Goal: Task Accomplishment & Management: Use online tool/utility

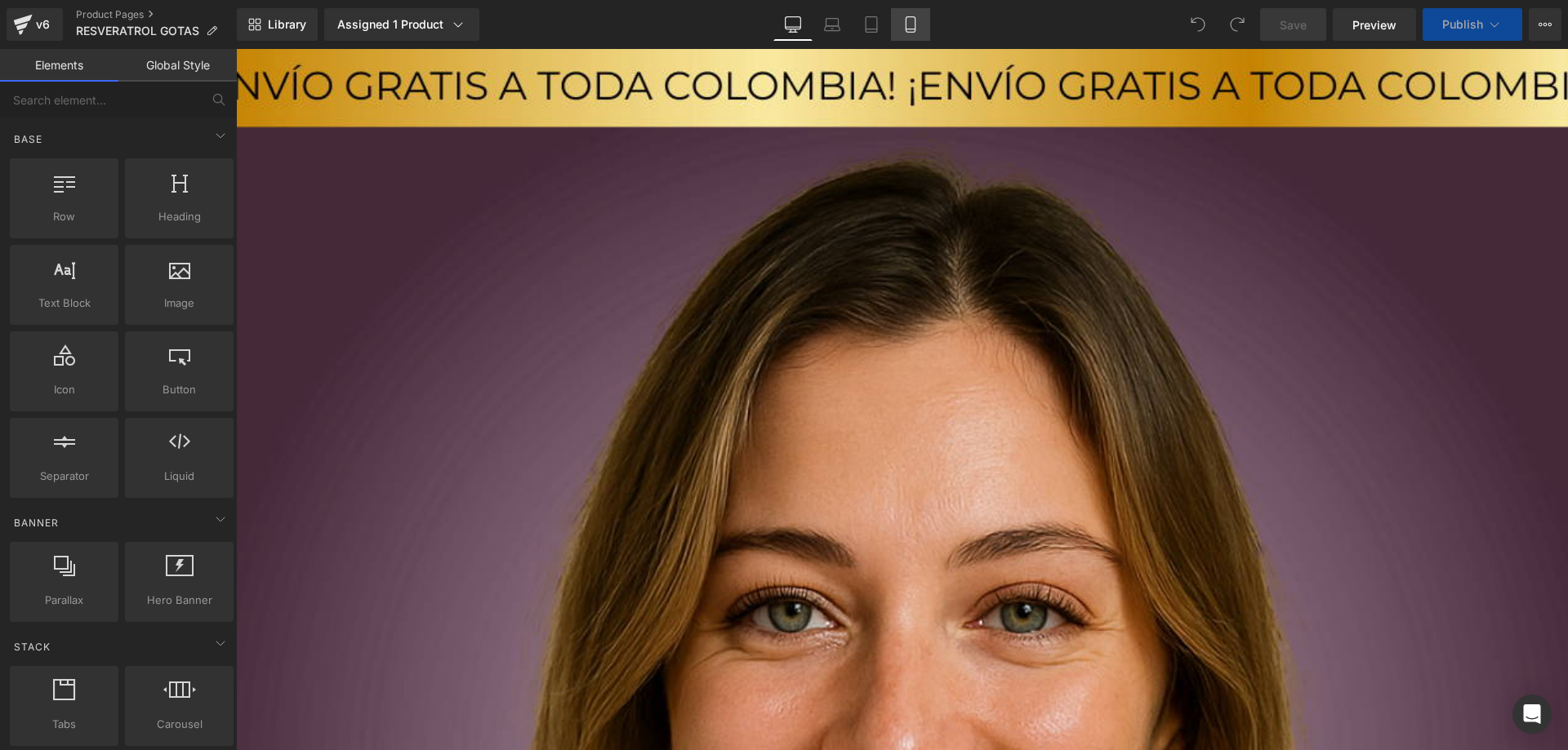
click at [913, 29] on icon at bounding box center [910, 29] width 9 height 0
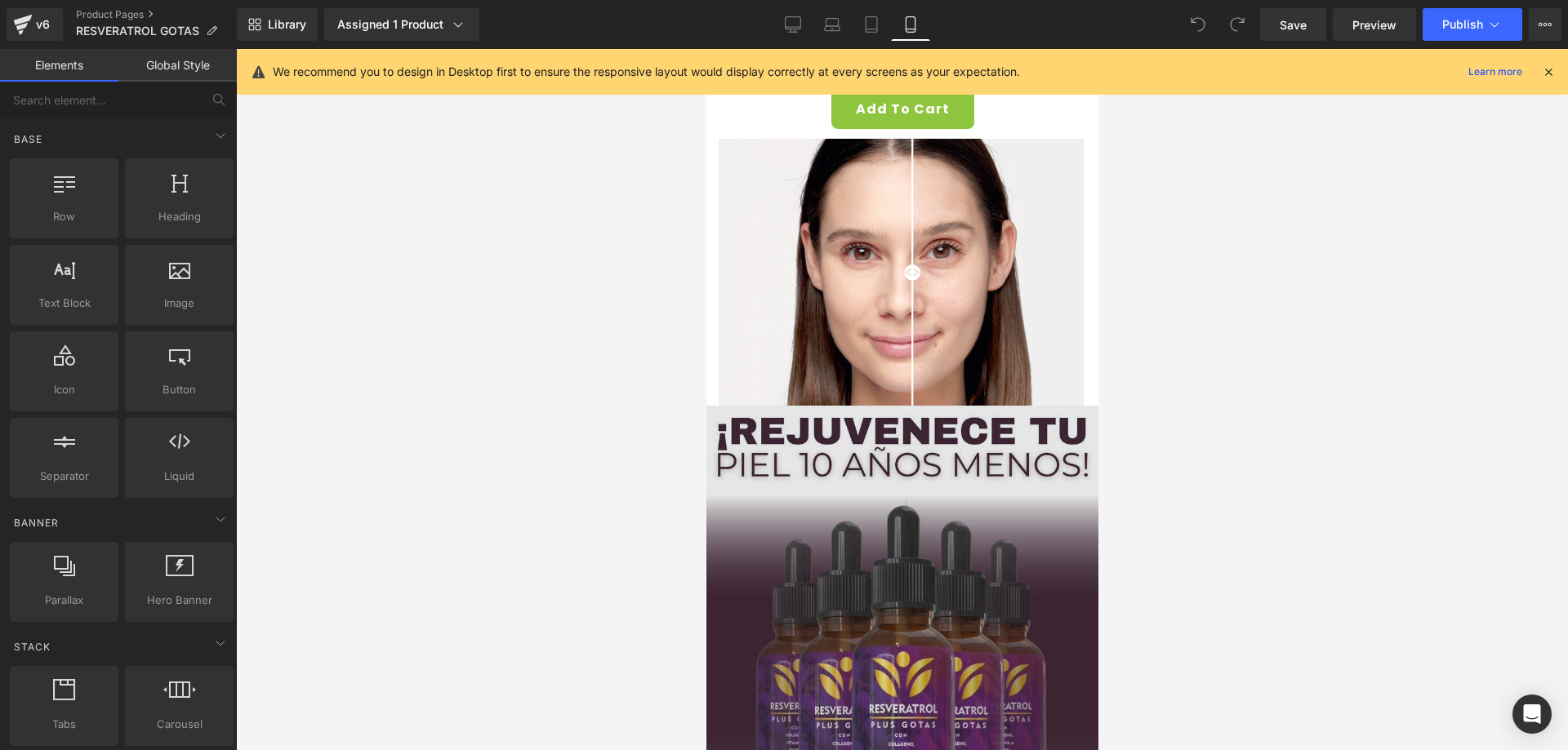
scroll to position [816, 0]
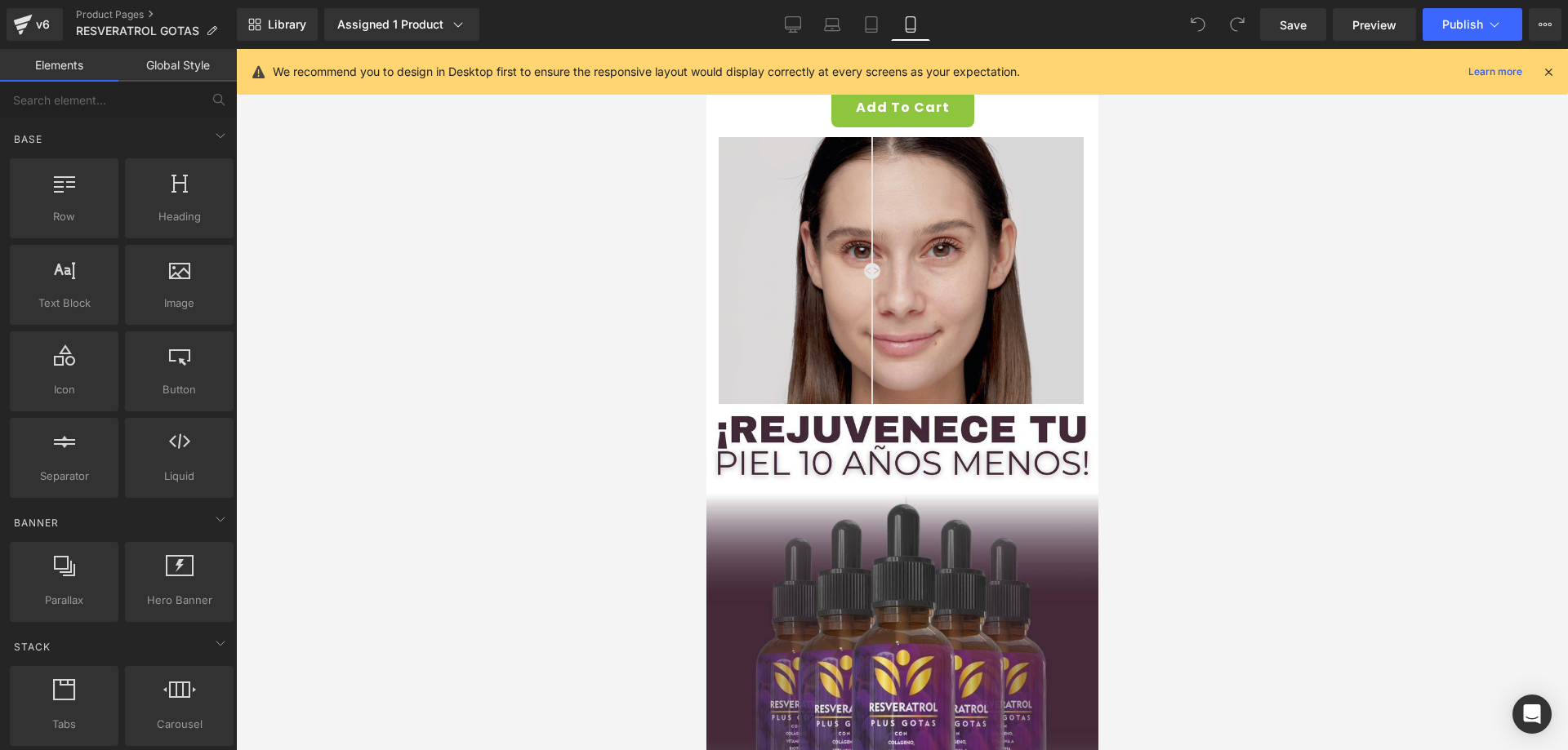
click at [932, 249] on img at bounding box center [901, 270] width 392 height 267
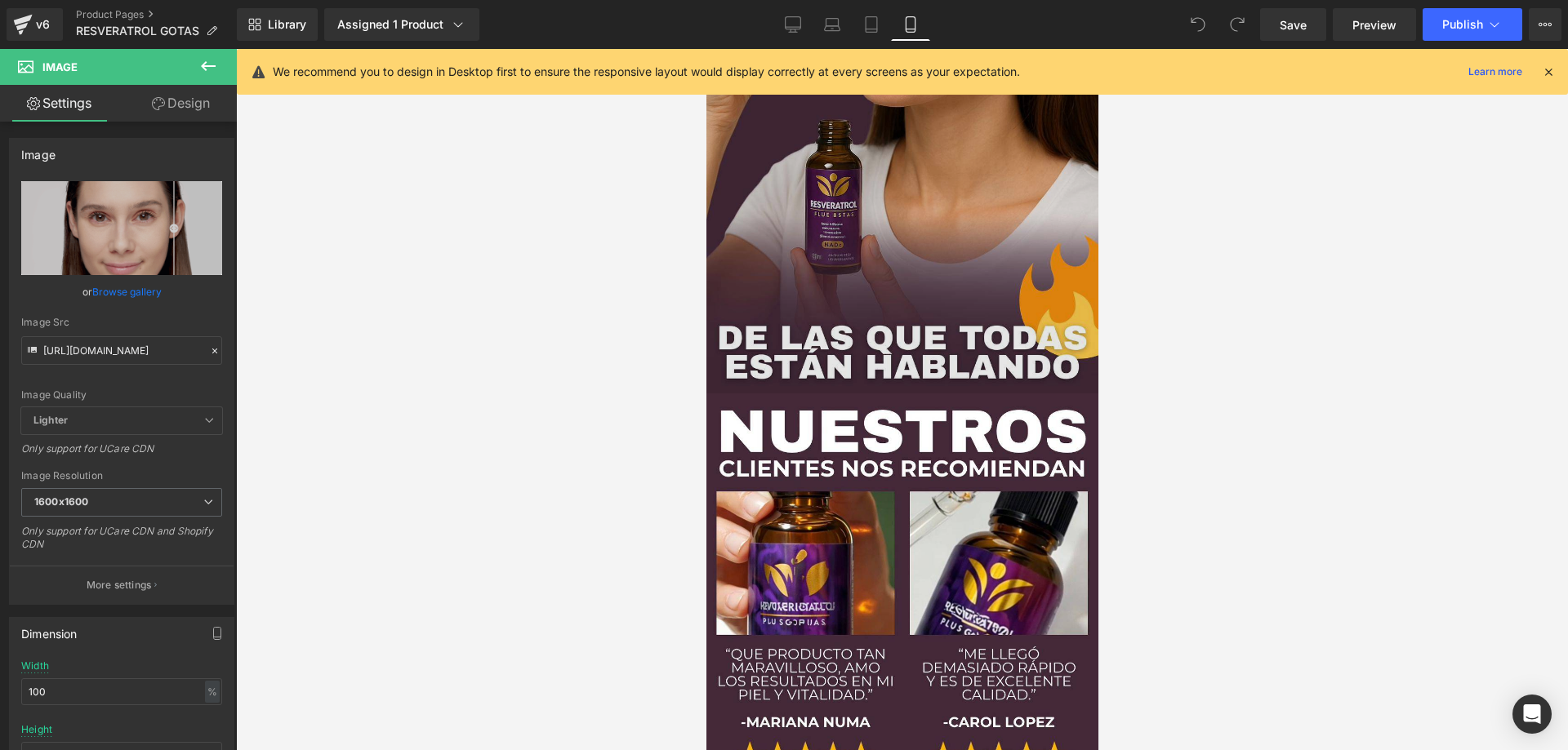
scroll to position [8325, 0]
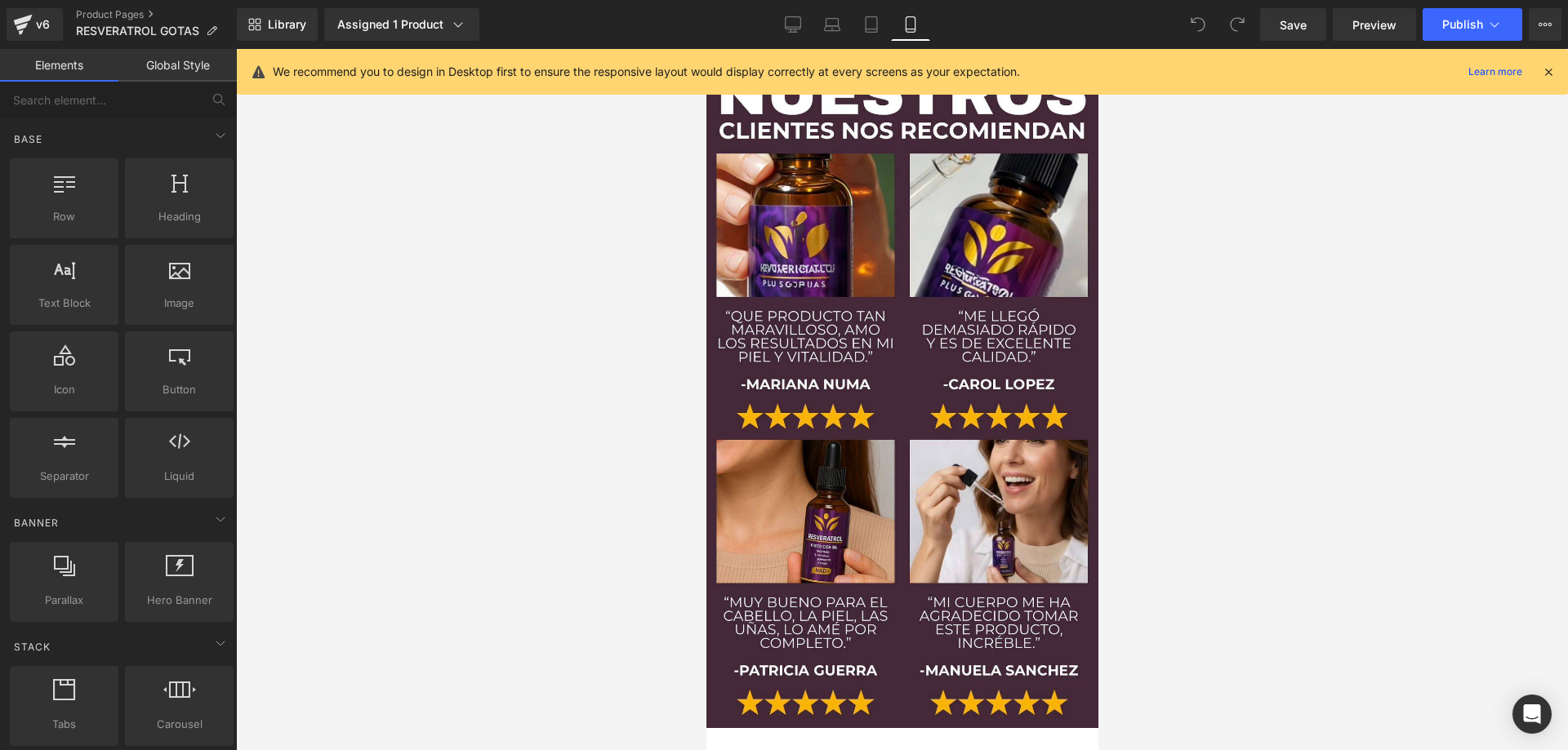
drag, startPoint x: 1321, startPoint y: 478, endPoint x: 299, endPoint y: 540, distance: 1023.9
click at [1321, 478] on div at bounding box center [902, 399] width 1332 height 701
click at [610, 264] on div at bounding box center [902, 399] width 1332 height 701
click at [504, 494] on div at bounding box center [902, 399] width 1332 height 701
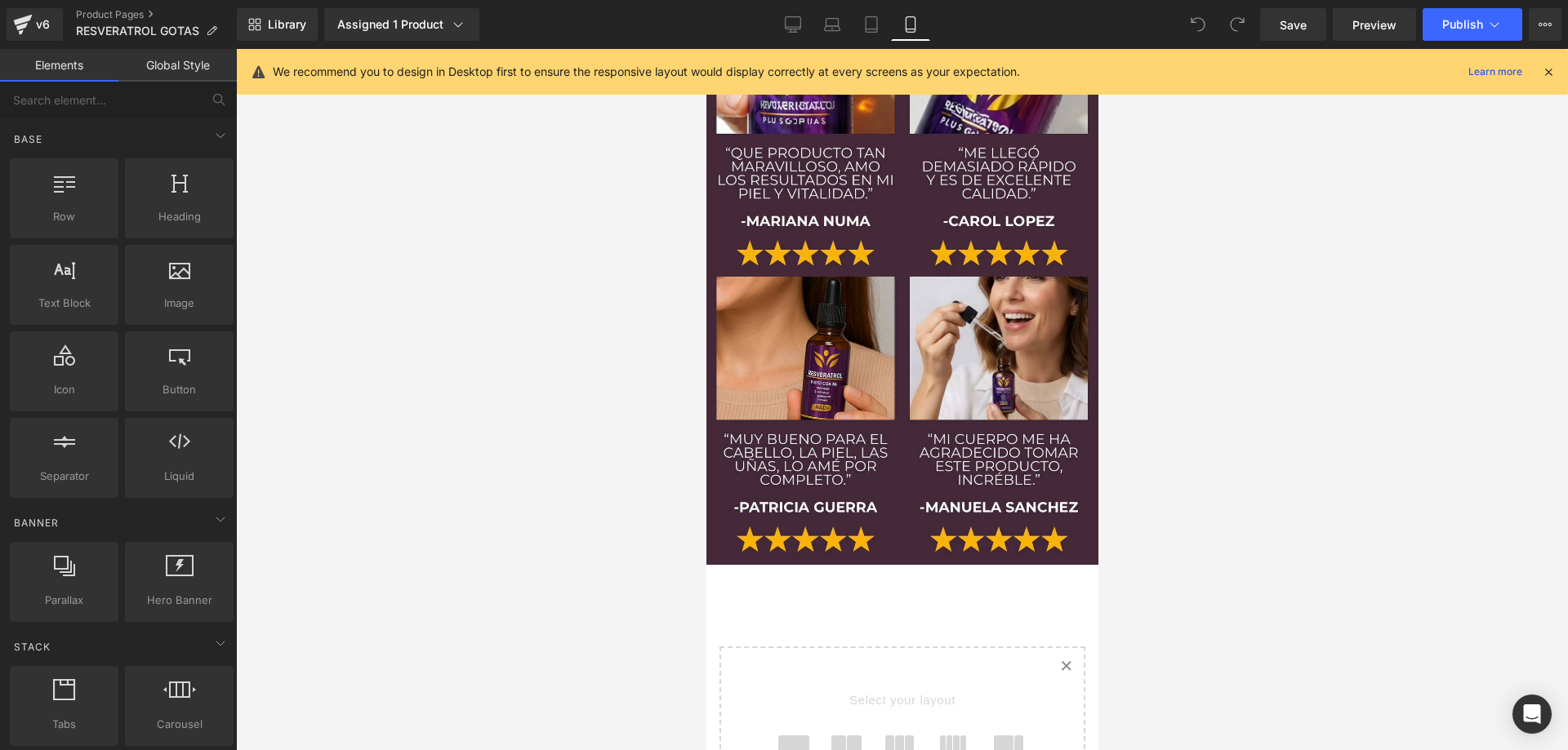
click at [791, 736] on span at bounding box center [793, 757] width 32 height 41
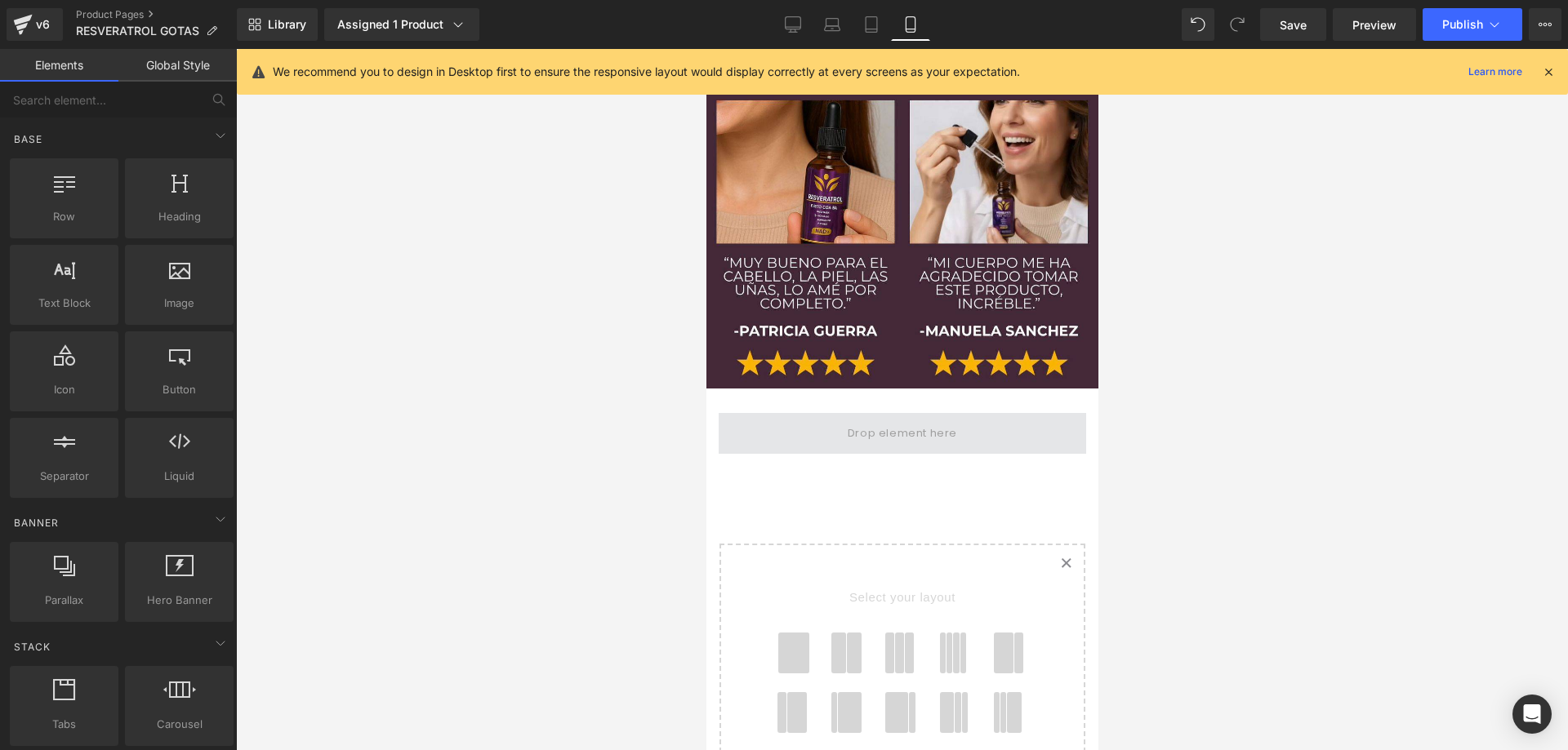
scroll to position [8675, 0]
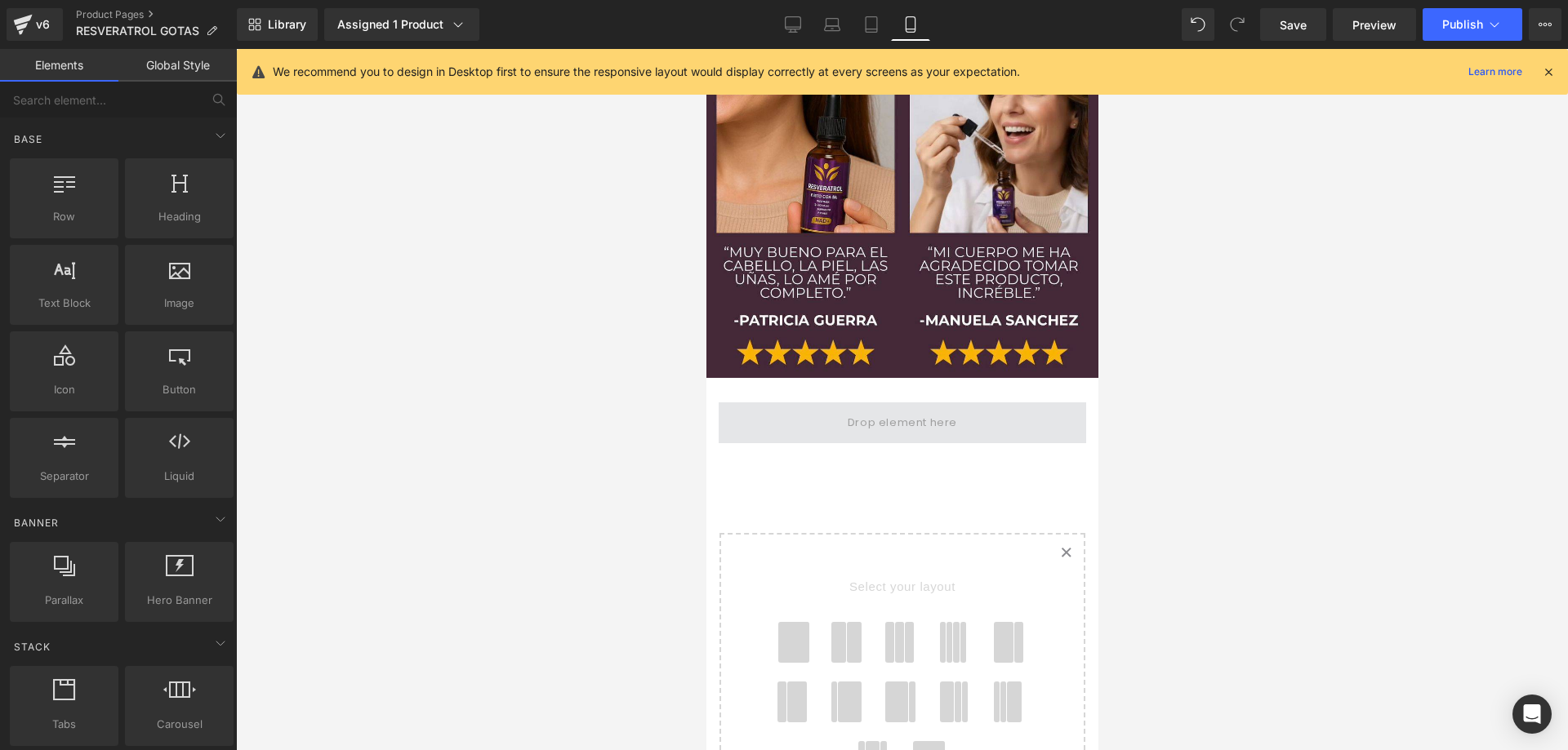
click at [871, 409] on span at bounding box center [901, 422] width 121 height 27
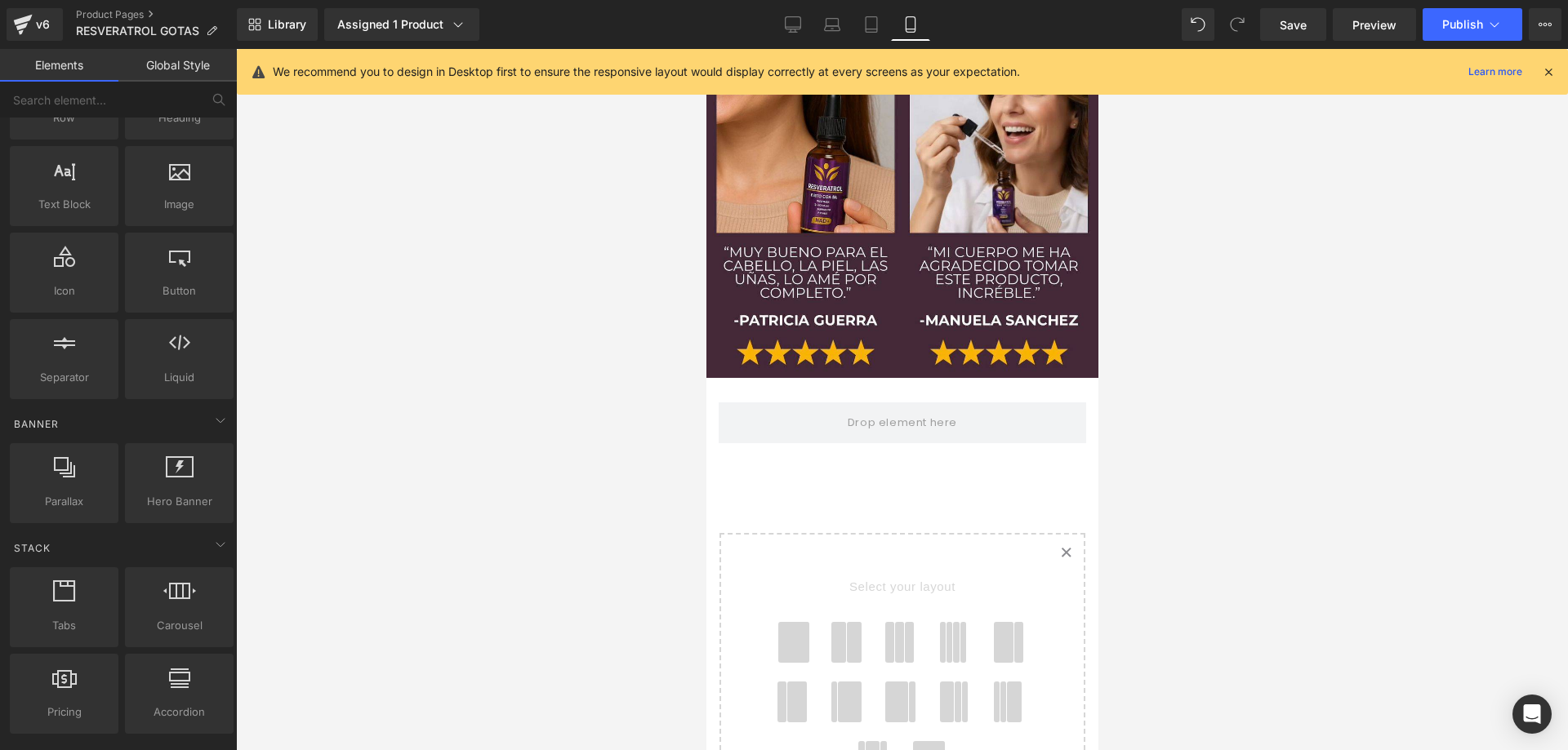
scroll to position [0, 0]
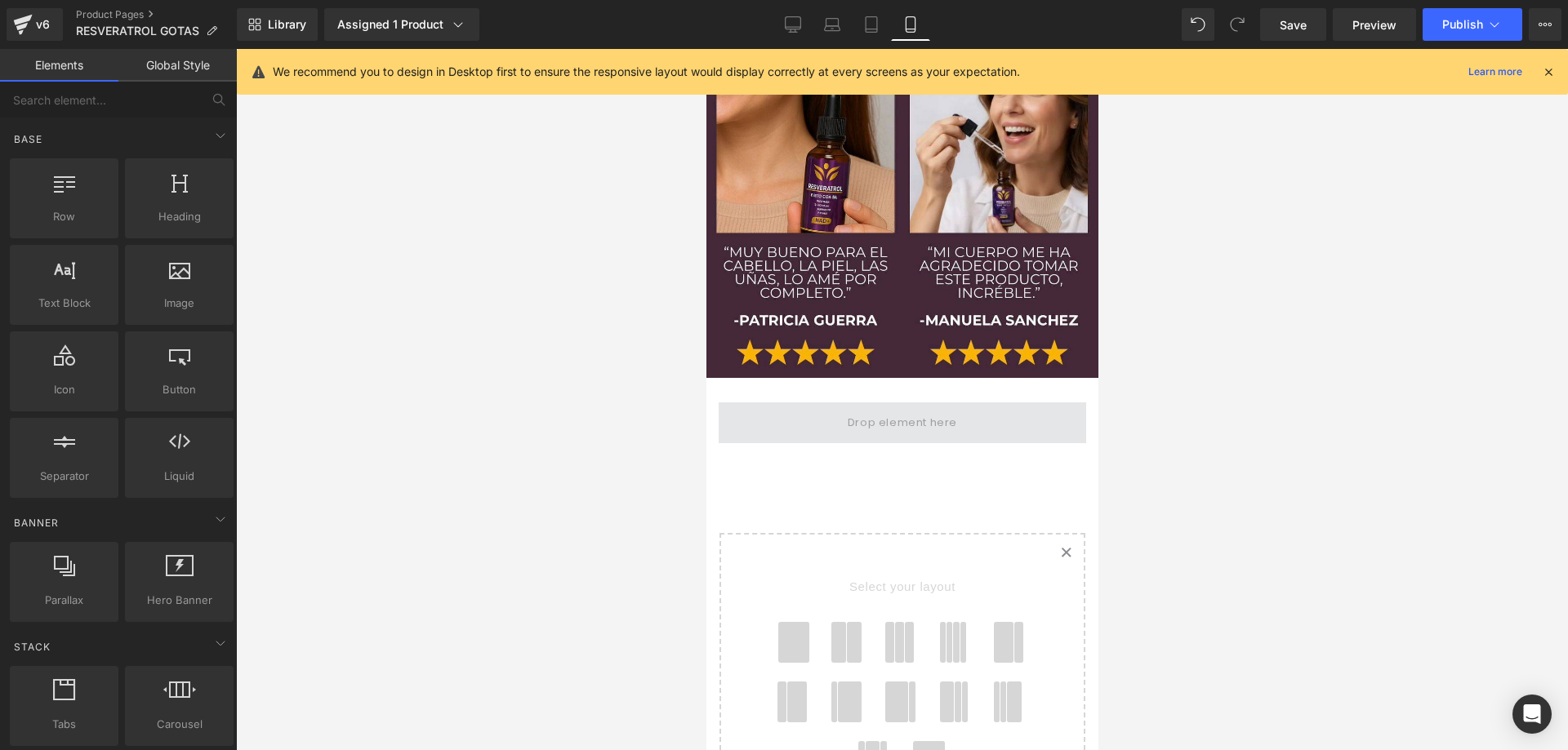
click at [822, 403] on span at bounding box center [901, 423] width 367 height 41
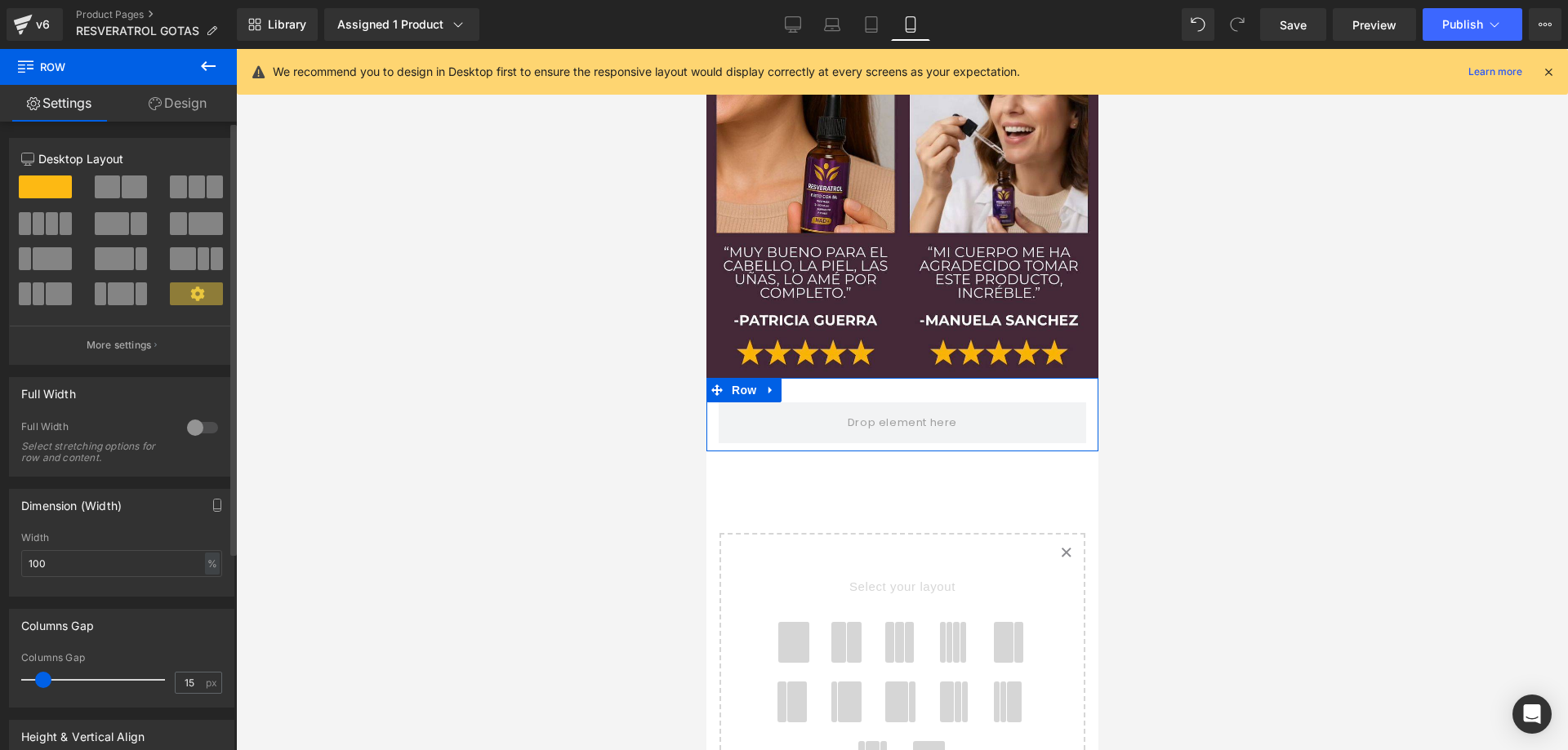
click at [190, 428] on div at bounding box center [202, 428] width 39 height 26
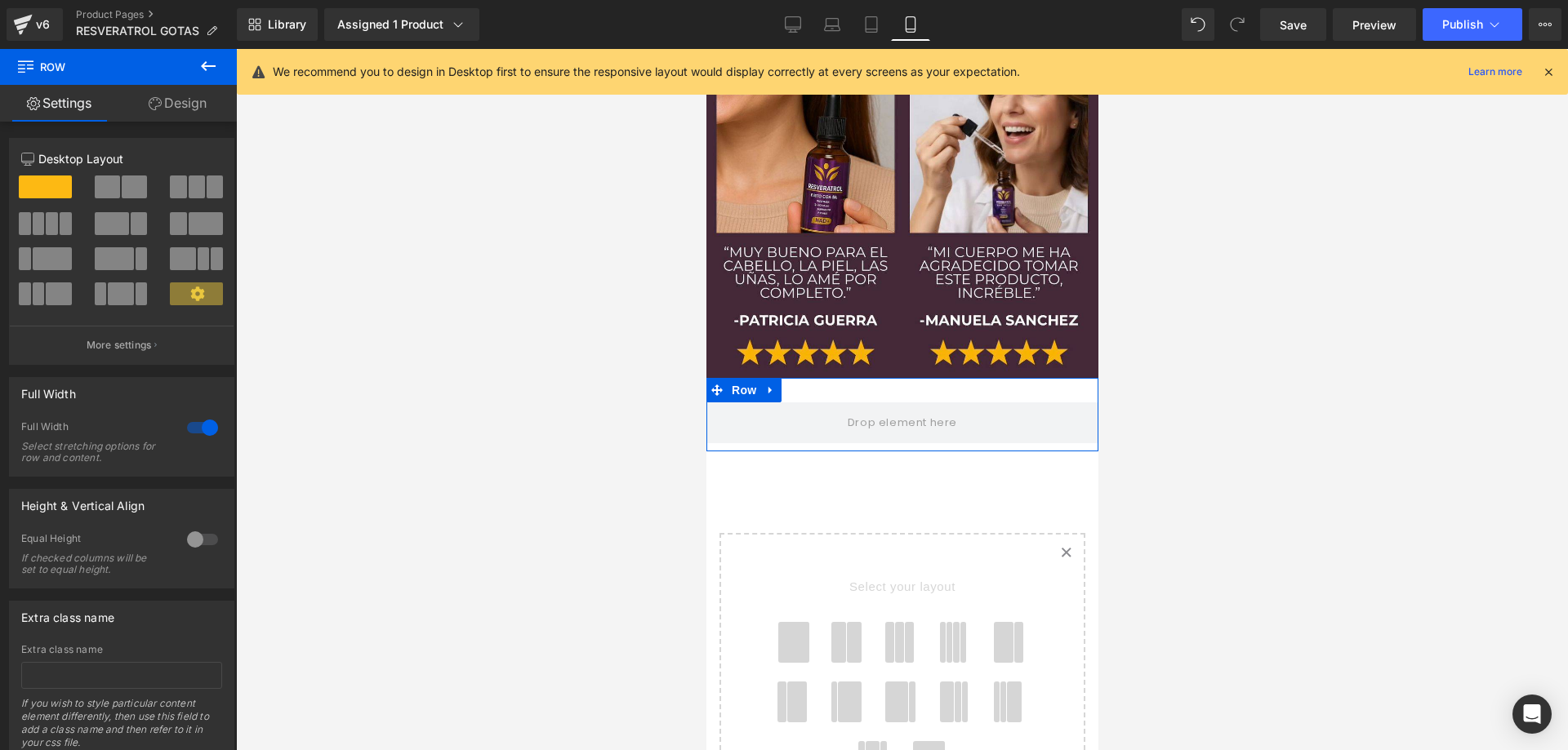
click at [196, 106] on link "Design" at bounding box center [177, 103] width 118 height 37
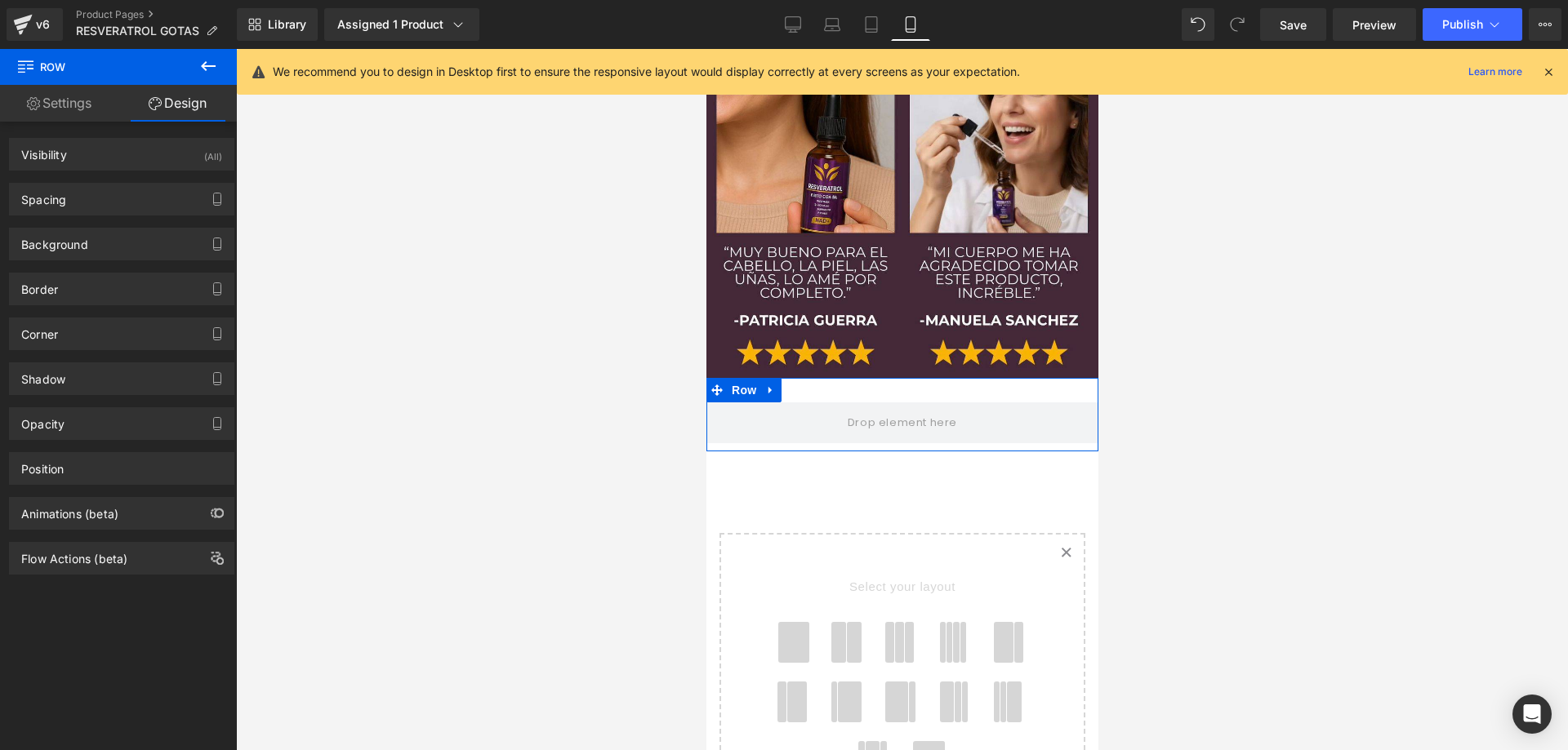
type input "transparent"
type input "0"
click at [115, 252] on div "Background" at bounding box center [121, 243] width 224 height 31
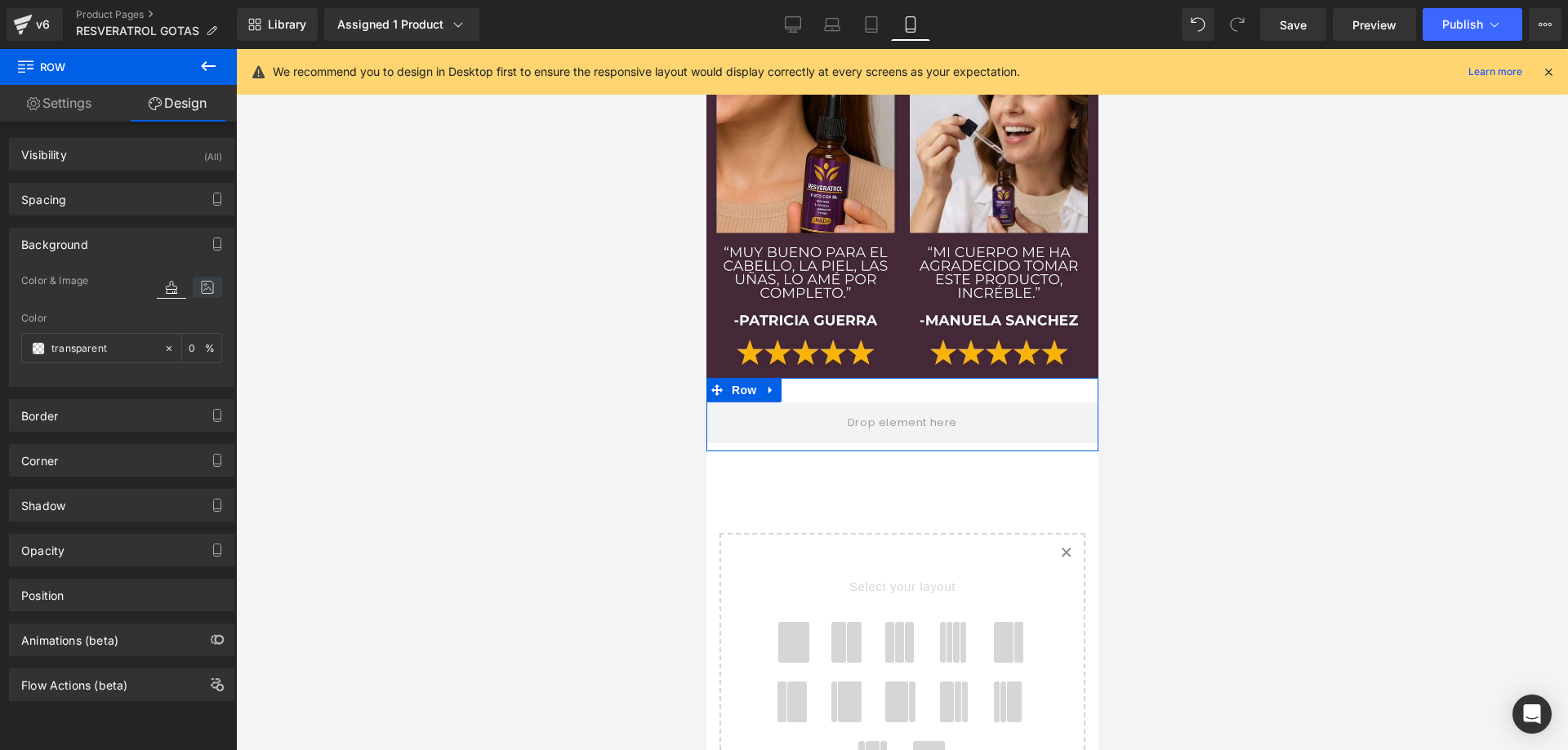
click at [200, 287] on icon at bounding box center [207, 287] width 29 height 22
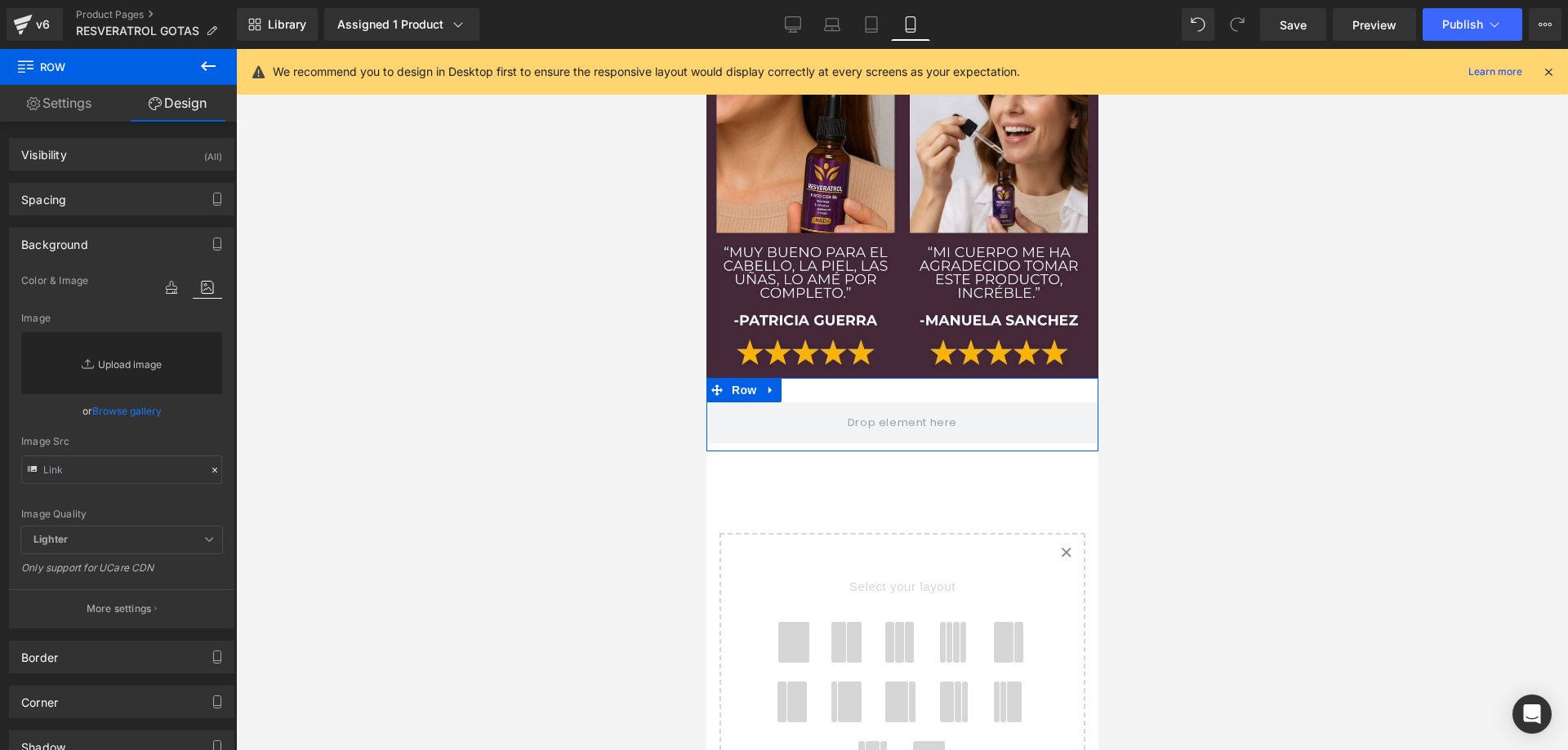
click at [111, 365] on link "Replace Image" at bounding box center [122, 363] width 200 height 62
type input "C:\fakepath\sandalias-2_09.jpg"
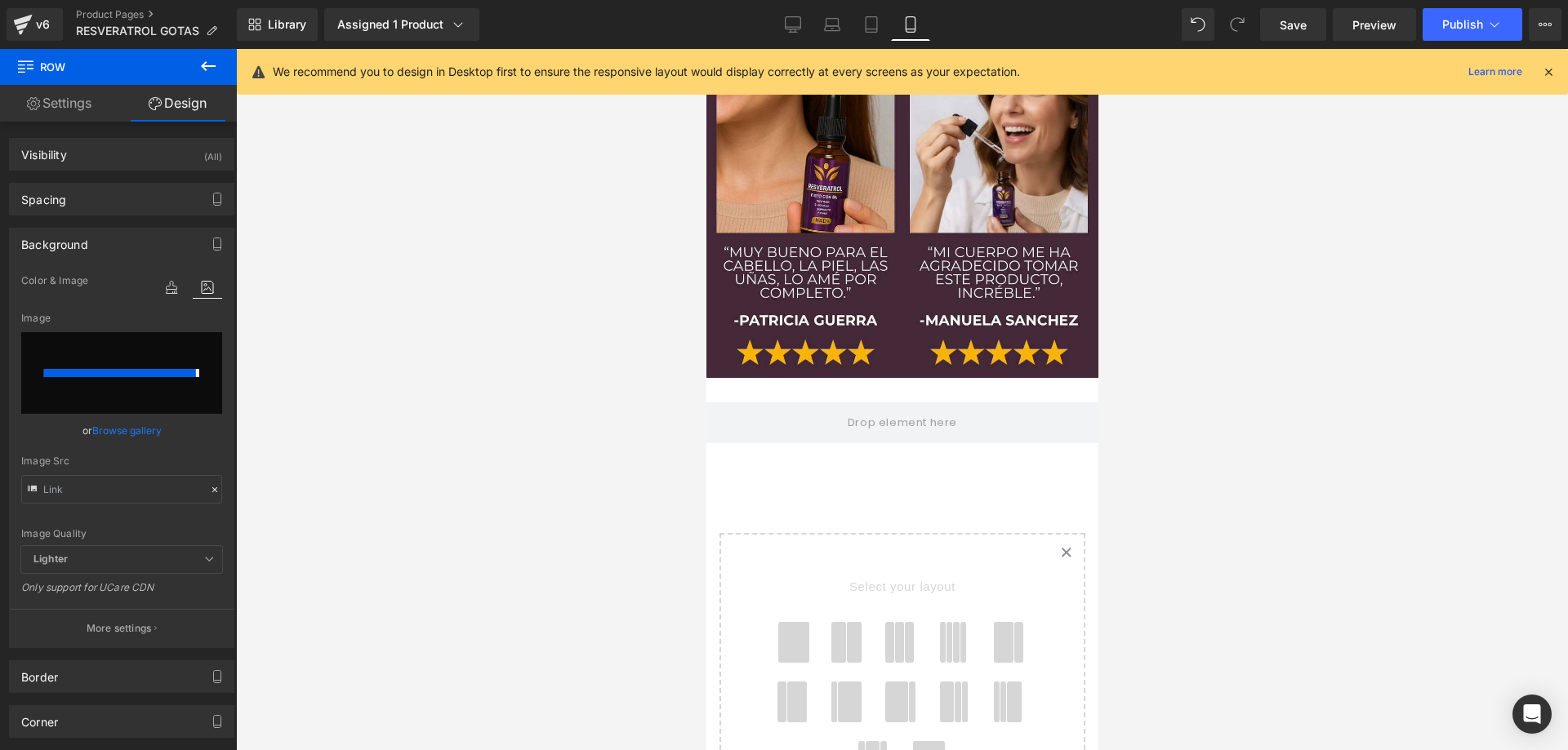
type input "[URL][DOMAIN_NAME]"
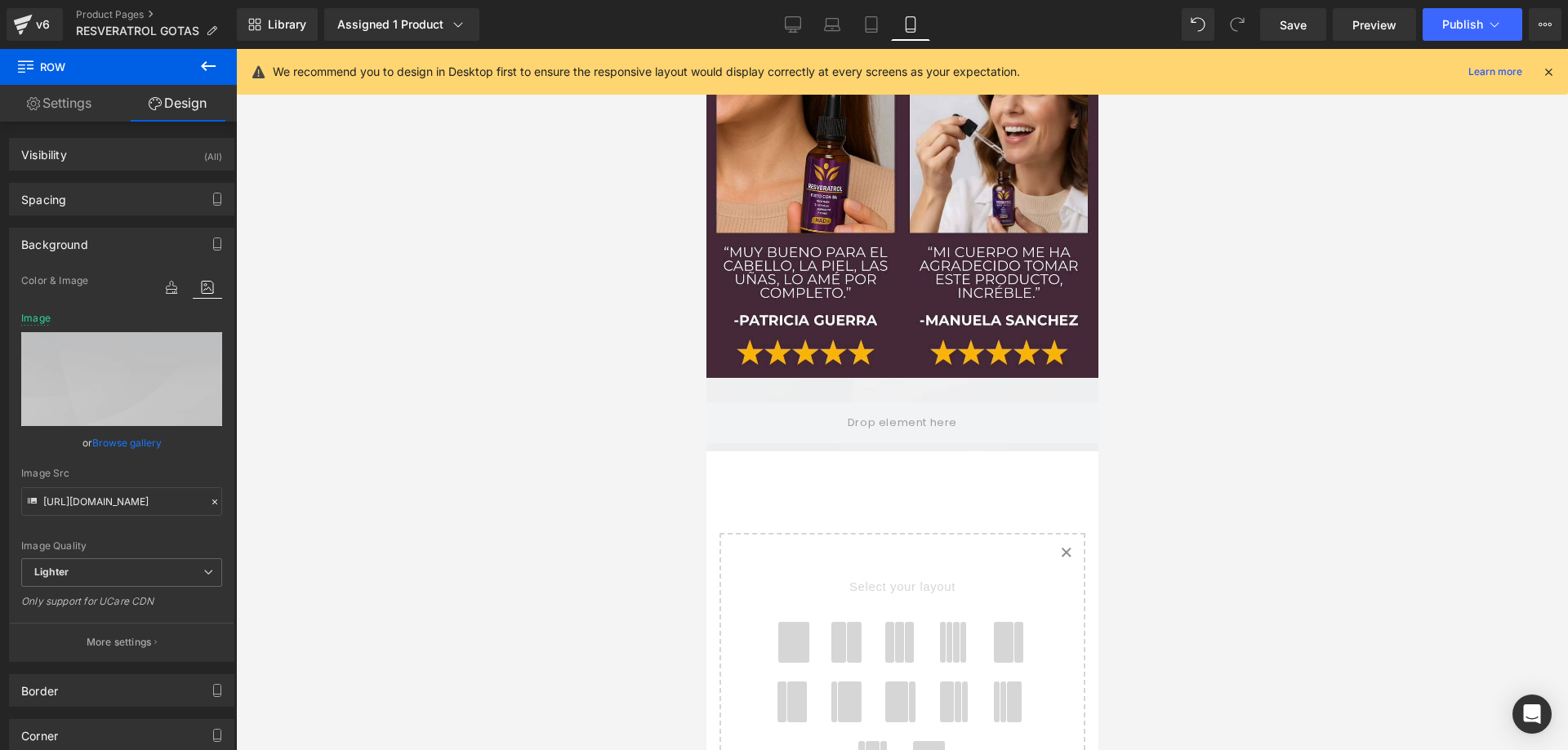
click at [214, 64] on icon at bounding box center [208, 66] width 20 height 20
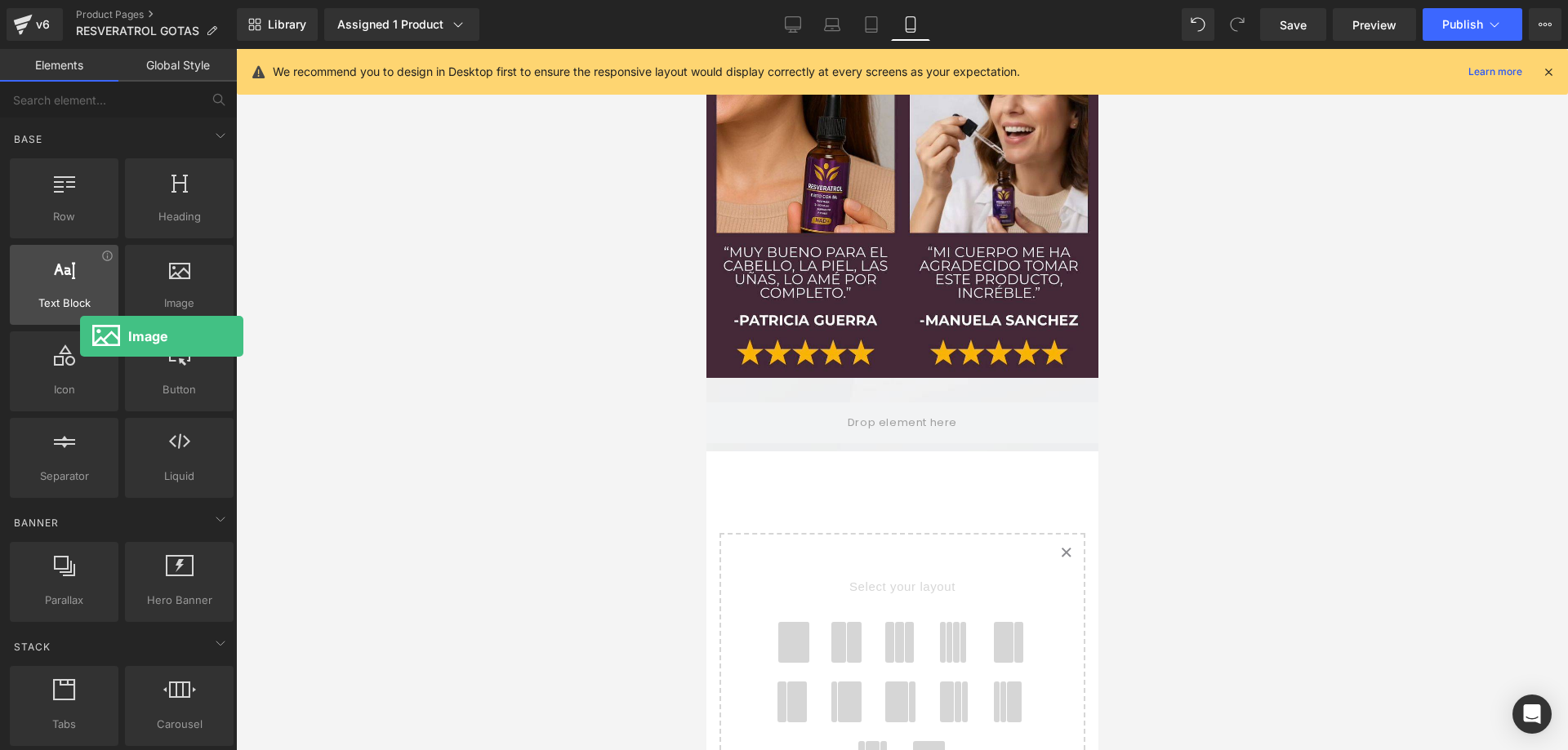
drag, startPoint x: 191, startPoint y: 310, endPoint x: 73, endPoint y: 303, distance: 118.2
click at [52, 293] on div "Row rows, columns, layouts, div Heading headings, titles, h1,h2,h3,h4,h5,h6 Tex…" at bounding box center [122, 329] width 230 height 346
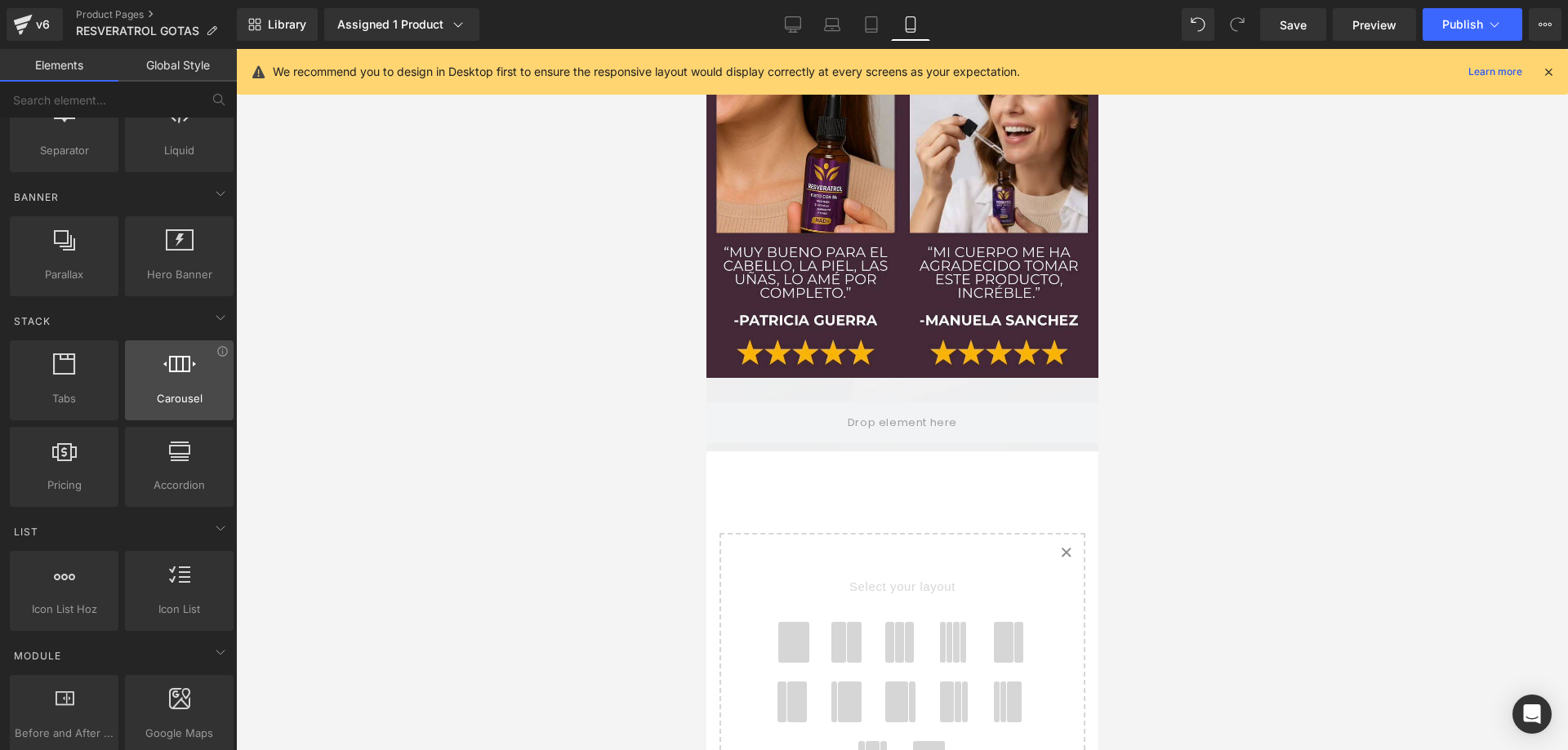
scroll to position [327, 0]
click at [194, 366] on div at bounding box center [180, 371] width 99 height 37
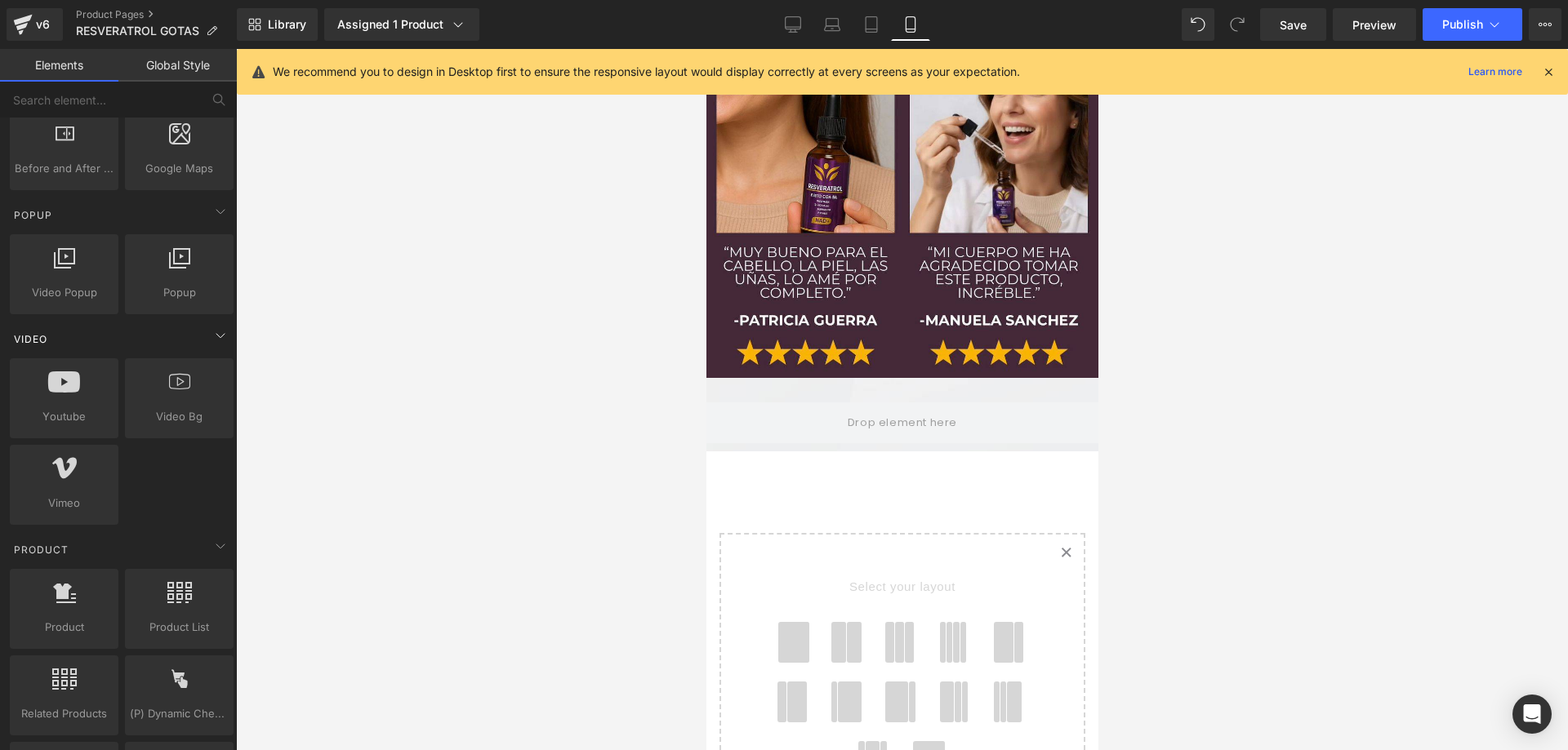
scroll to position [846, 0]
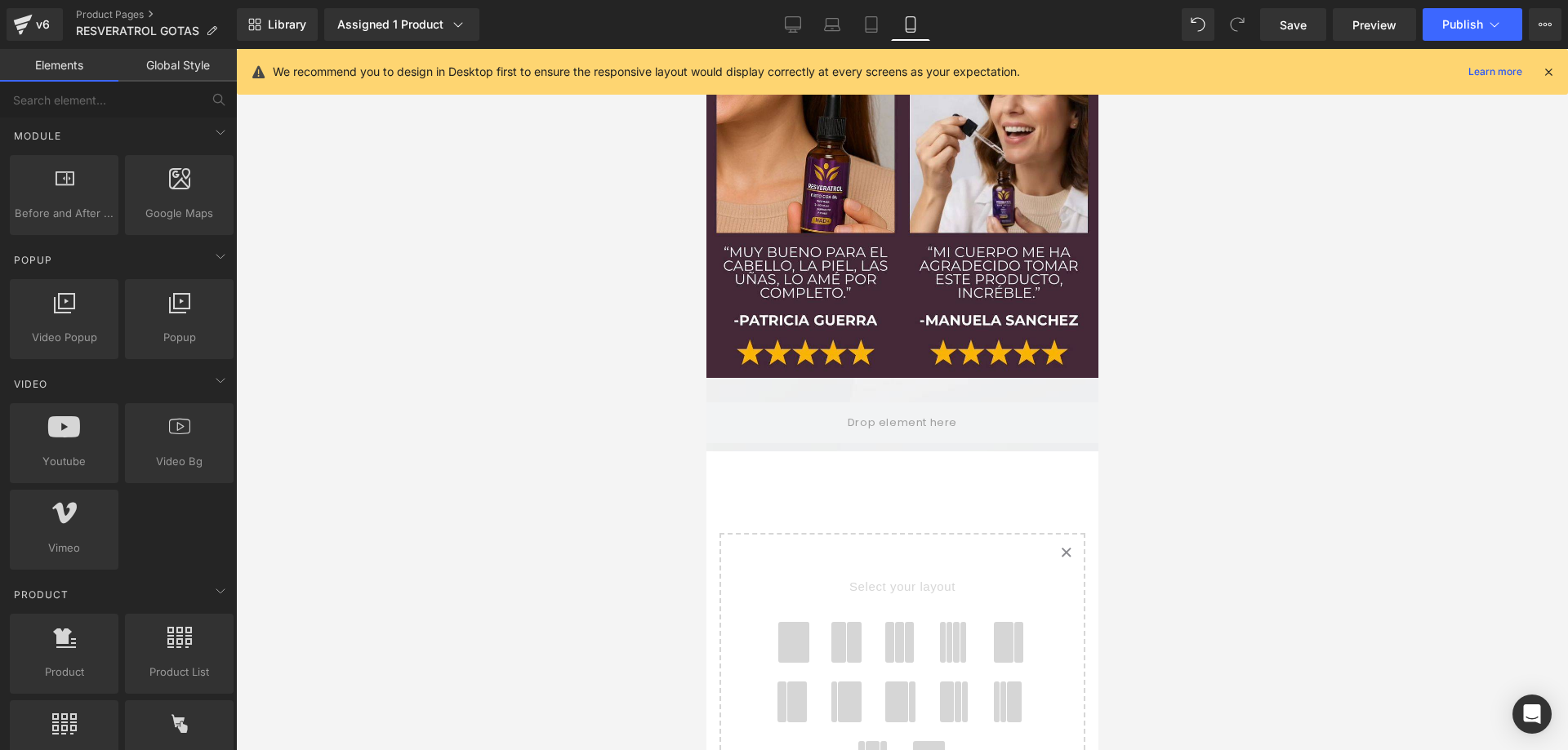
click at [1056, 535] on link "Created with Sketch." at bounding box center [1065, 552] width 36 height 36
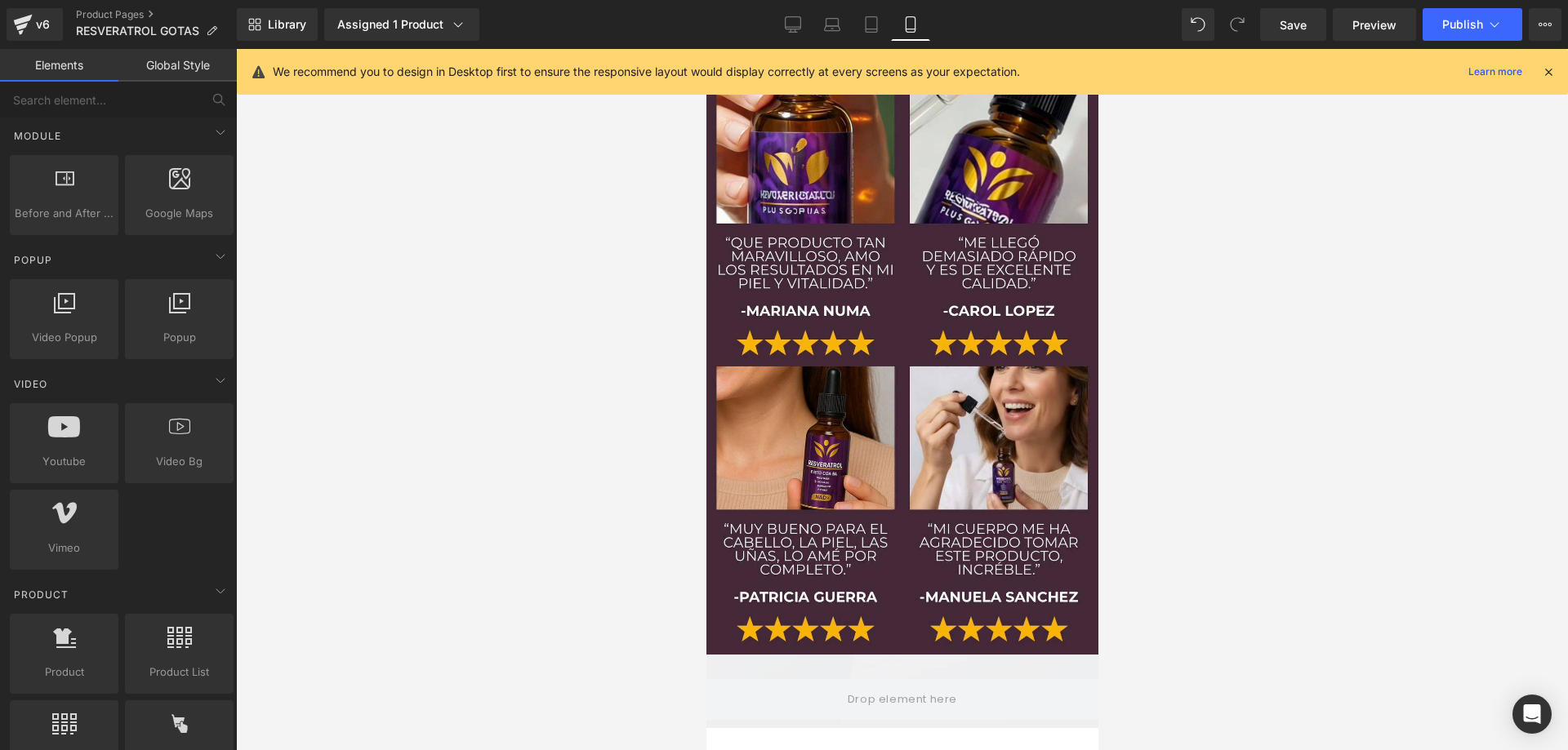
drag, startPoint x: 0, startPoint y: 304, endPoint x: 0, endPoint y: 748, distance: 444.0
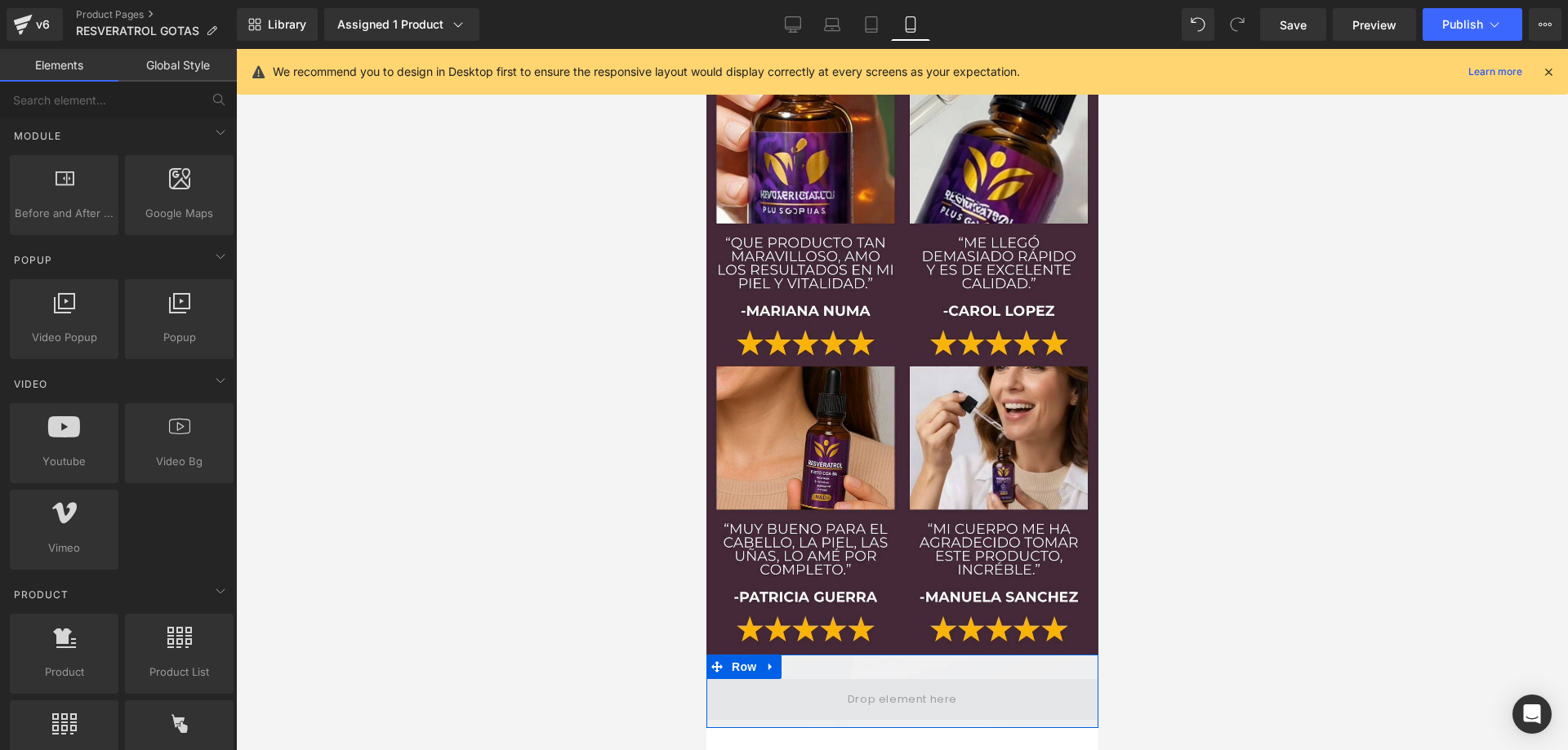
click at [892, 685] on span at bounding box center [901, 699] width 121 height 27
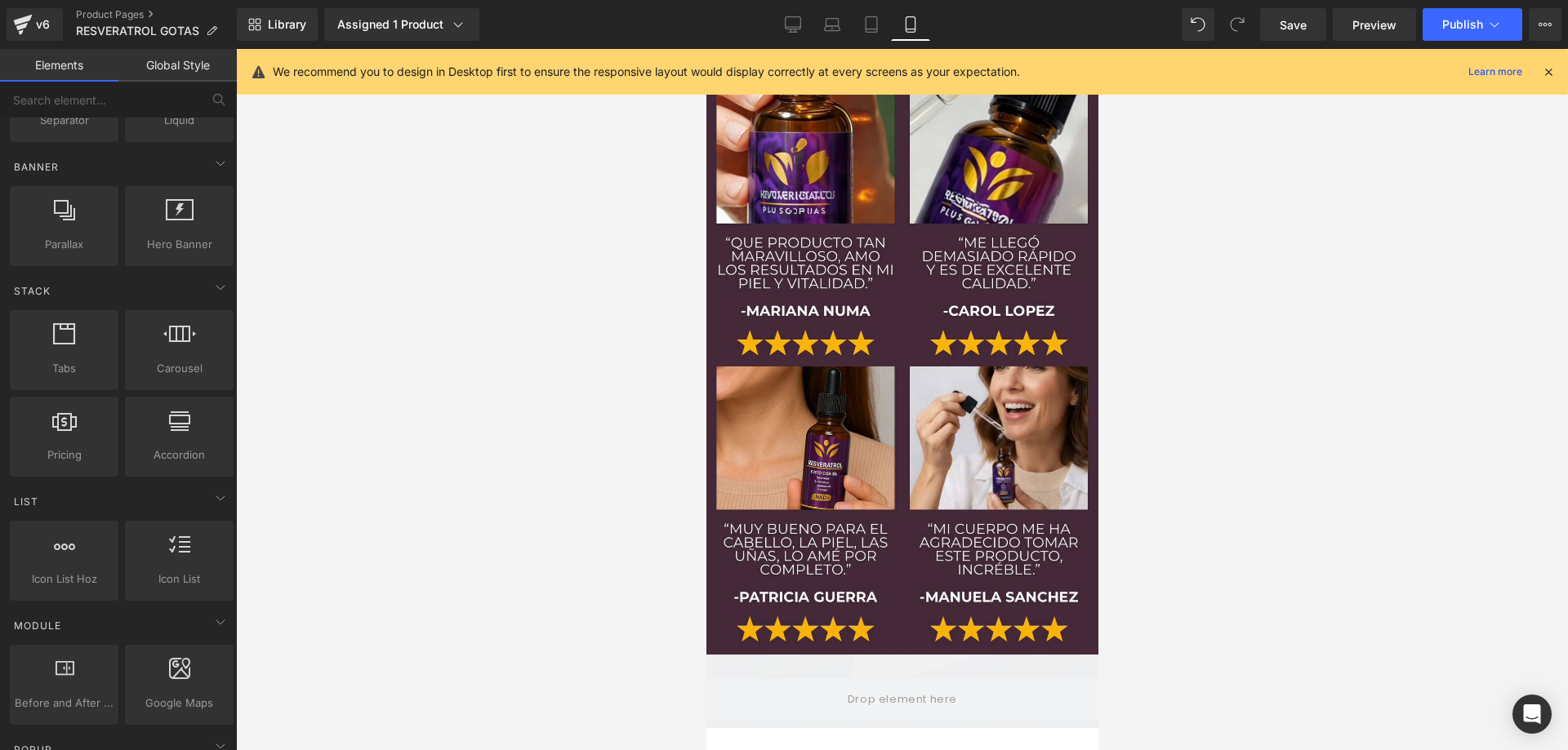
scroll to position [0, 0]
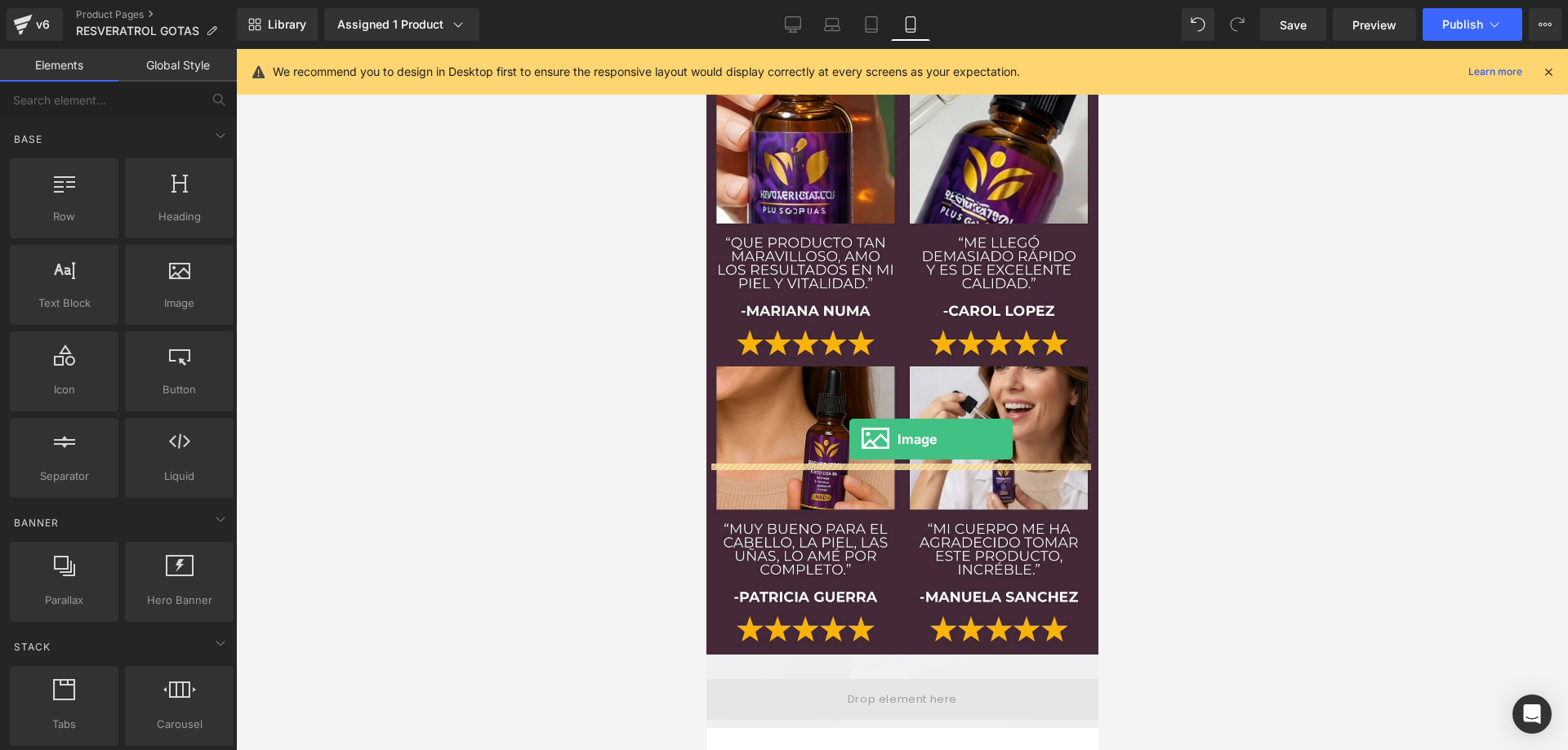
drag, startPoint x: 879, startPoint y: 347, endPoint x: 849, endPoint y: 439, distance: 96.8
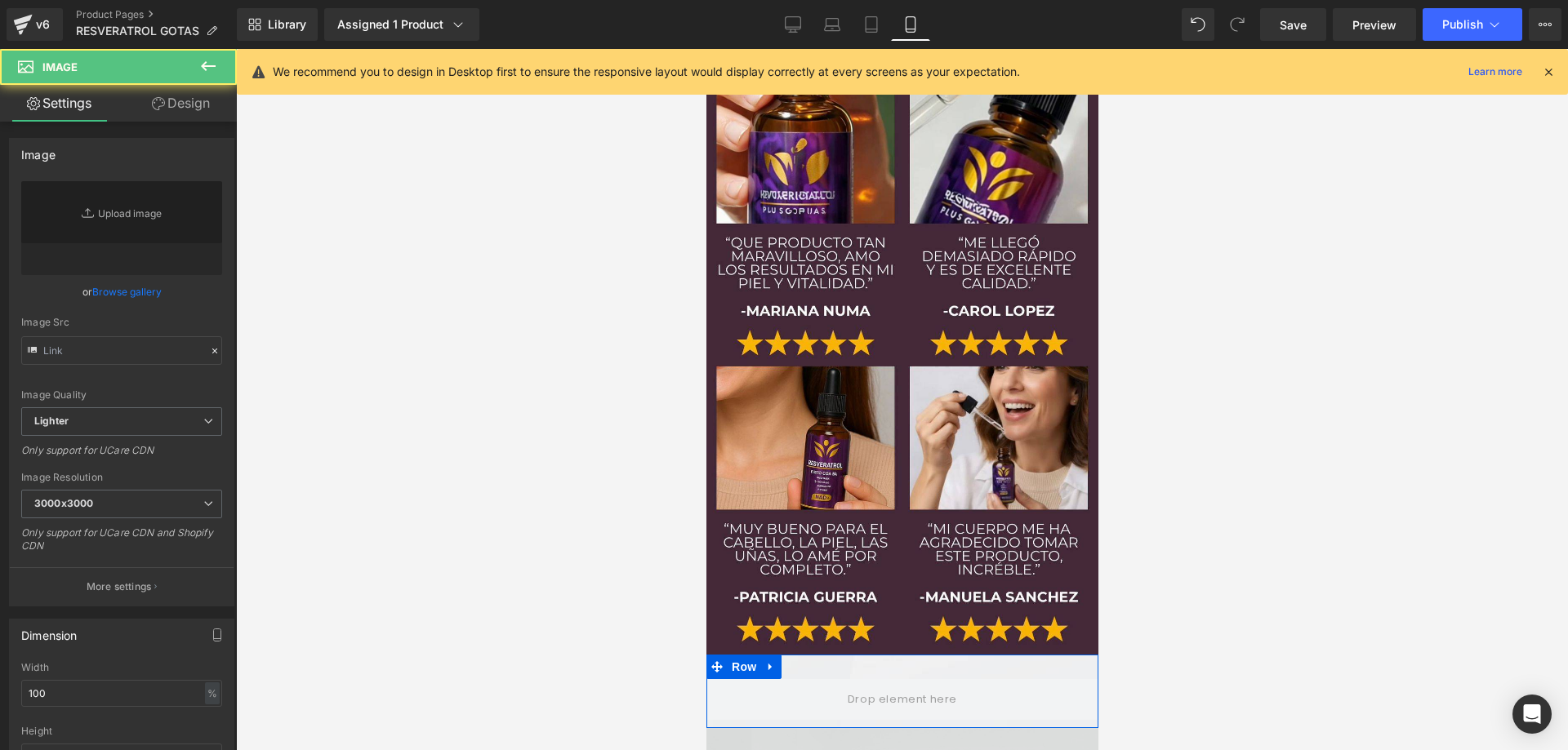
type input "//[DOMAIN_NAME][URL]"
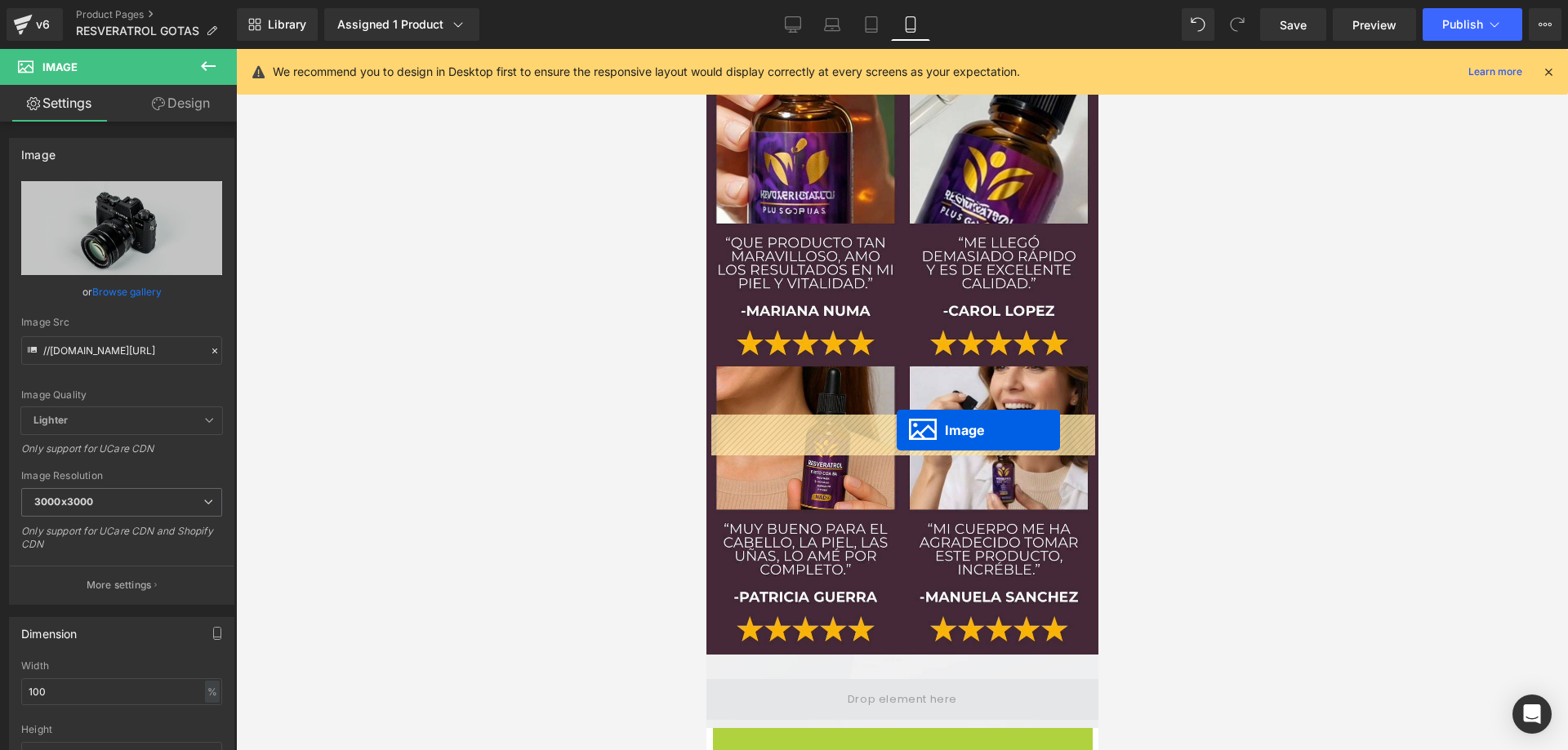
drag, startPoint x: 905, startPoint y: 585, endPoint x: 896, endPoint y: 431, distance: 154.3
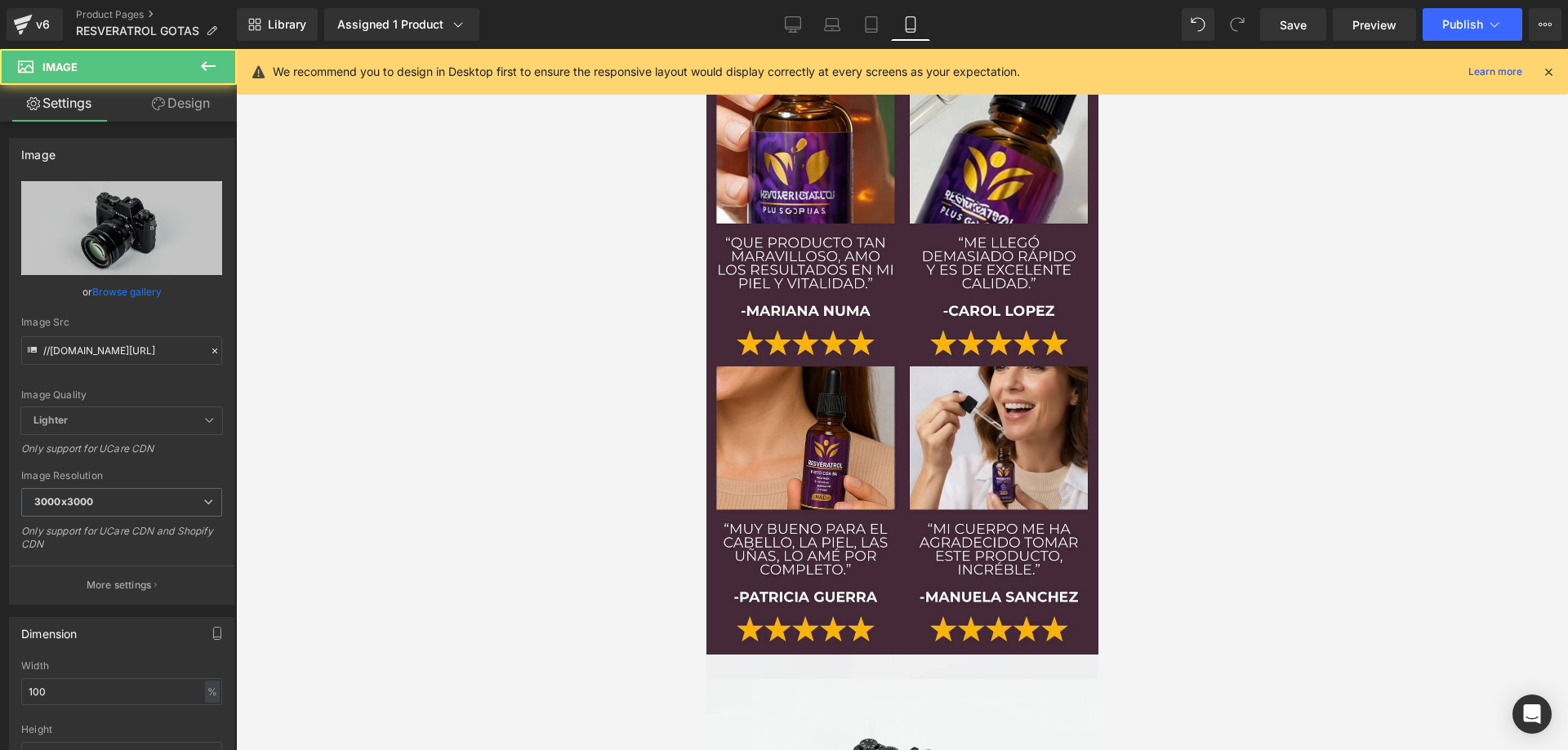
click at [1399, 399] on div at bounding box center [902, 399] width 1332 height 701
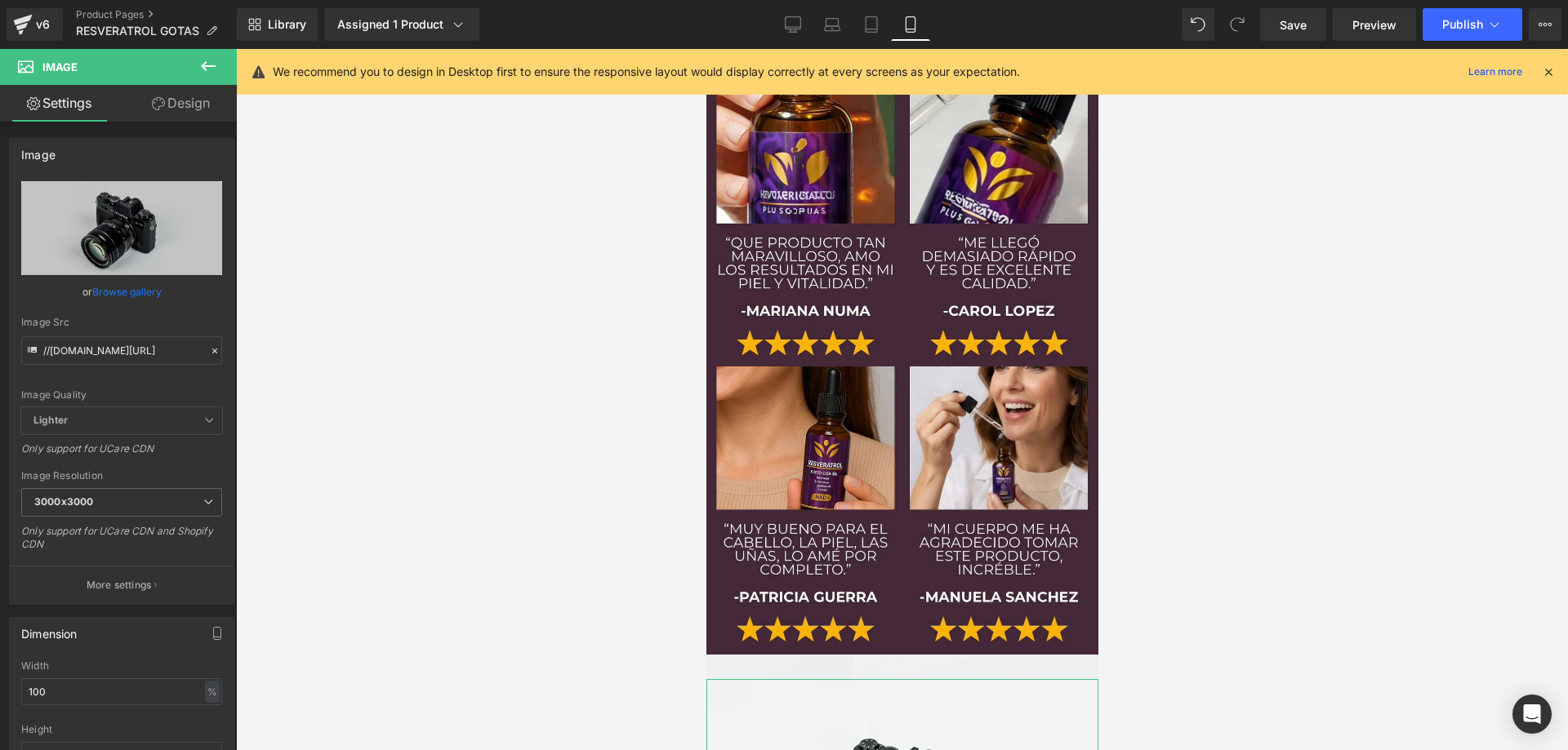
click at [188, 104] on link "Design" at bounding box center [181, 103] width 118 height 37
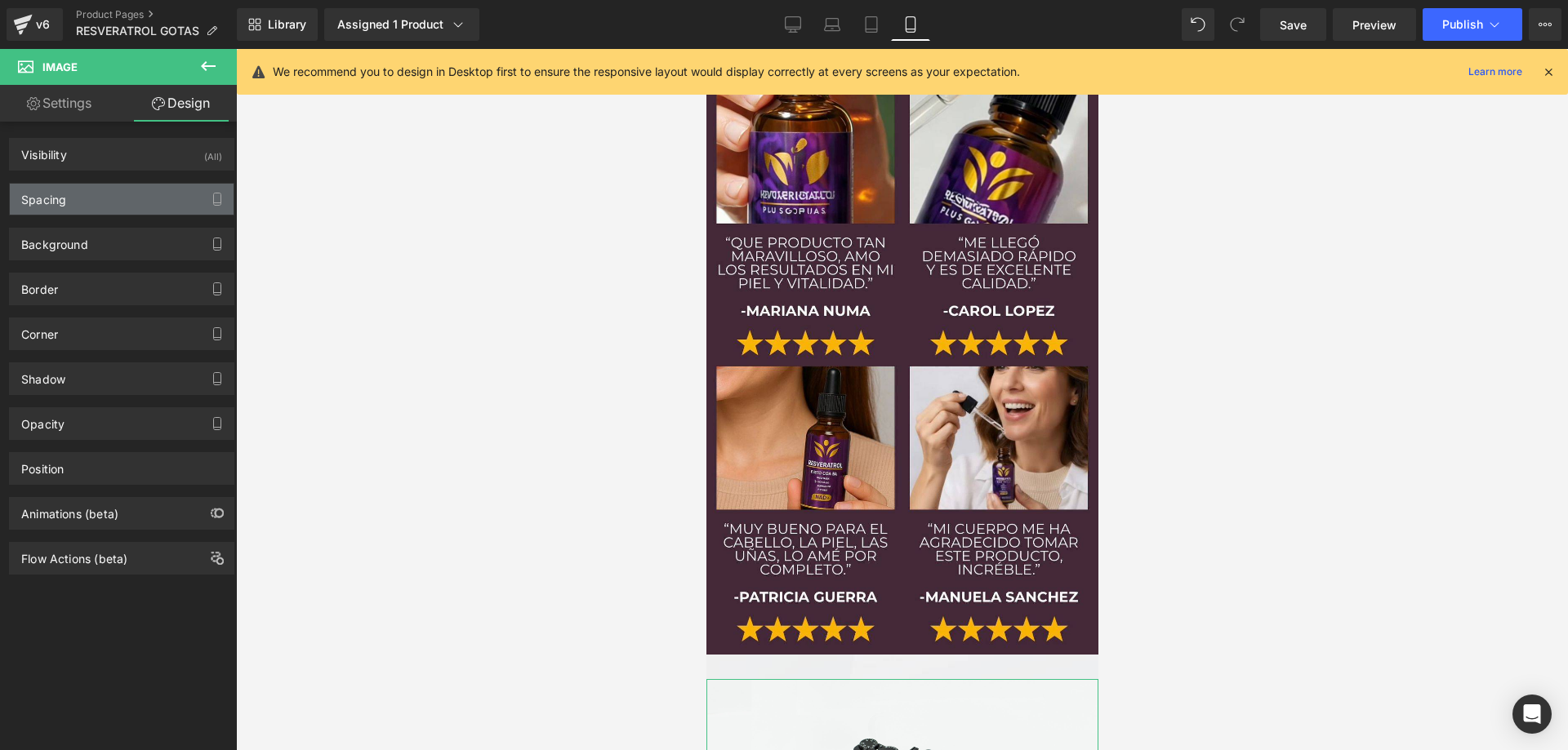
click at [106, 208] on div "Spacing" at bounding box center [121, 199] width 224 height 31
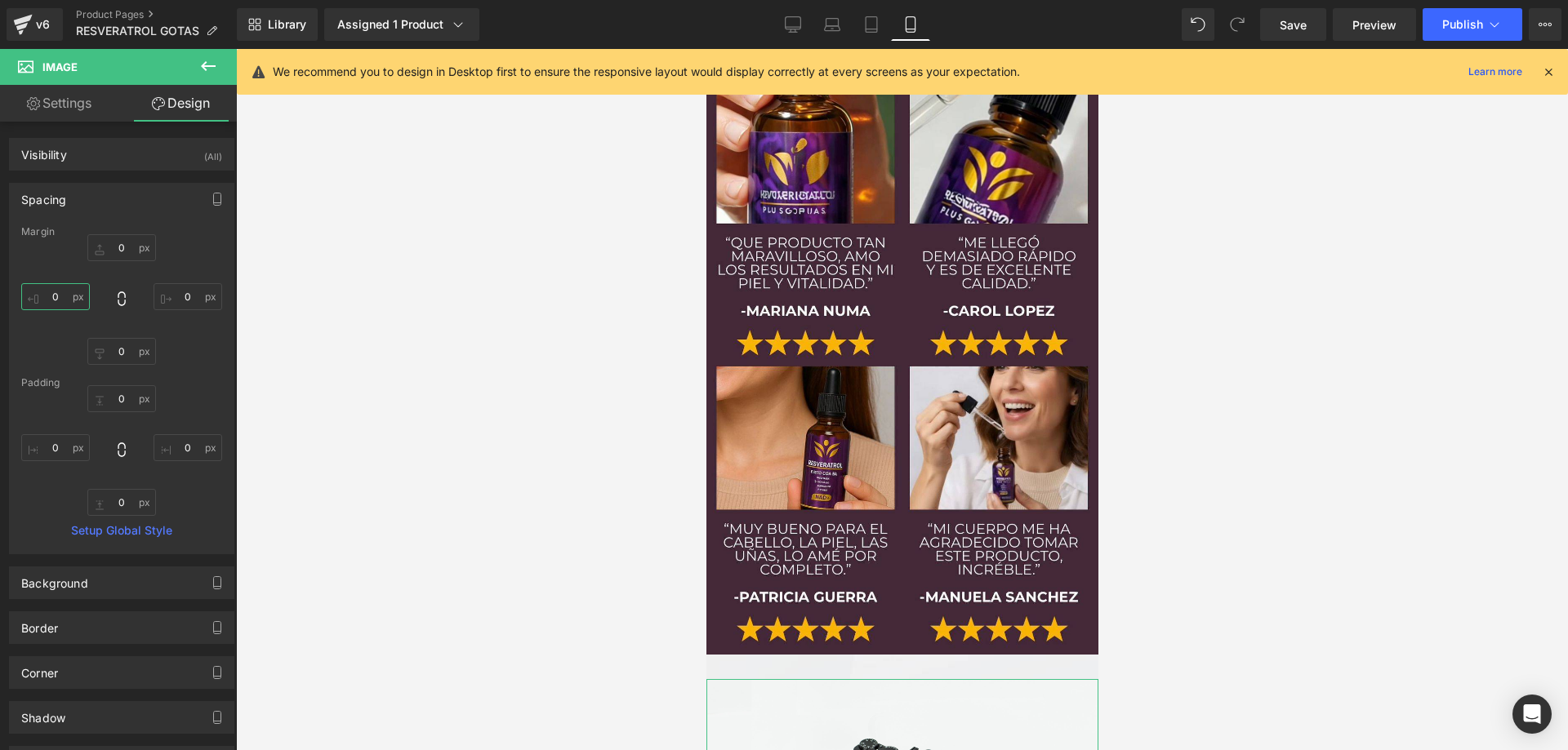
click at [42, 290] on input "0" at bounding box center [55, 297] width 68 height 27
type input "55"
click at [189, 294] on input "0" at bounding box center [187, 297] width 68 height 27
type input "55"
click at [118, 351] on input "0" at bounding box center [121, 351] width 68 height 27
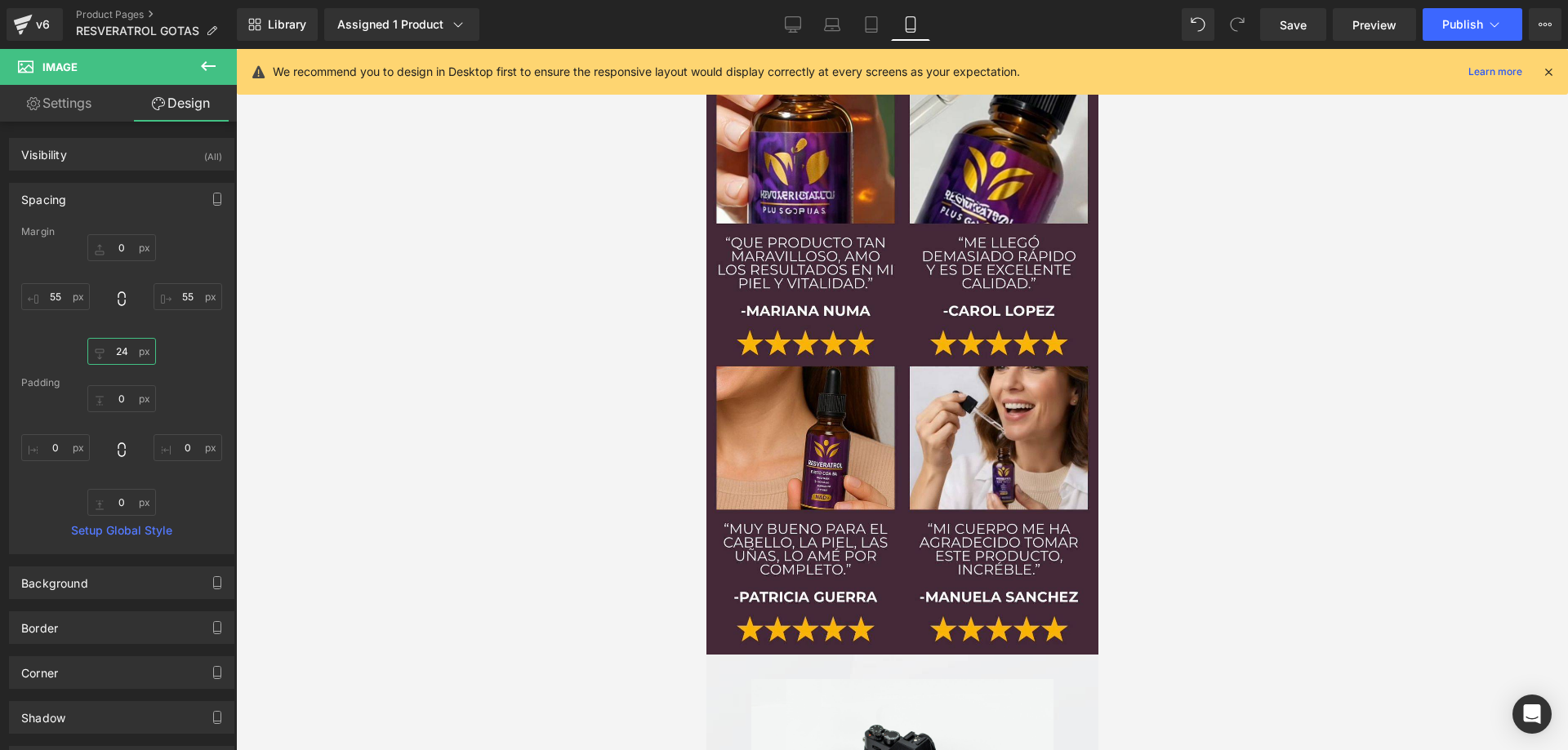
type input "25"
click at [120, 239] on input "0" at bounding box center [121, 247] width 68 height 27
click at [126, 251] on input "0" at bounding box center [121, 247] width 68 height 27
type input "25"
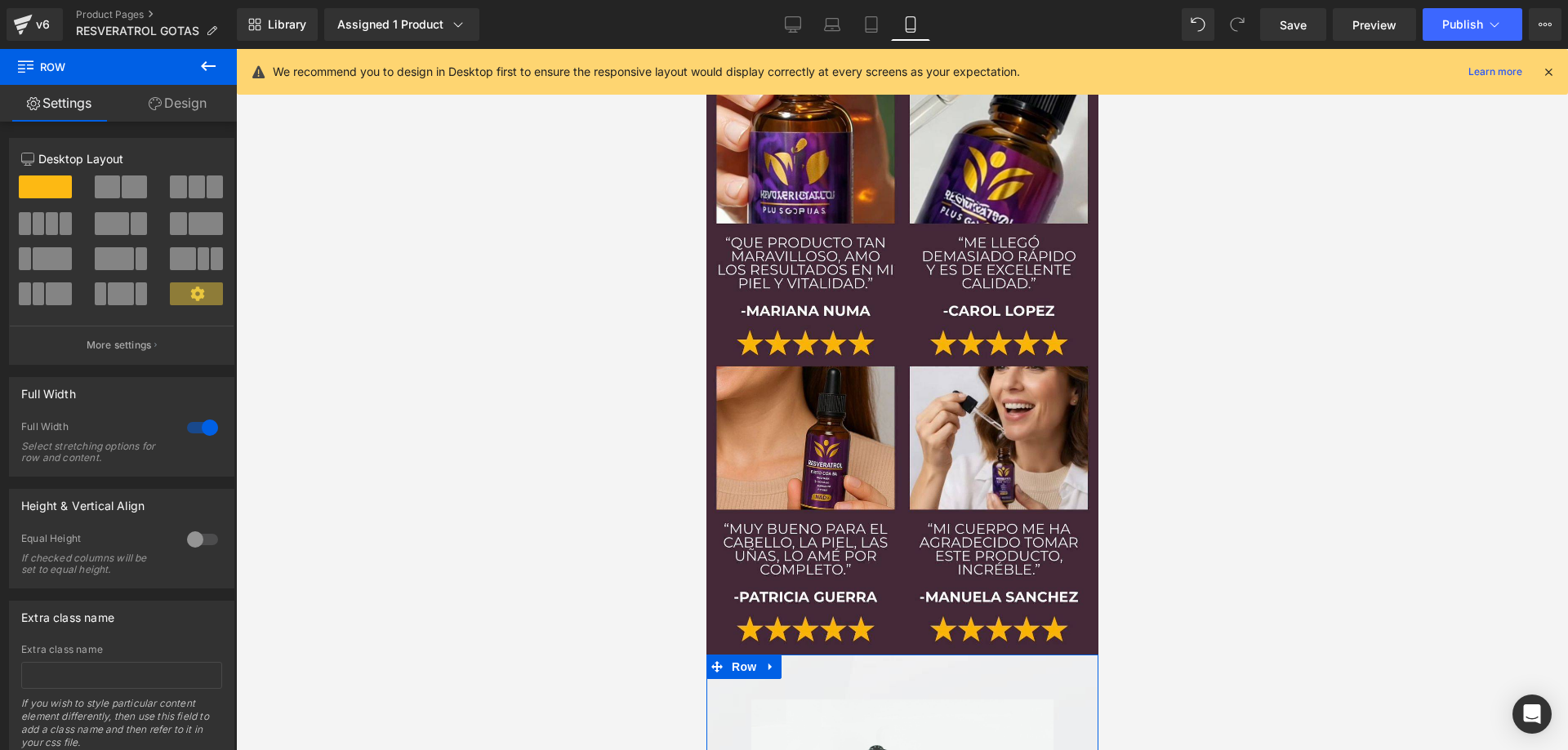
click at [163, 113] on link "Design" at bounding box center [177, 103] width 118 height 37
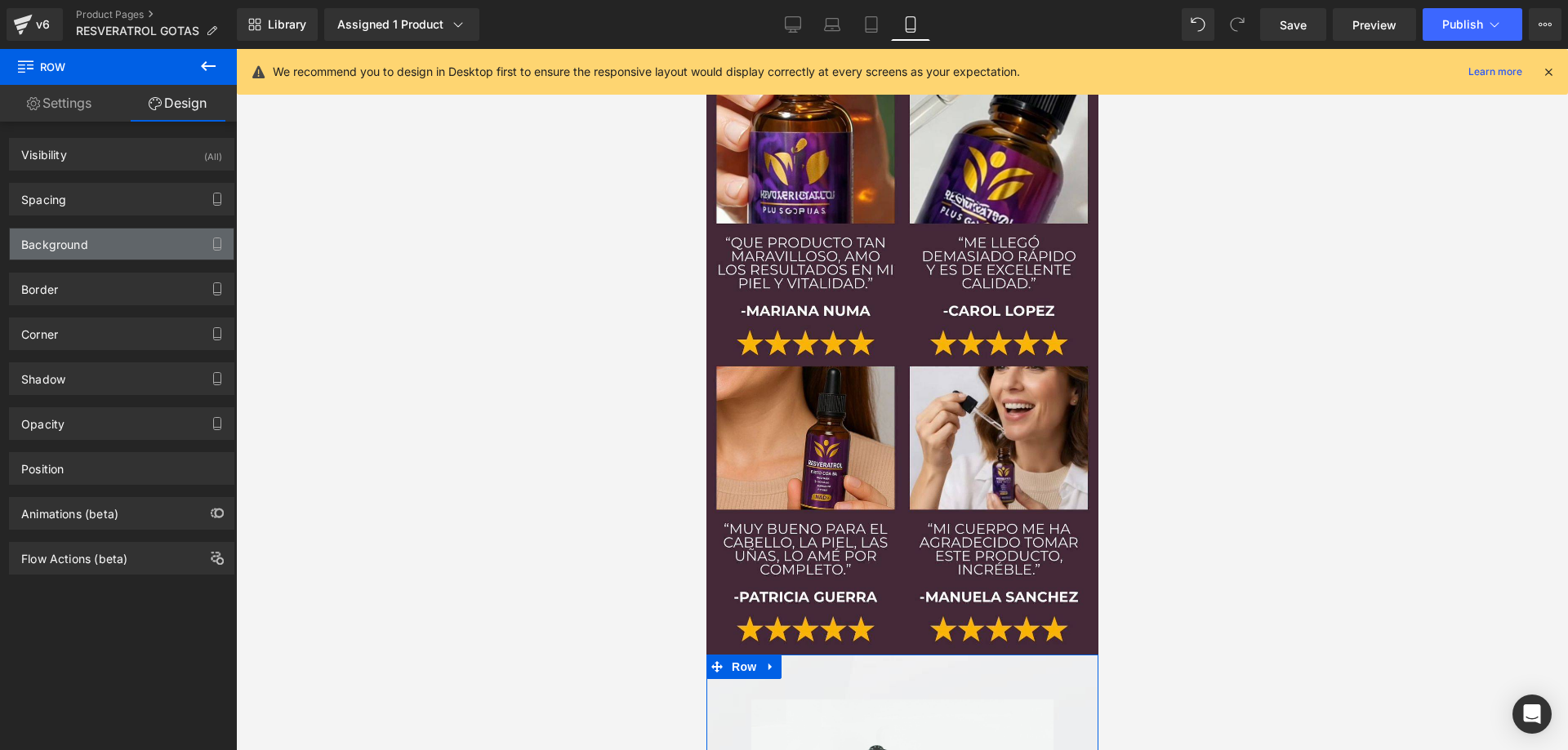
click at [106, 250] on div "Background" at bounding box center [121, 243] width 224 height 31
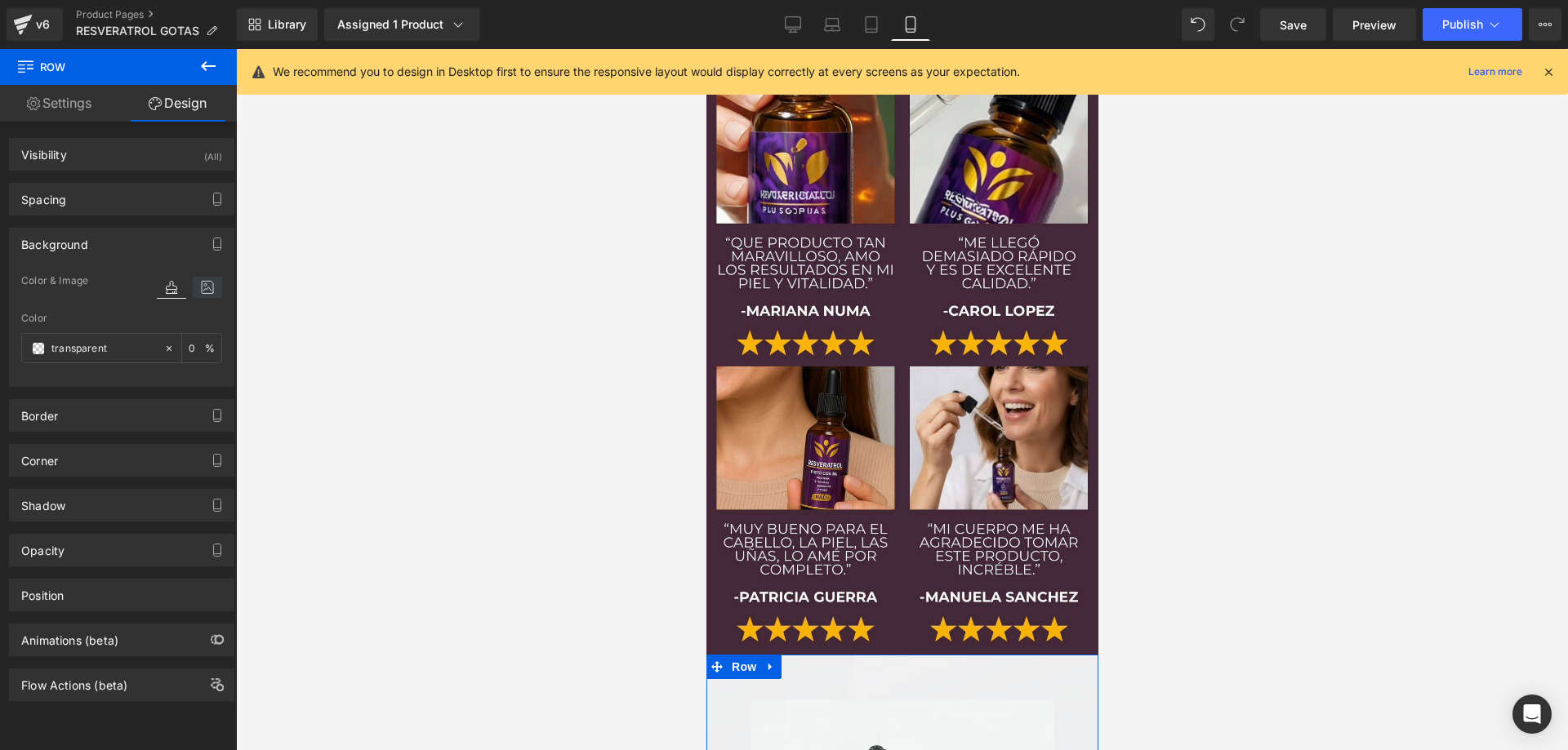
click at [199, 291] on icon at bounding box center [207, 287] width 29 height 22
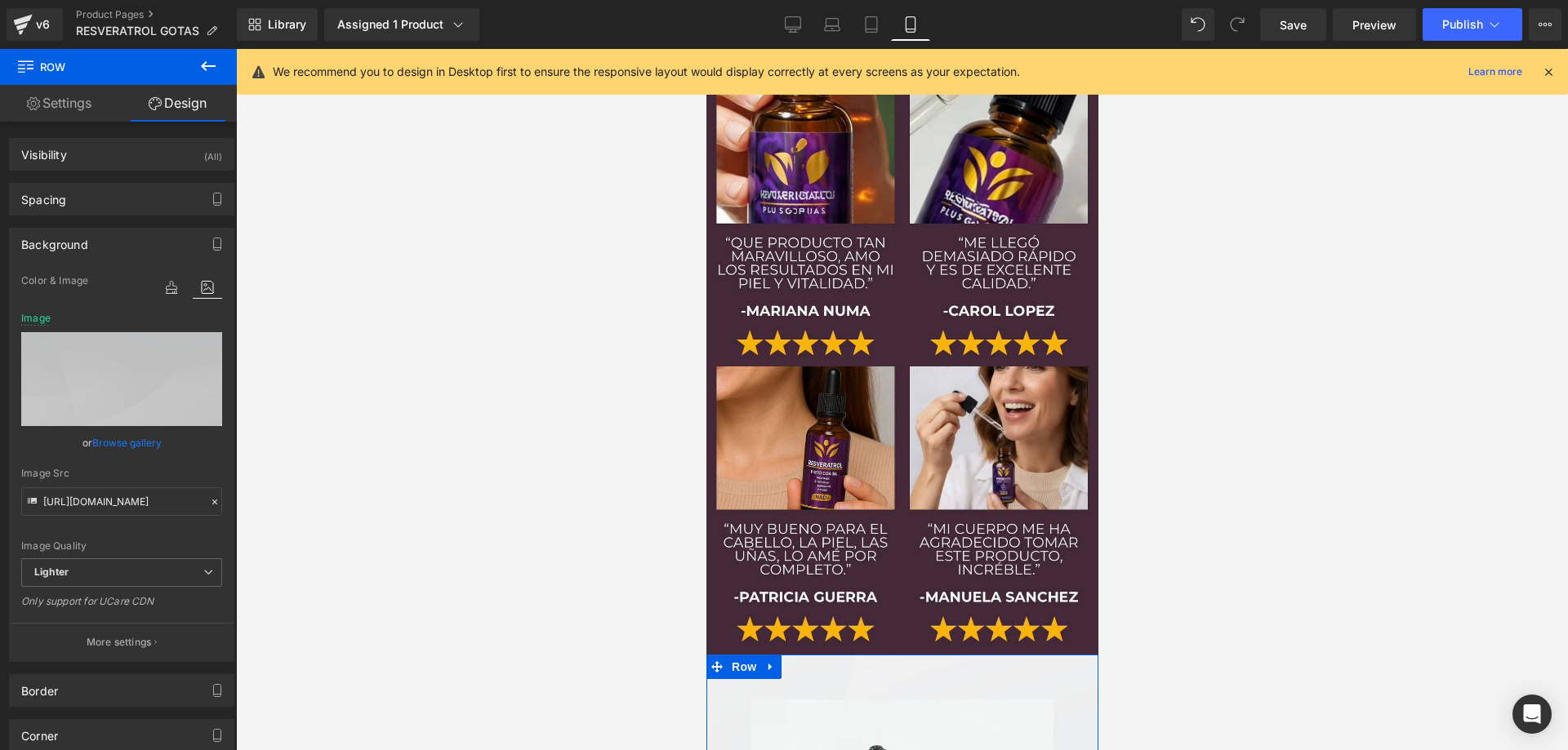
click at [128, 437] on link "Browse gallery" at bounding box center [127, 443] width 69 height 29
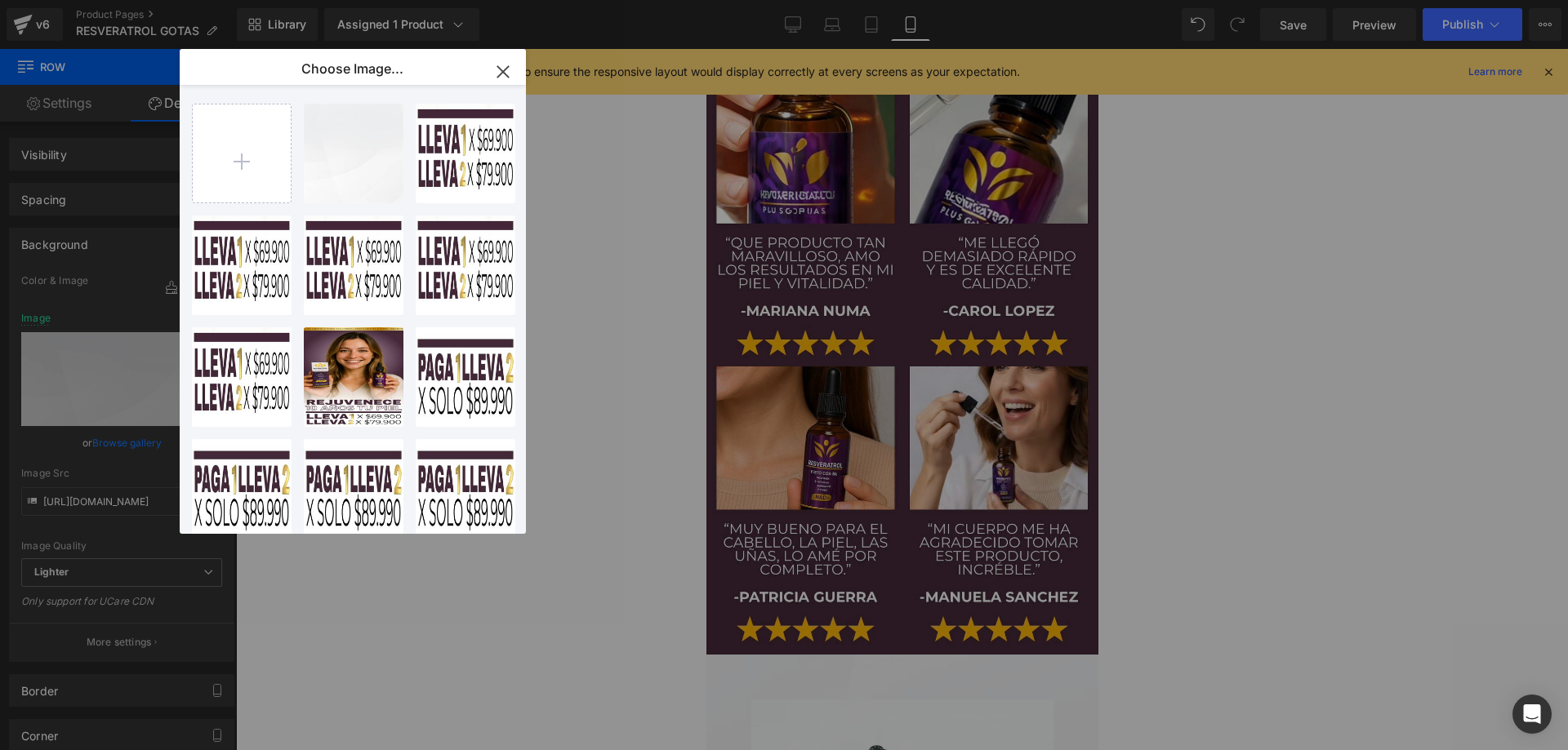
click at [115, 0] on div "Image You are previewing how the will restyle your page. You can not edit Eleme…" at bounding box center [784, 0] width 1568 height 0
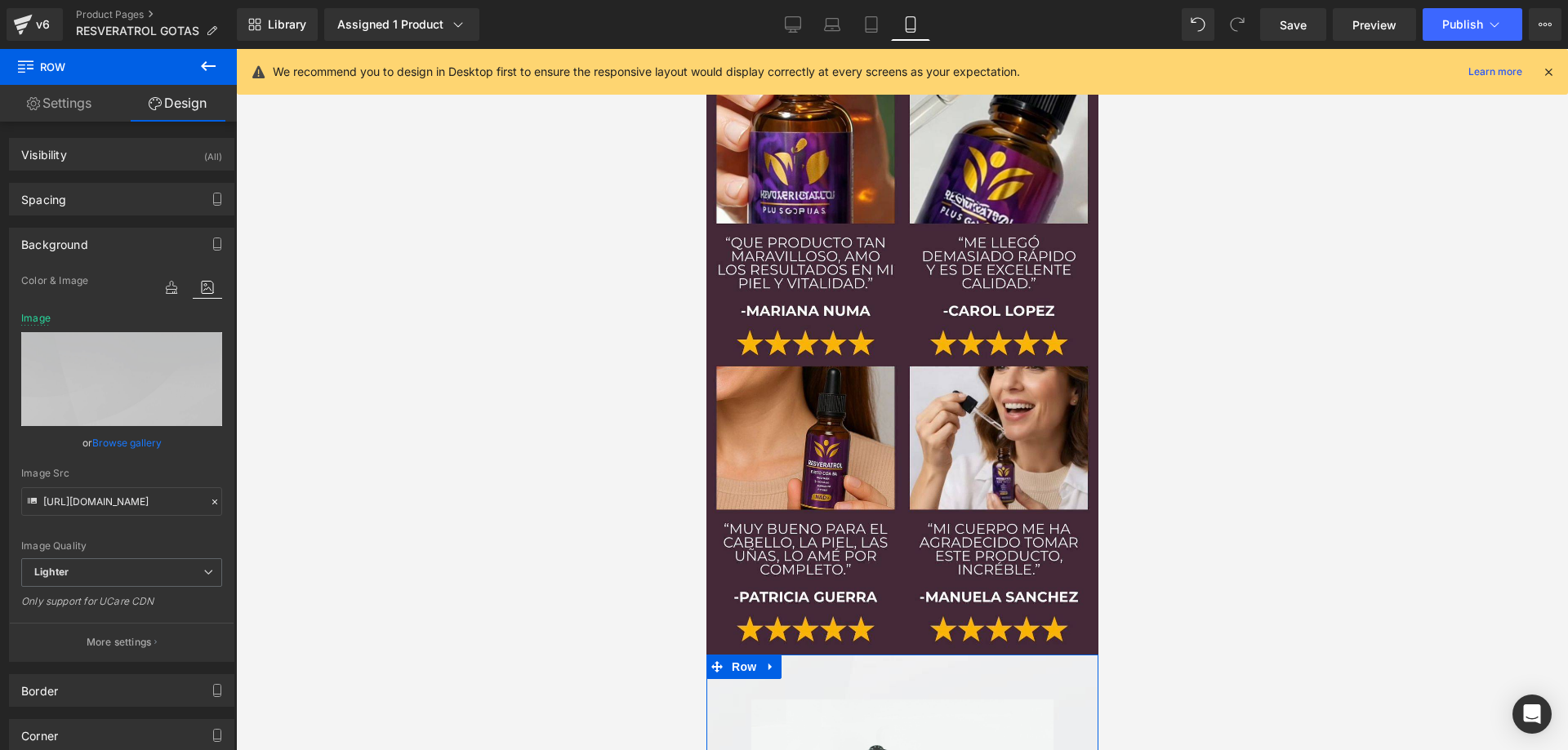
click at [115, 406] on link "Replace Image" at bounding box center [122, 379] width 200 height 94
type input "C:\fakepath\kahi-balm-PSD_04.jpg"
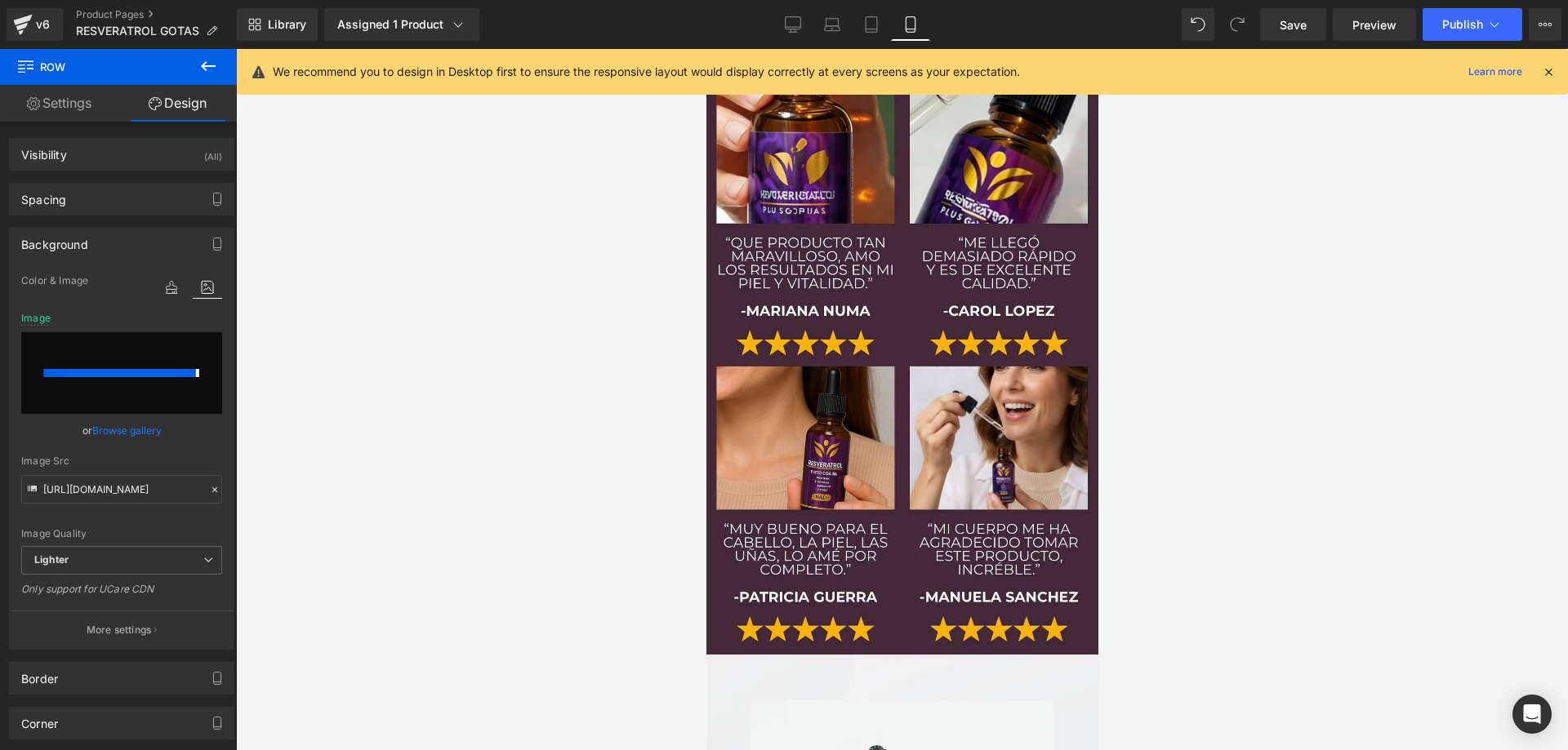
type input "[URL][DOMAIN_NAME]"
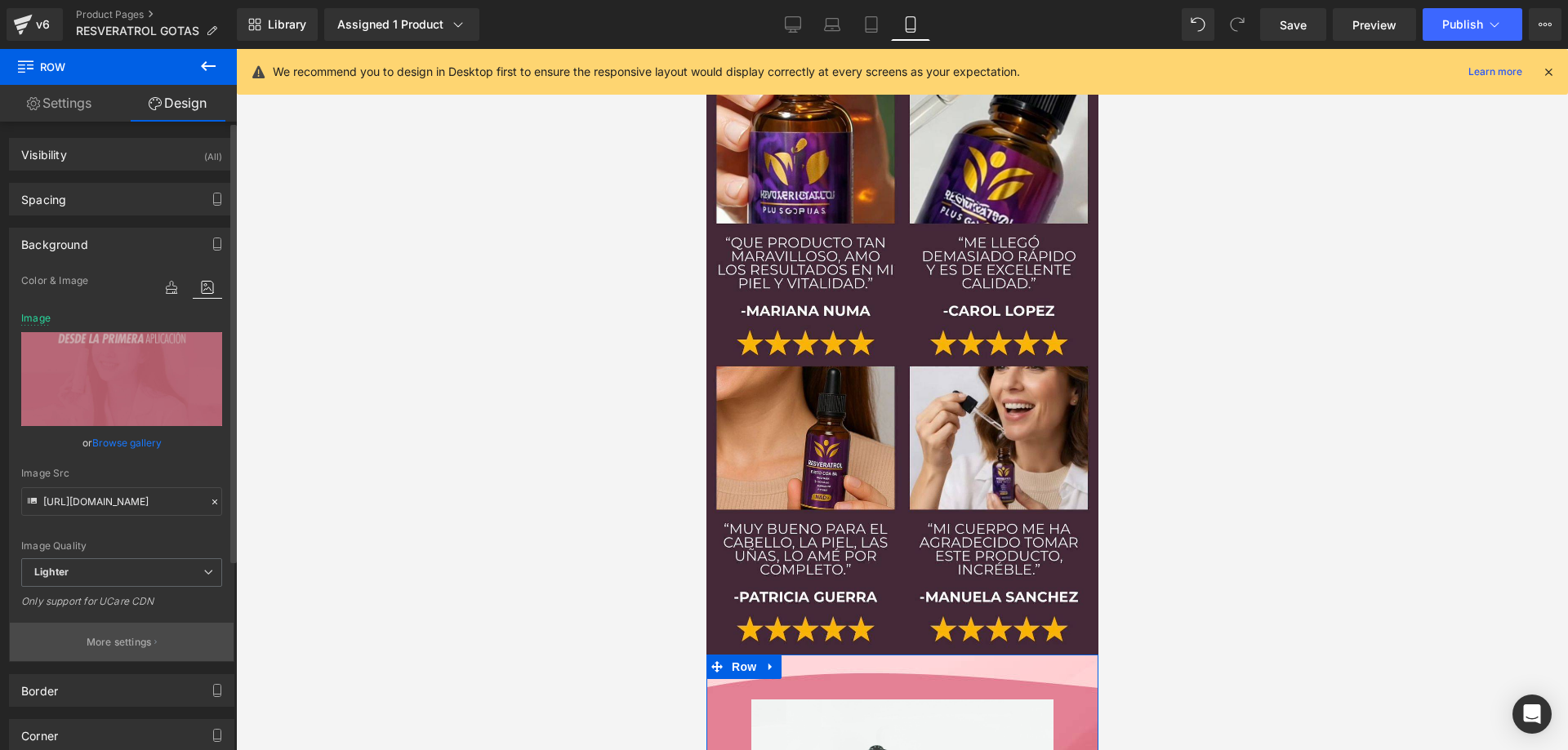
click at [121, 626] on button "More settings" at bounding box center [121, 641] width 224 height 38
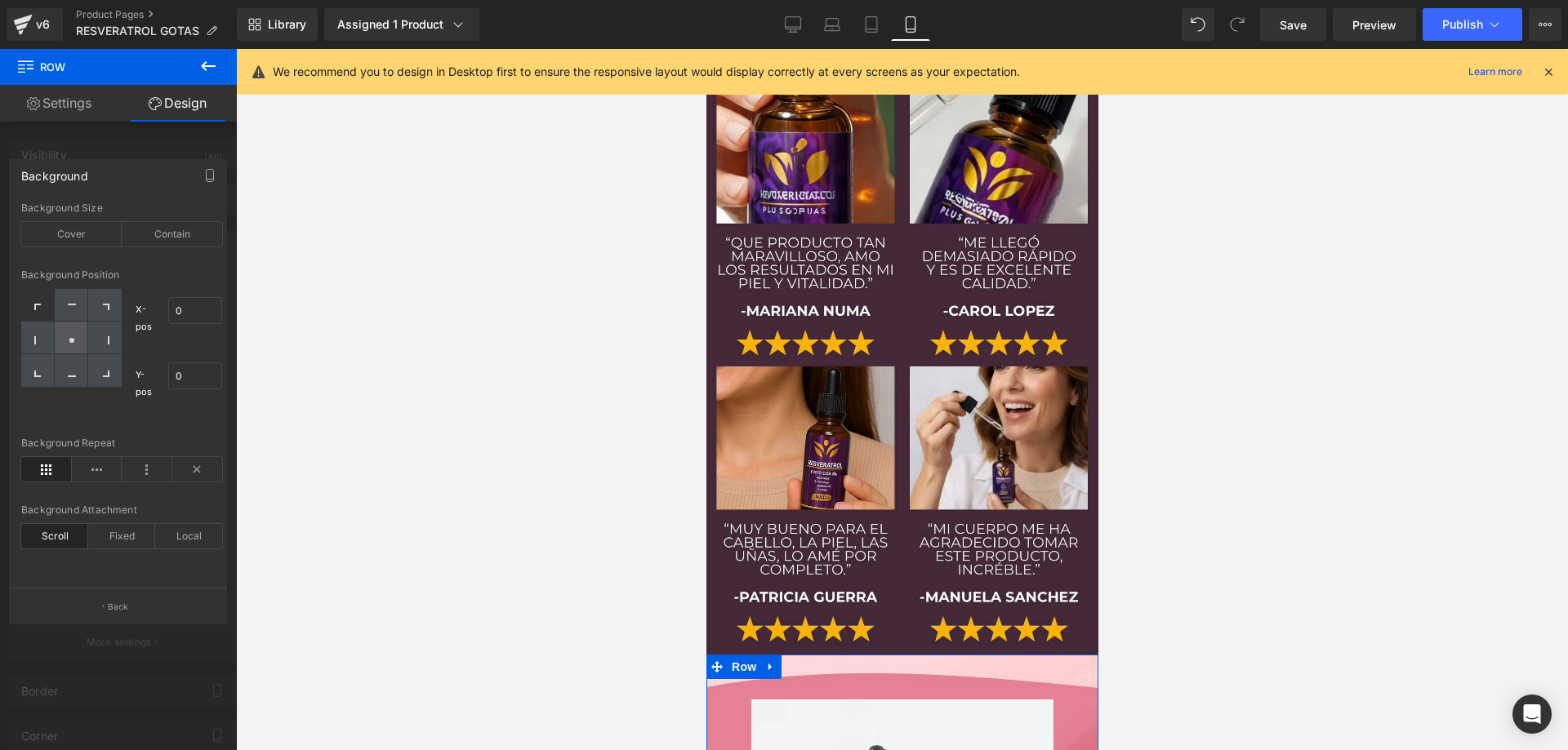
click at [75, 334] on div at bounding box center [71, 338] width 34 height 33
type input "50"
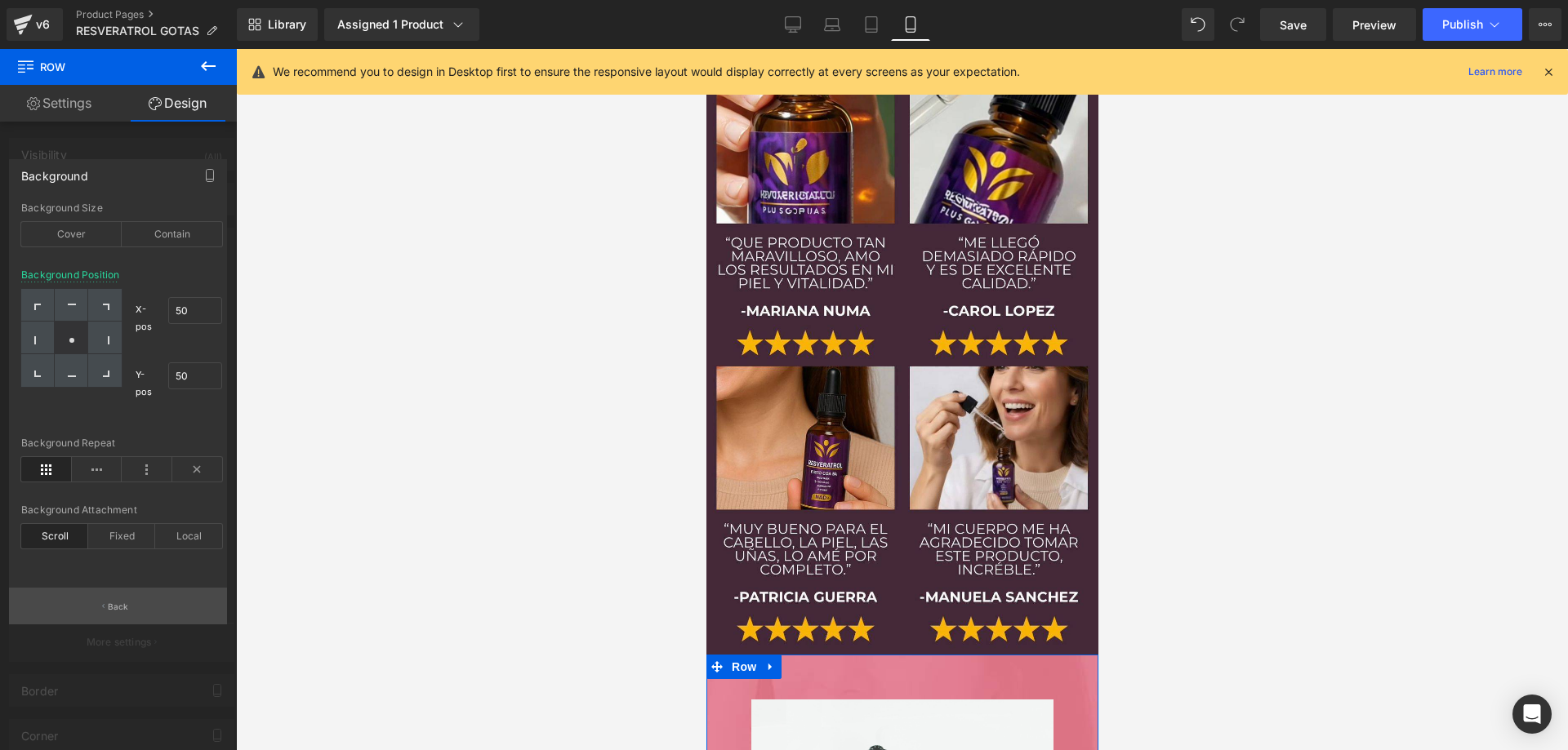
click at [130, 599] on button "Back" at bounding box center [118, 606] width 218 height 37
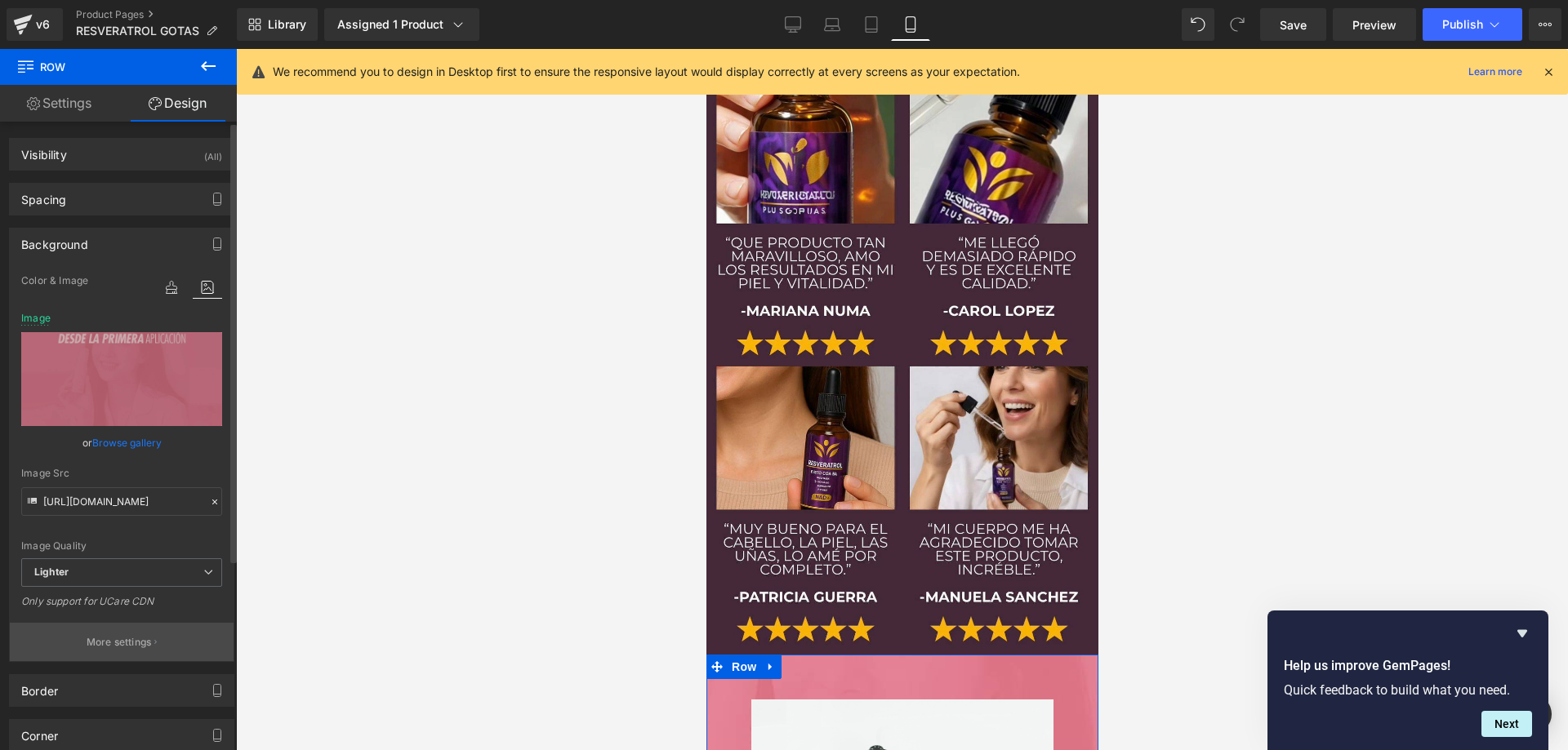
click at [105, 635] on p "More settings" at bounding box center [119, 642] width 66 height 15
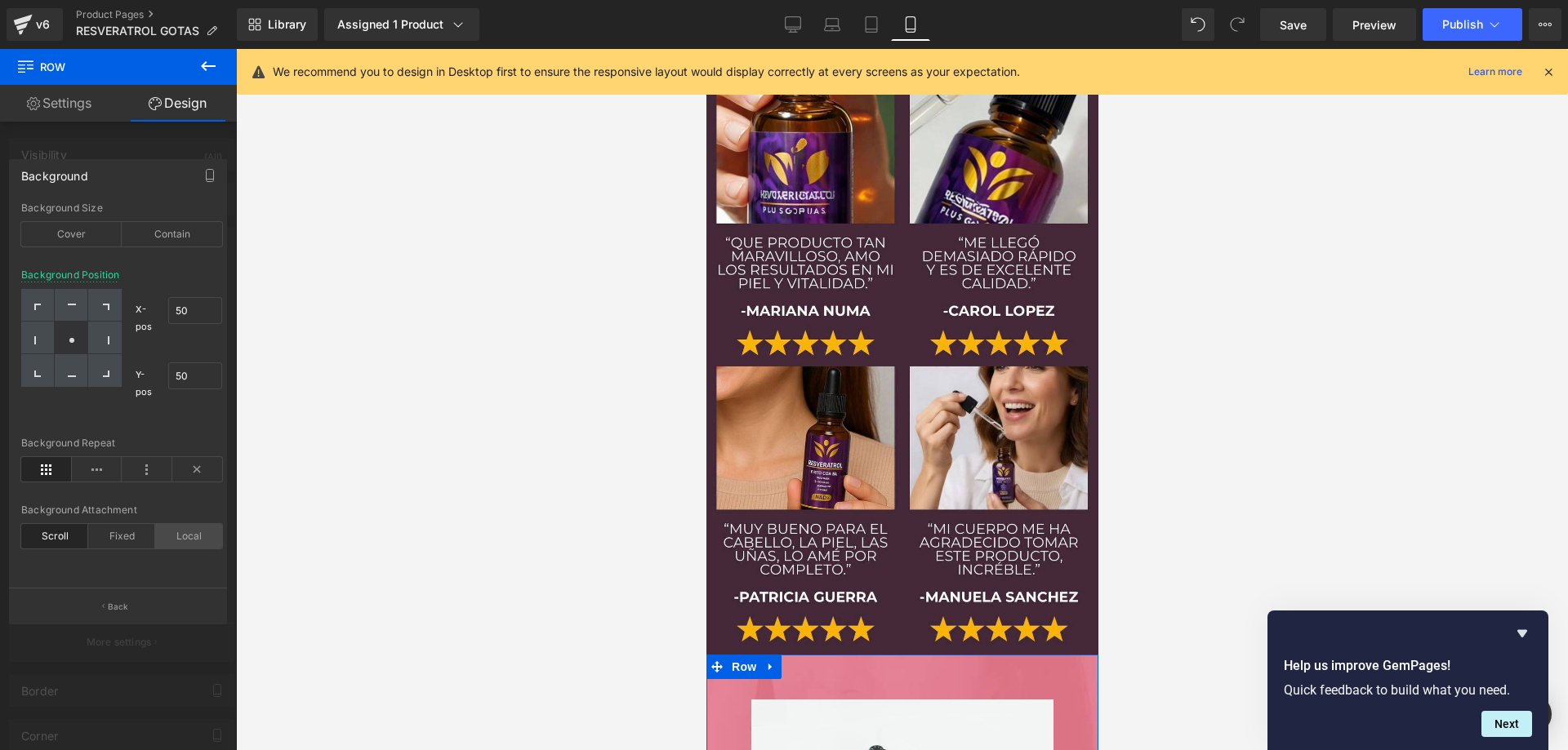
click at [195, 536] on div "Local" at bounding box center [188, 537] width 67 height 24
click at [111, 526] on div "Fixed" at bounding box center [121, 537] width 67 height 24
click at [57, 538] on div "Scroll" at bounding box center [54, 537] width 67 height 24
click at [203, 470] on icon at bounding box center [198, 469] width 51 height 24
click at [156, 231] on div "Contain" at bounding box center [171, 234] width 100 height 24
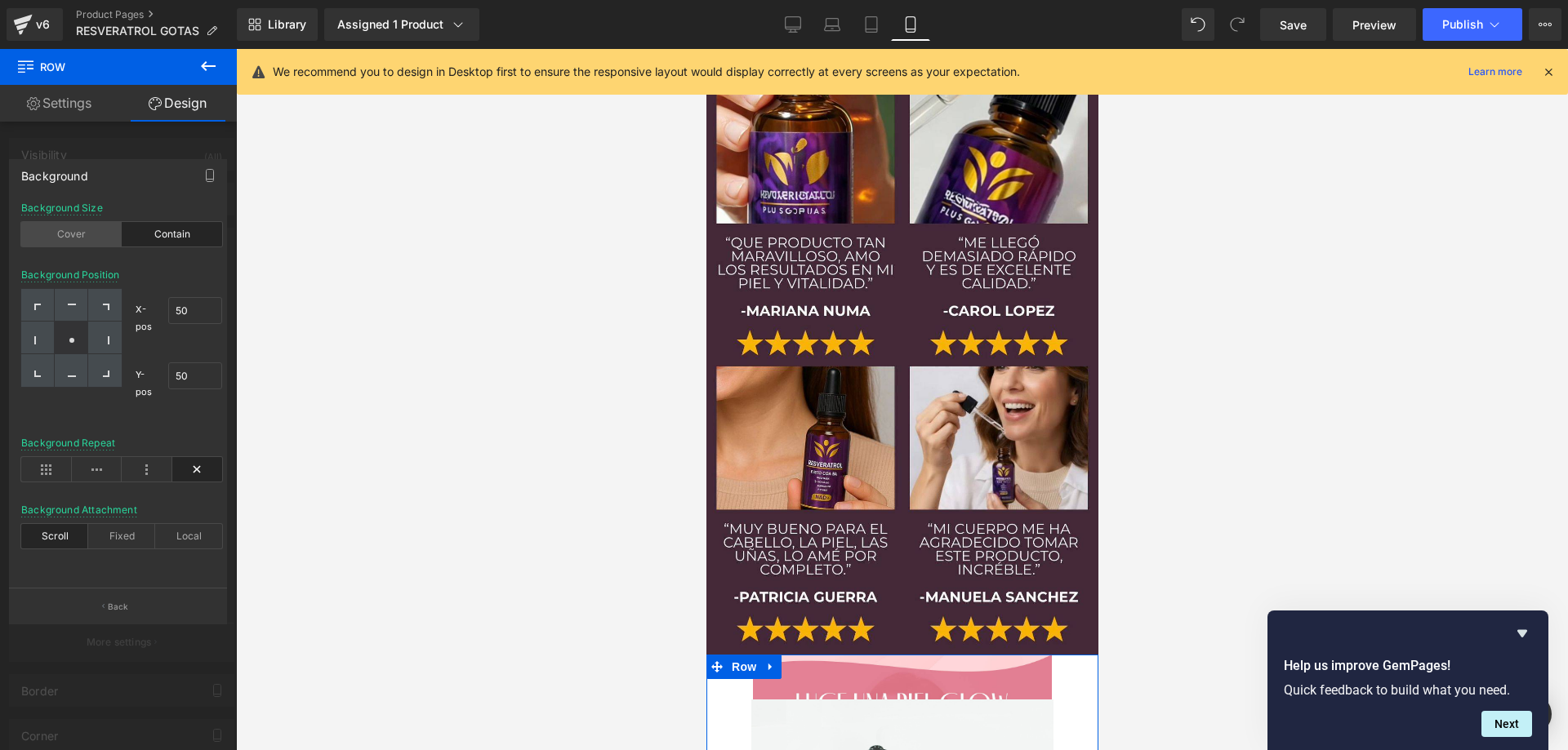
click at [72, 236] on div "Cover" at bounding box center [71, 234] width 100 height 24
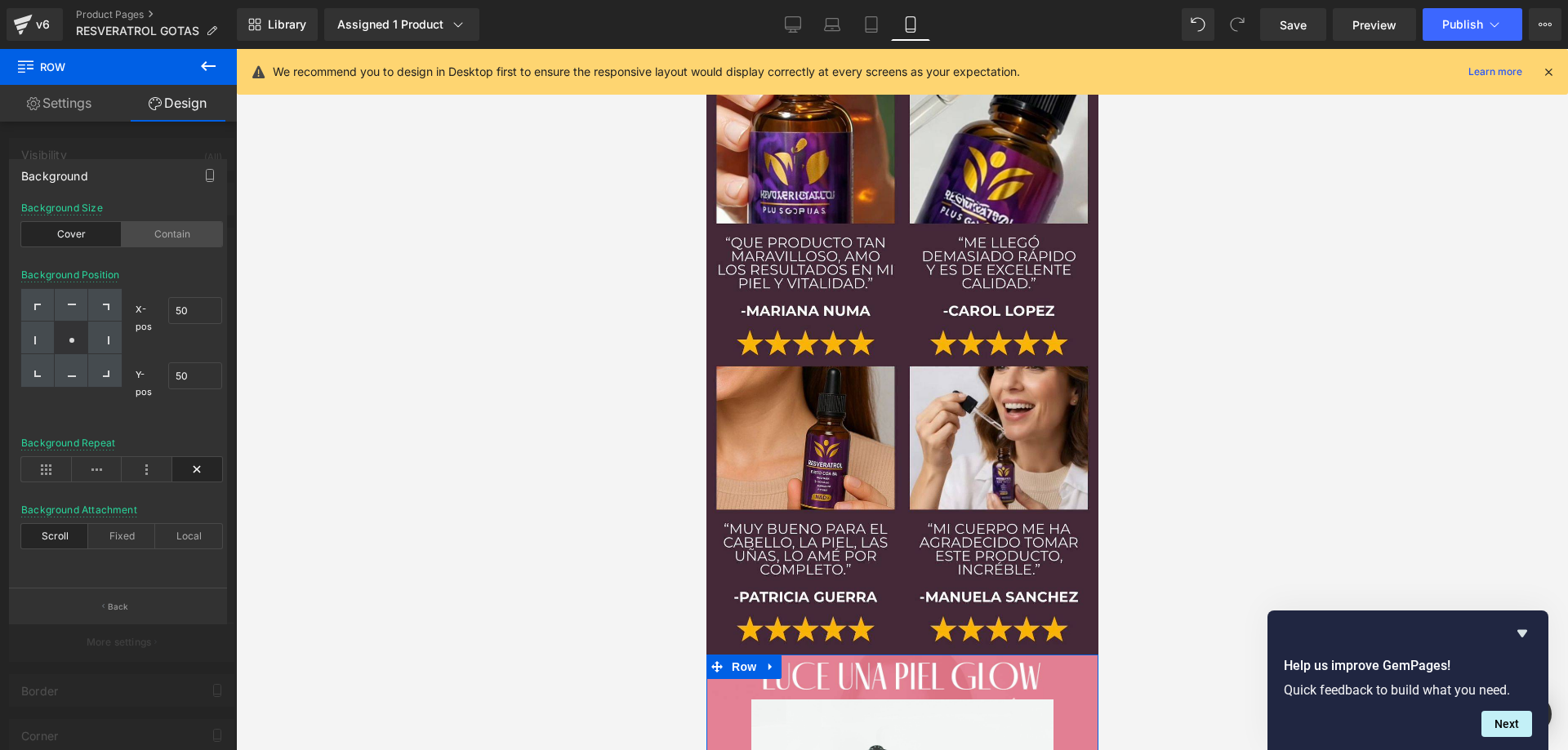
click at [200, 234] on div "Contain" at bounding box center [171, 234] width 100 height 24
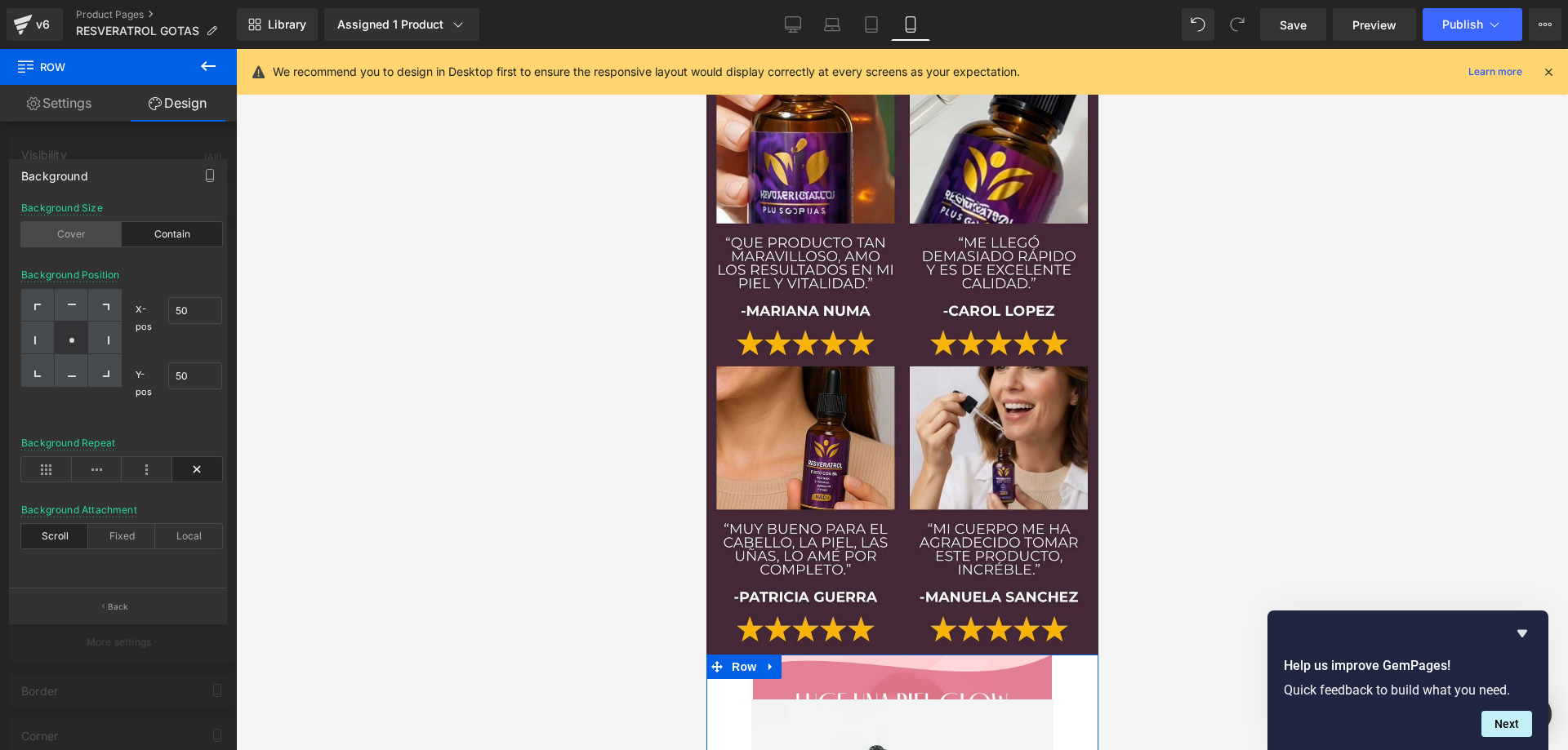
click at [91, 235] on div "Cover" at bounding box center [71, 234] width 100 height 24
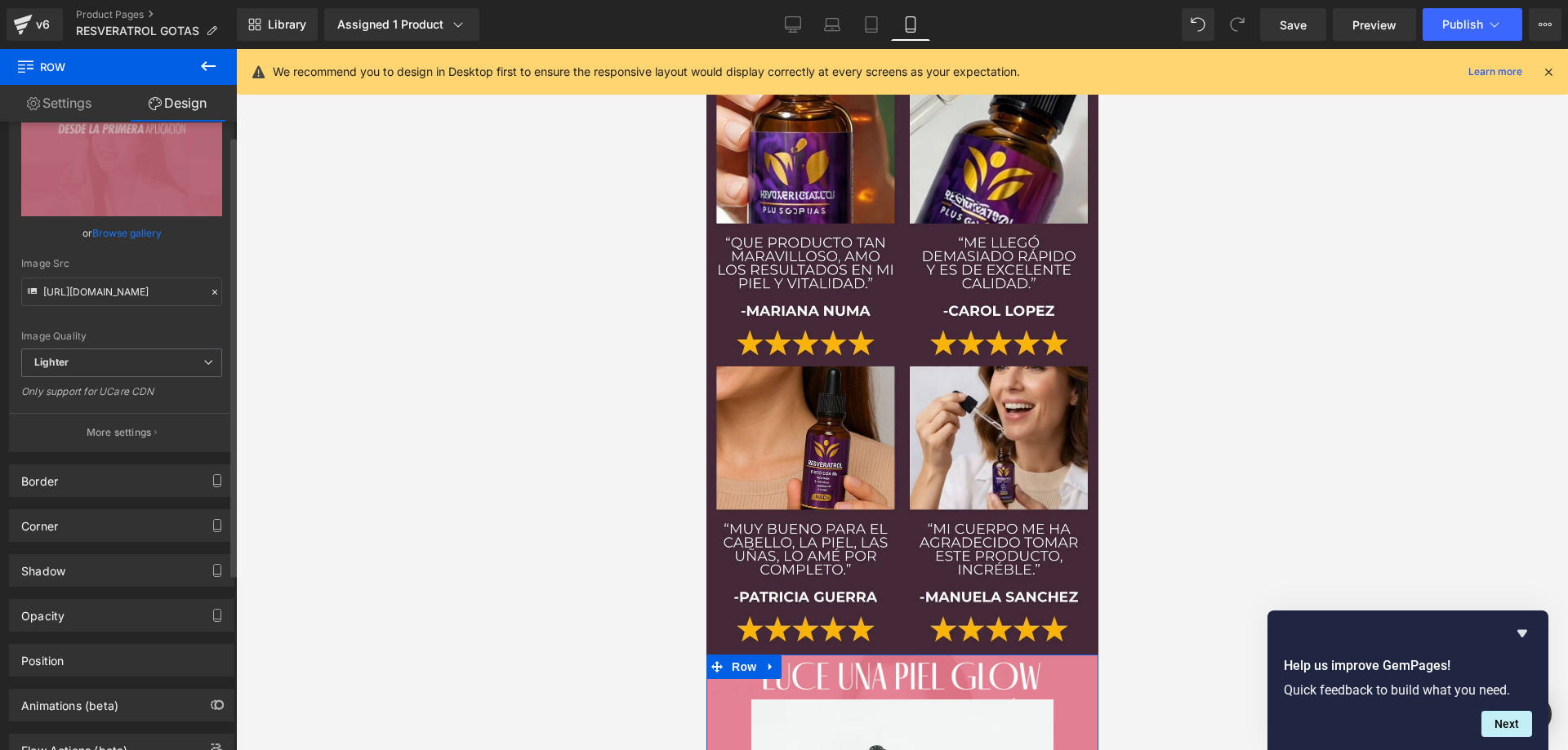
scroll to position [272, 0]
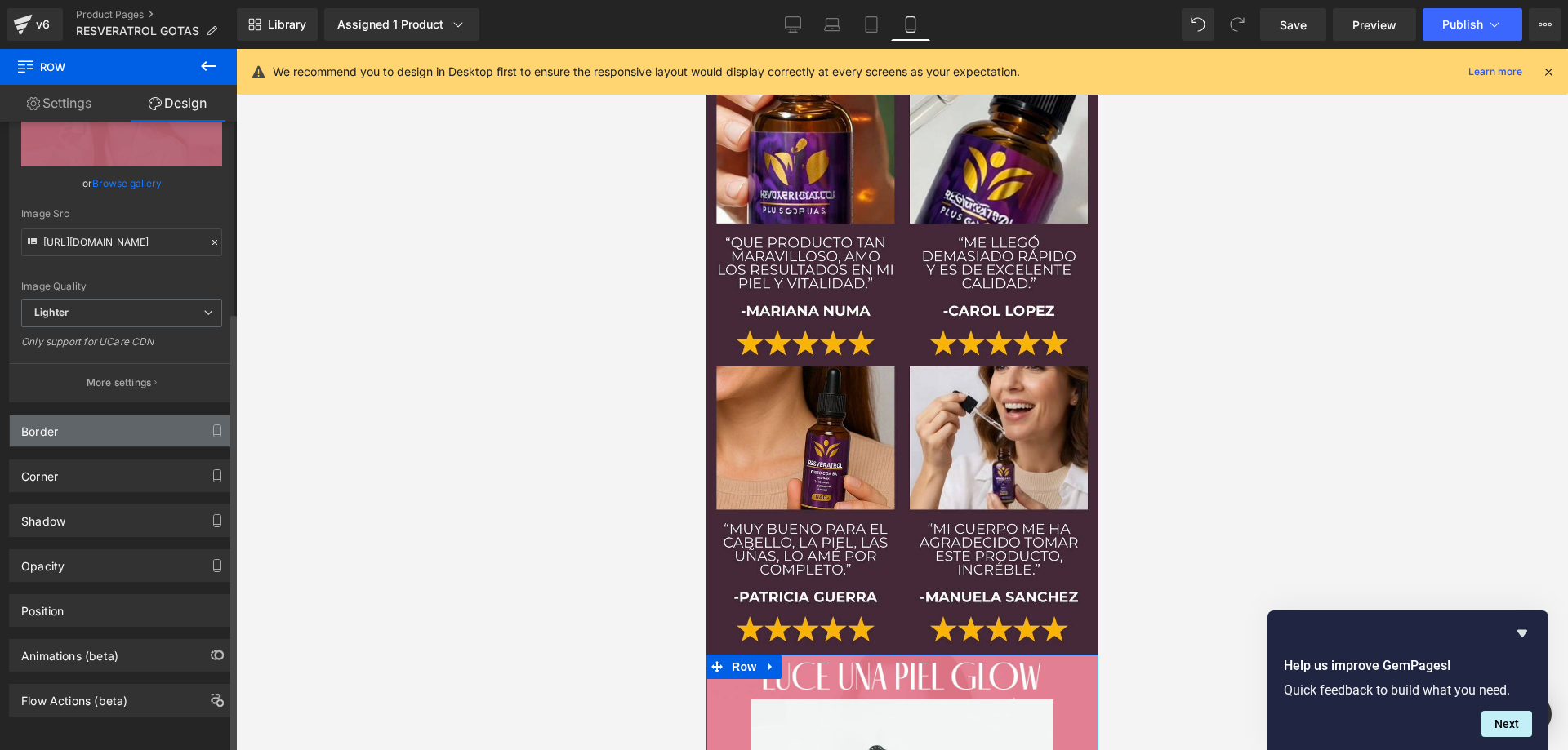
click at [145, 416] on div "Border" at bounding box center [121, 431] width 224 height 31
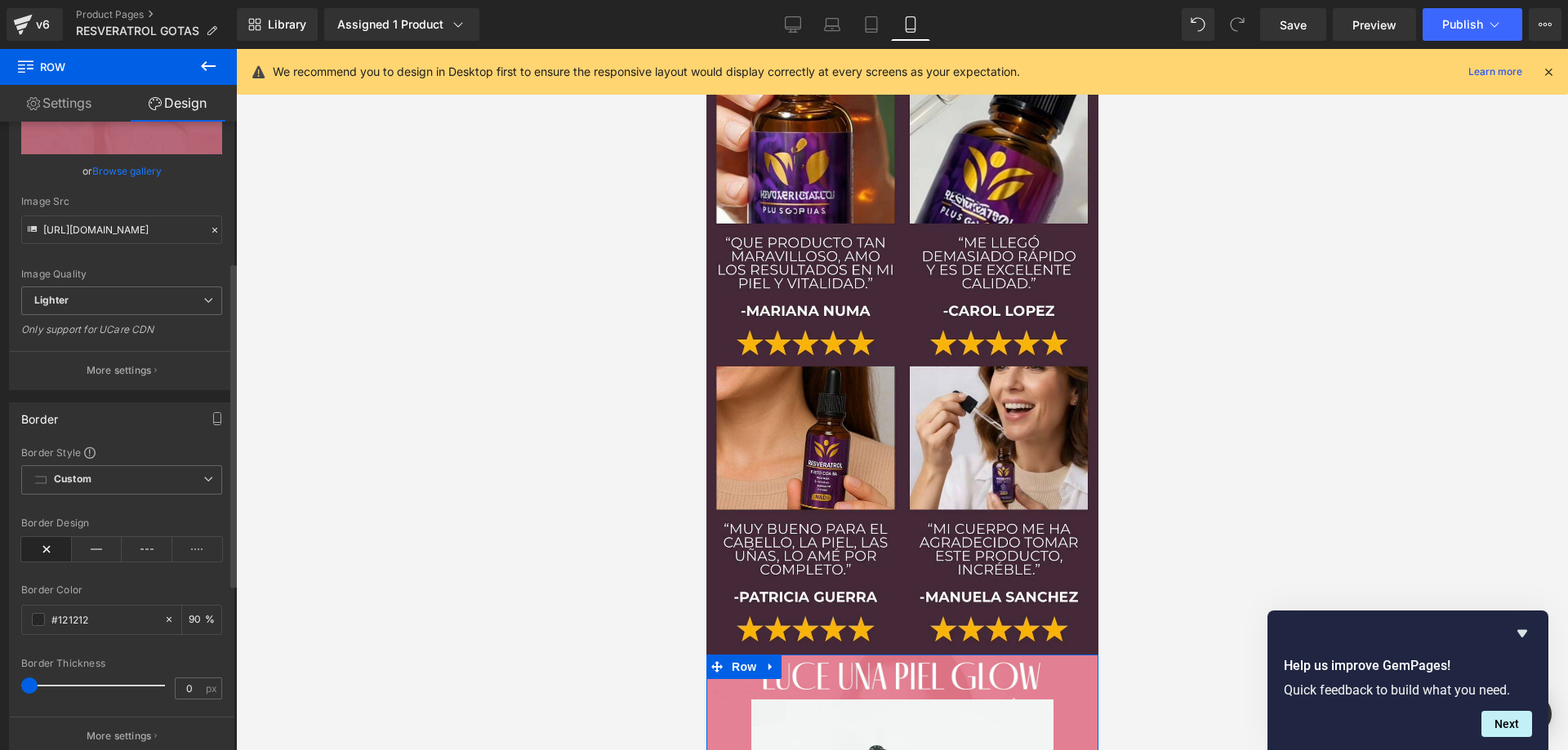
click at [145, 410] on div "Border" at bounding box center [121, 419] width 224 height 31
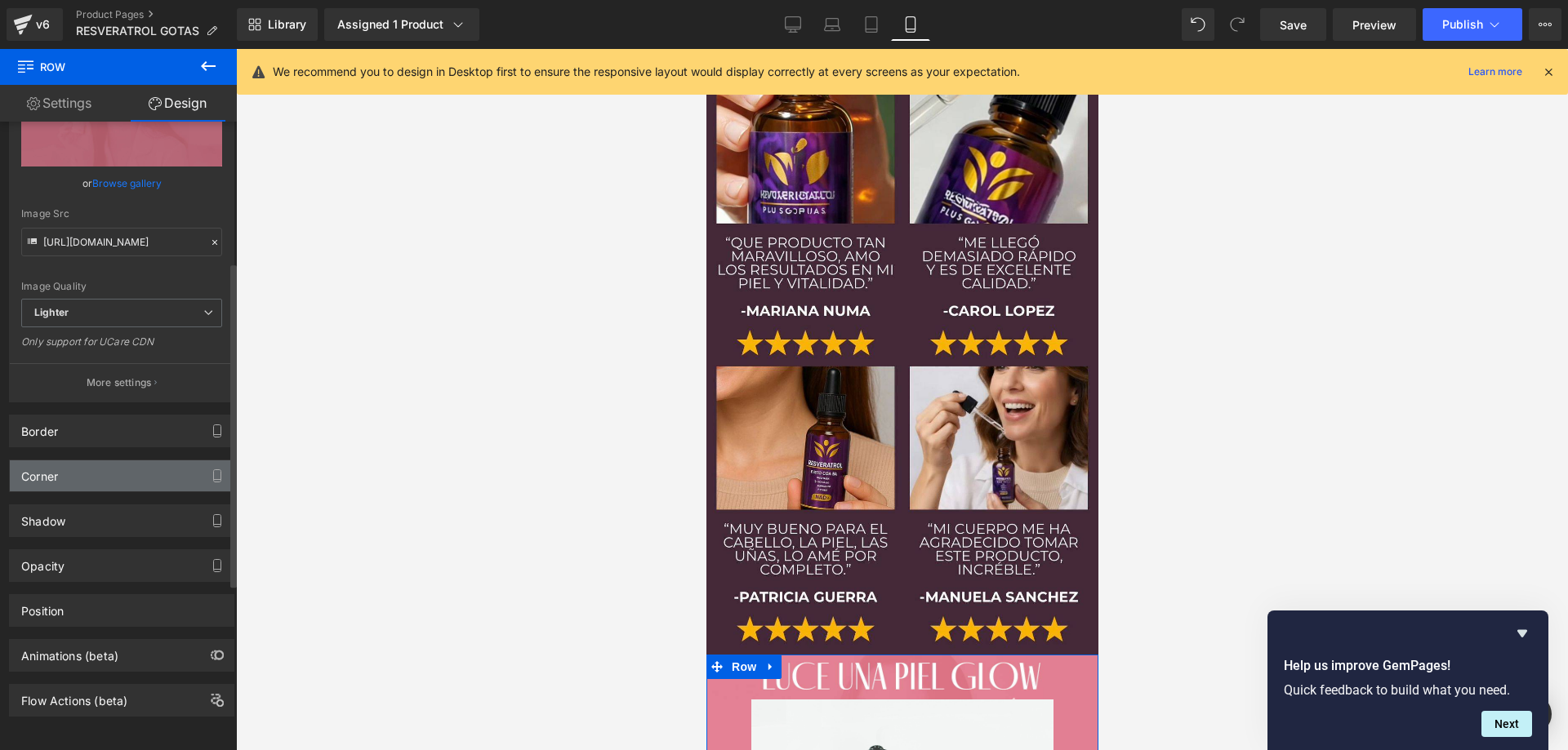
click at [107, 461] on div "Corner" at bounding box center [121, 476] width 224 height 31
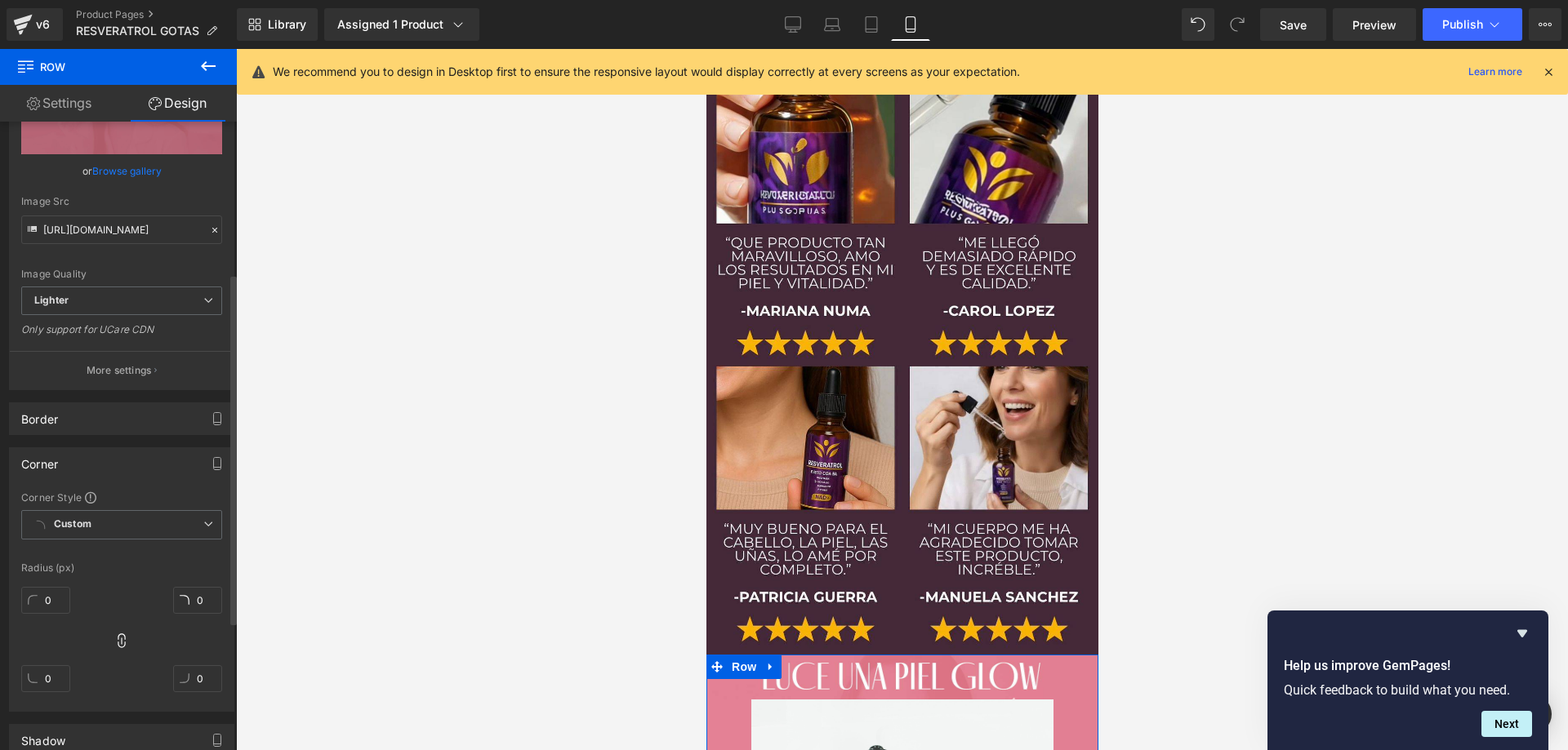
click at [107, 455] on div "Corner" at bounding box center [121, 463] width 224 height 31
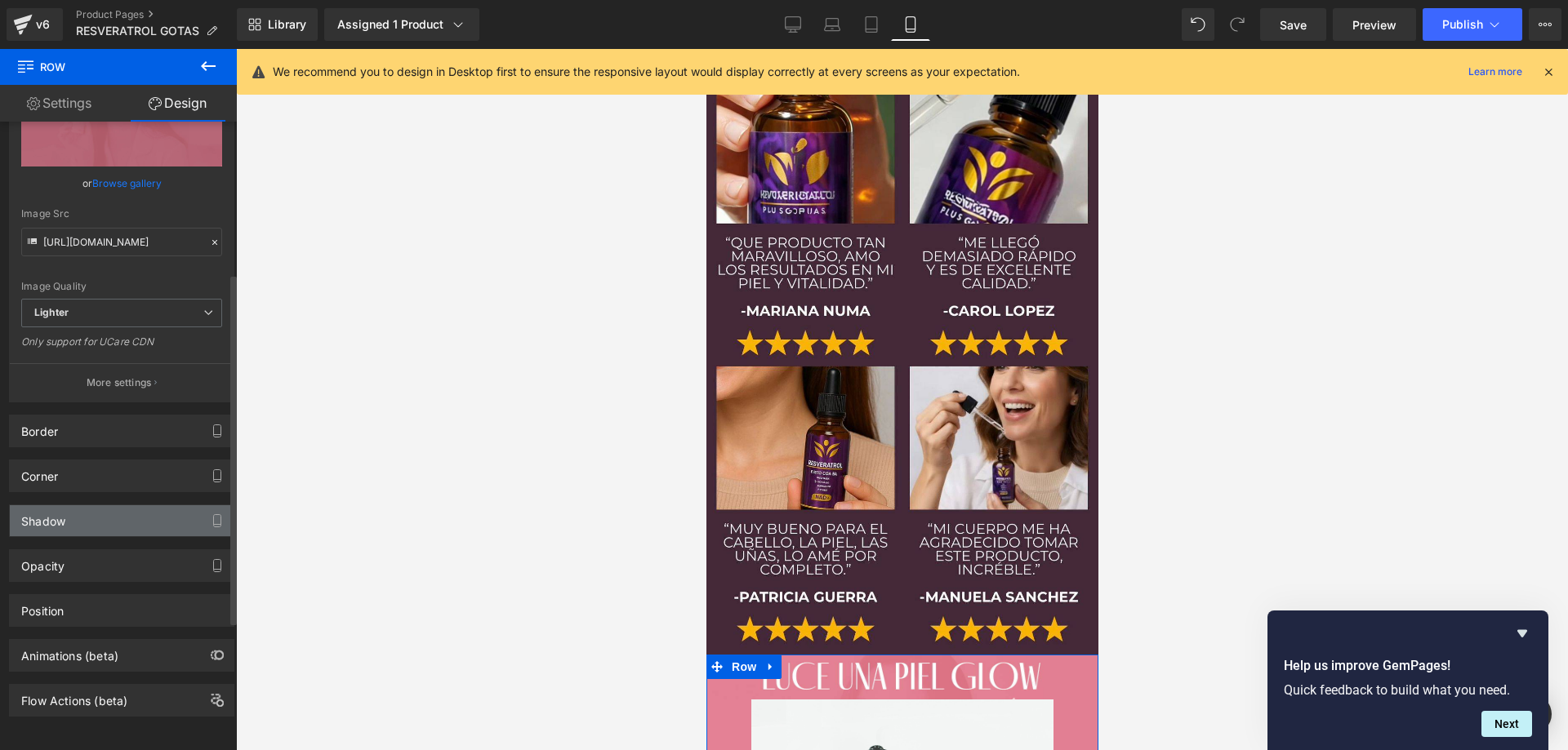
click at [83, 511] on div "Shadow" at bounding box center [121, 521] width 224 height 31
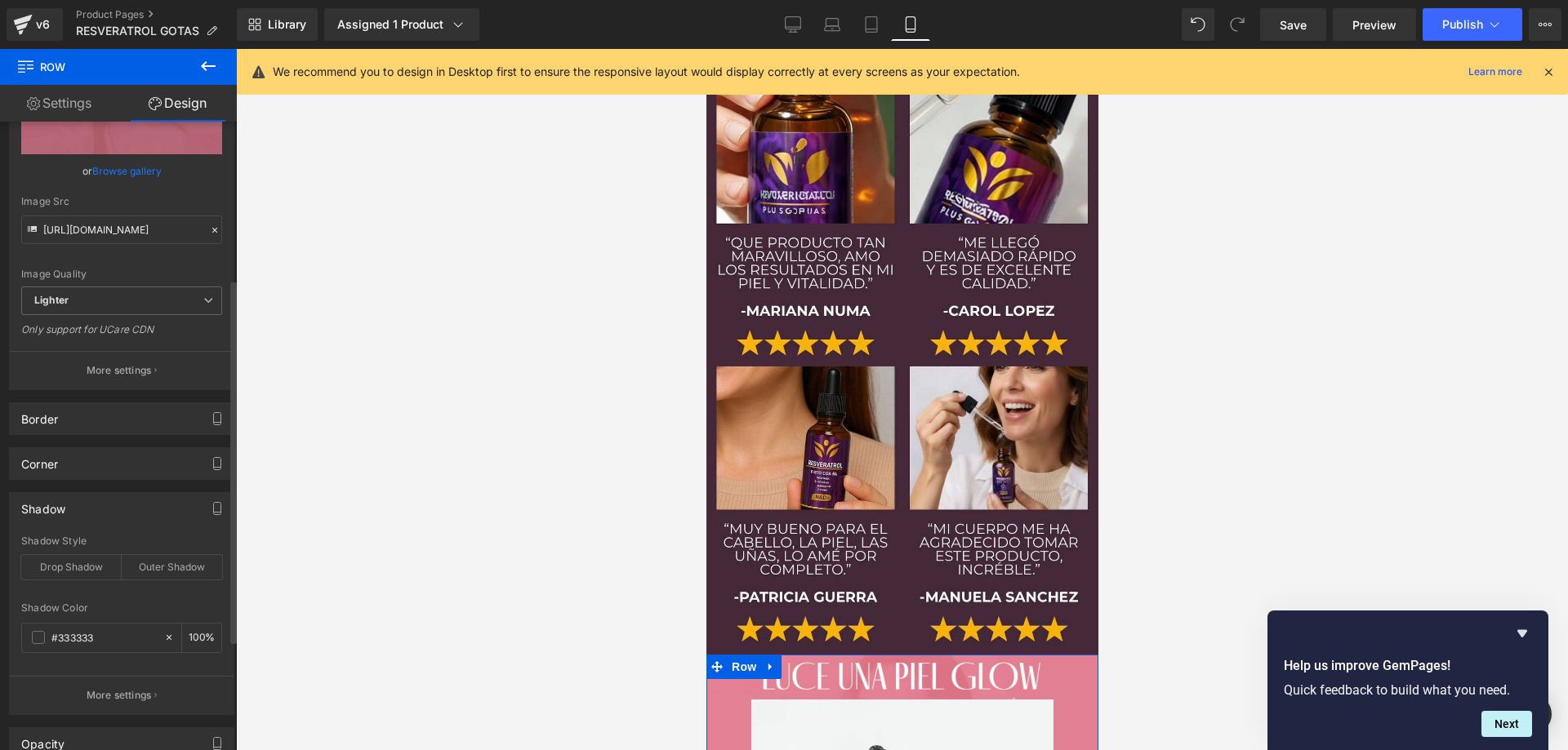
click at [83, 511] on div "Shadow" at bounding box center [121, 508] width 224 height 31
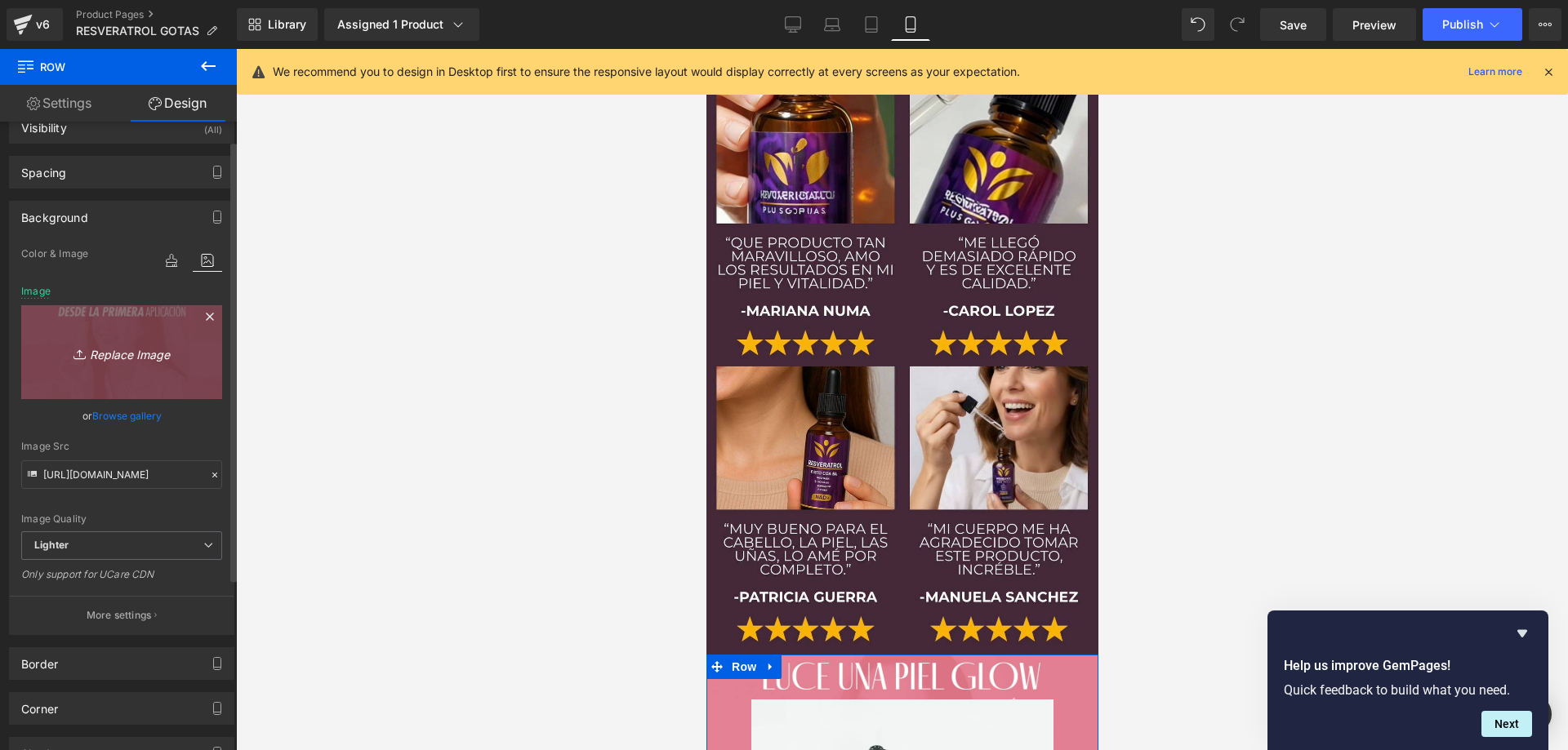
scroll to position [0, 0]
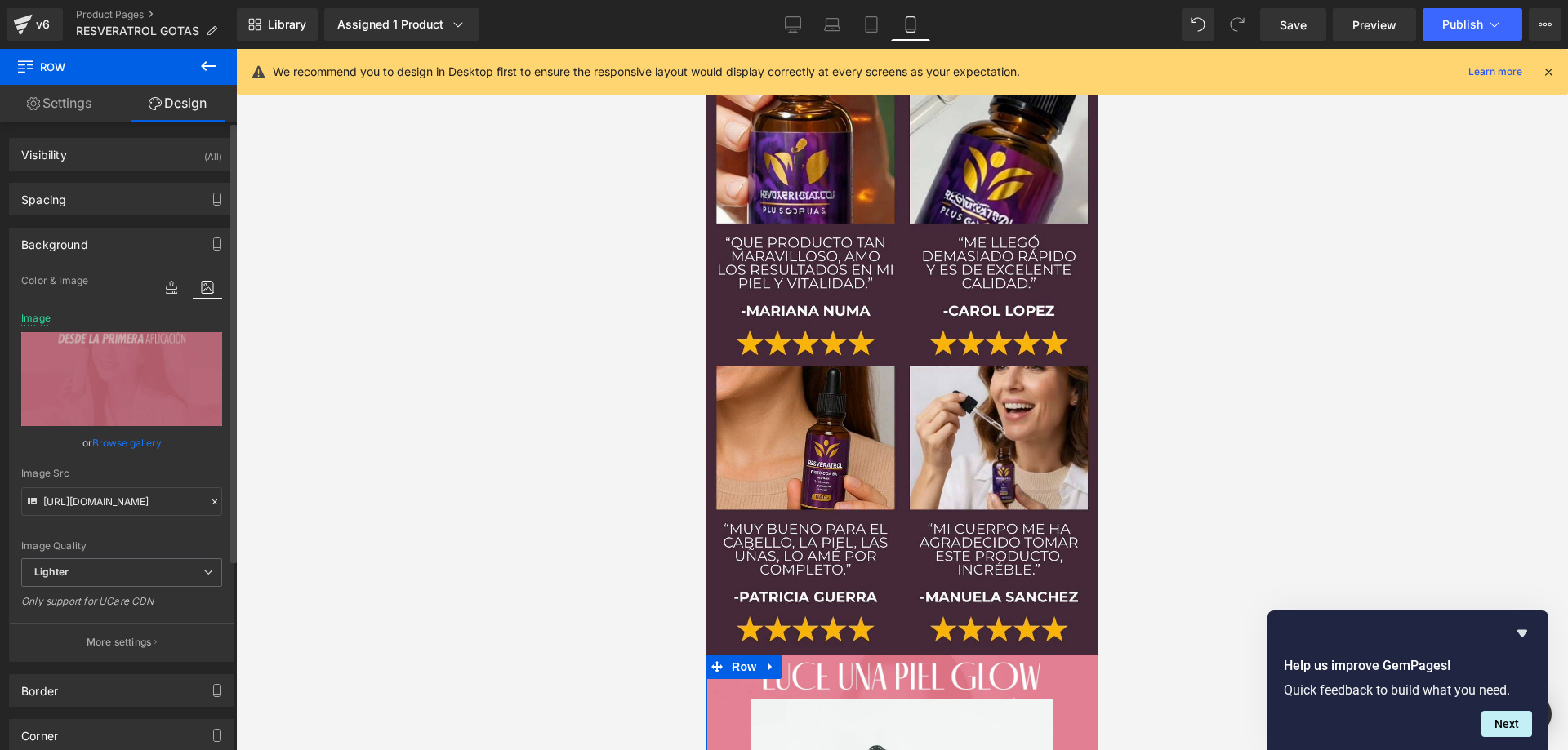
click at [150, 242] on div "Background" at bounding box center [121, 243] width 224 height 31
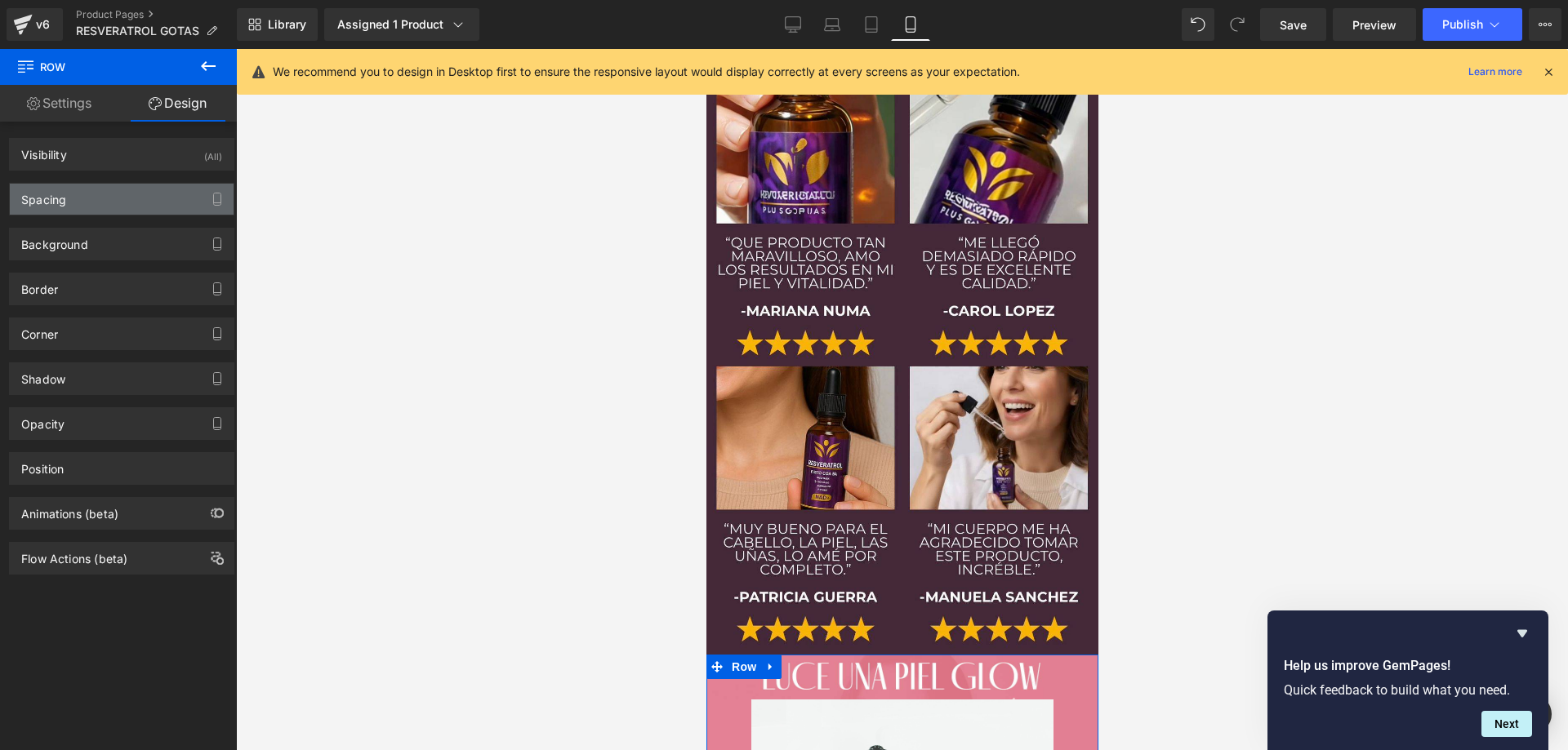
click at [115, 205] on div "Spacing" at bounding box center [121, 199] width 224 height 31
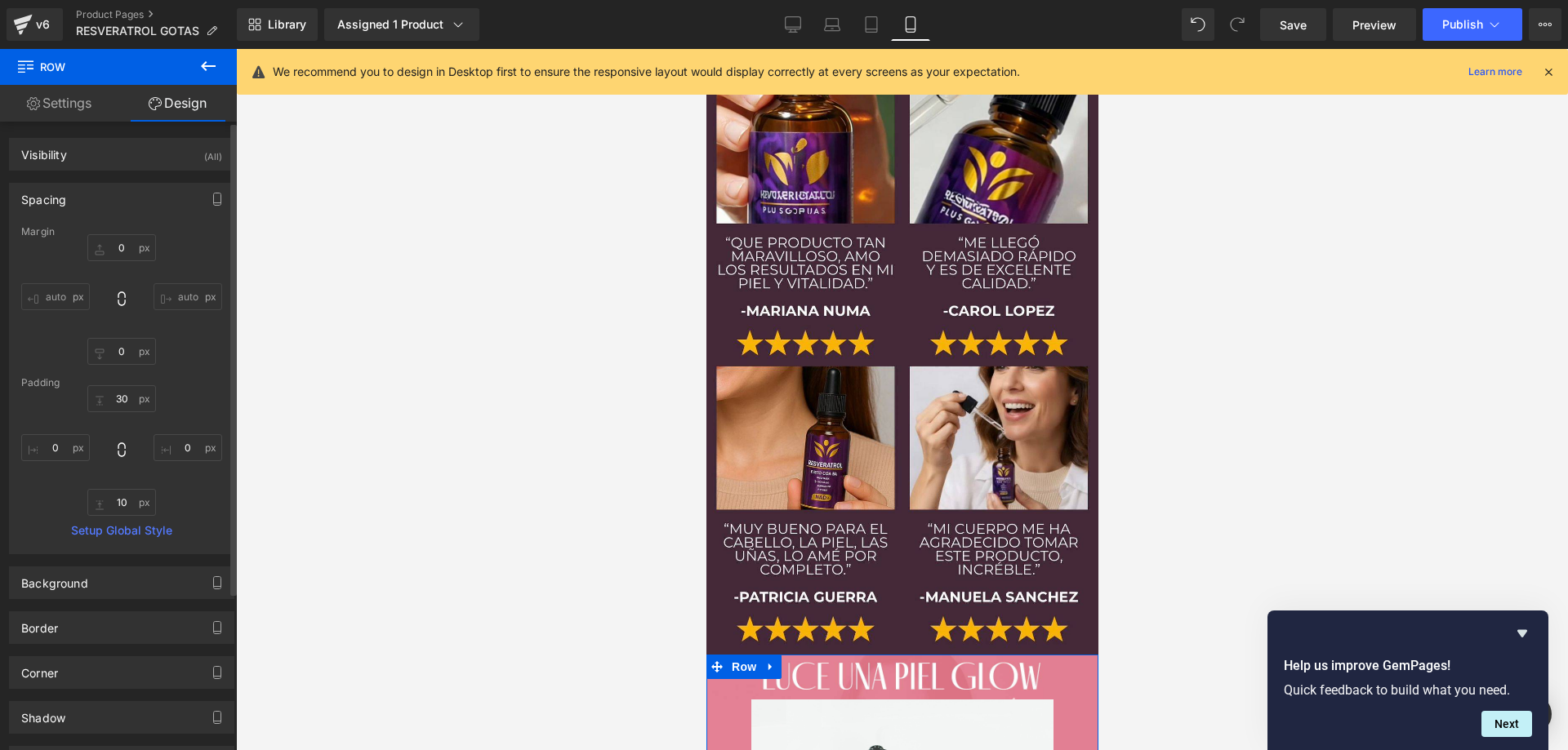
click at [118, 207] on div "Spacing" at bounding box center [121, 199] width 224 height 31
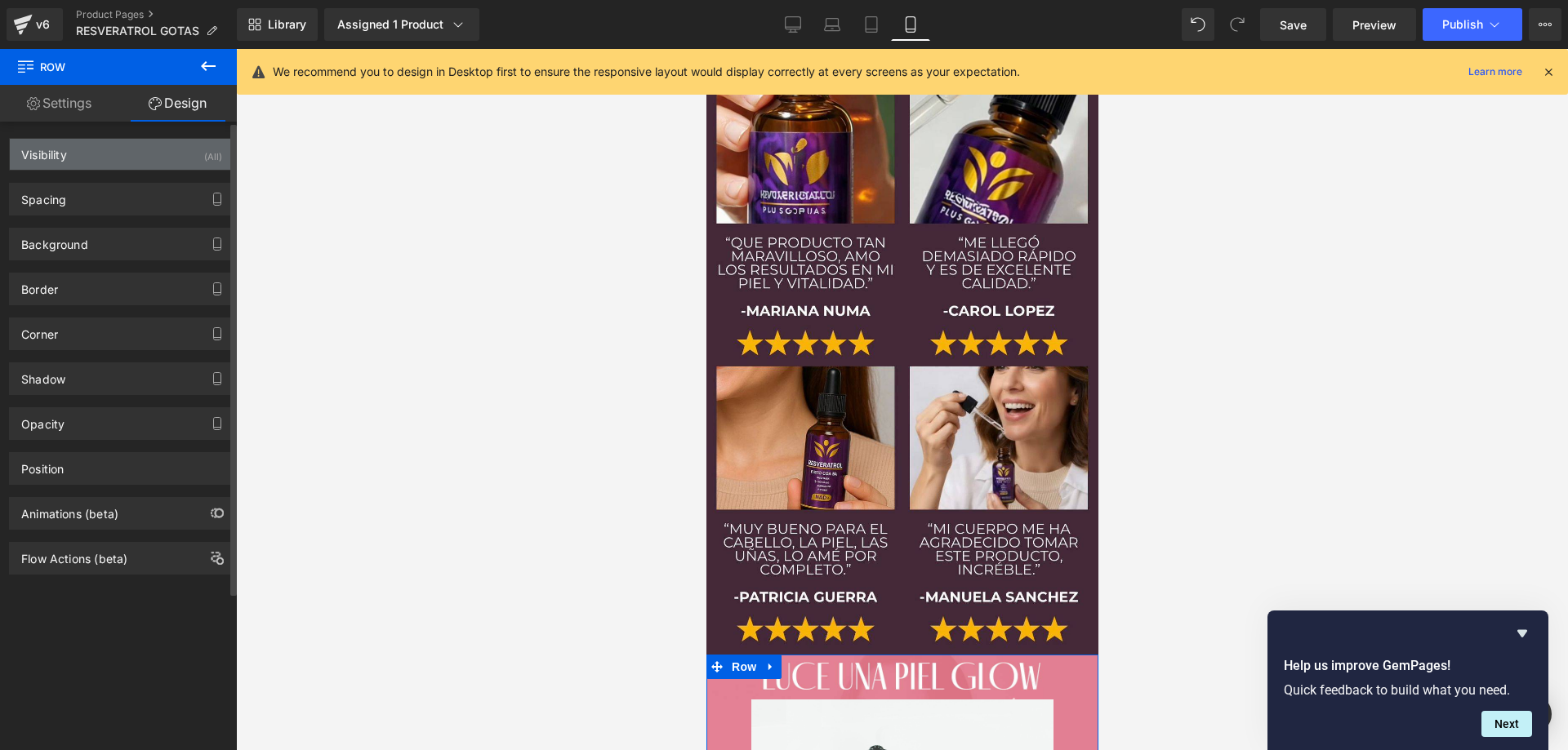
click at [127, 162] on div "Visibility (All)" at bounding box center [121, 154] width 224 height 31
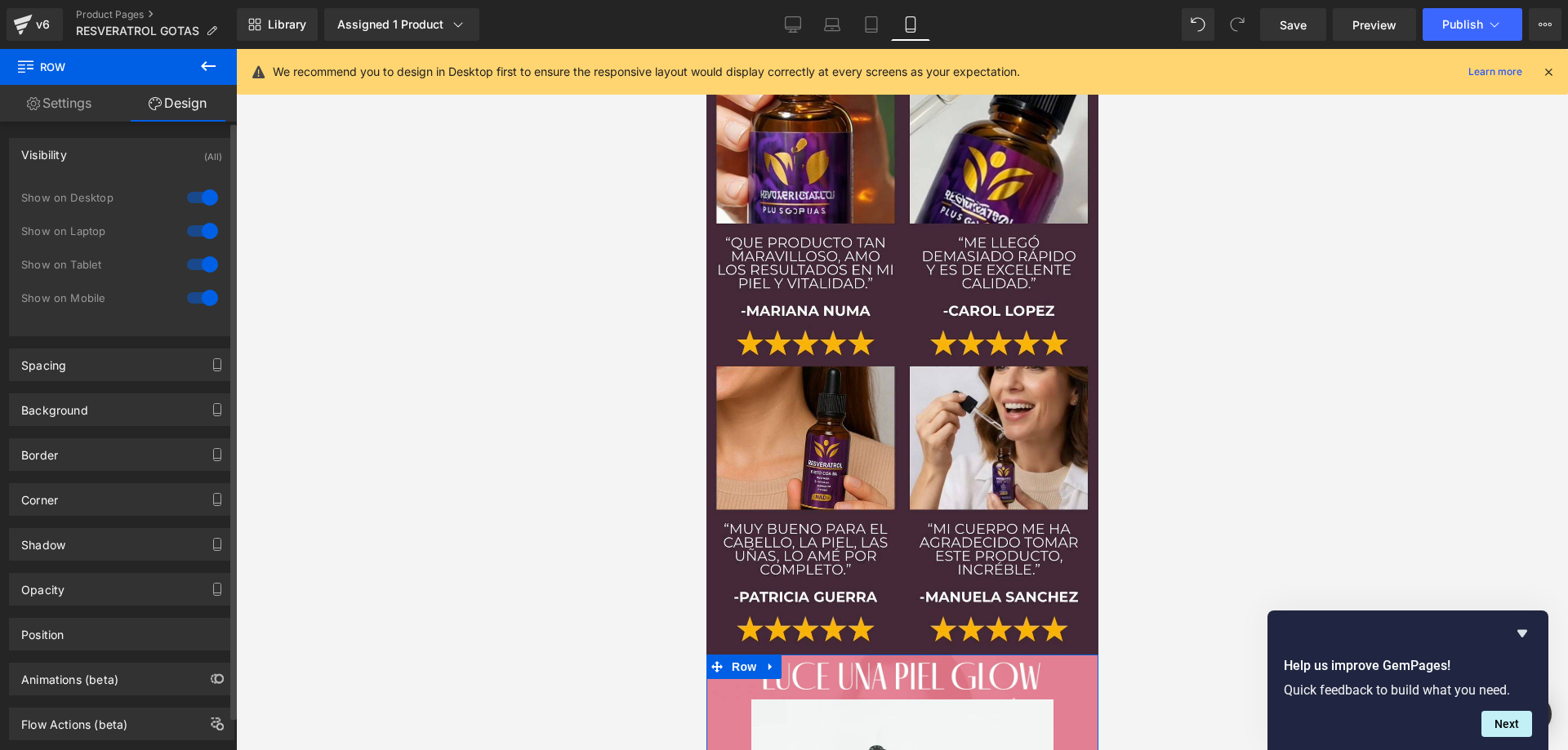
click at [127, 164] on div "Visibility (All)" at bounding box center [121, 154] width 224 height 31
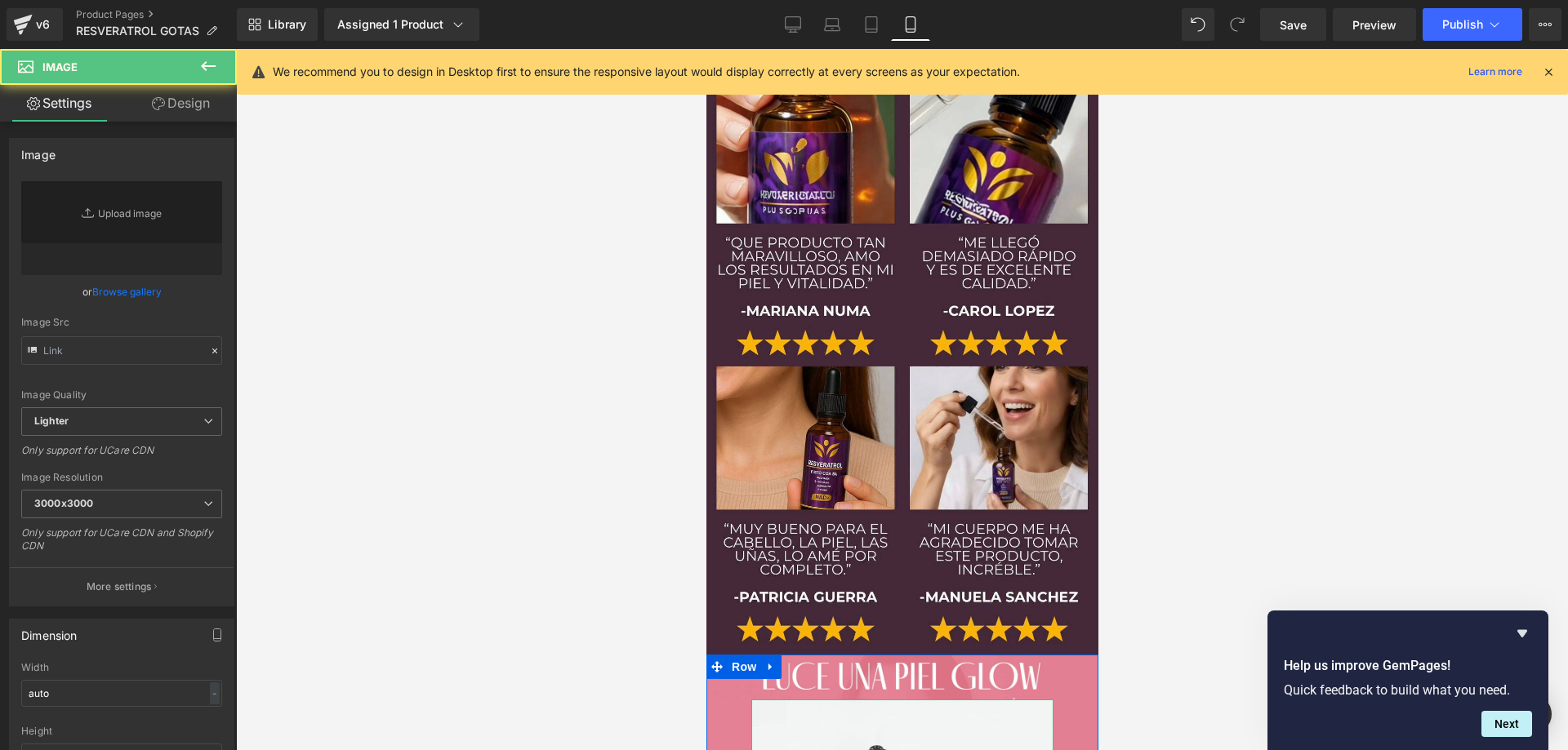
type input "//[DOMAIN_NAME][URL]"
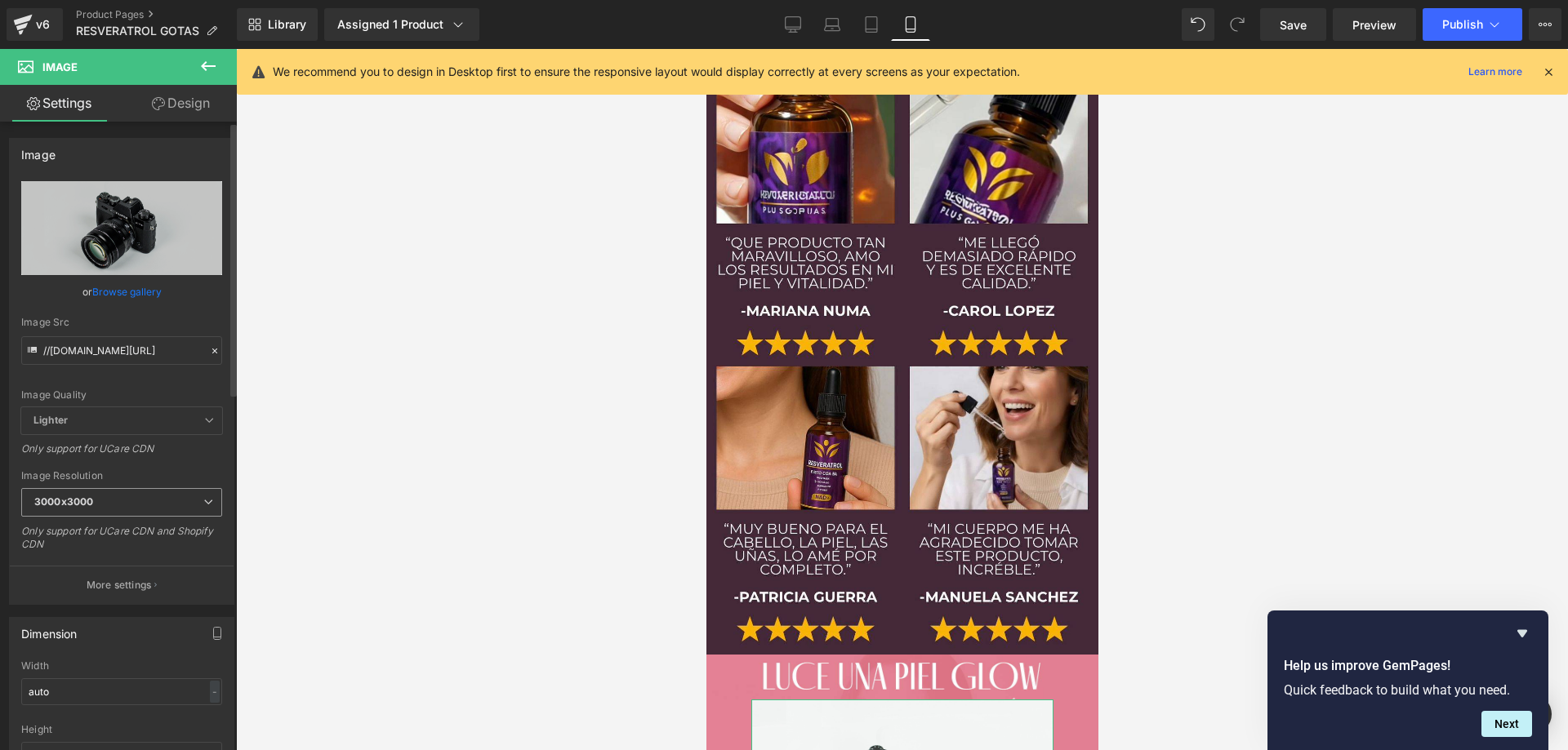
click at [123, 497] on span "3000x3000" at bounding box center [122, 502] width 200 height 29
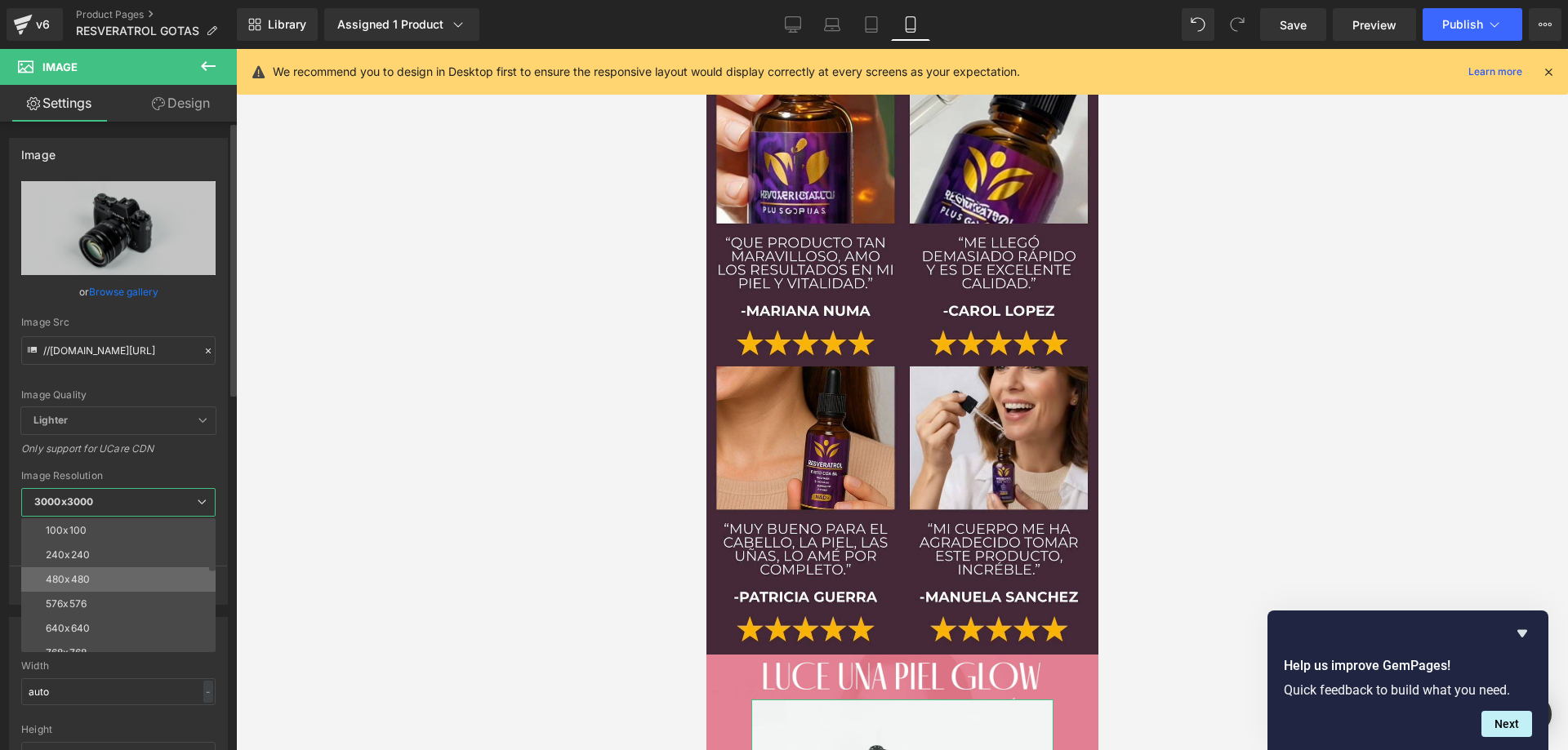
scroll to position [81, 0]
click at [79, 637] on li "1024x1024" at bounding box center [122, 645] width 201 height 24
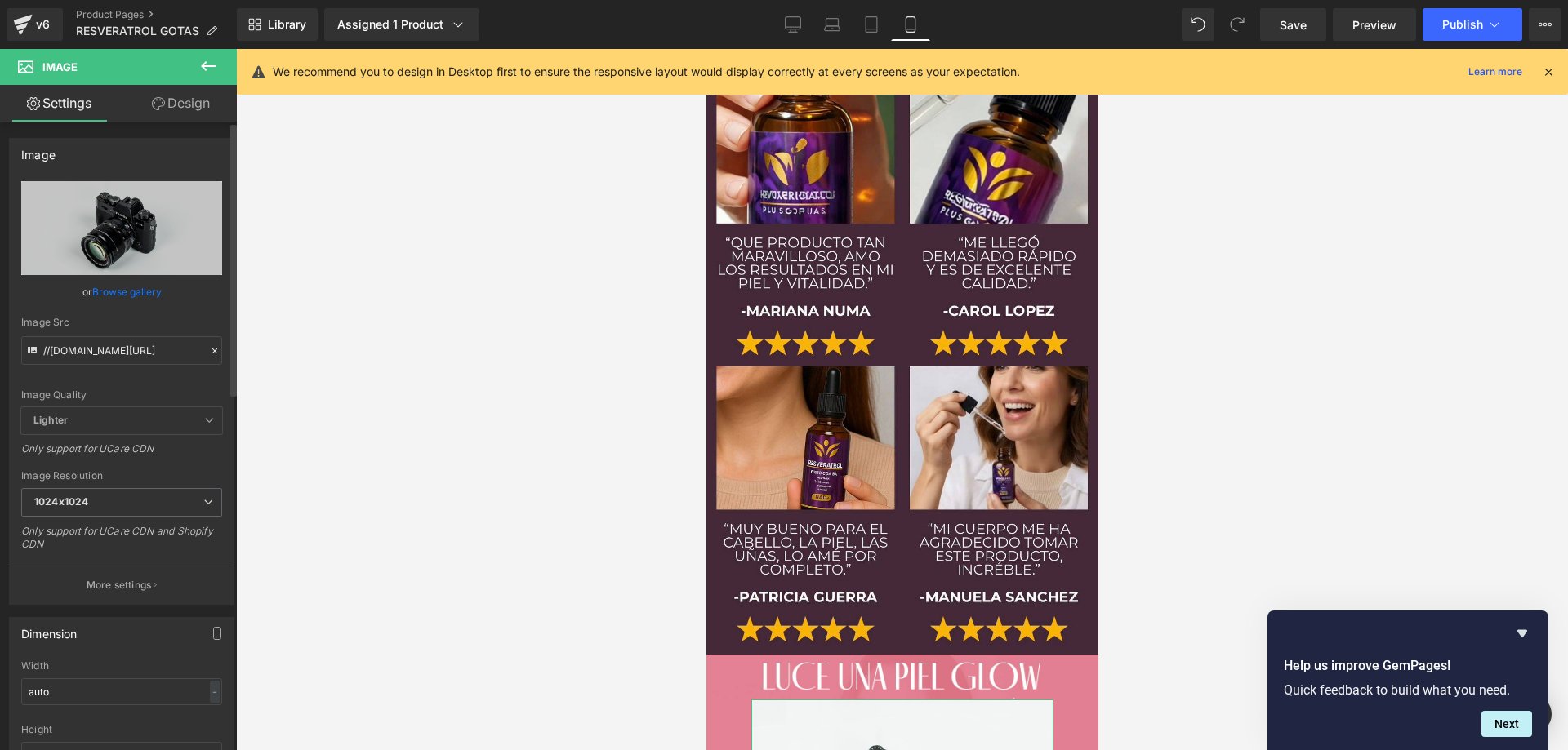
click at [90, 425] on span "Lighter" at bounding box center [122, 420] width 200 height 27
click at [125, 591] on p "More settings" at bounding box center [119, 585] width 66 height 15
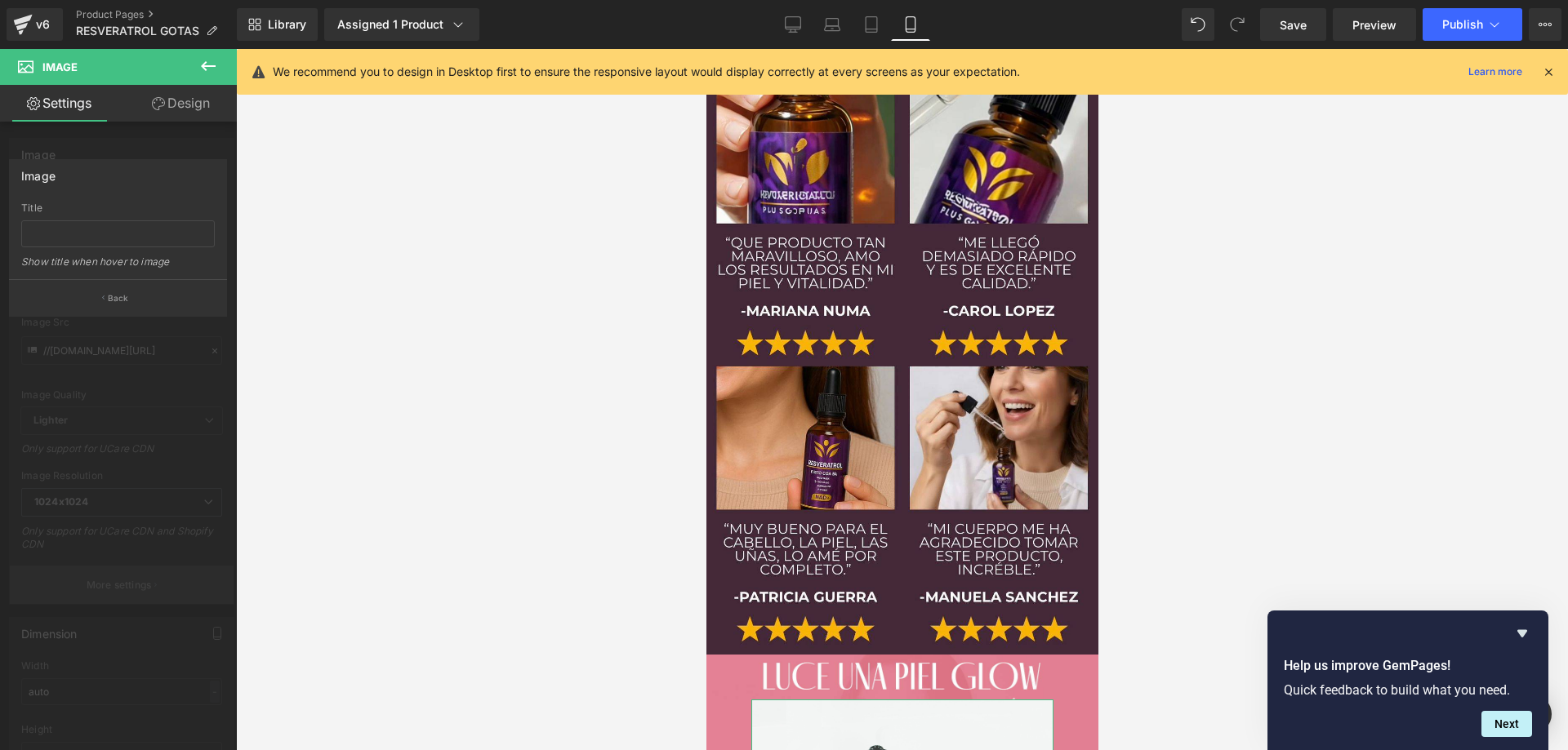
click at [125, 591] on div at bounding box center [118, 404] width 237 height 710
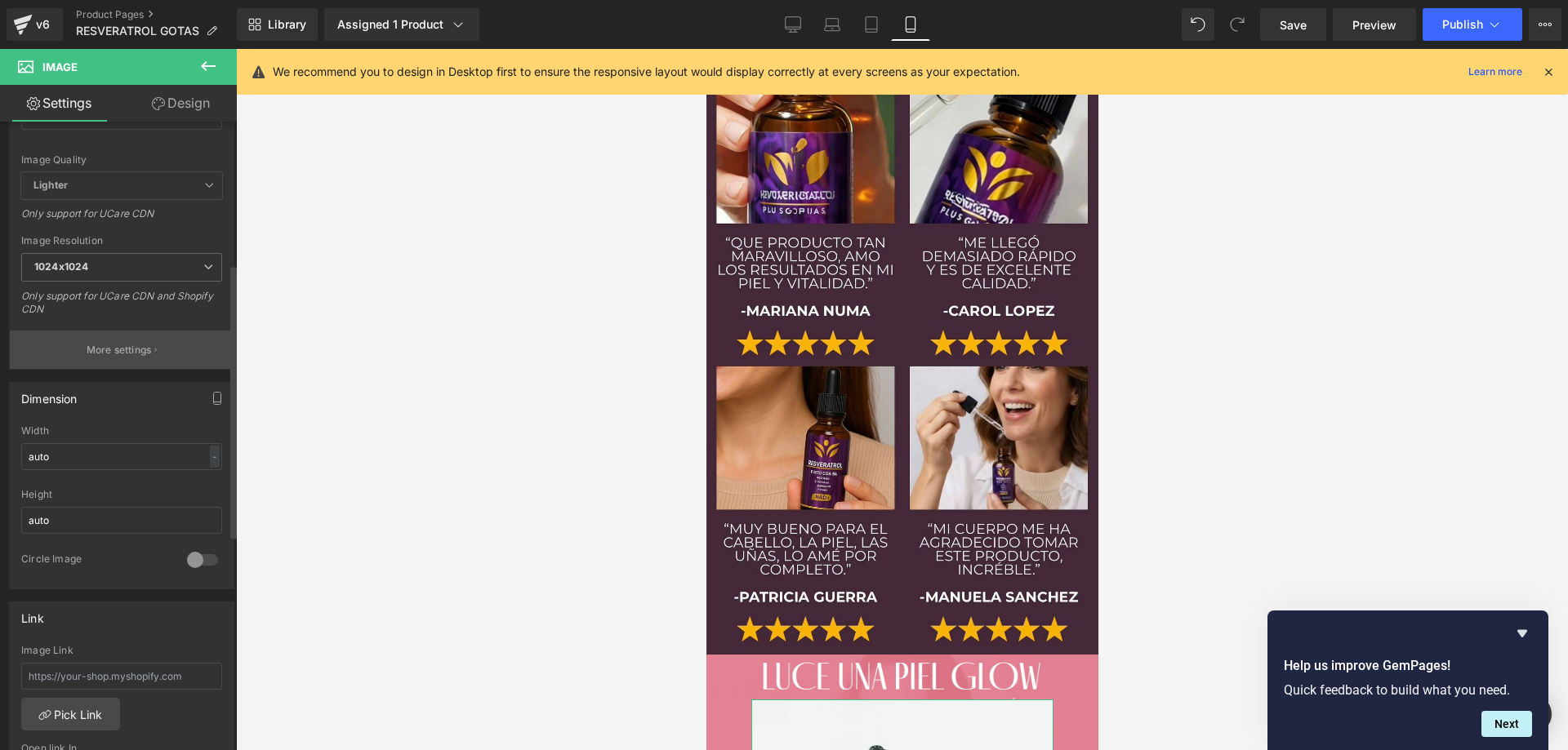
scroll to position [327, 0]
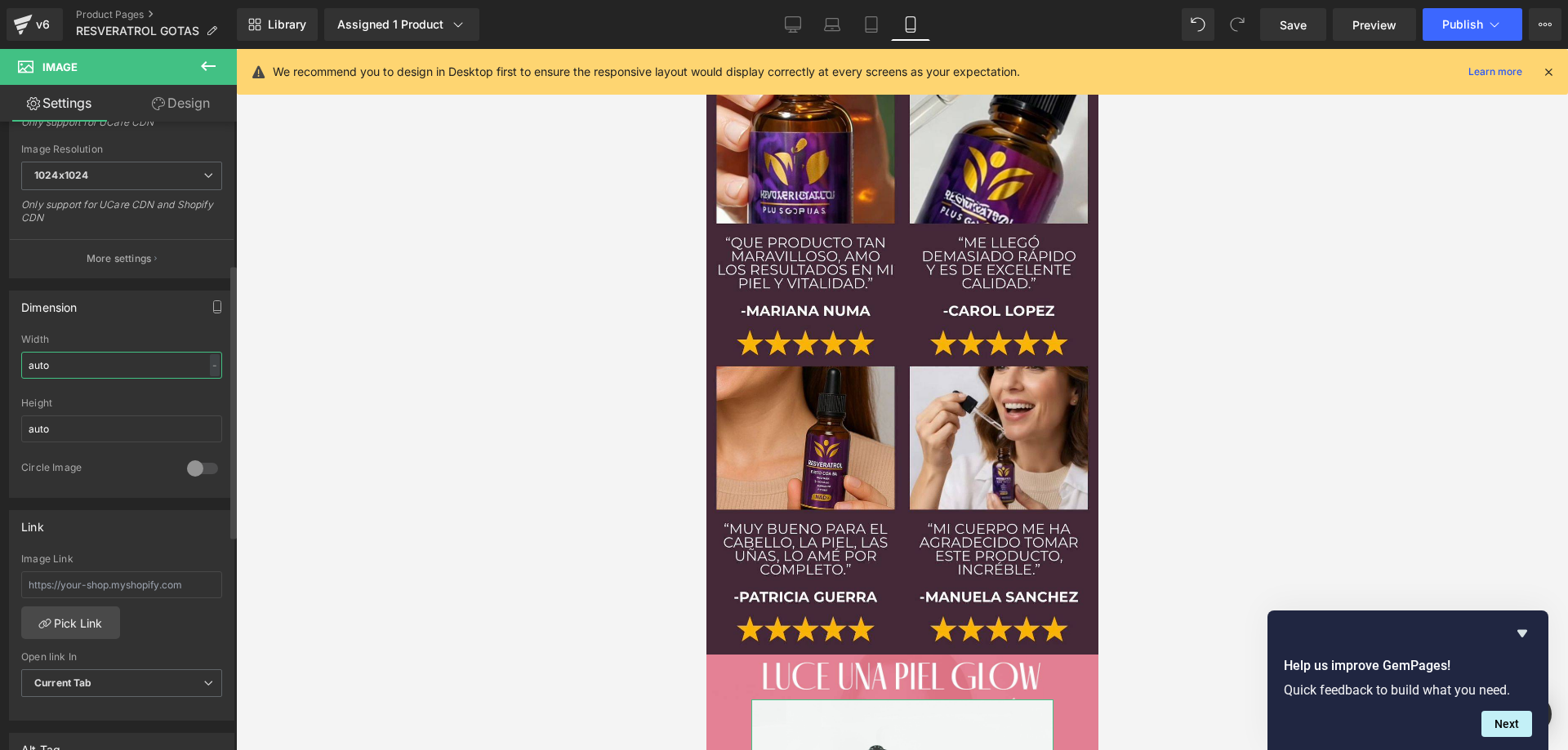
click at [95, 372] on input "auto" at bounding box center [122, 365] width 200 height 27
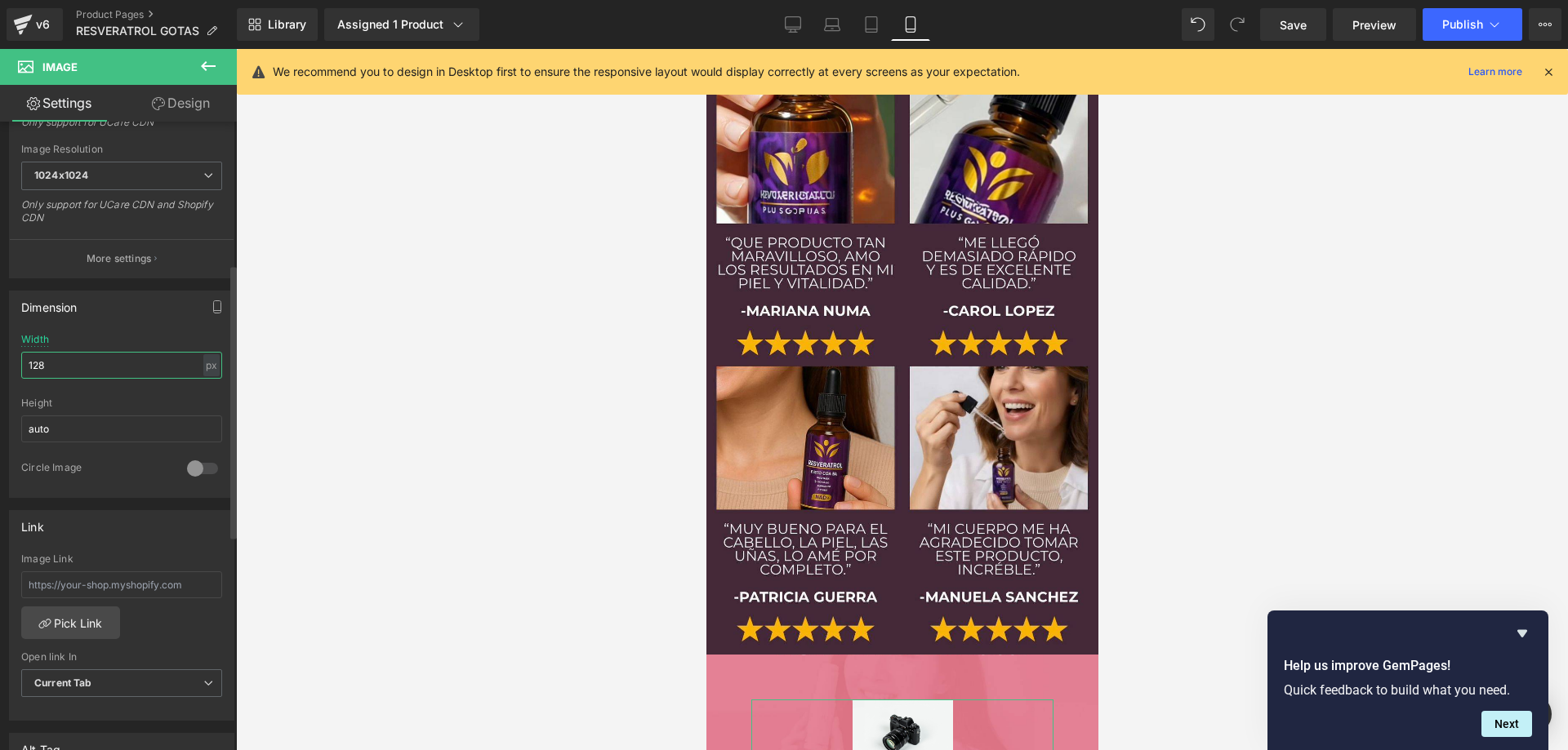
type input "129"
drag, startPoint x: 84, startPoint y: 369, endPoint x: 0, endPoint y: 367, distance: 84.0
click at [0, 367] on div "Dimension 129px Width 129 px % px auto Height auto 0 Circle Image" at bounding box center [122, 388] width 244 height 220
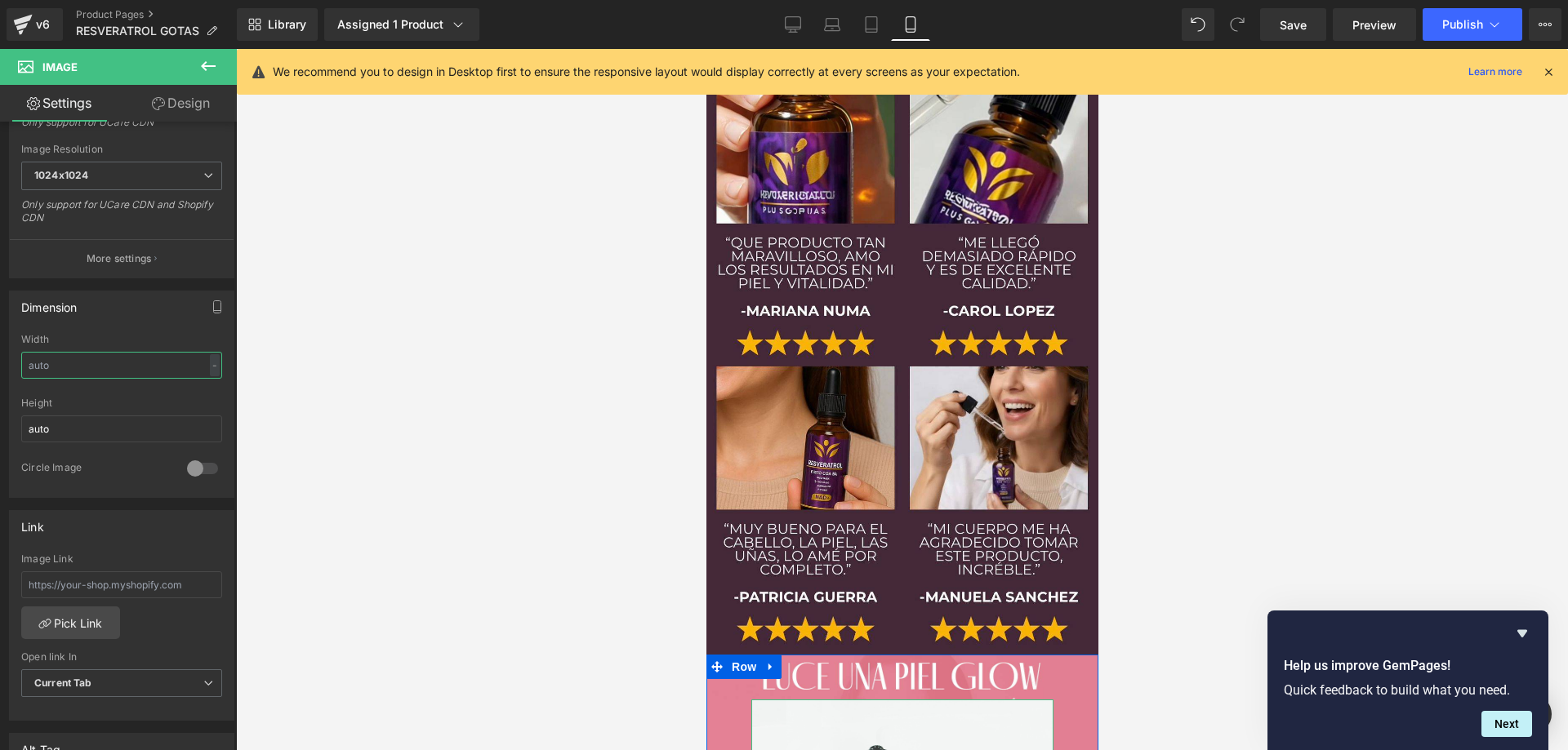
click at [187, 106] on link "Design" at bounding box center [181, 103] width 118 height 37
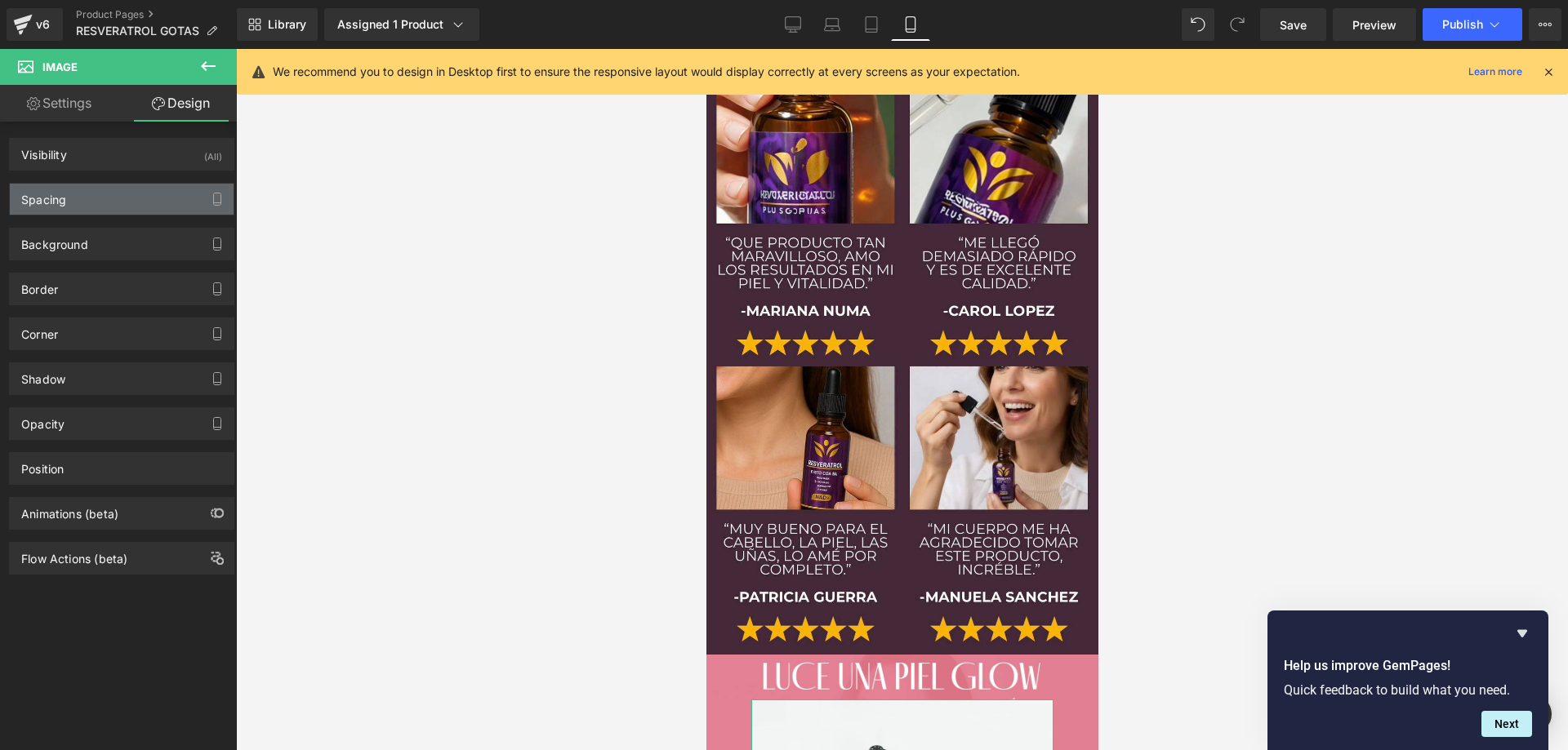
click at [84, 211] on div "Spacing" at bounding box center [121, 199] width 224 height 31
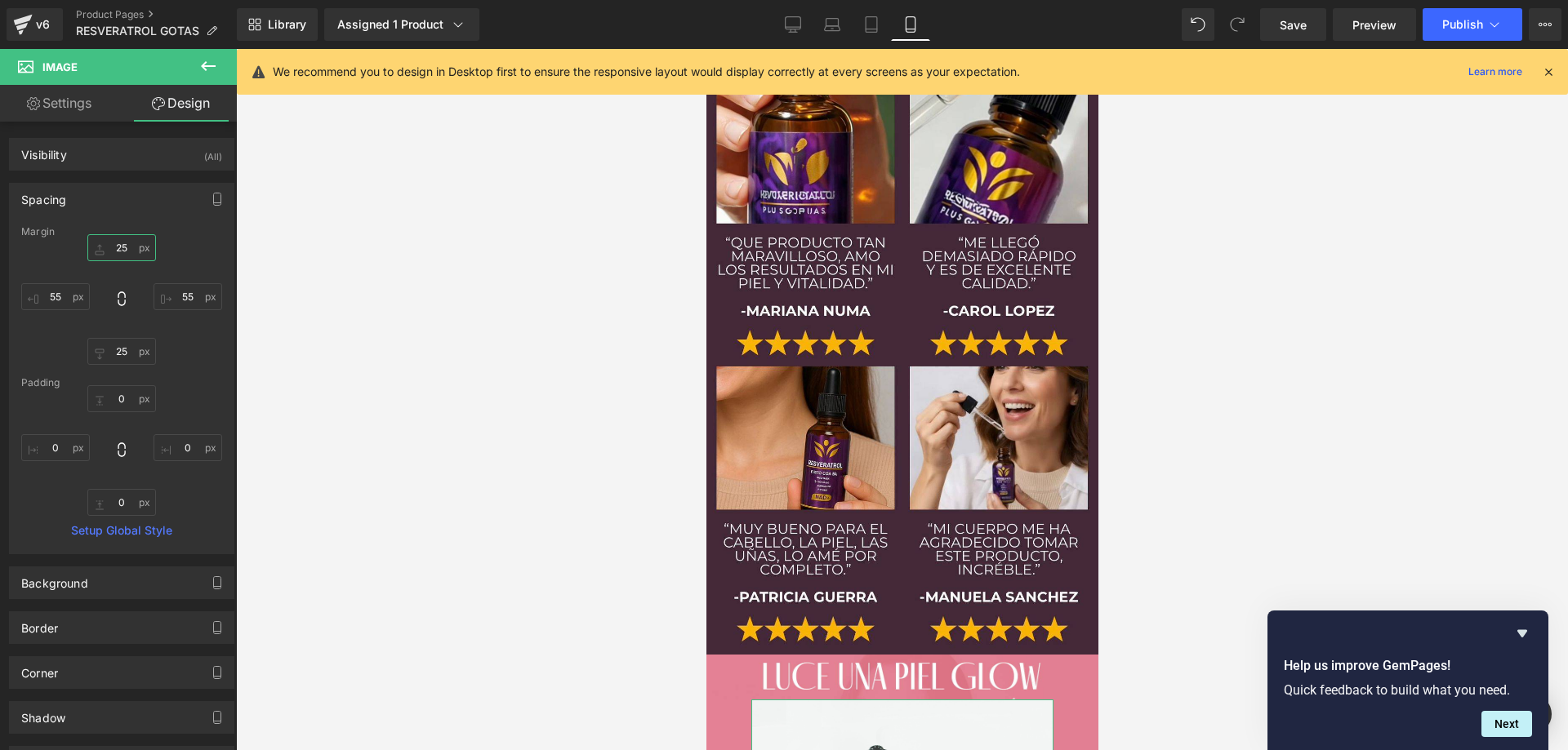
click at [125, 245] on input "25" at bounding box center [121, 247] width 68 height 27
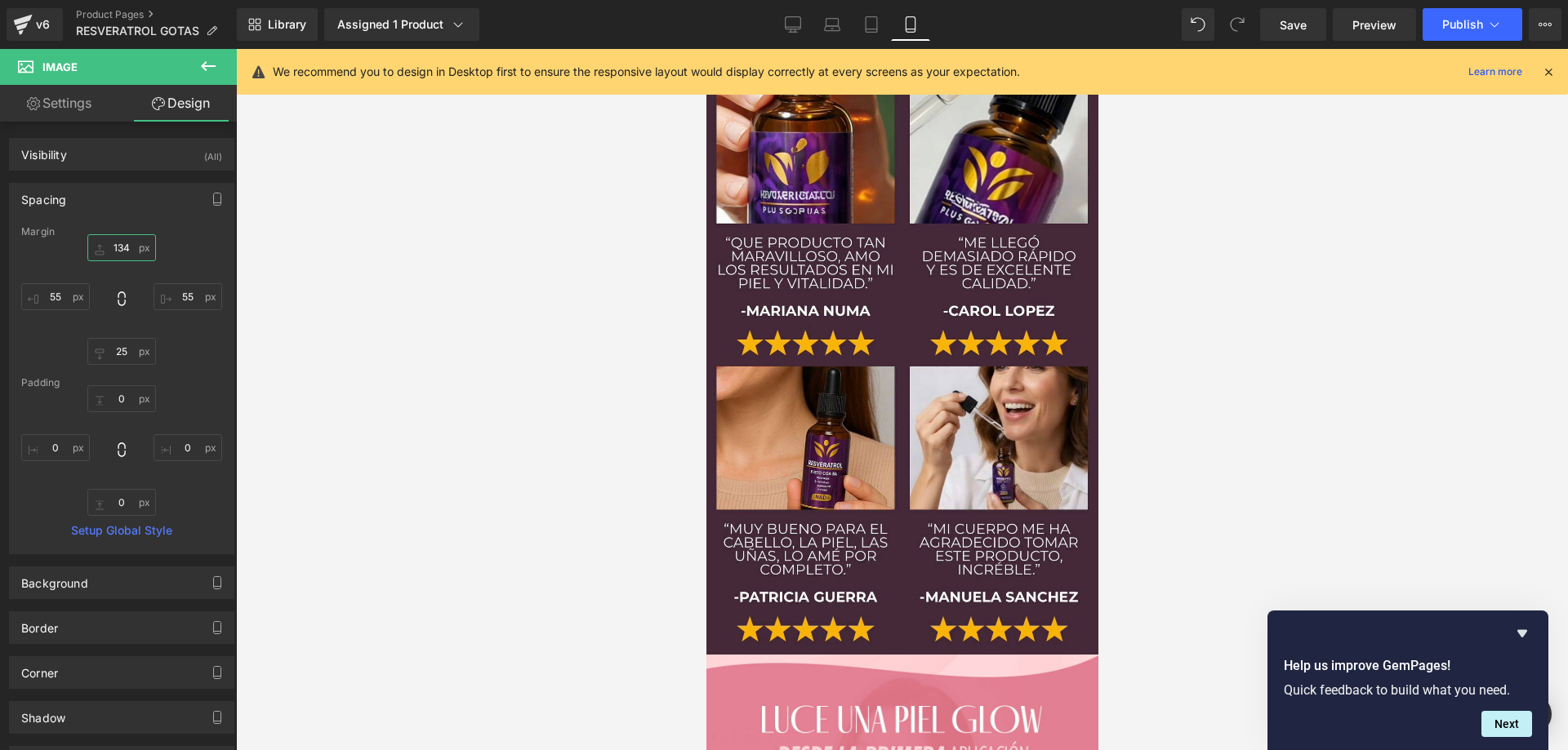
type input "135"
click at [1400, 410] on div at bounding box center [902, 399] width 1332 height 701
click at [1298, 359] on div at bounding box center [902, 399] width 1332 height 701
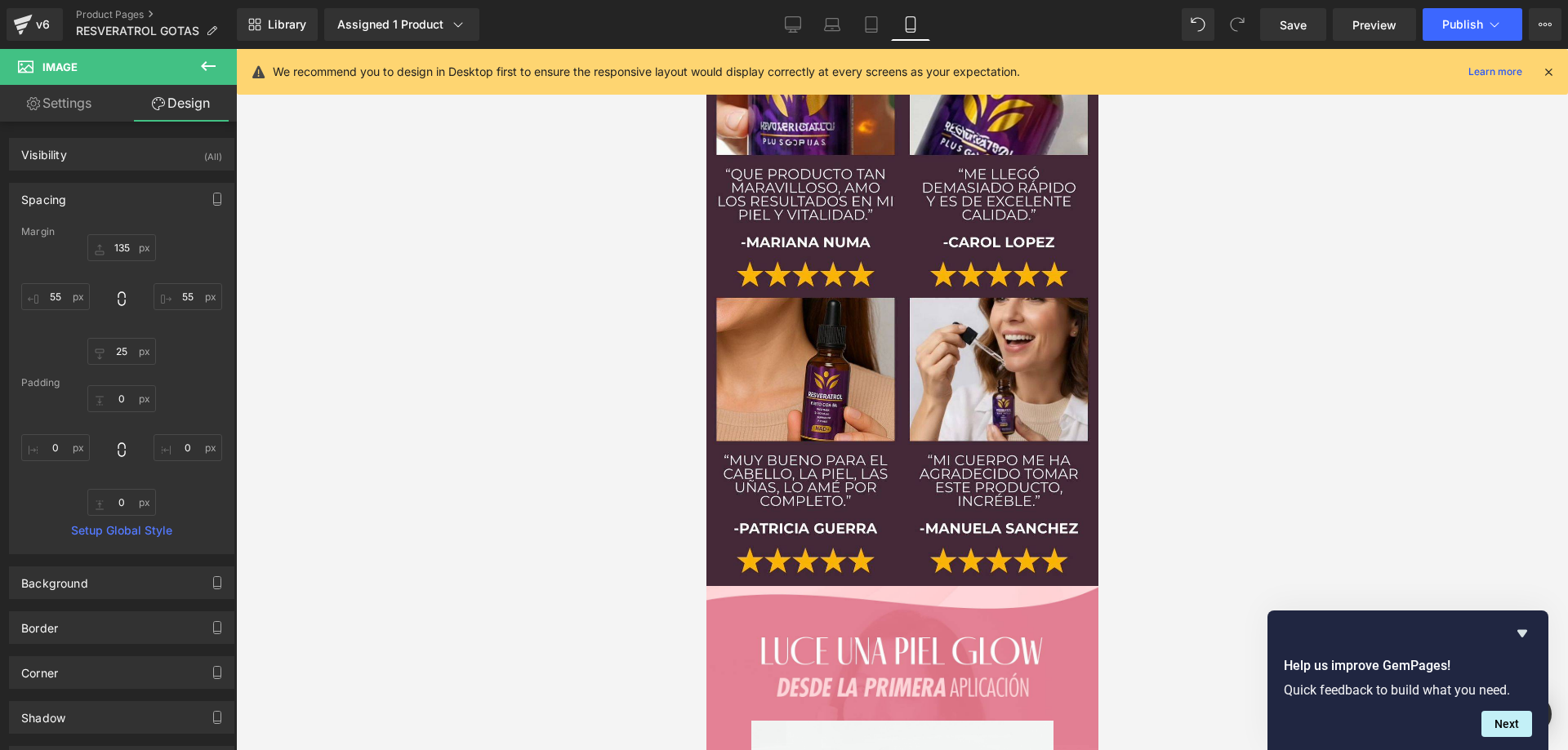
scroll to position [8562, 0]
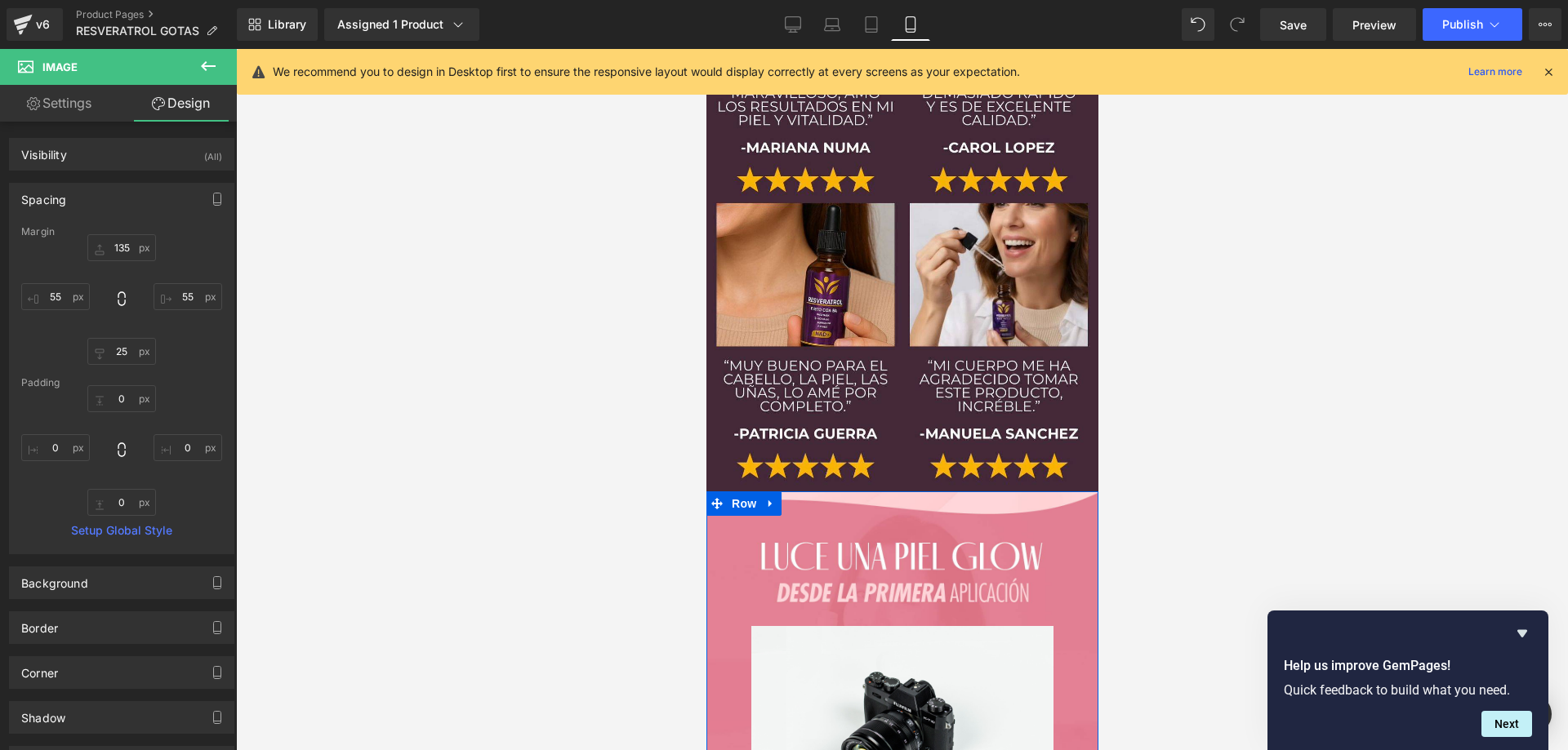
click at [977, 516] on div "Image" at bounding box center [901, 681] width 392 height 331
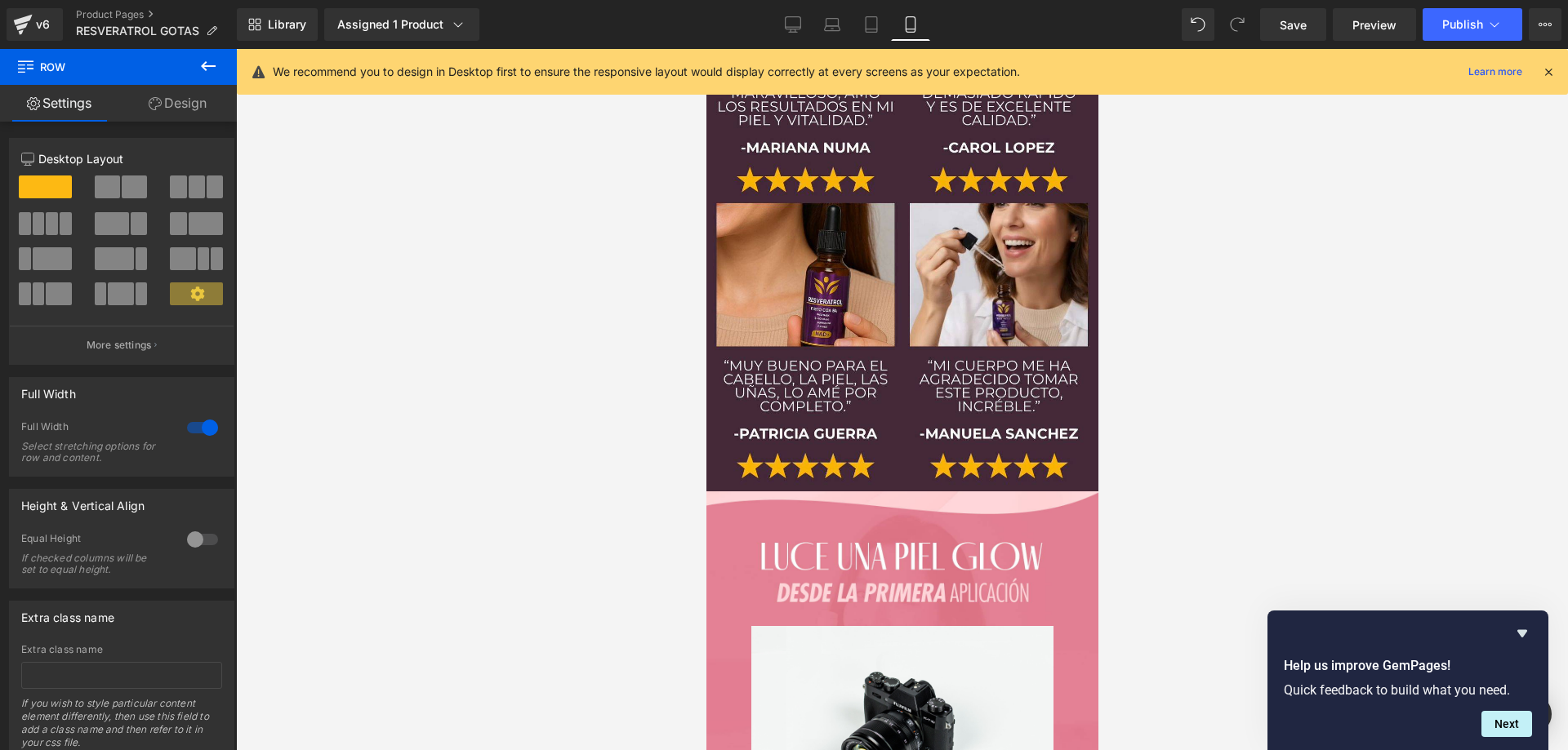
click at [1294, 322] on div at bounding box center [902, 399] width 1332 height 701
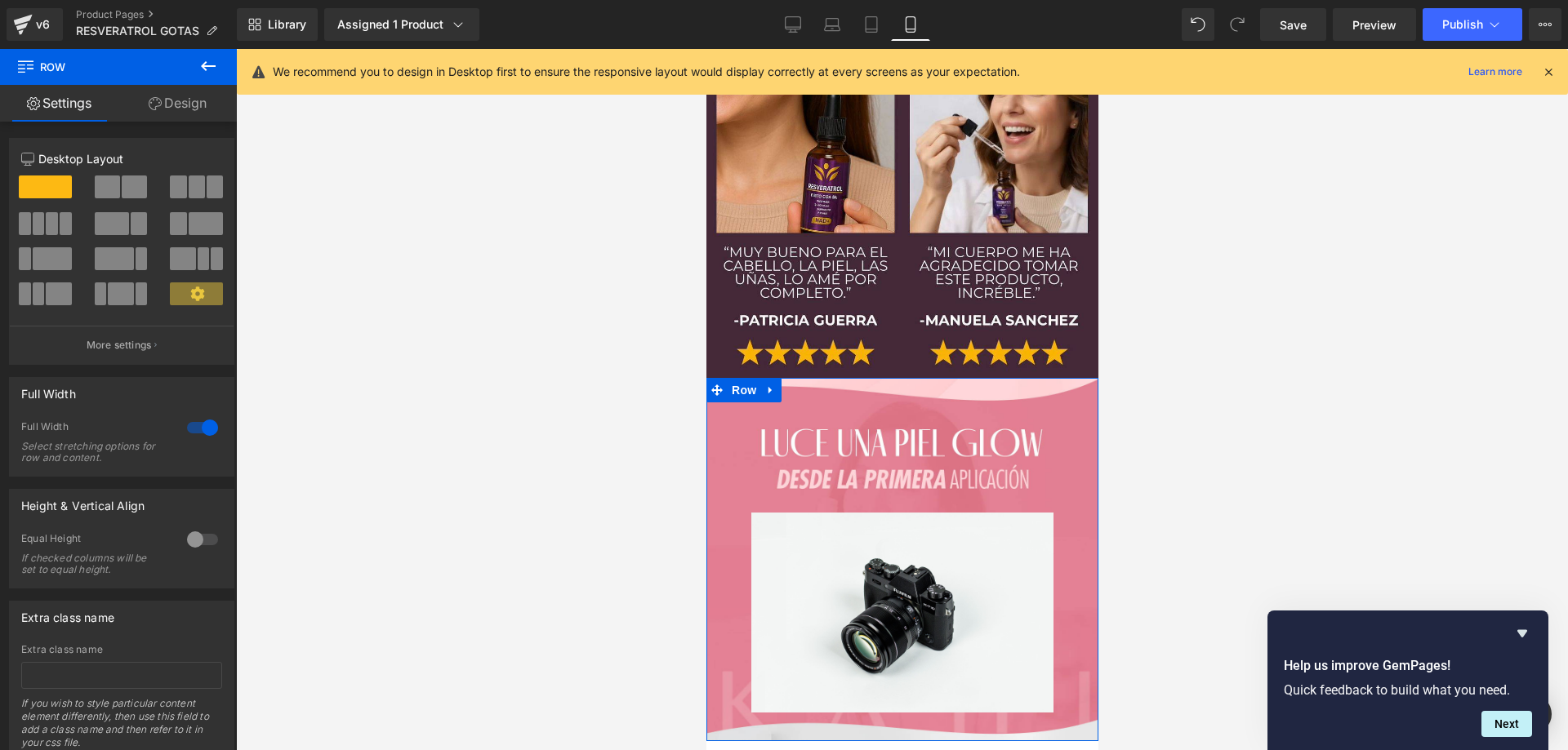
scroll to position [8688, 0]
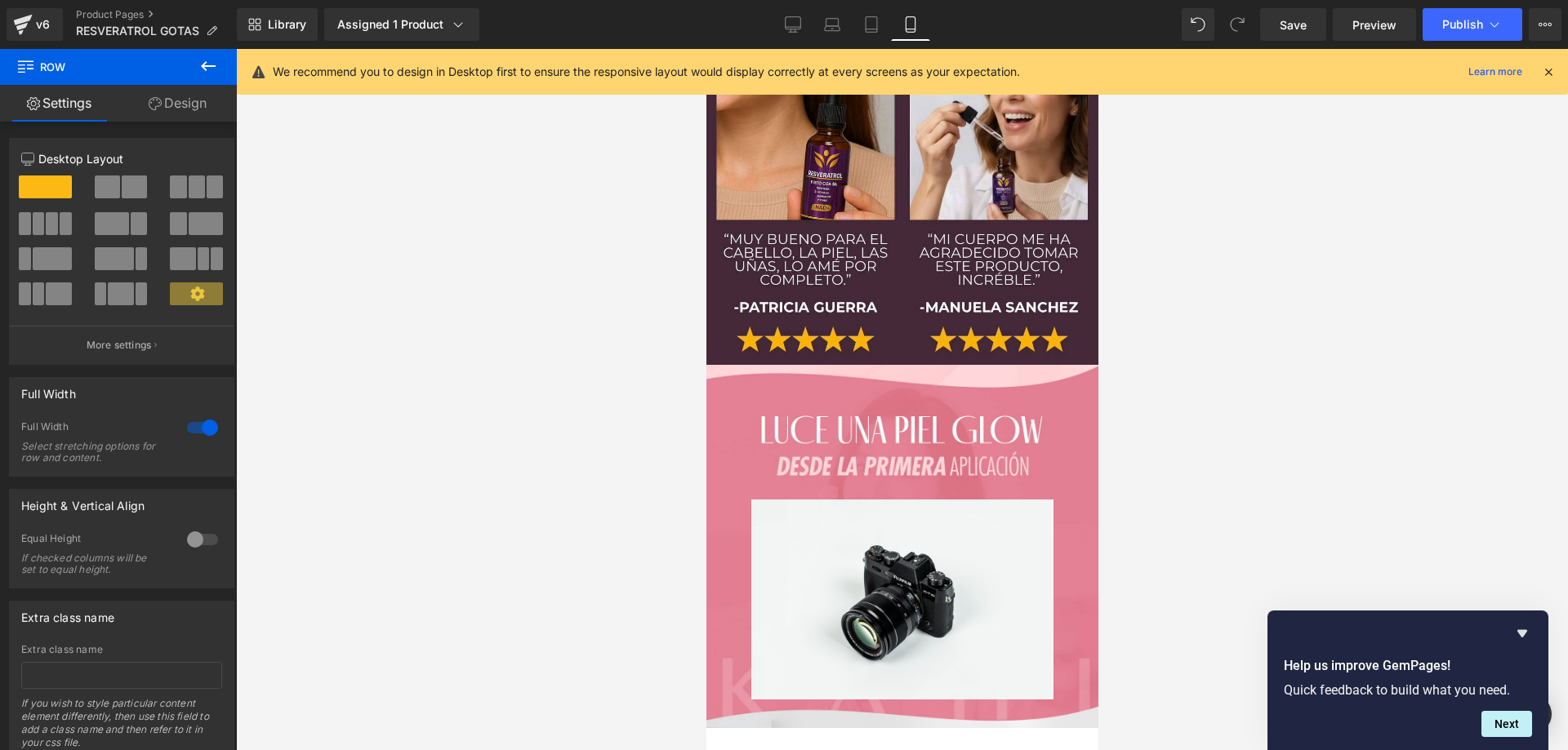
click at [1283, 503] on div at bounding box center [902, 399] width 1332 height 701
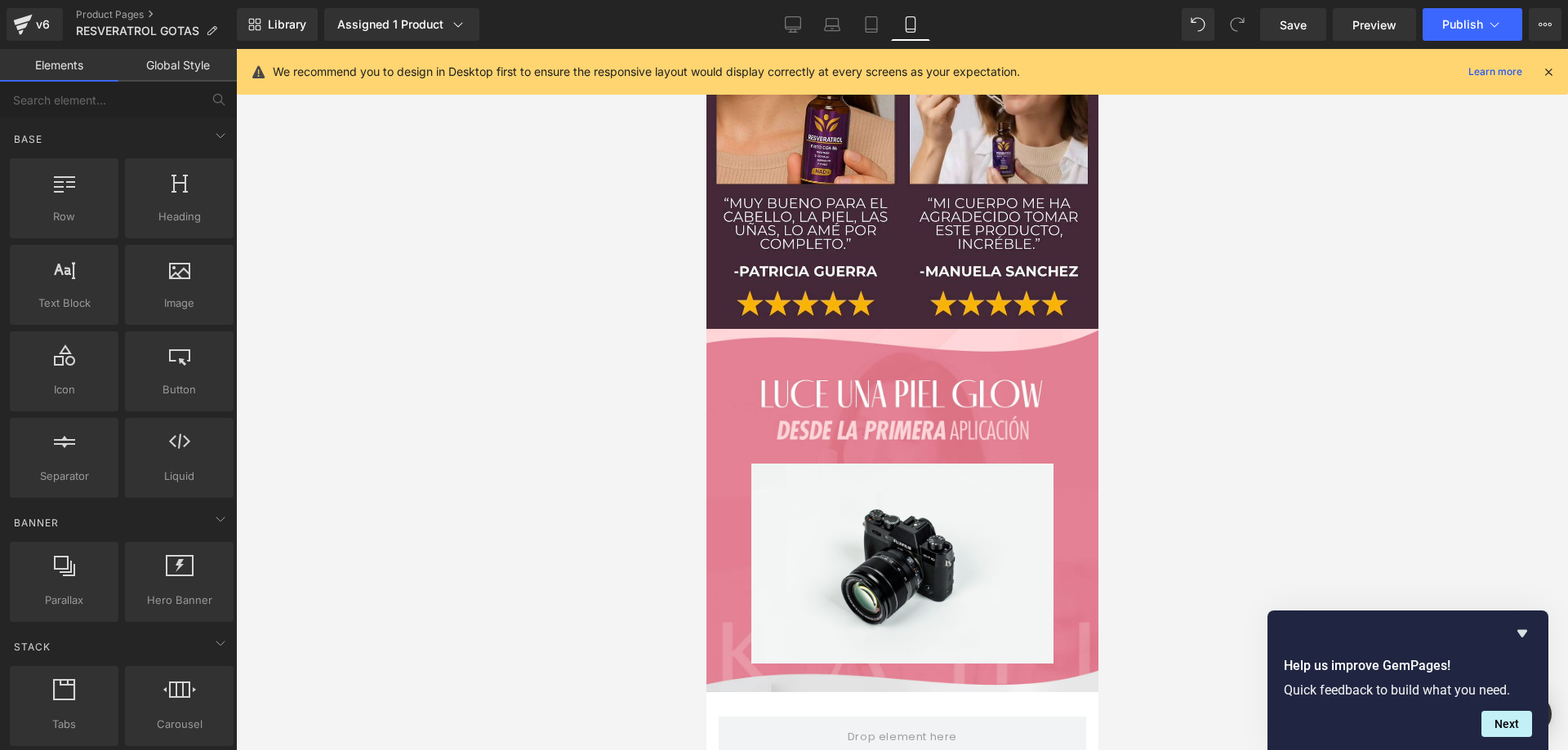
scroll to position [8712, 0]
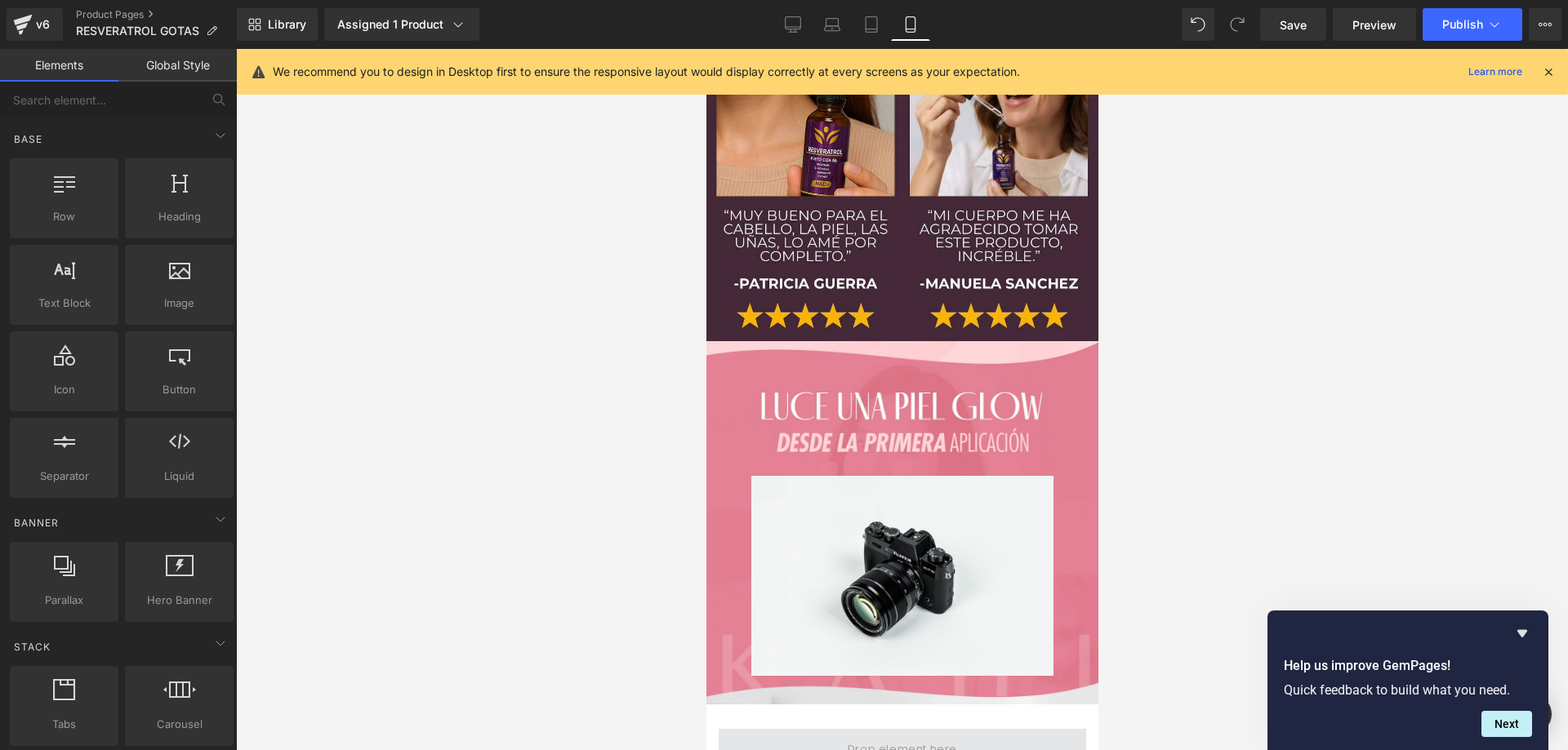
click at [769, 729] on span at bounding box center [901, 750] width 367 height 41
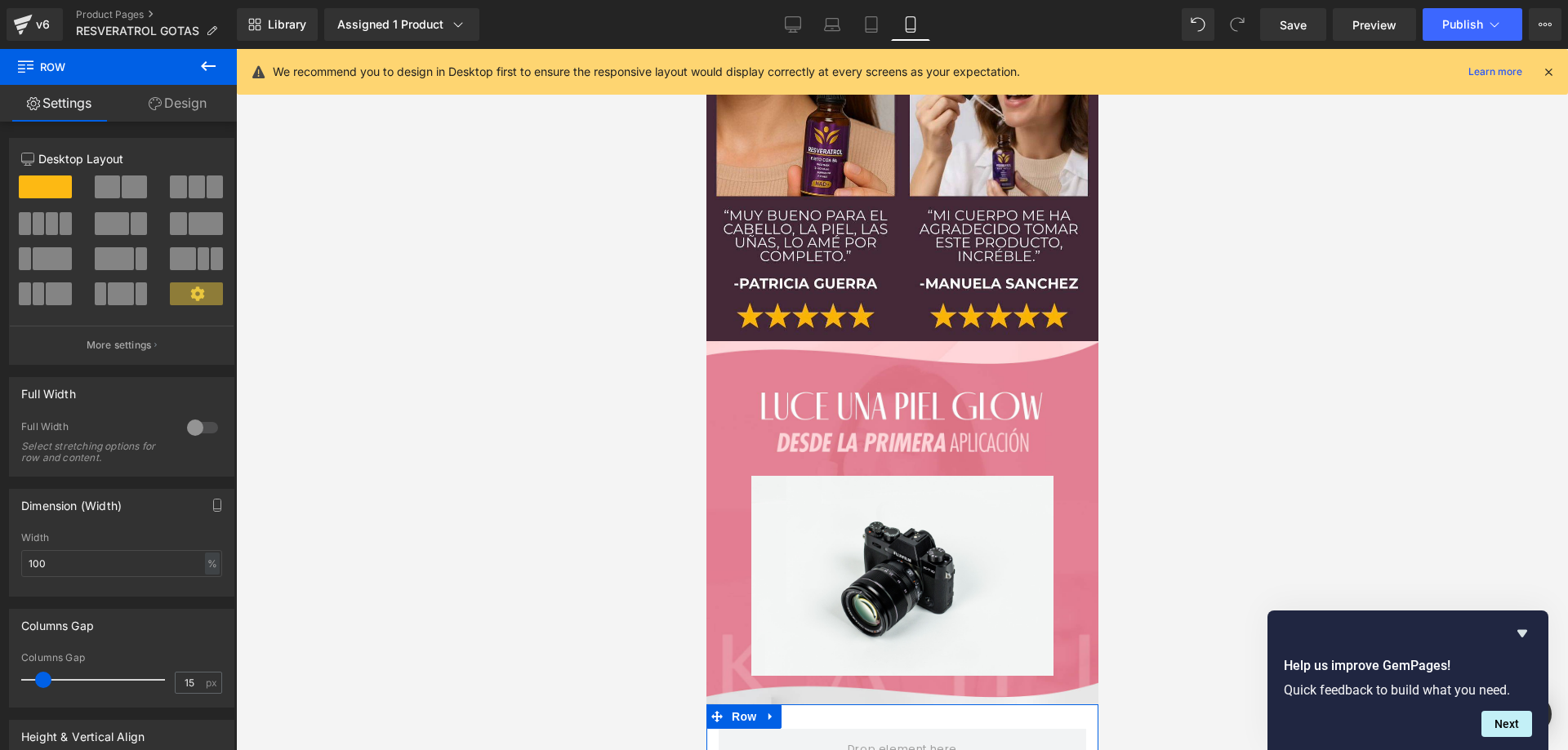
click at [196, 430] on div at bounding box center [202, 428] width 39 height 26
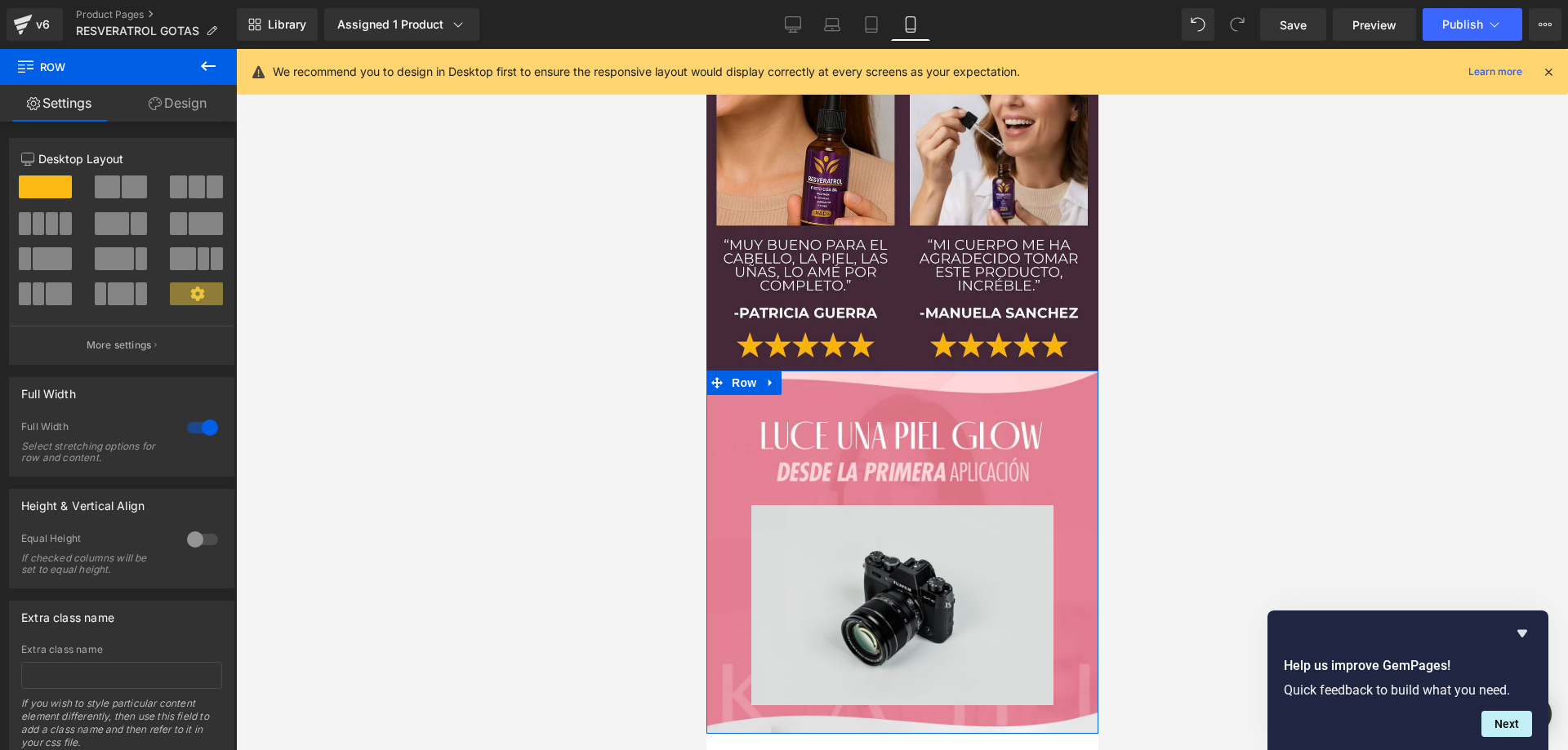
scroll to position [8630, 0]
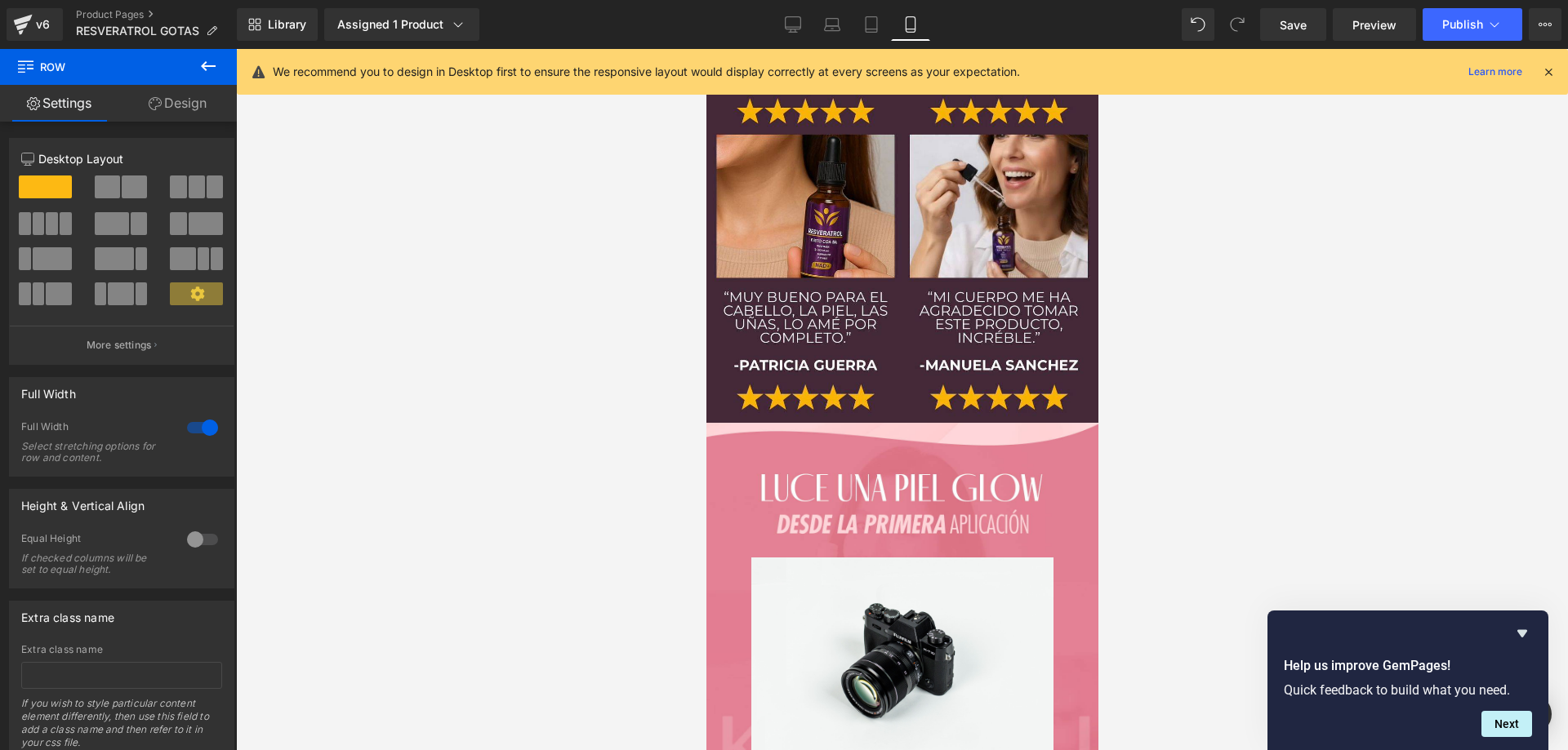
click at [174, 103] on link "Design" at bounding box center [177, 103] width 118 height 37
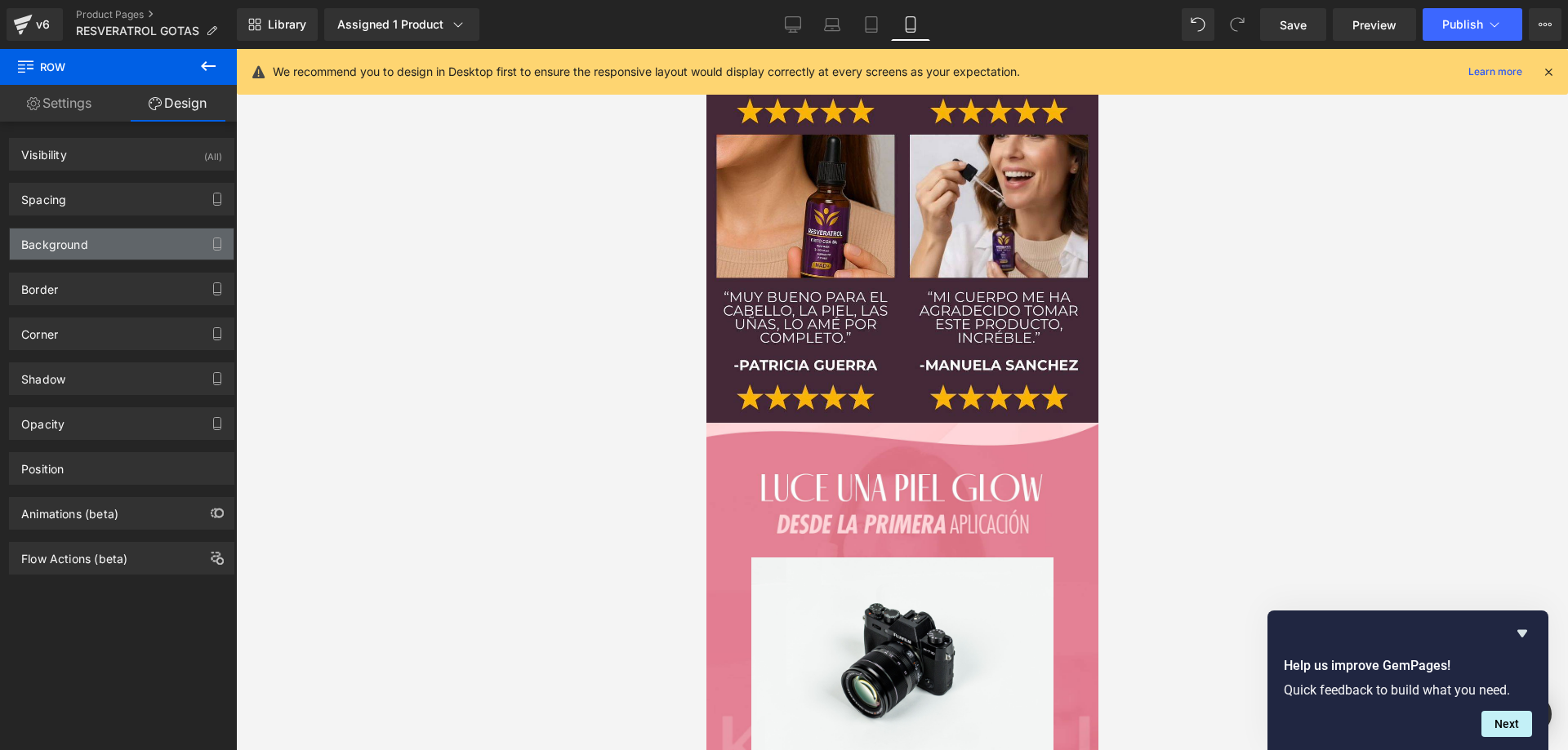
click at [104, 254] on div "Background" at bounding box center [121, 243] width 224 height 31
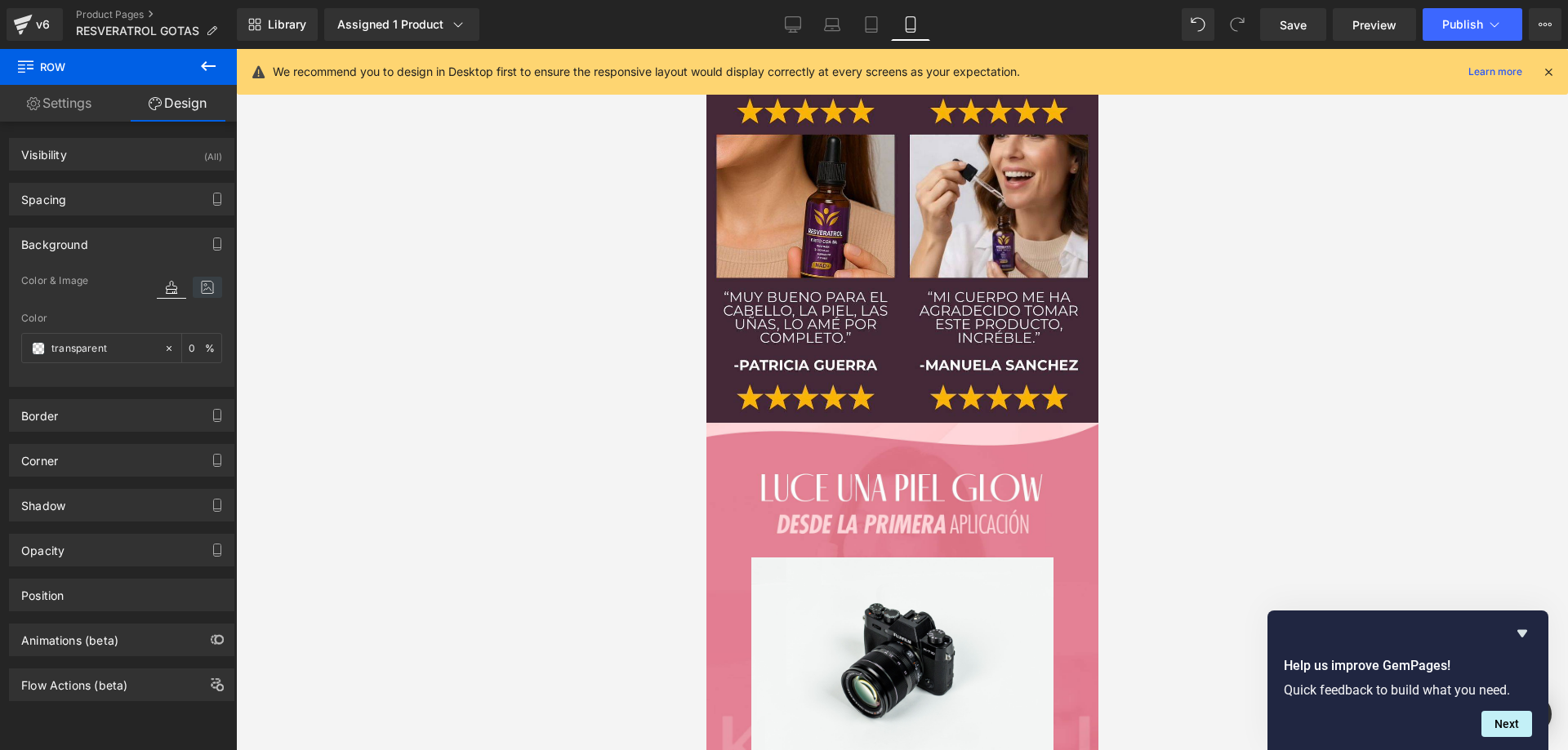
click at [198, 296] on icon at bounding box center [207, 287] width 29 height 22
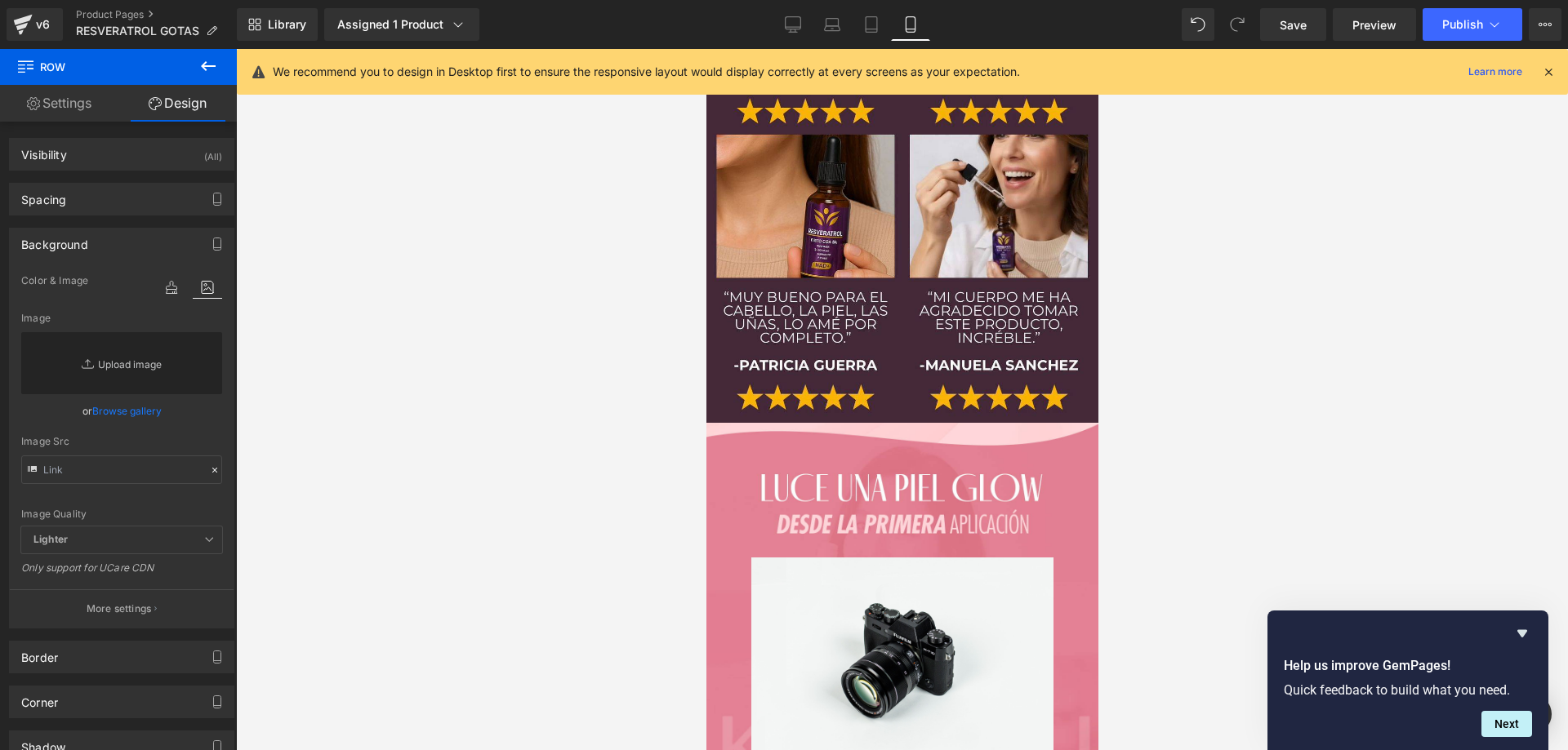
click at [119, 368] on link "Replace Image" at bounding box center [122, 363] width 200 height 62
type input "C:\fakepath\kahi-balm-PSD_04.jpg"
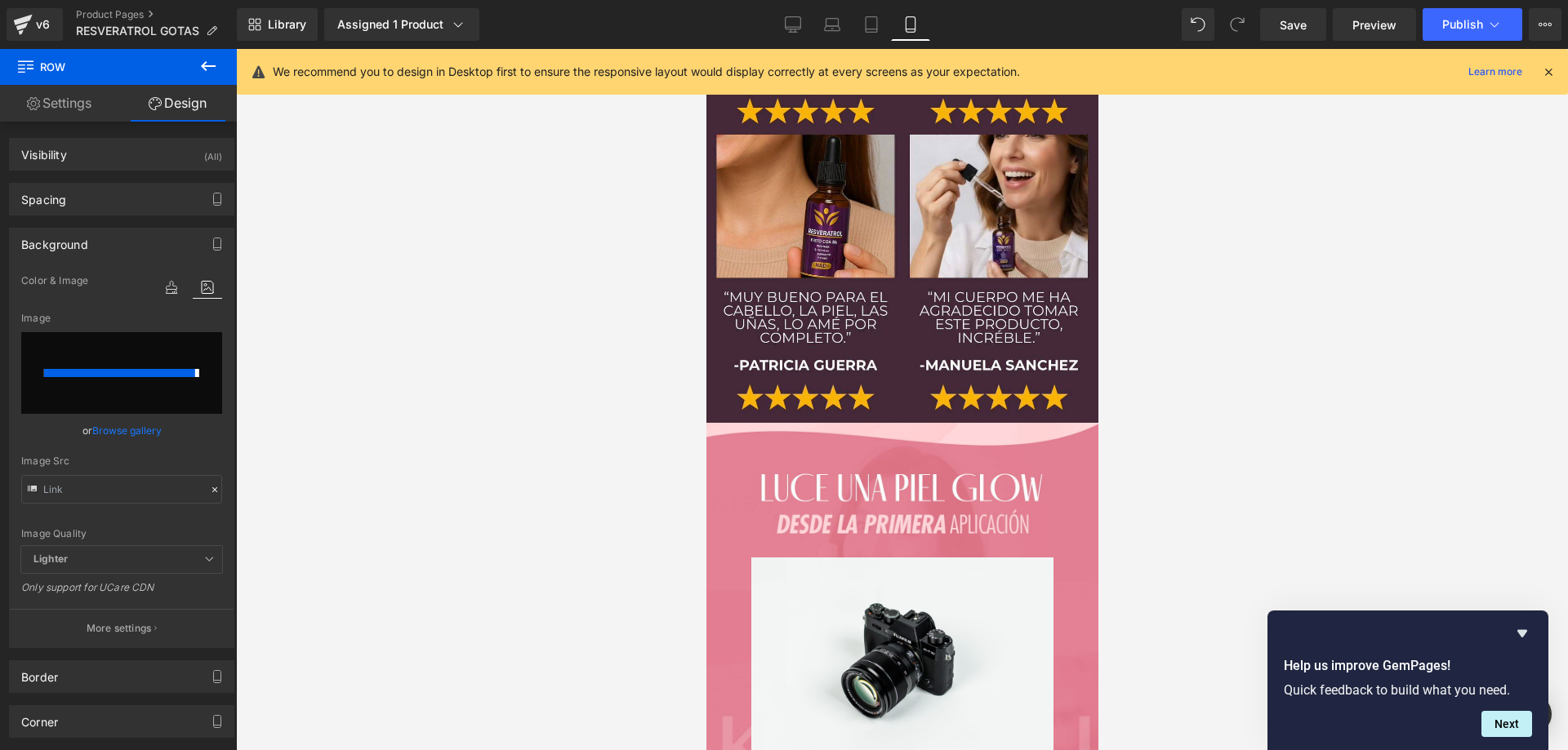
type input "[URL][DOMAIN_NAME]"
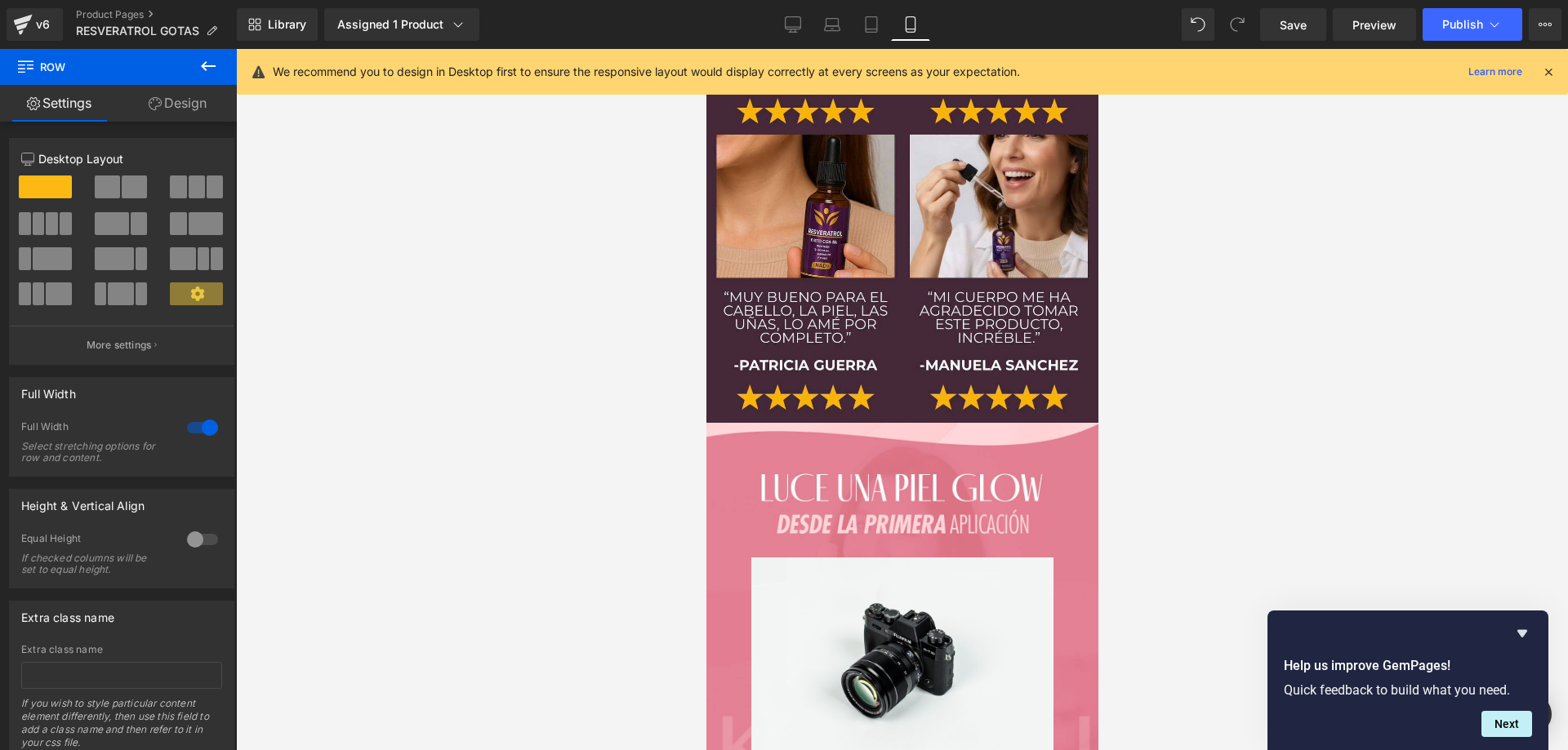
click at [208, 66] on icon at bounding box center [208, 66] width 15 height 9
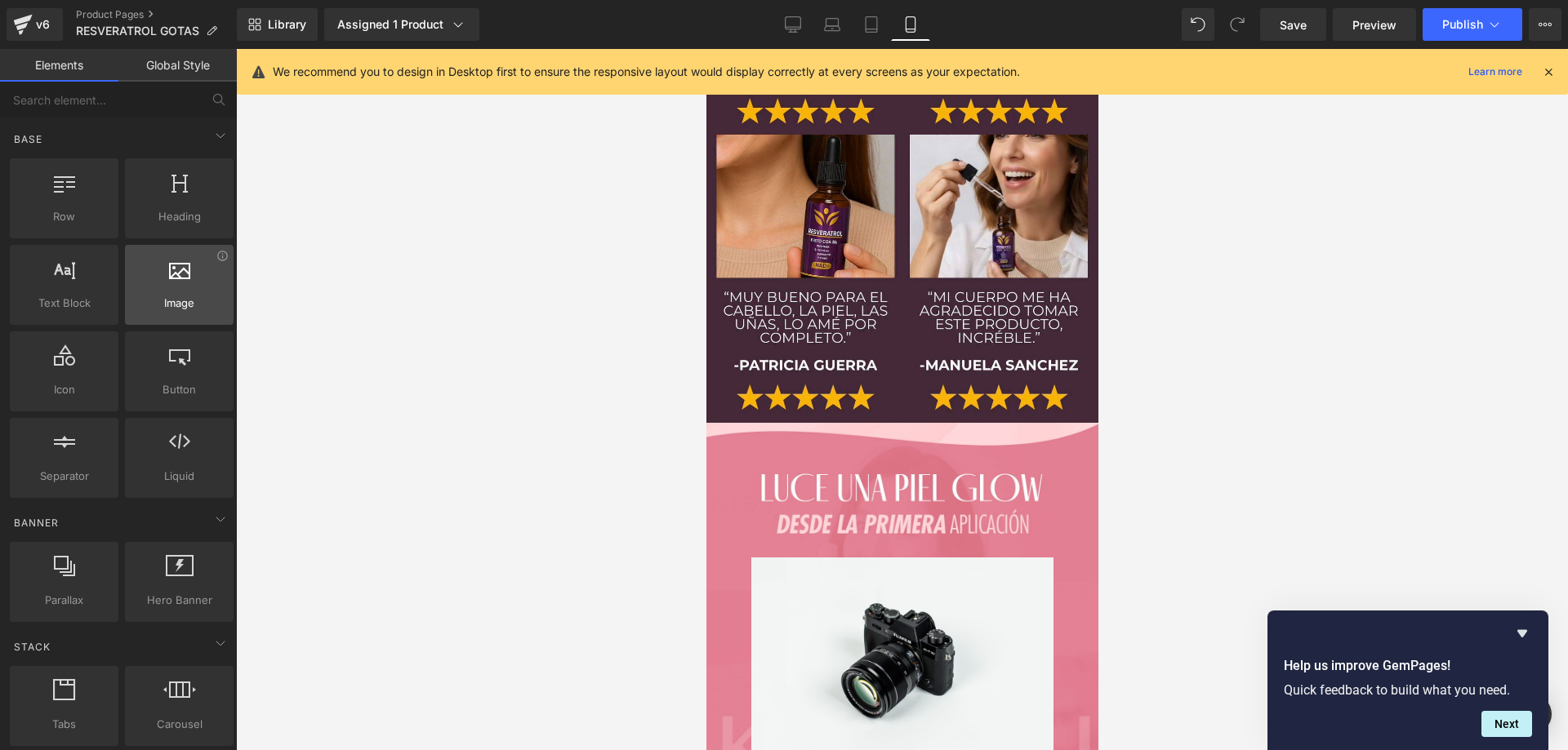
click at [193, 295] on span "Image" at bounding box center [180, 303] width 99 height 17
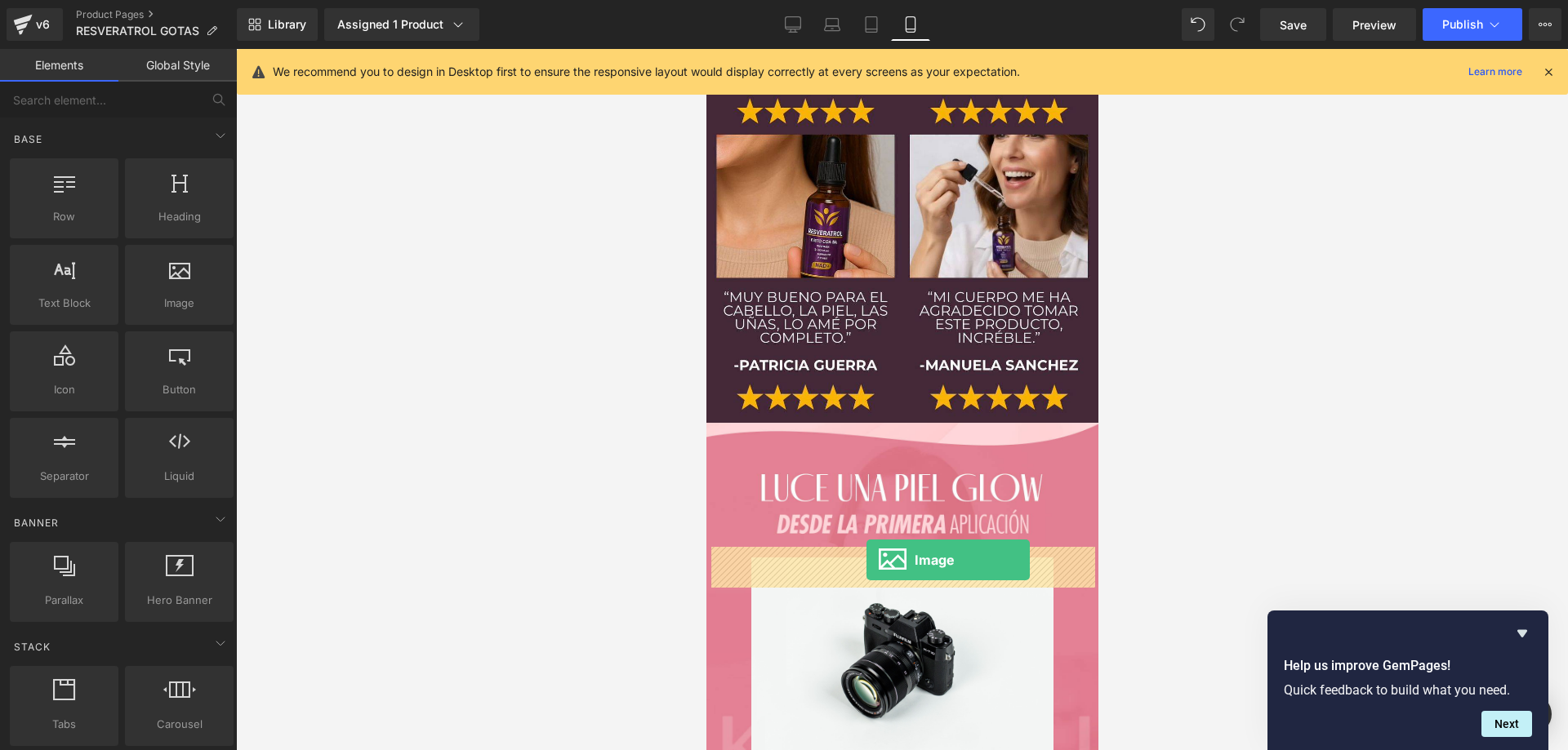
drag, startPoint x: 881, startPoint y: 338, endPoint x: 865, endPoint y: 560, distance: 222.6
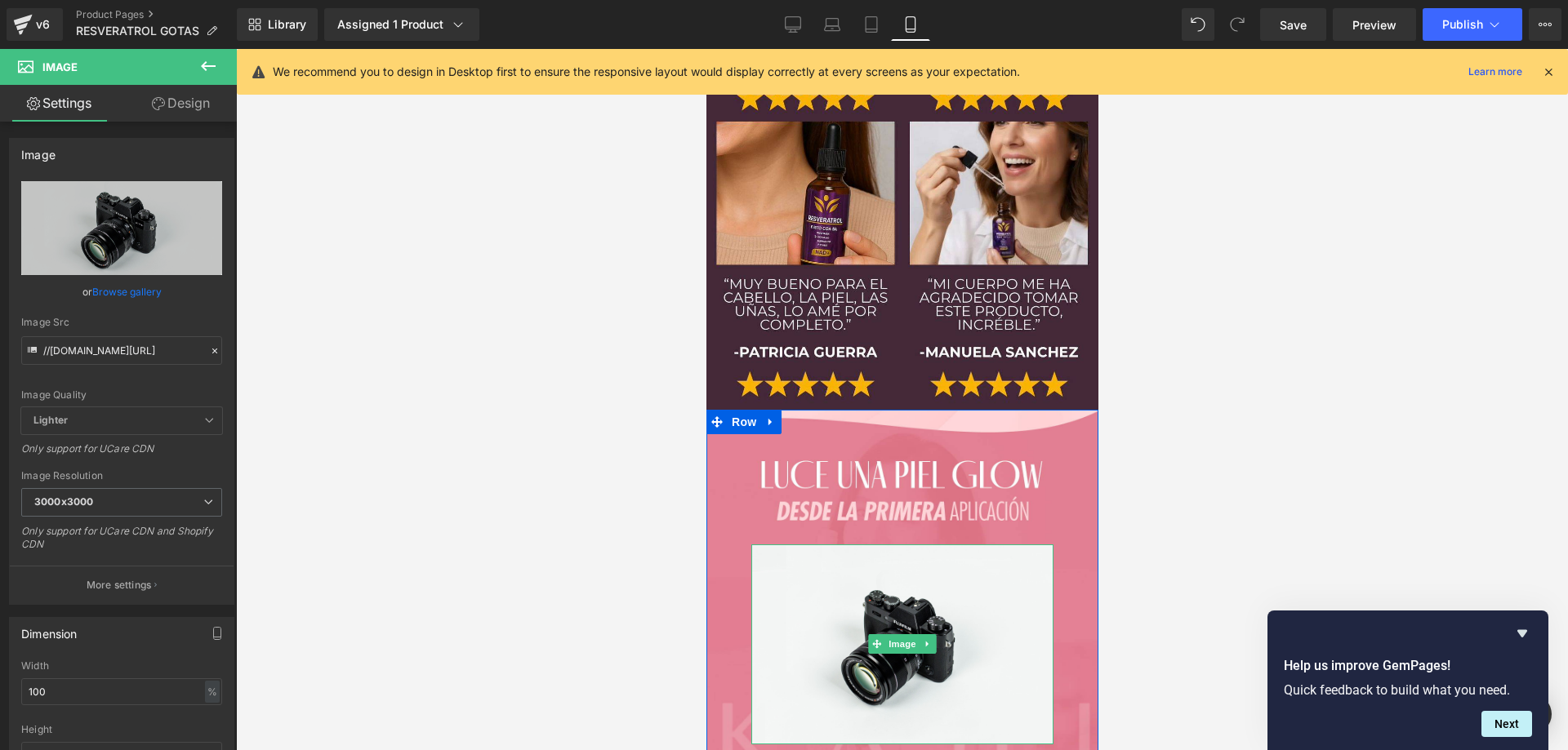
scroll to position [8549, 0]
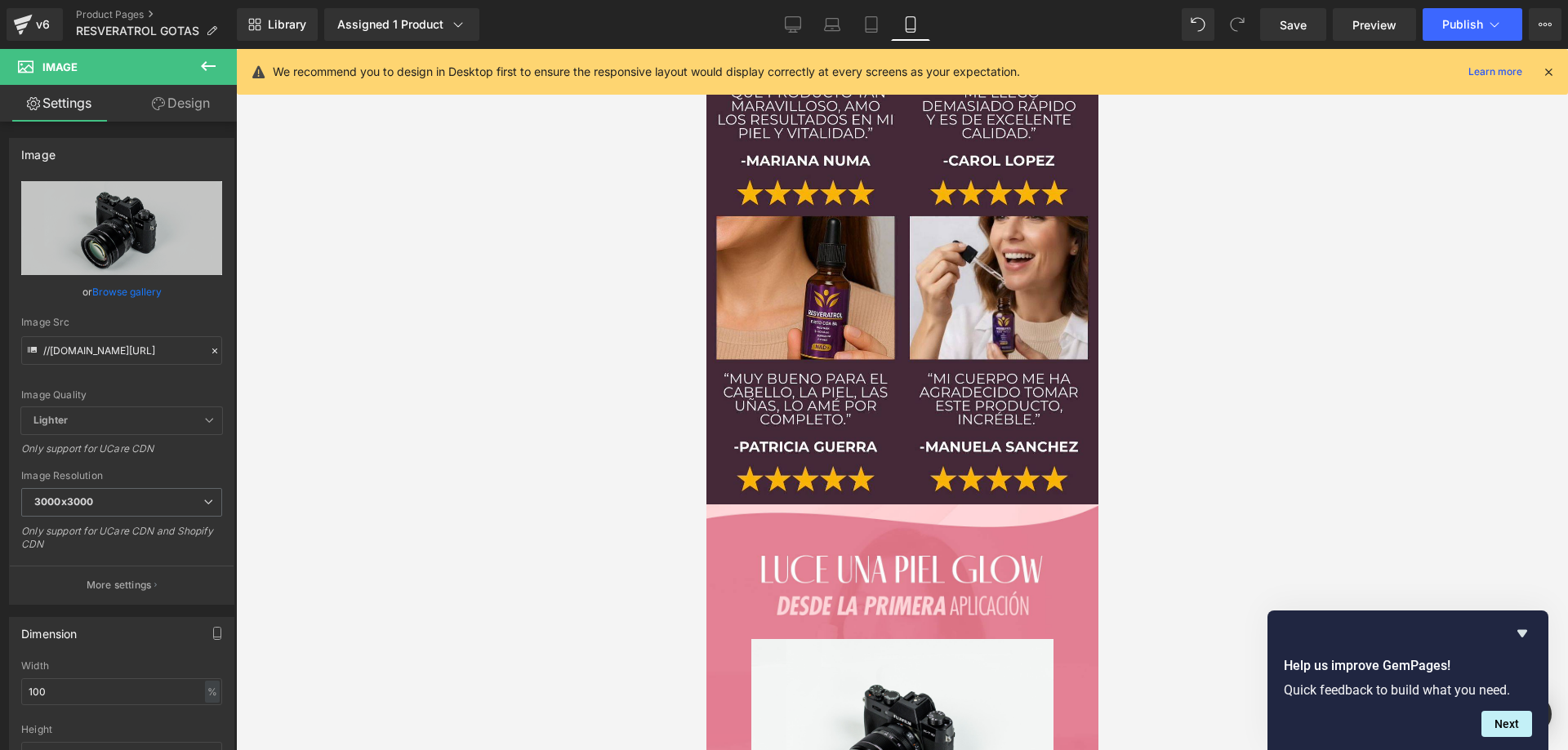
click at [881, 529] on div "Image" at bounding box center [901, 694] width 392 height 331
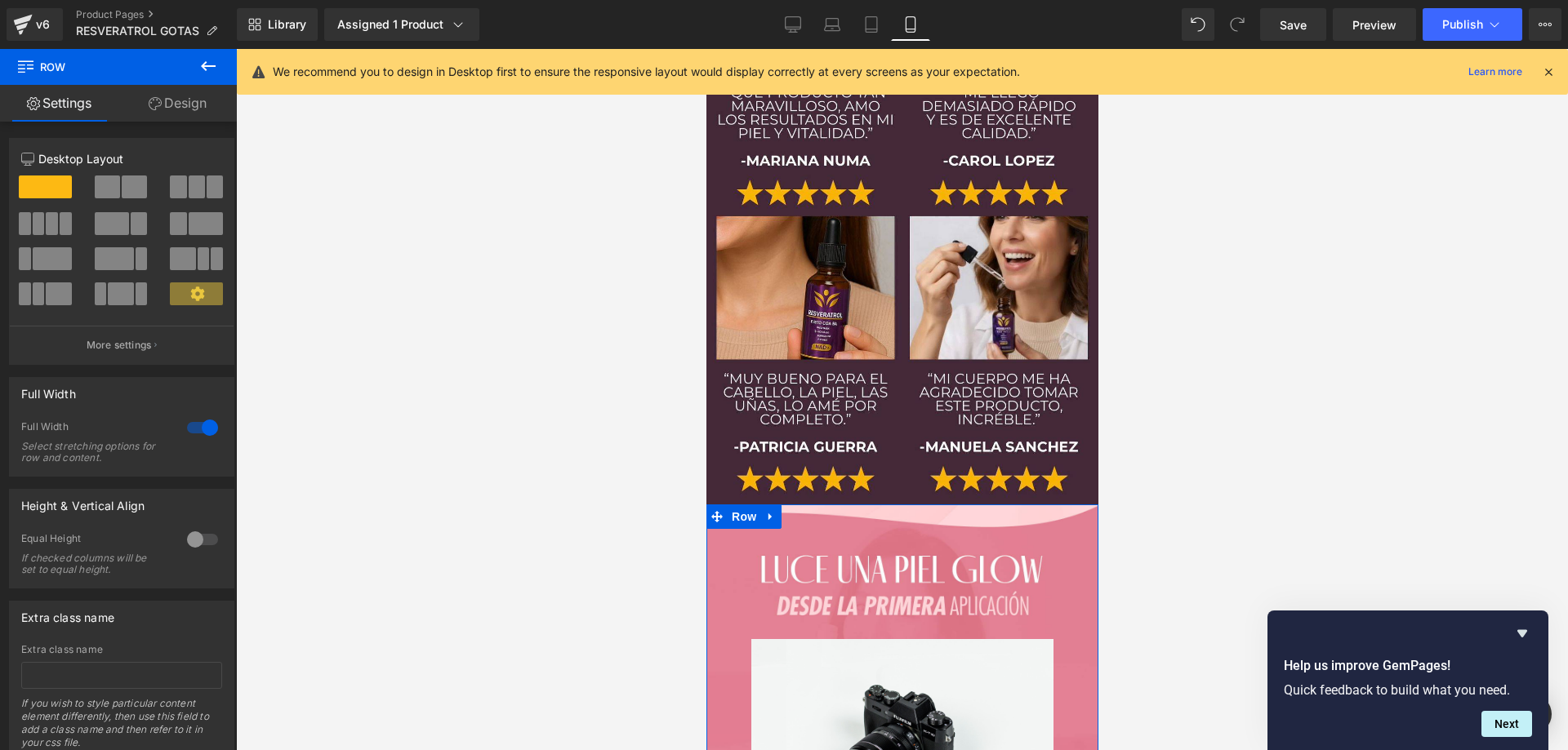
click at [177, 98] on link "Design" at bounding box center [177, 103] width 118 height 37
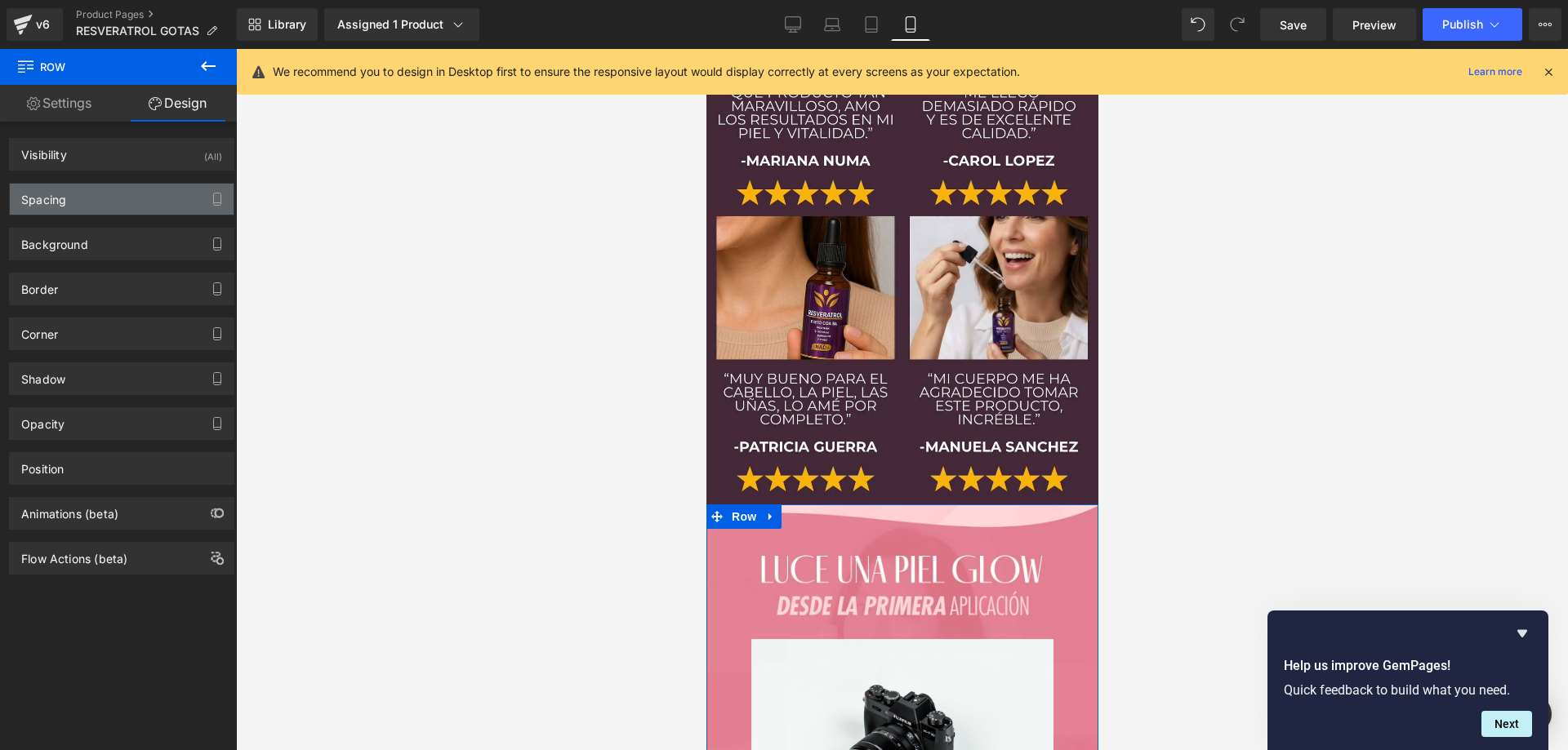
click at [103, 207] on div "Spacing" at bounding box center [121, 199] width 224 height 31
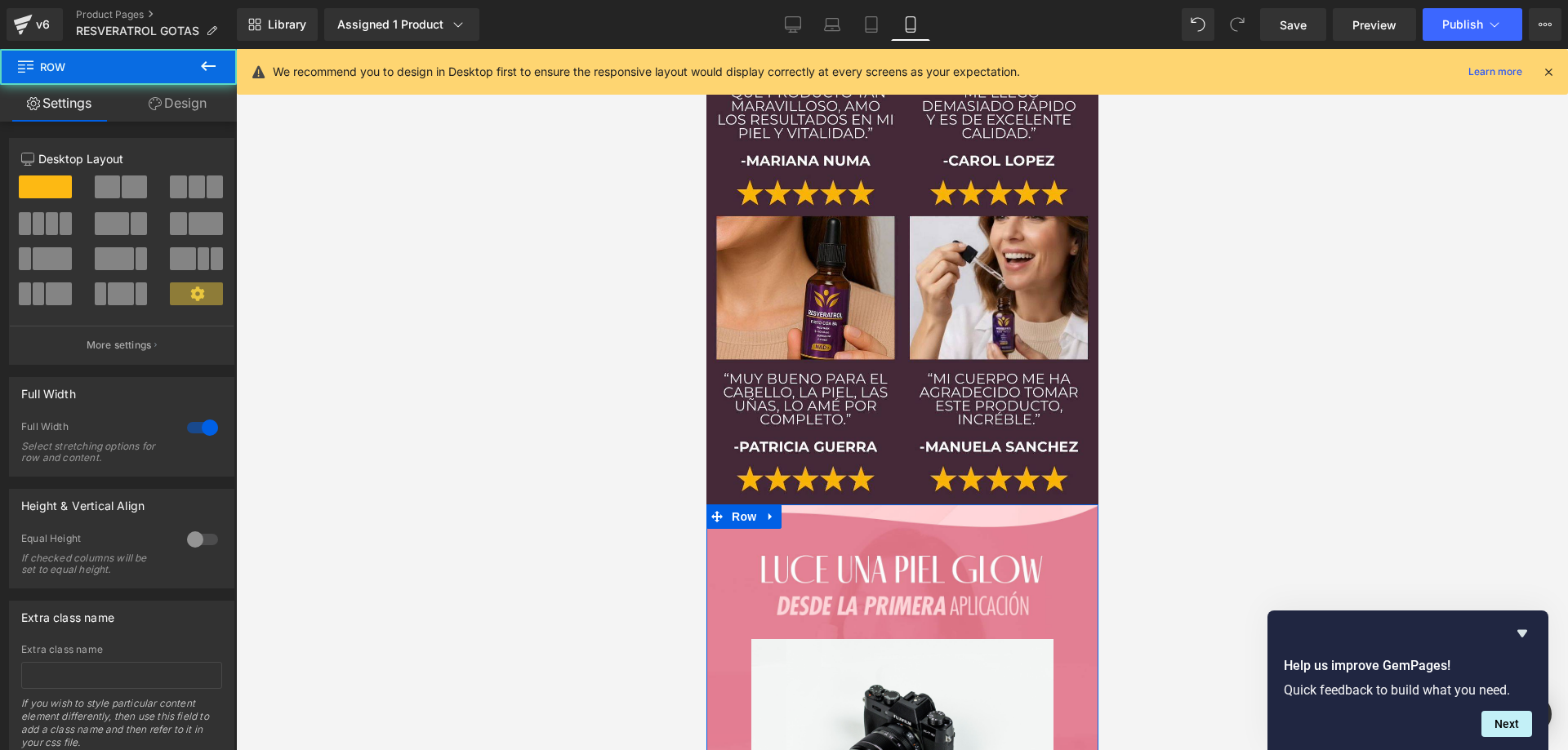
click at [834, 529] on div "Image" at bounding box center [901, 694] width 392 height 331
click at [180, 100] on link "Design" at bounding box center [177, 103] width 118 height 37
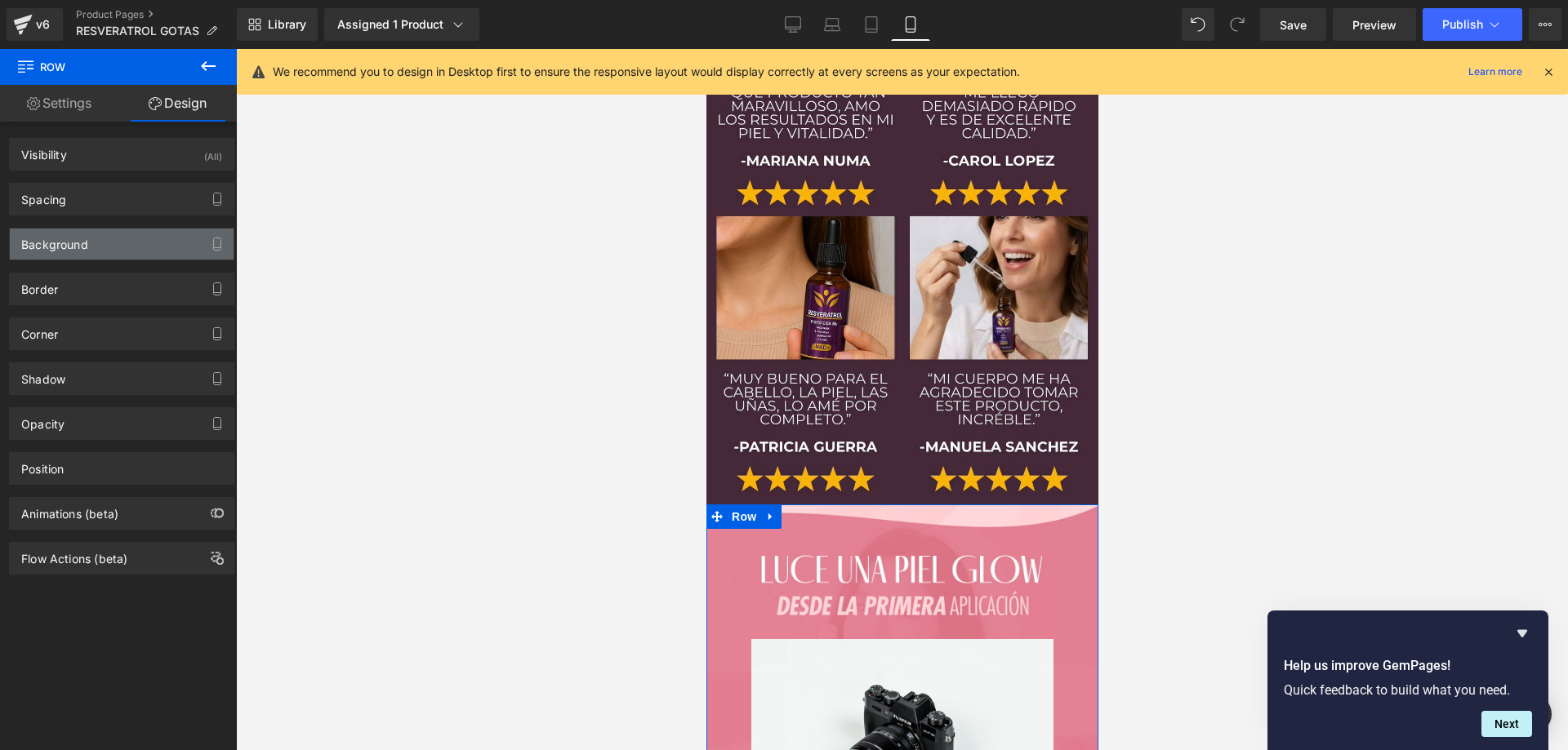
click at [99, 247] on div "Background" at bounding box center [121, 243] width 224 height 31
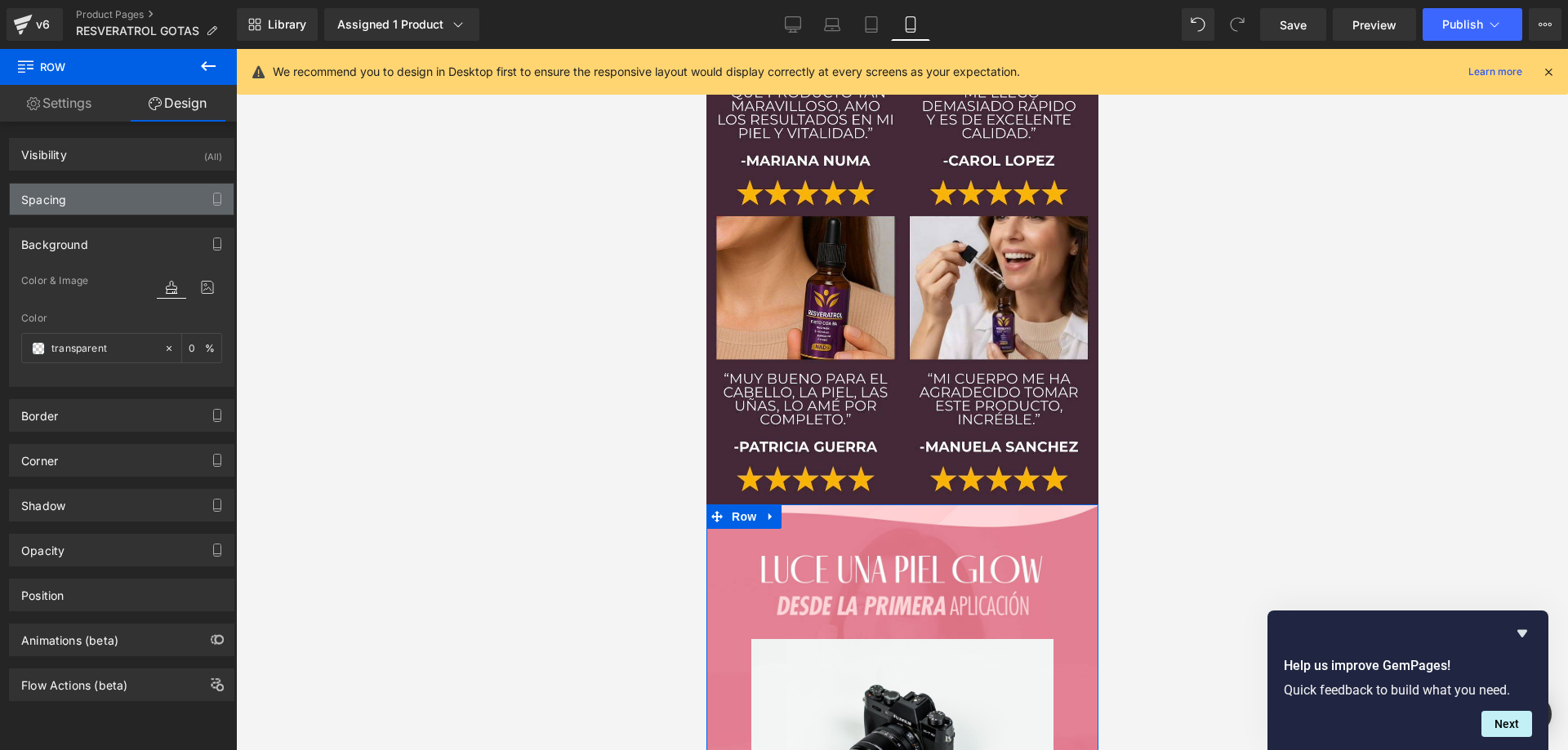
click at [150, 197] on div "Spacing" at bounding box center [121, 199] width 224 height 31
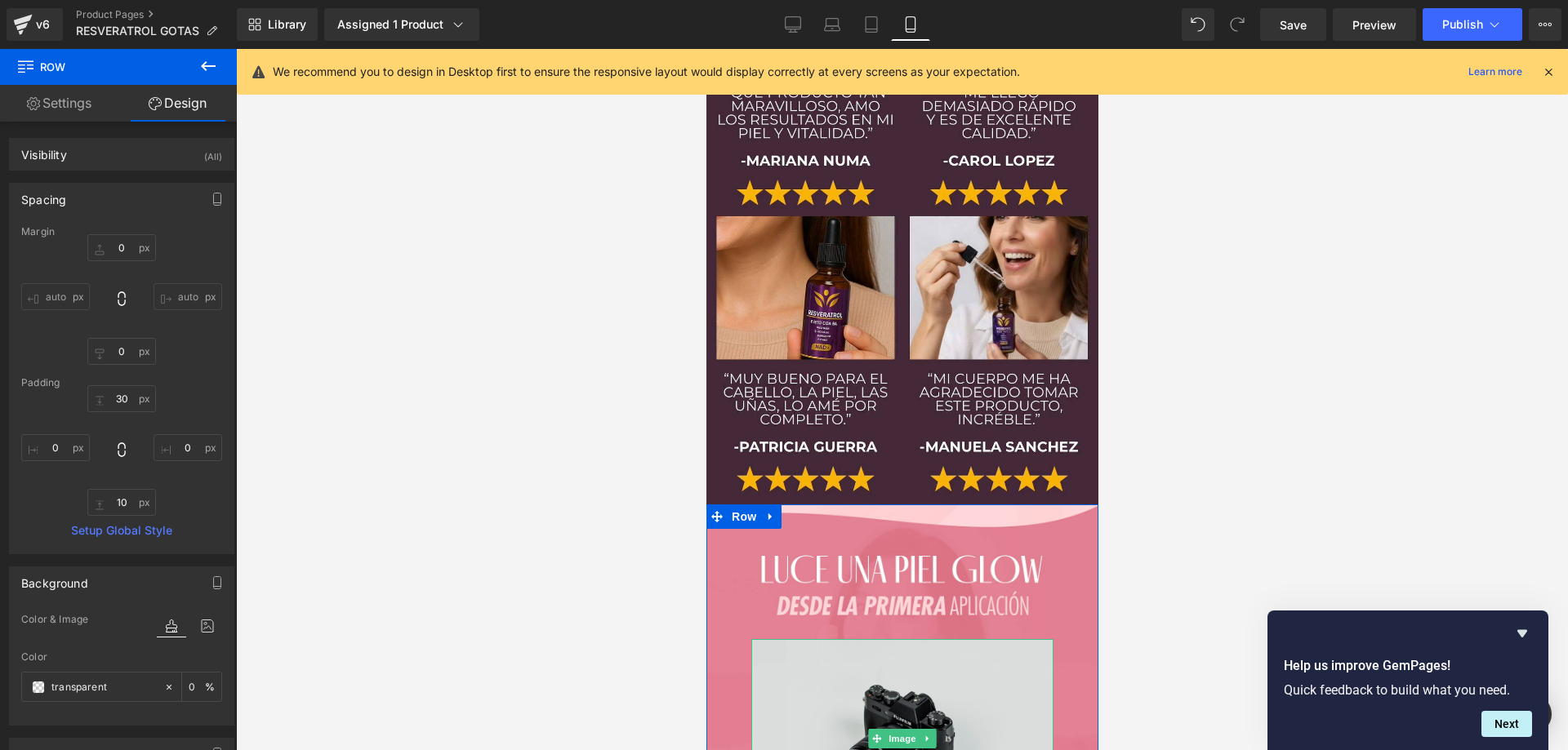
click at [834, 640] on img at bounding box center [901, 740] width 303 height 200
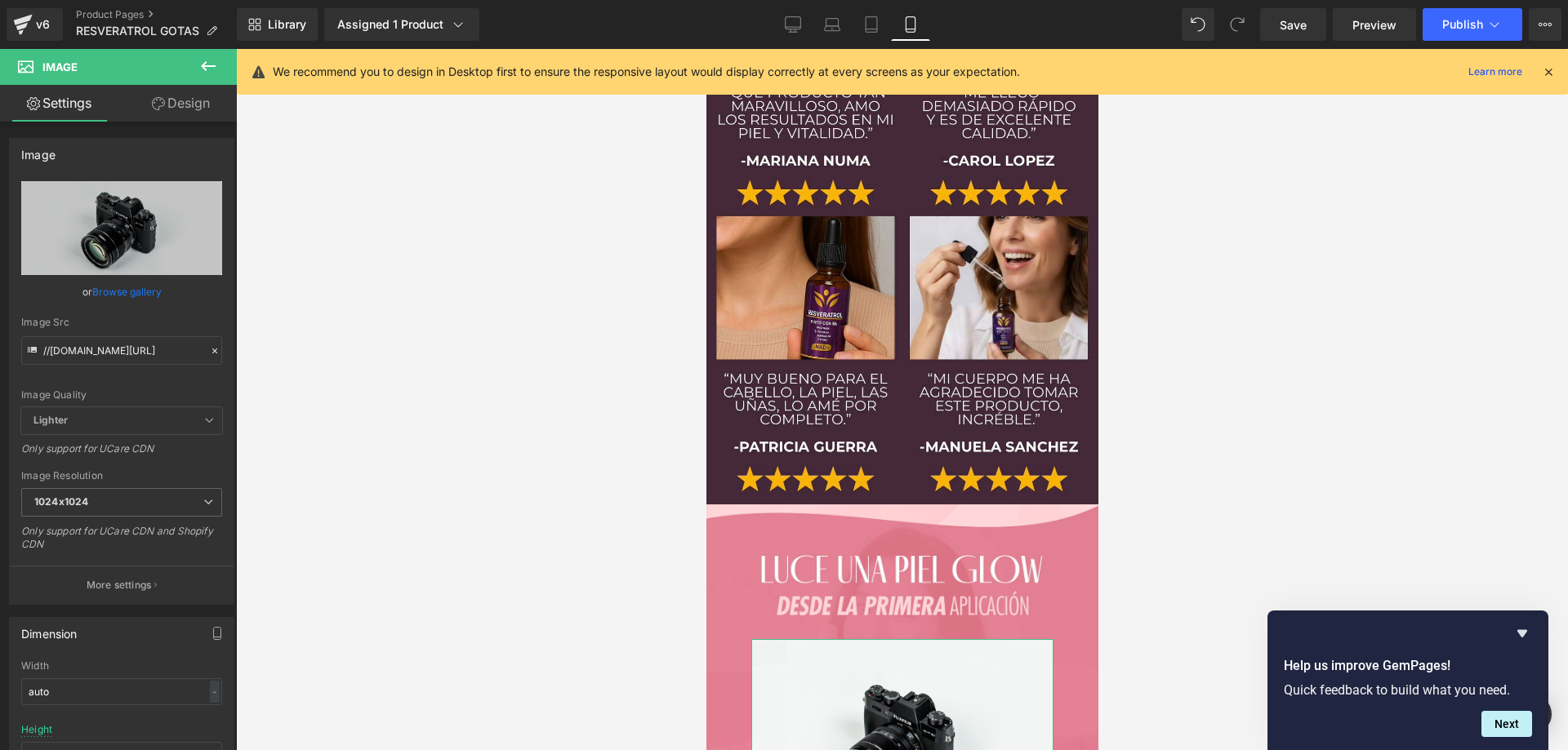
click at [195, 111] on link "Design" at bounding box center [181, 103] width 118 height 37
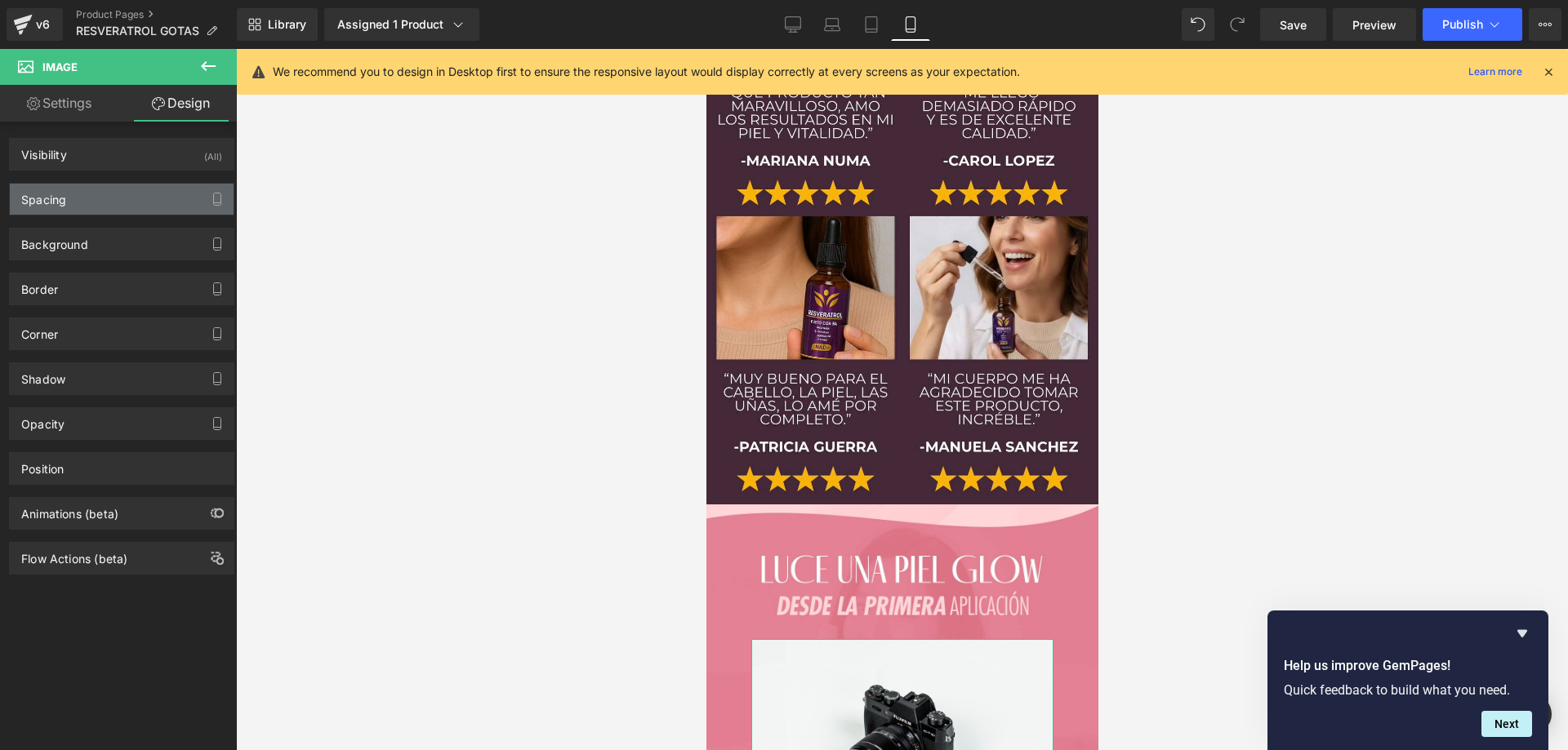
click at [113, 200] on div "Spacing" at bounding box center [121, 199] width 224 height 31
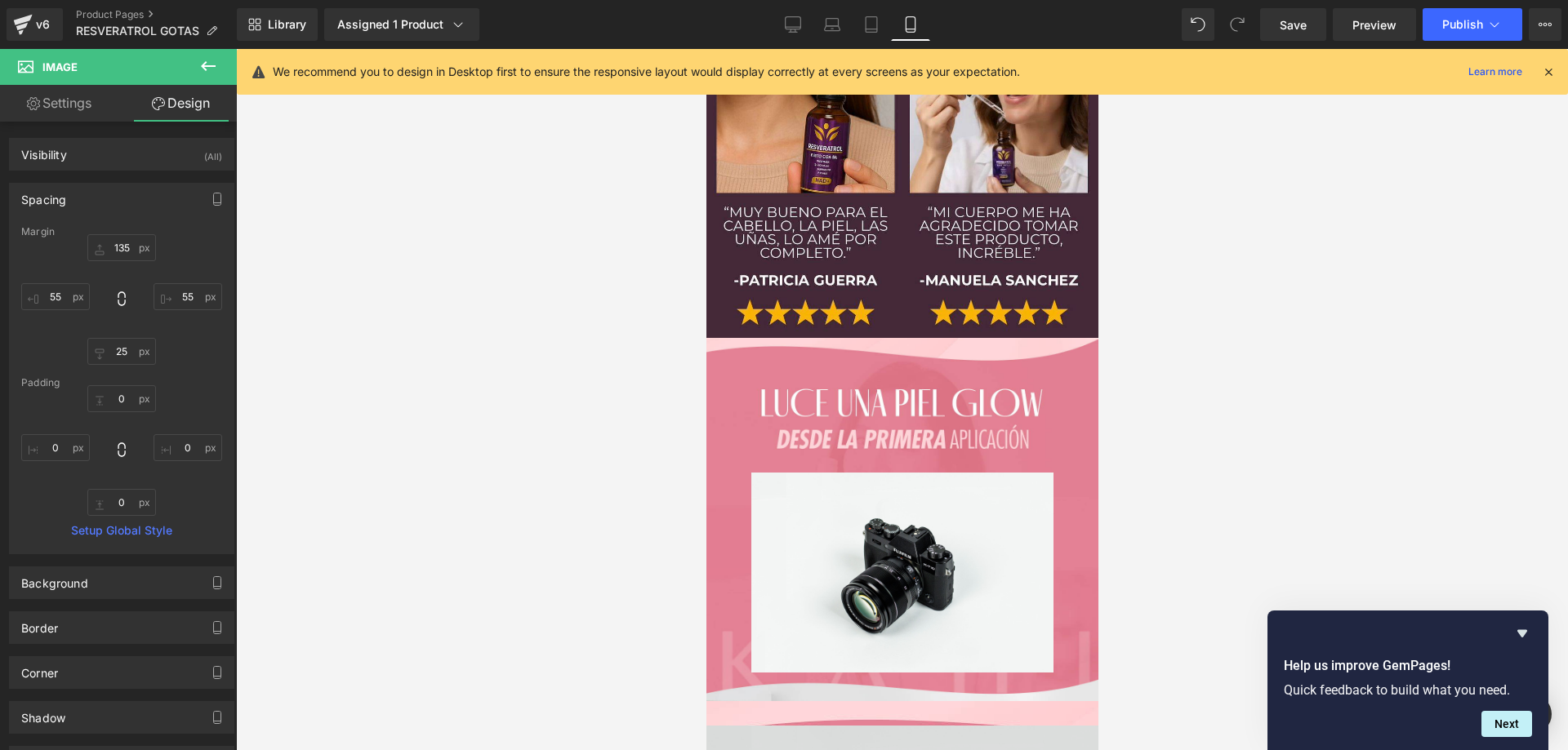
scroll to position [8794, 0]
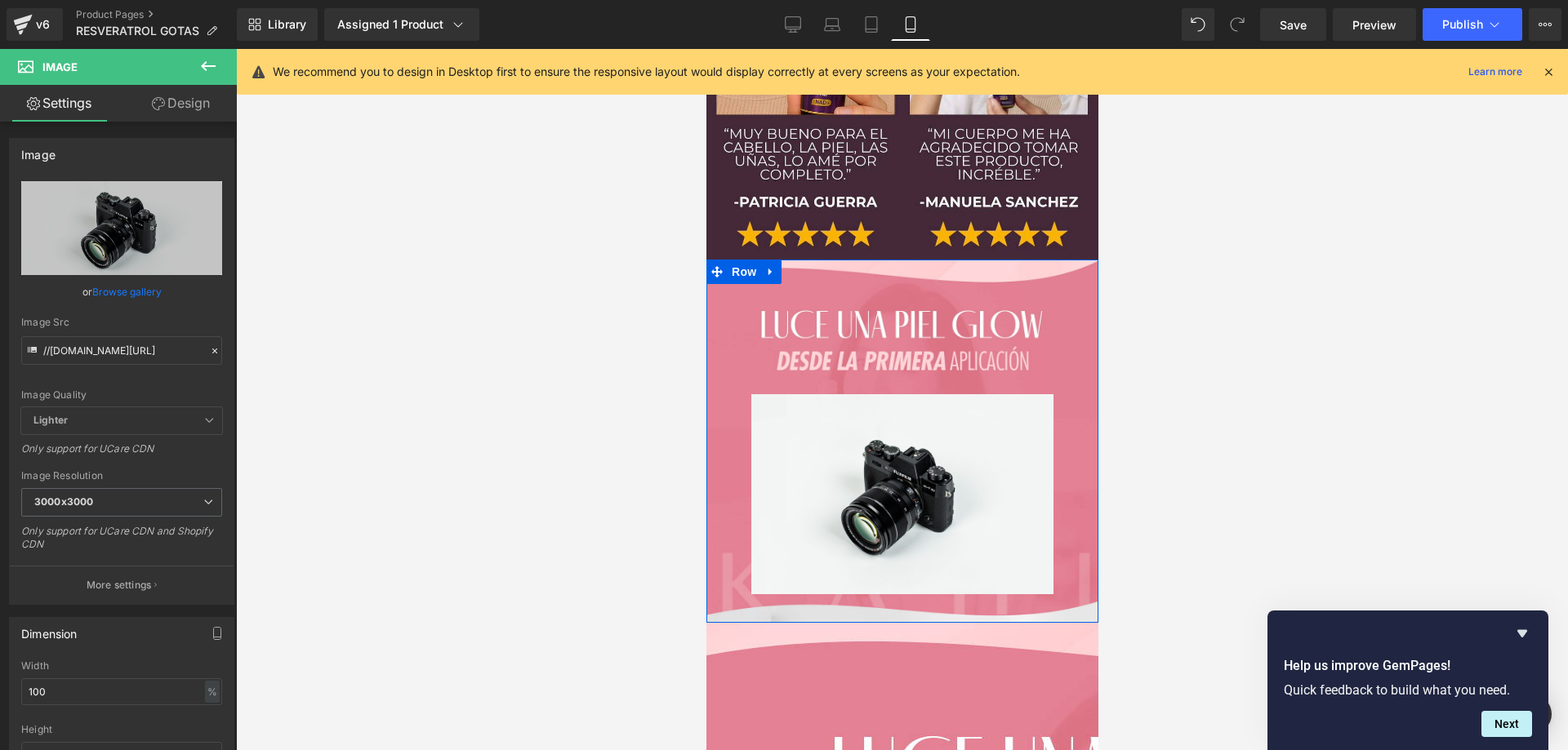
click at [1068, 284] on div "Image" at bounding box center [901, 449] width 392 height 331
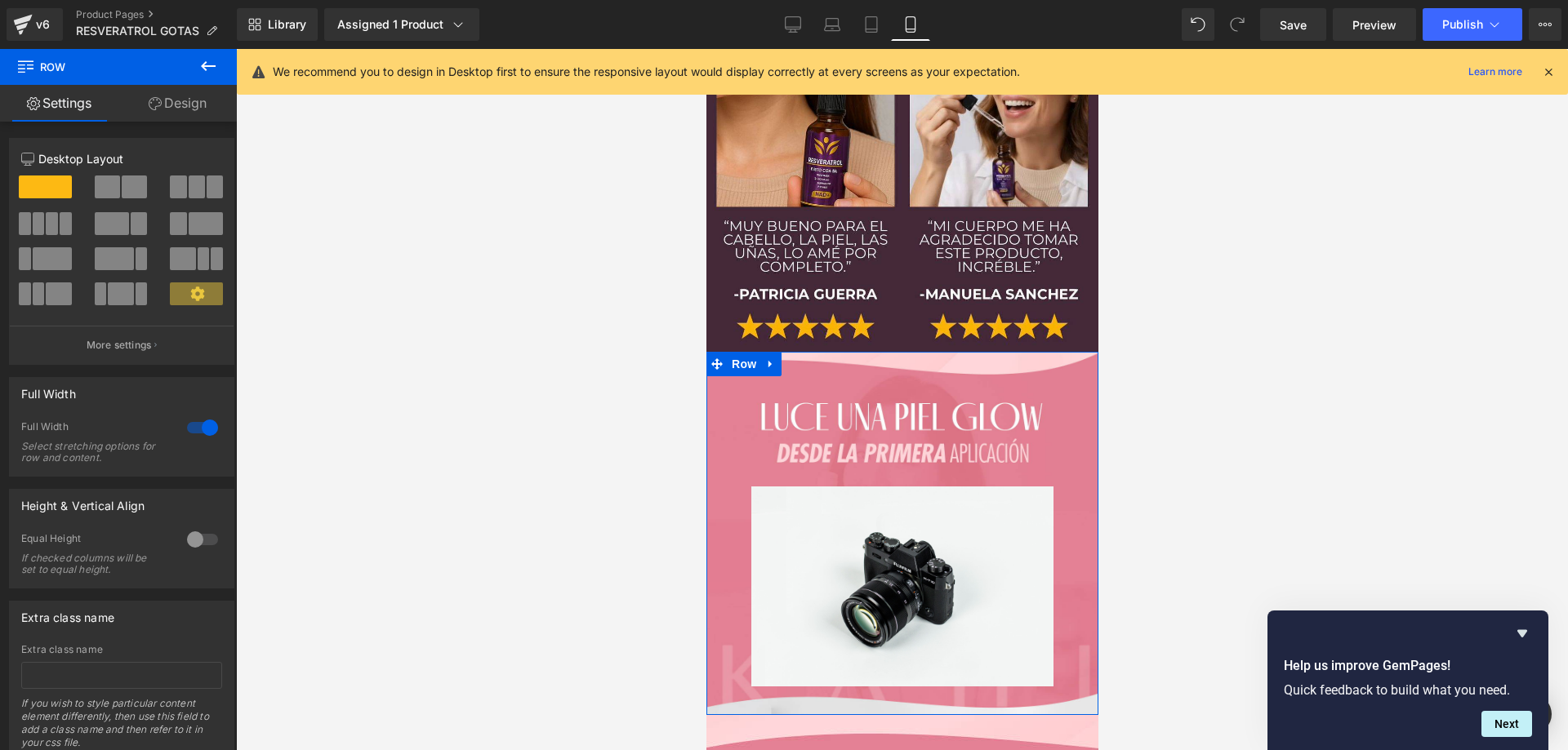
scroll to position [8630, 0]
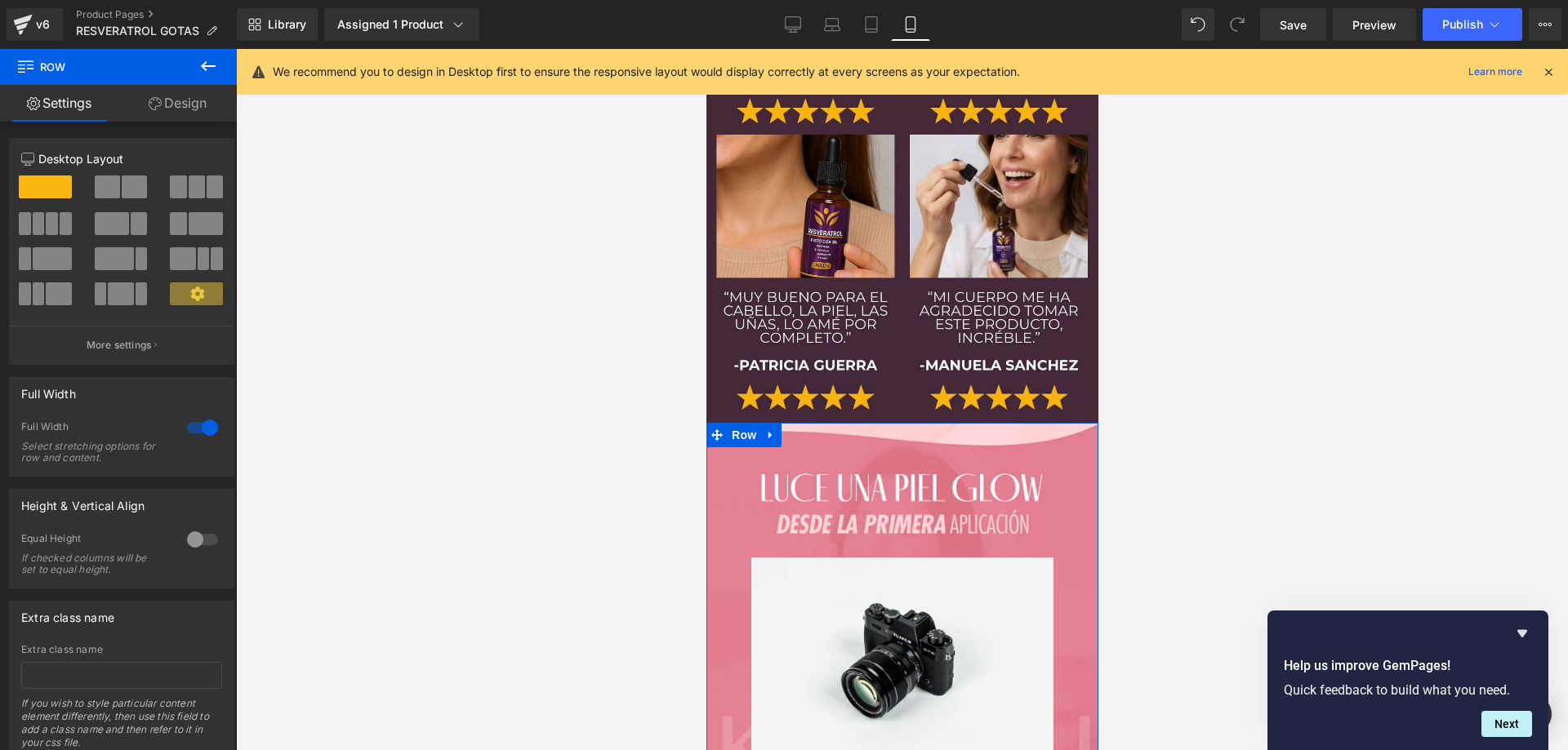
click at [178, 100] on link "Design" at bounding box center [177, 103] width 118 height 37
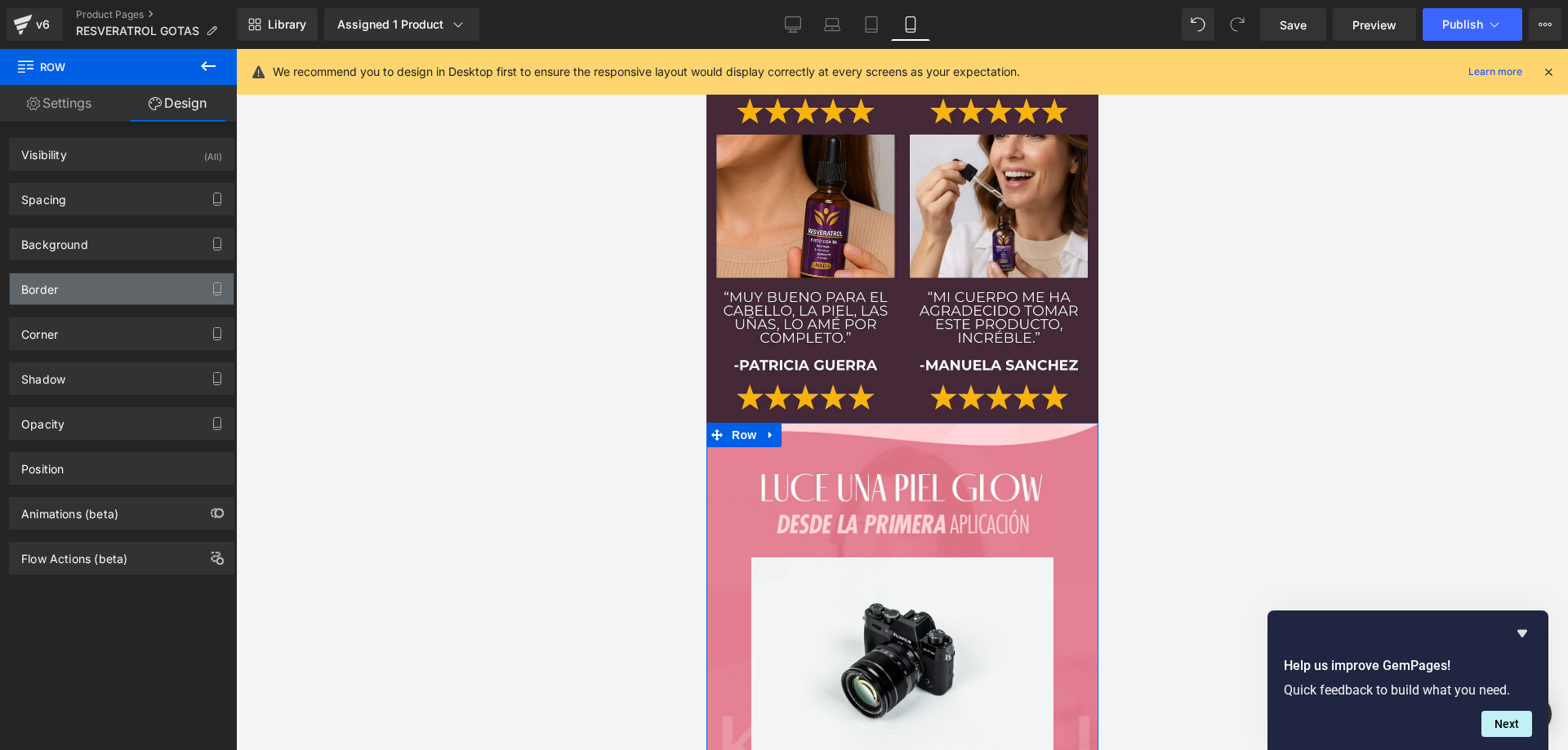
type input "[URL][DOMAIN_NAME]"
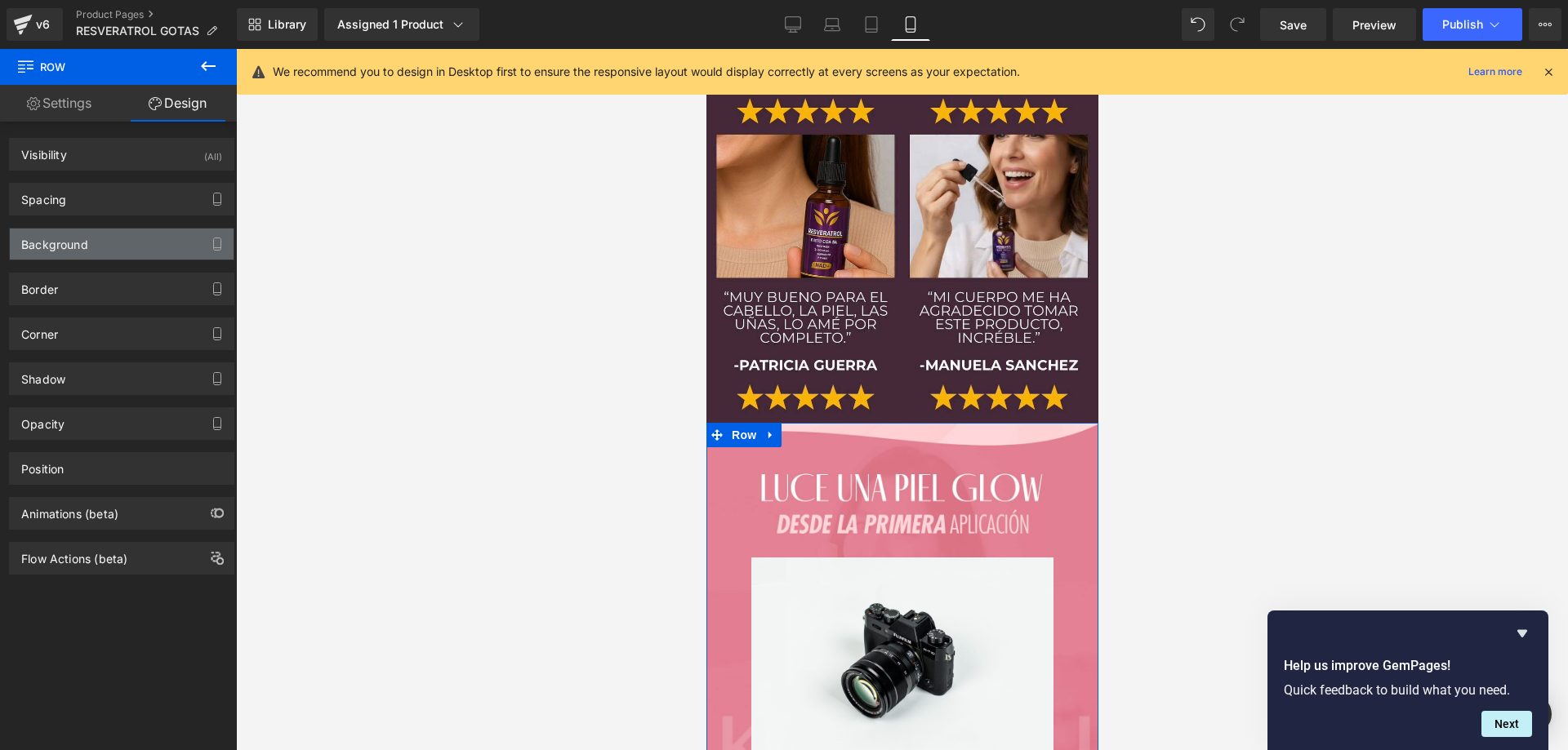
click at [101, 252] on div "Background" at bounding box center [121, 243] width 224 height 31
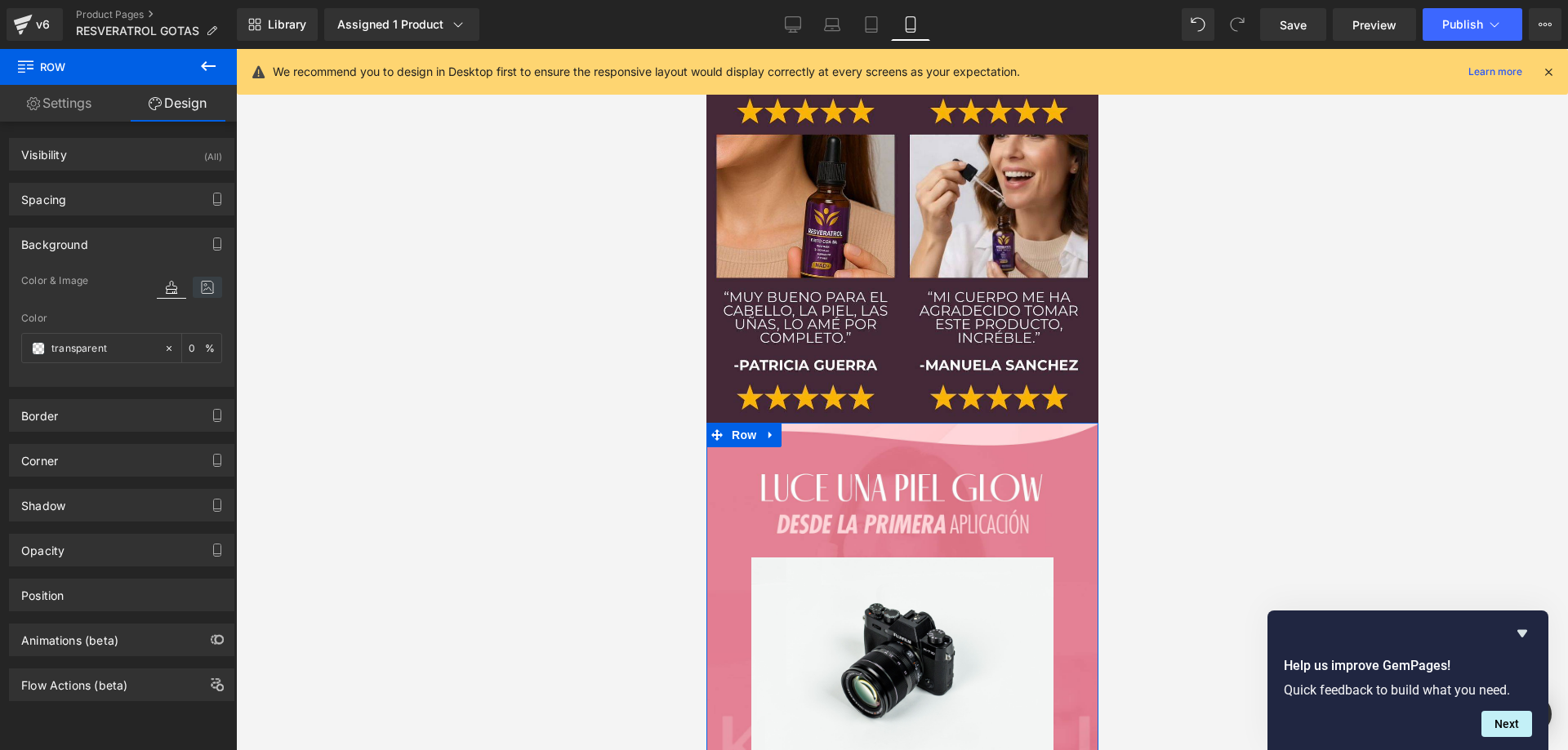
click at [208, 291] on icon at bounding box center [207, 287] width 29 height 22
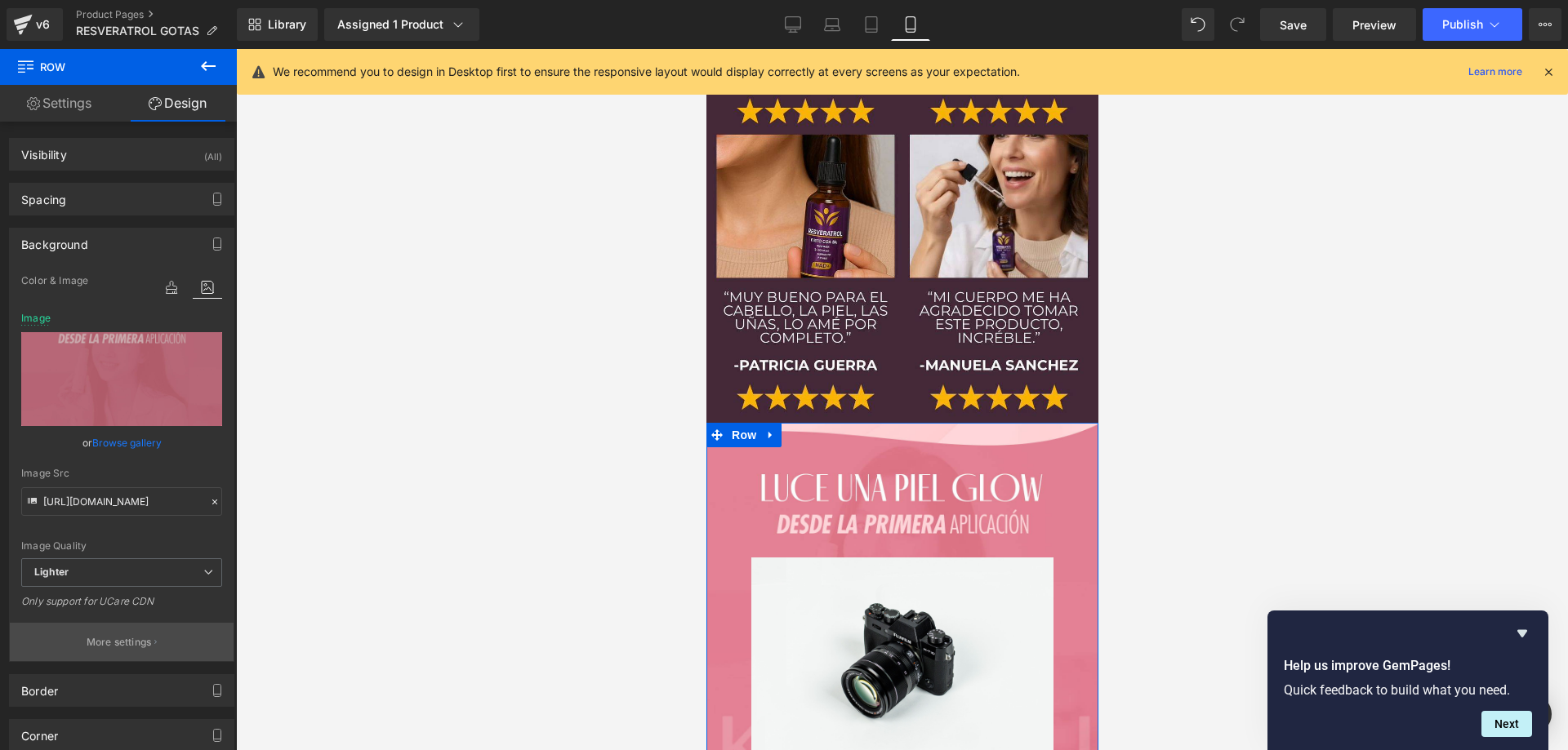
click at [125, 643] on p "More settings" at bounding box center [119, 642] width 66 height 15
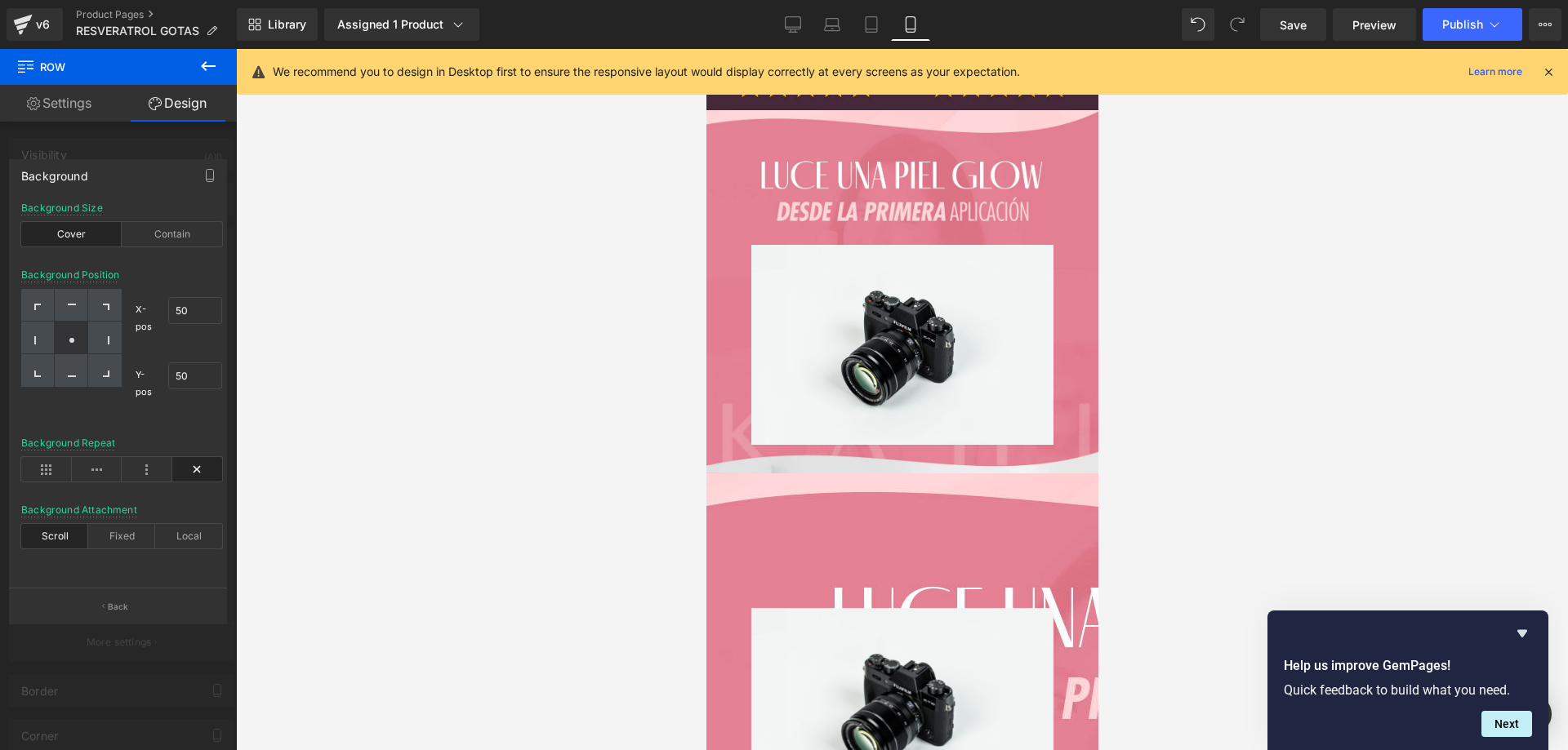
scroll to position [8957, 0]
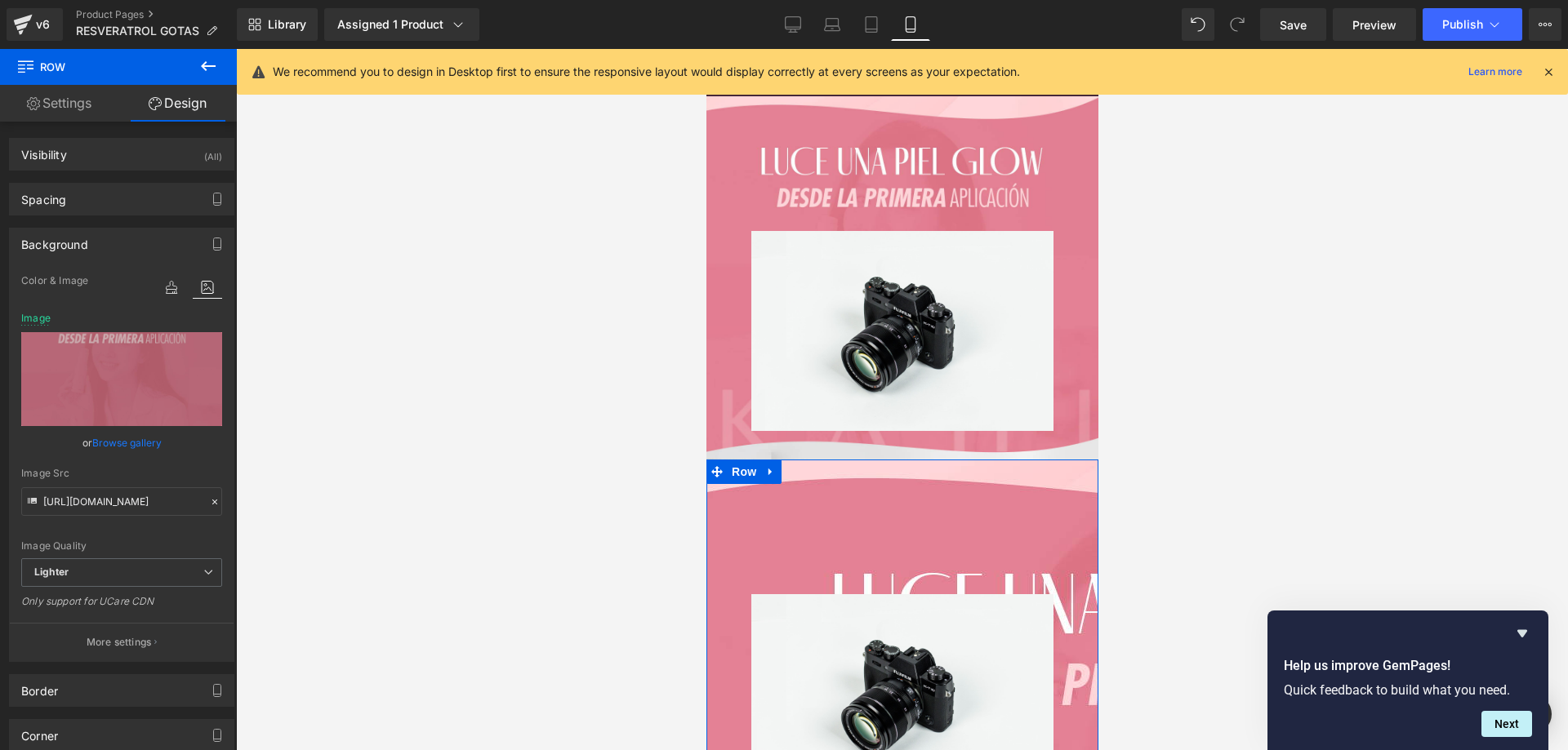
click at [909, 484] on div "Image" at bounding box center [901, 649] width 392 height 331
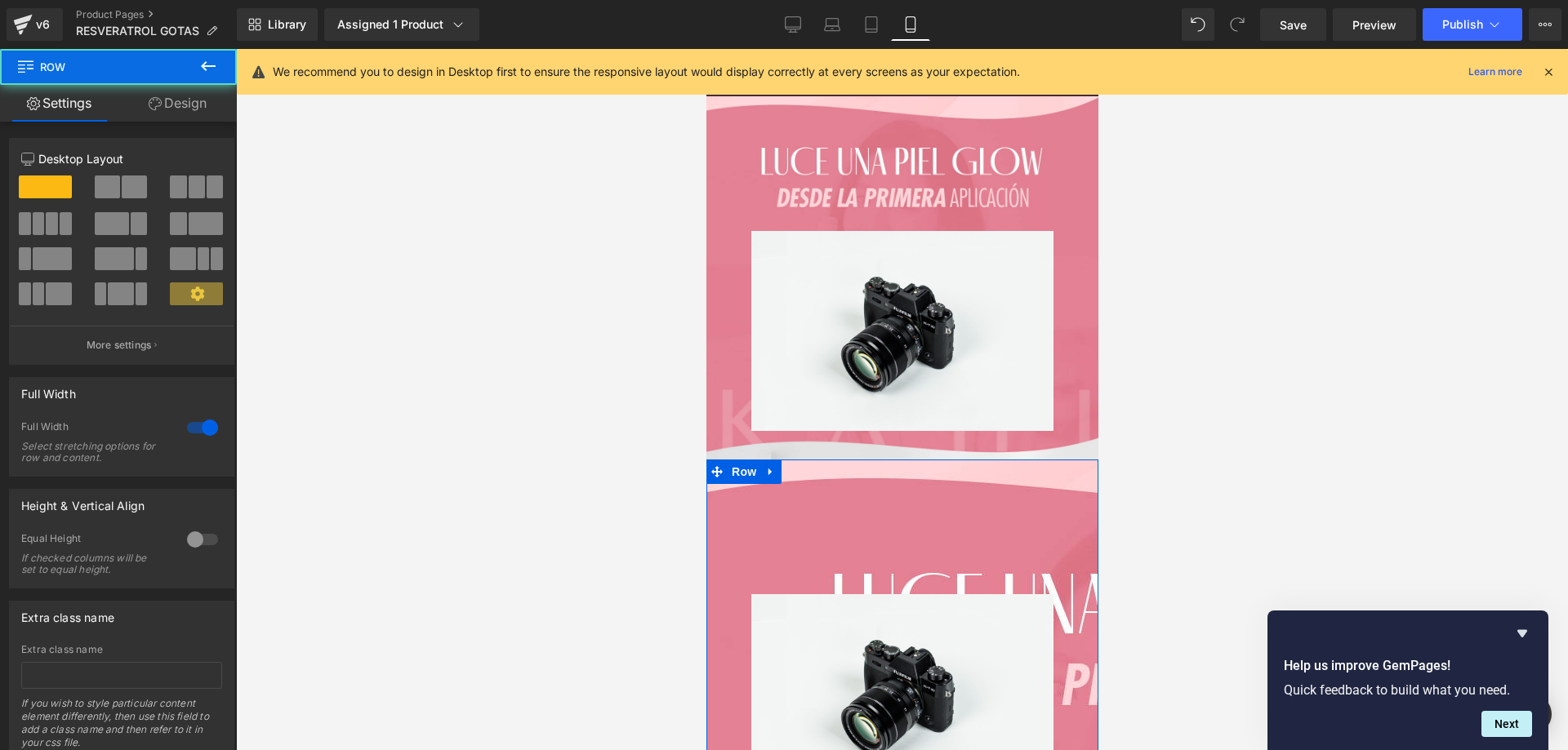
click at [183, 105] on link "Design" at bounding box center [177, 103] width 118 height 37
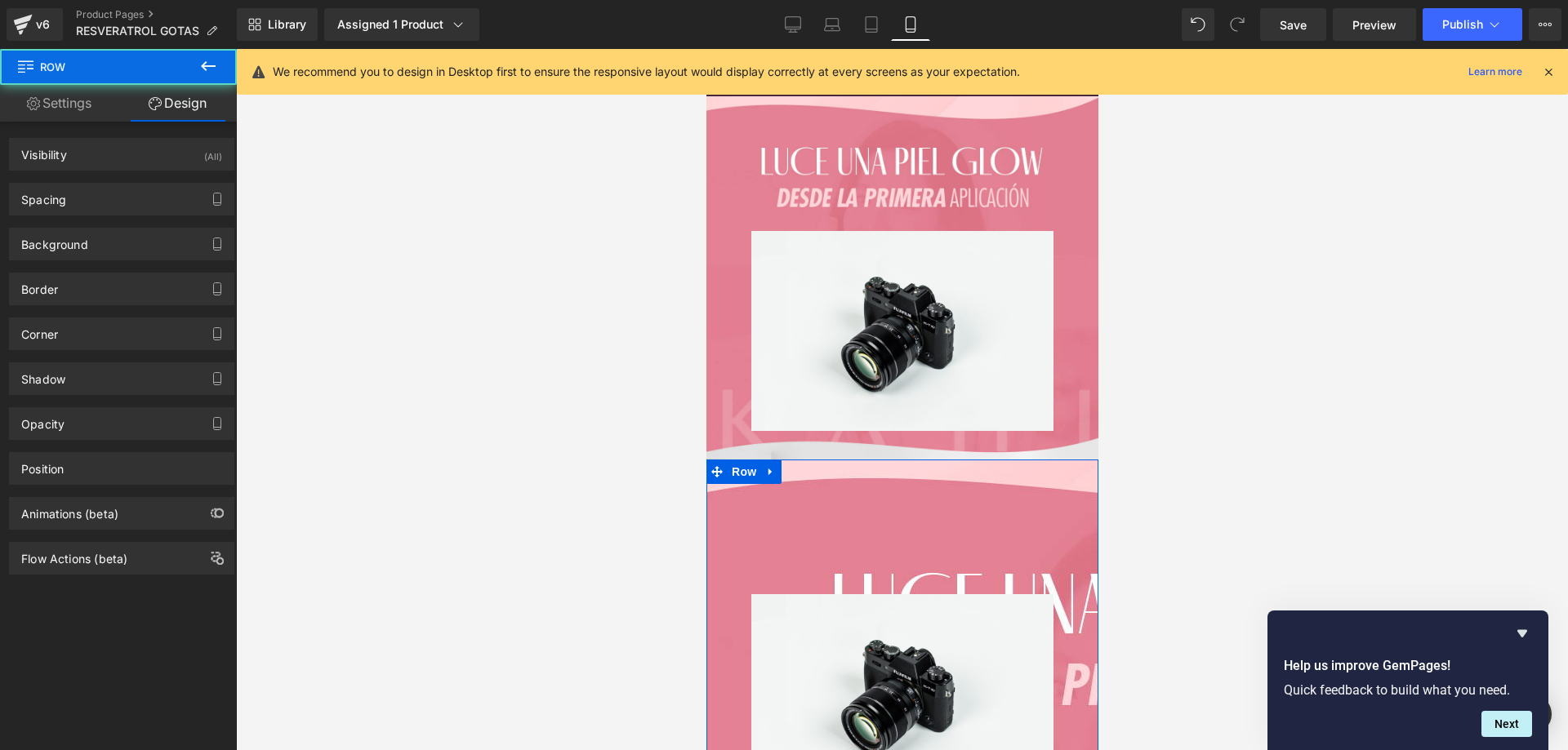
type input "[URL][DOMAIN_NAME]"
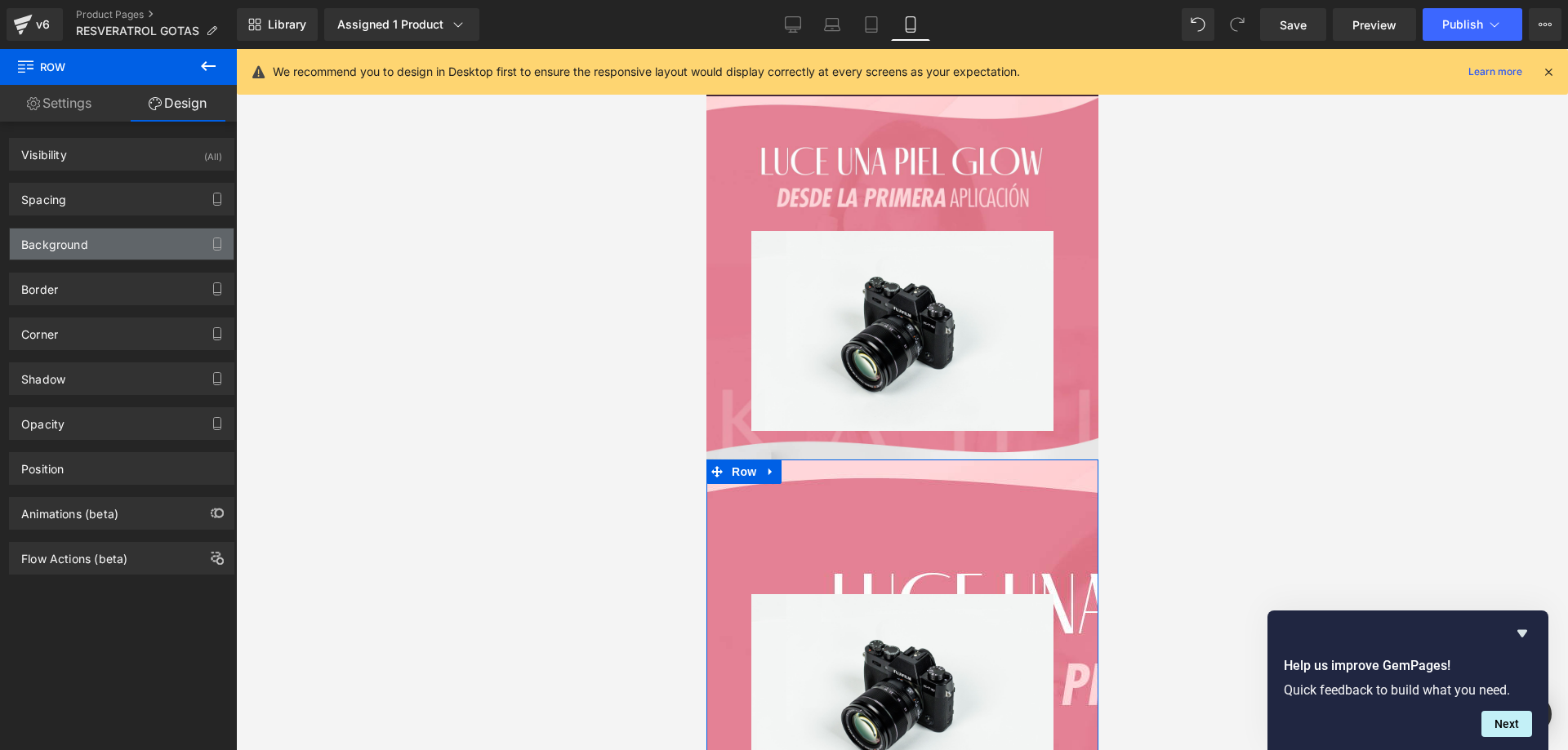
click at [103, 257] on div "Background" at bounding box center [121, 243] width 224 height 31
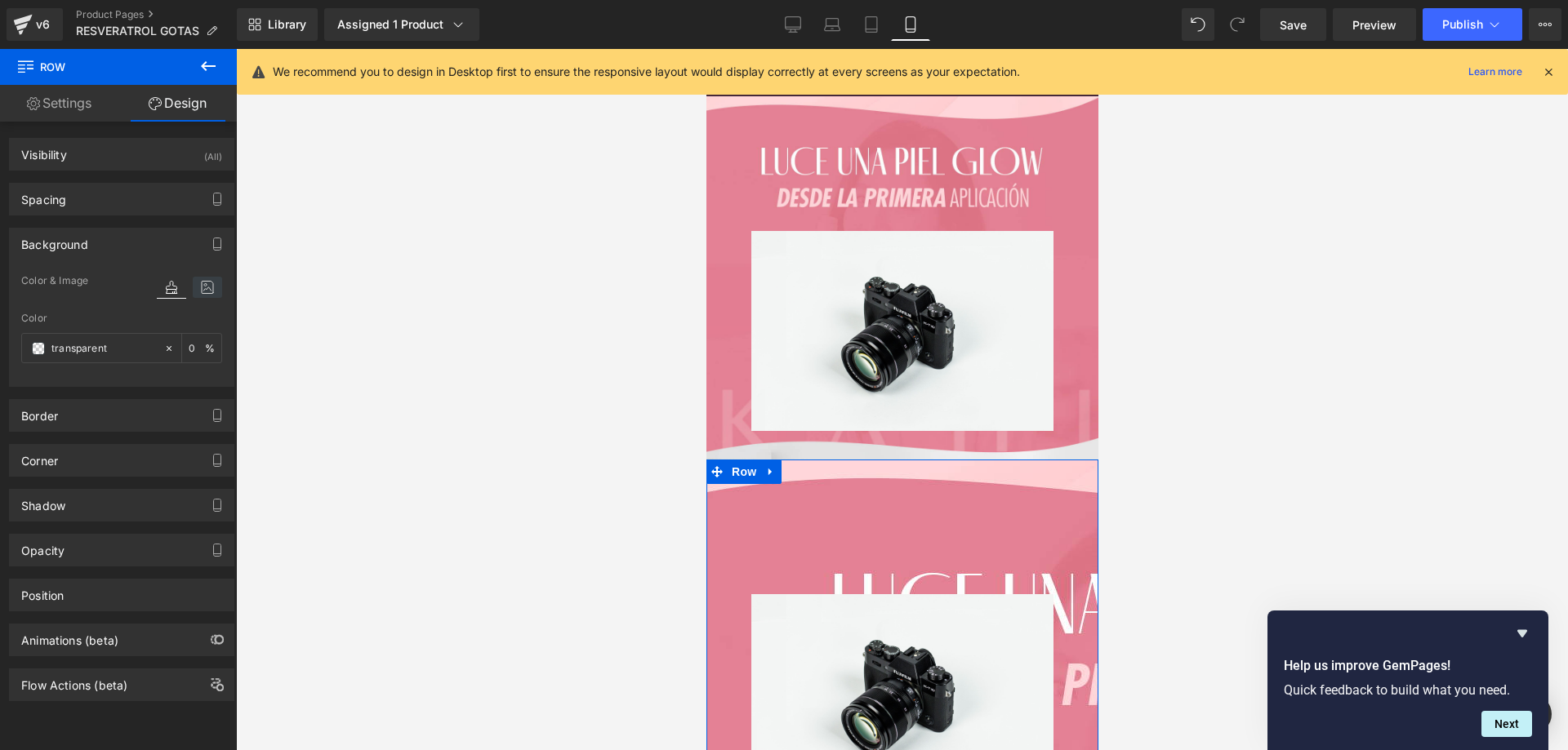
click at [199, 290] on icon at bounding box center [207, 287] width 29 height 22
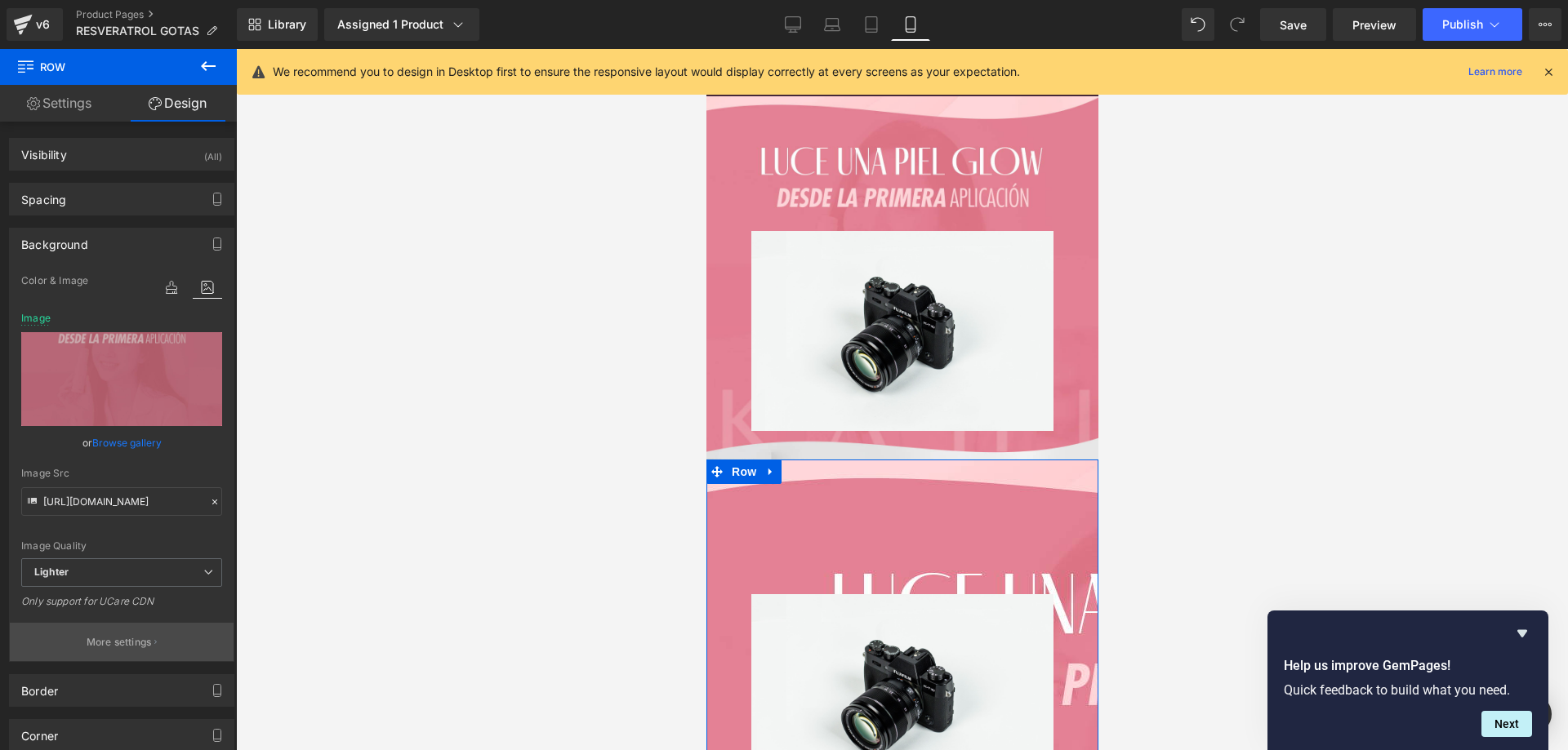
click at [130, 640] on p "More settings" at bounding box center [119, 642] width 66 height 15
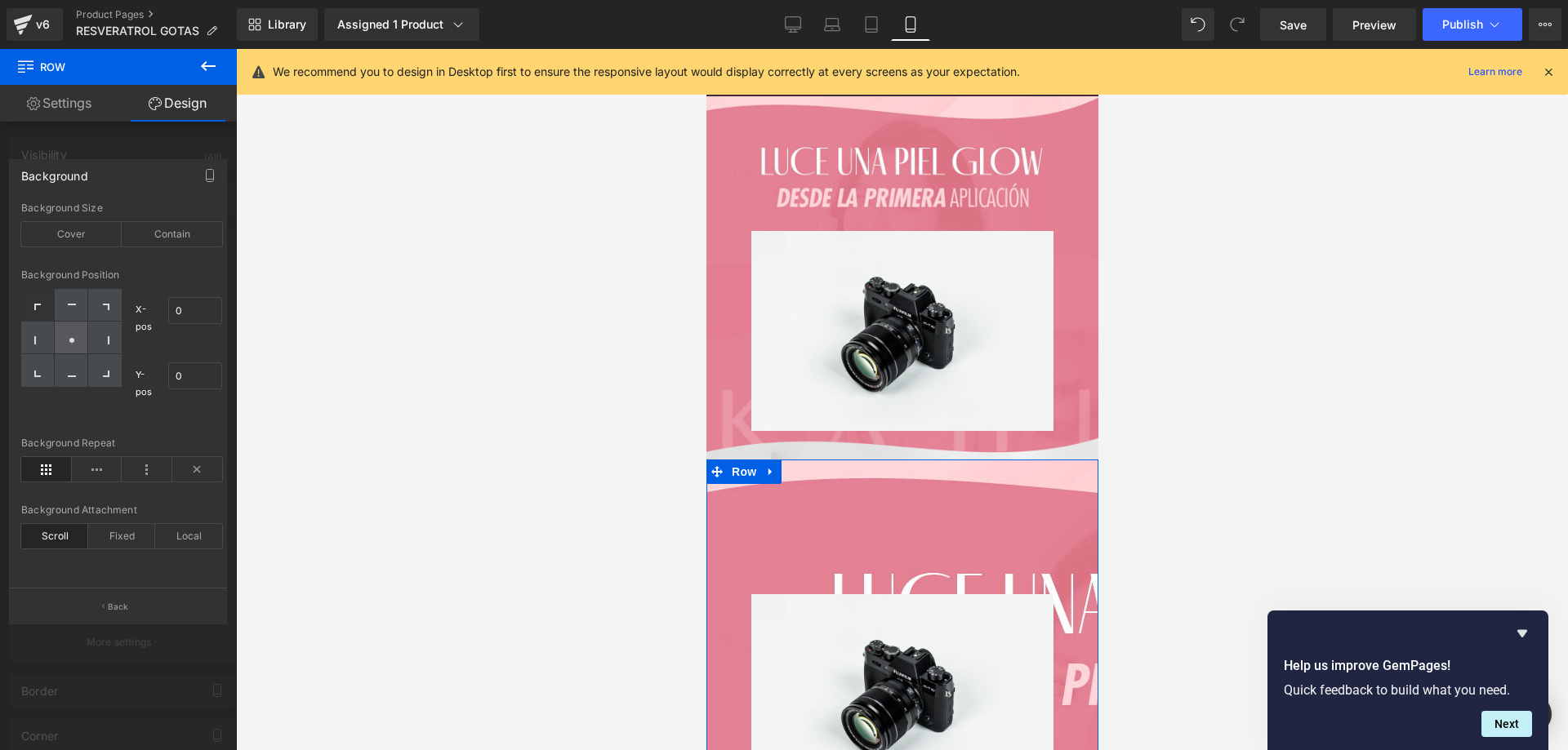
click at [74, 340] on icon at bounding box center [71, 340] width 8 height 8
type input "50"
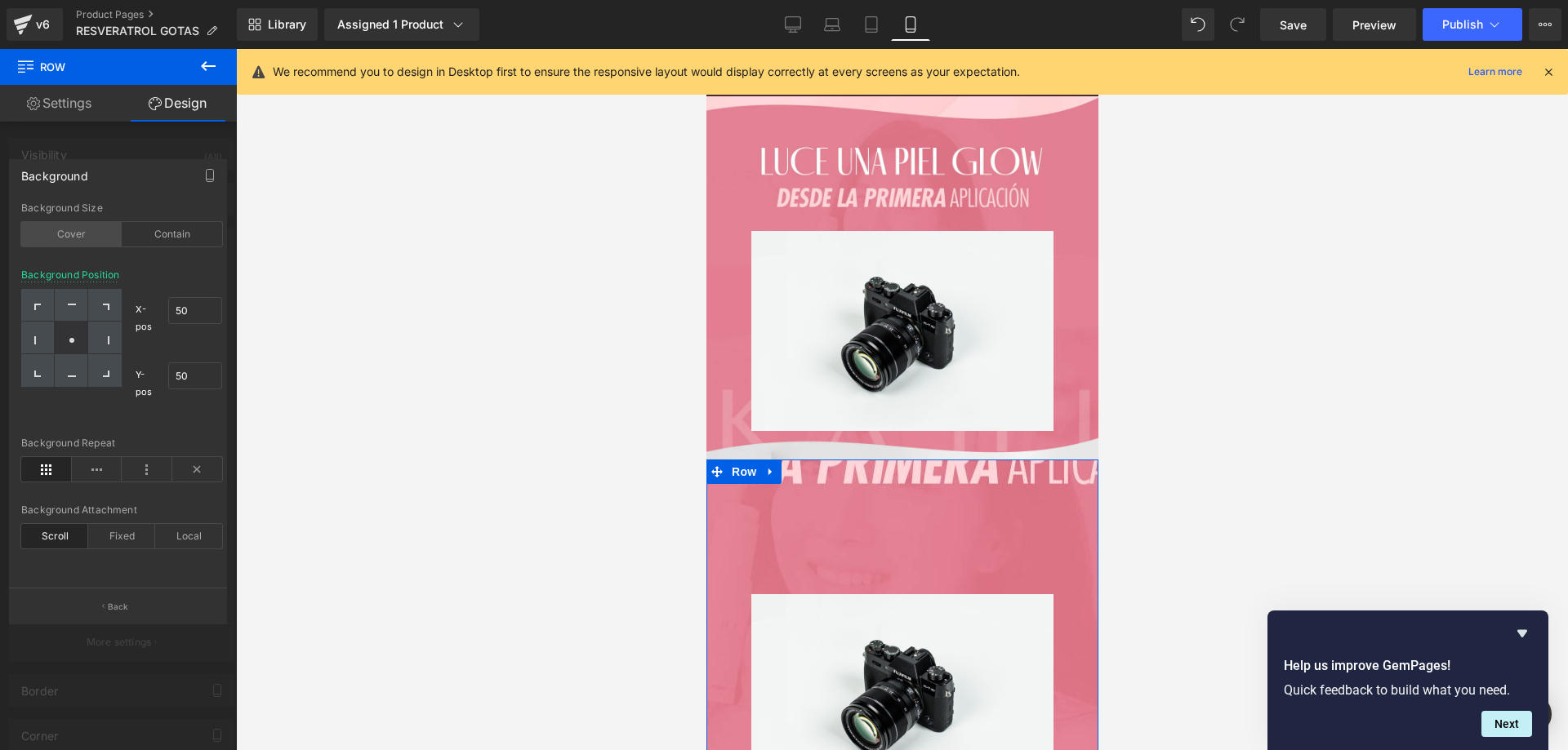
click at [78, 232] on div "Cover" at bounding box center [71, 234] width 100 height 24
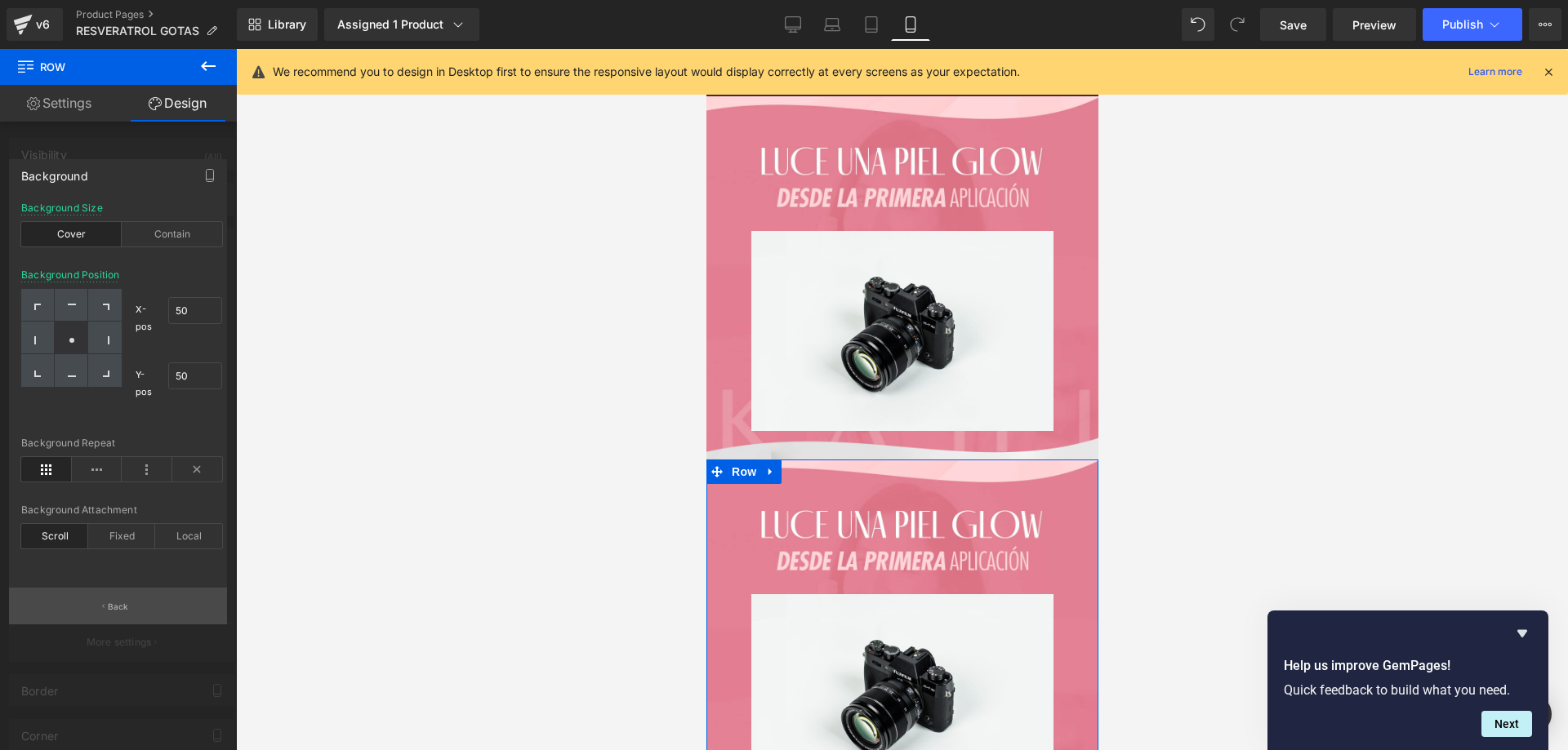
click at [125, 602] on p "Back" at bounding box center [118, 607] width 22 height 12
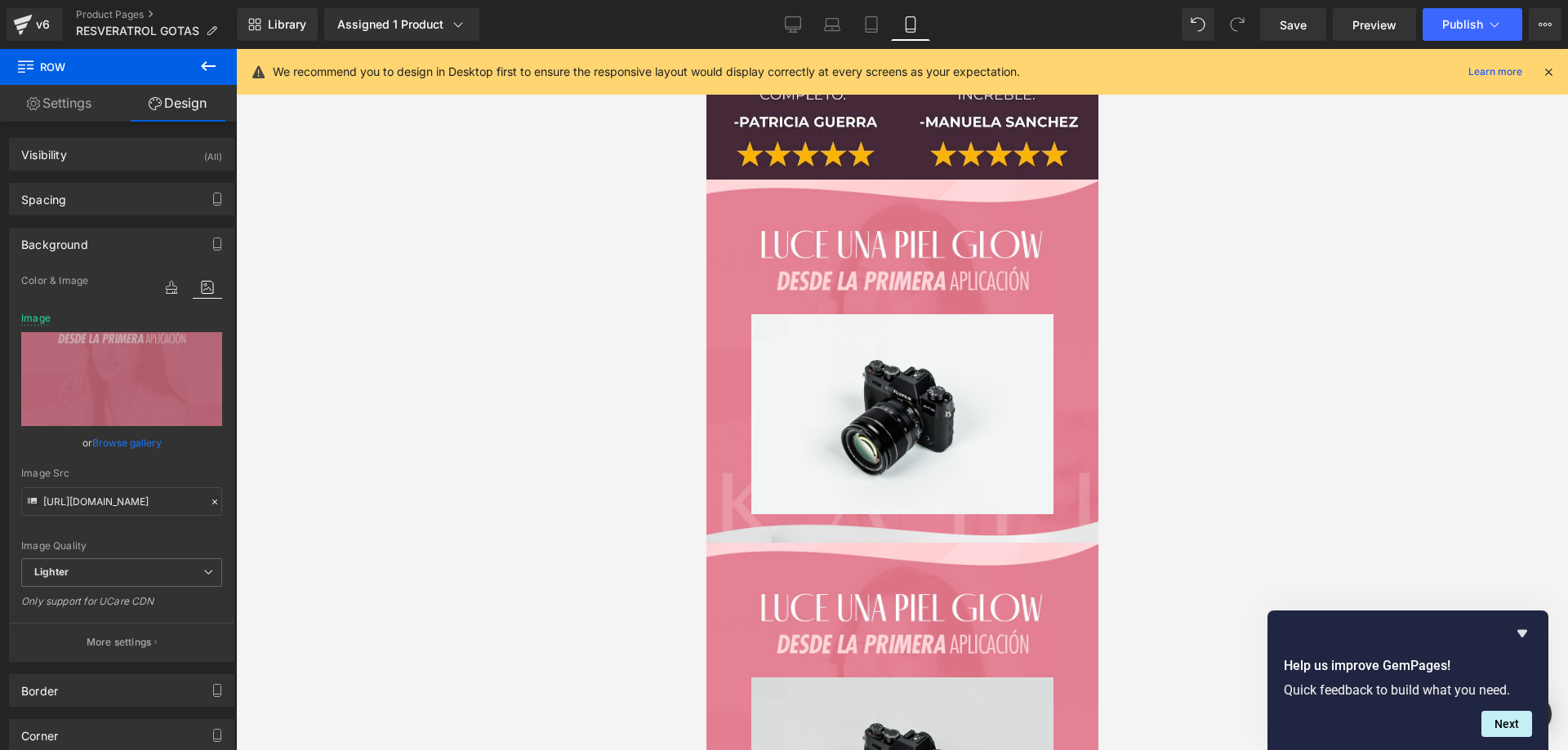
scroll to position [8875, 0]
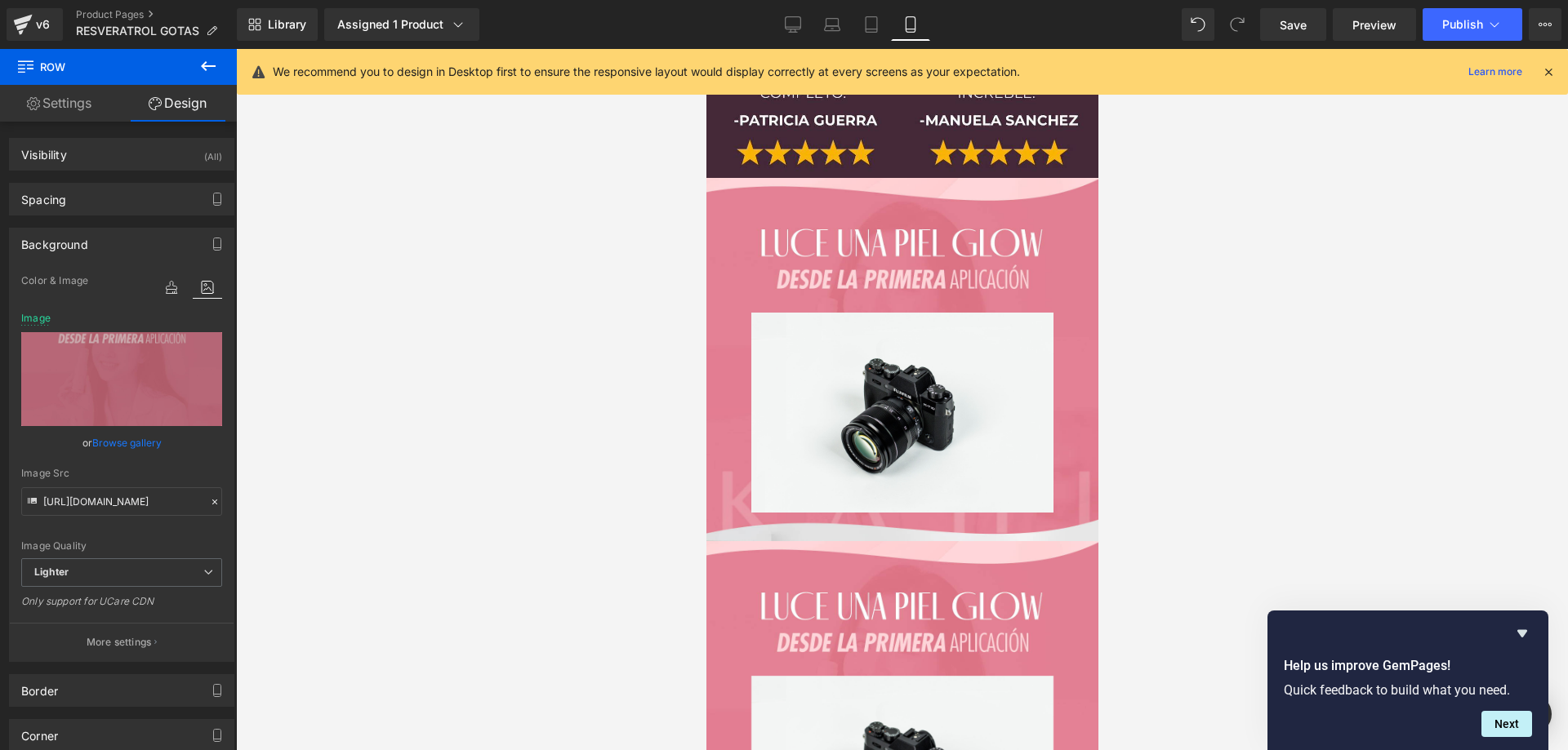
click at [761, 566] on div "Image" at bounding box center [901, 730] width 392 height 331
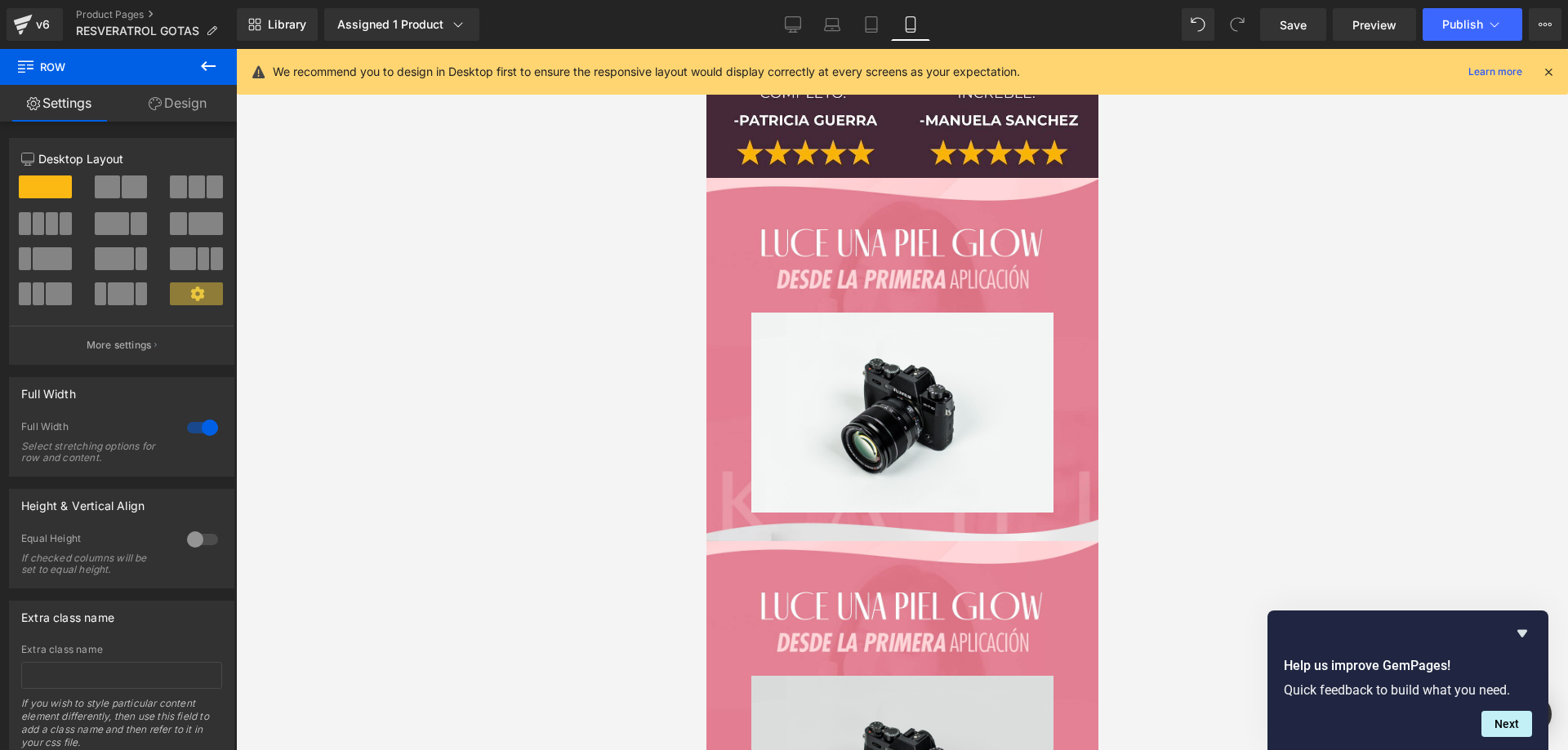
scroll to position [8630, 0]
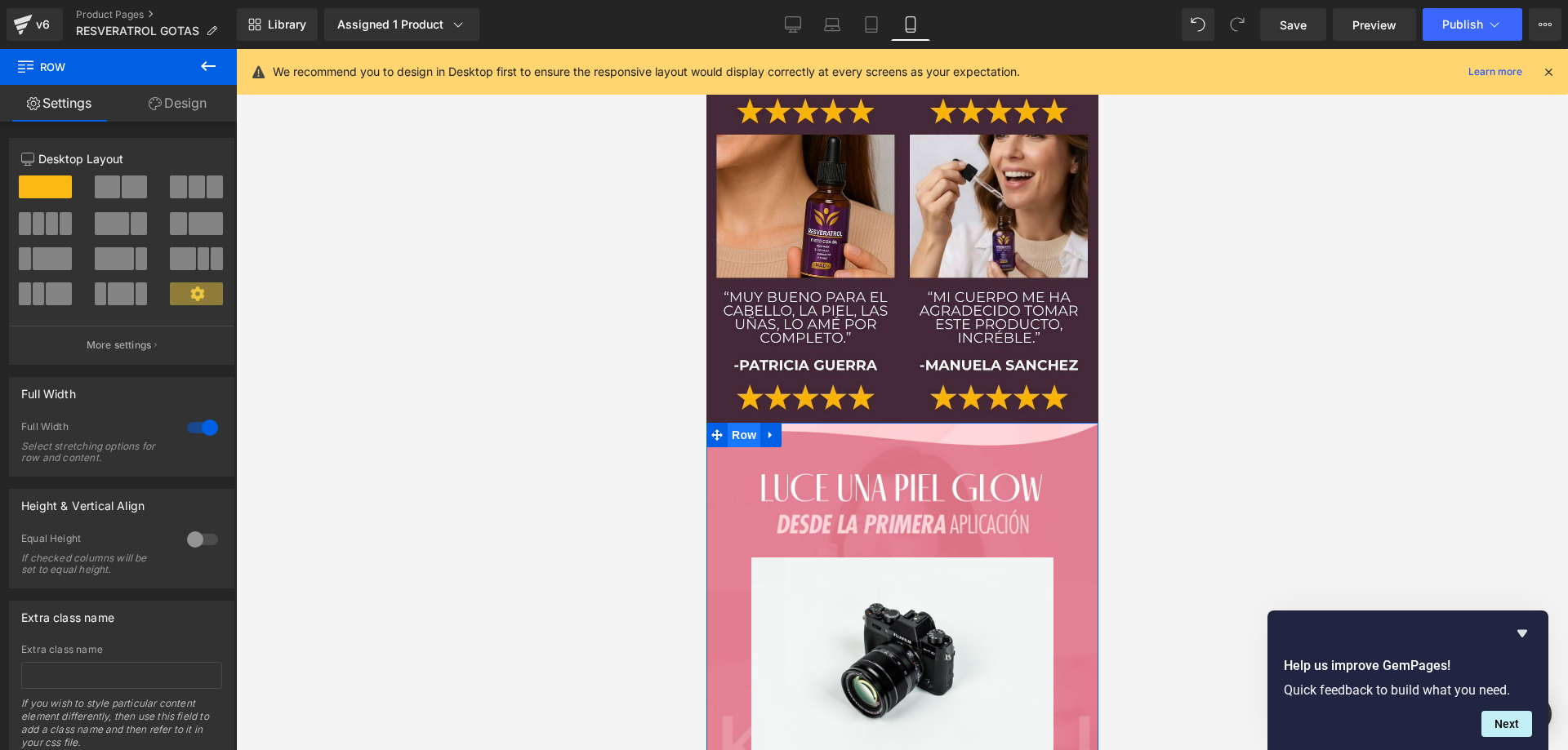
click at [736, 423] on span "Row" at bounding box center [743, 435] width 33 height 24
click at [223, 86] on link "Design" at bounding box center [177, 103] width 118 height 37
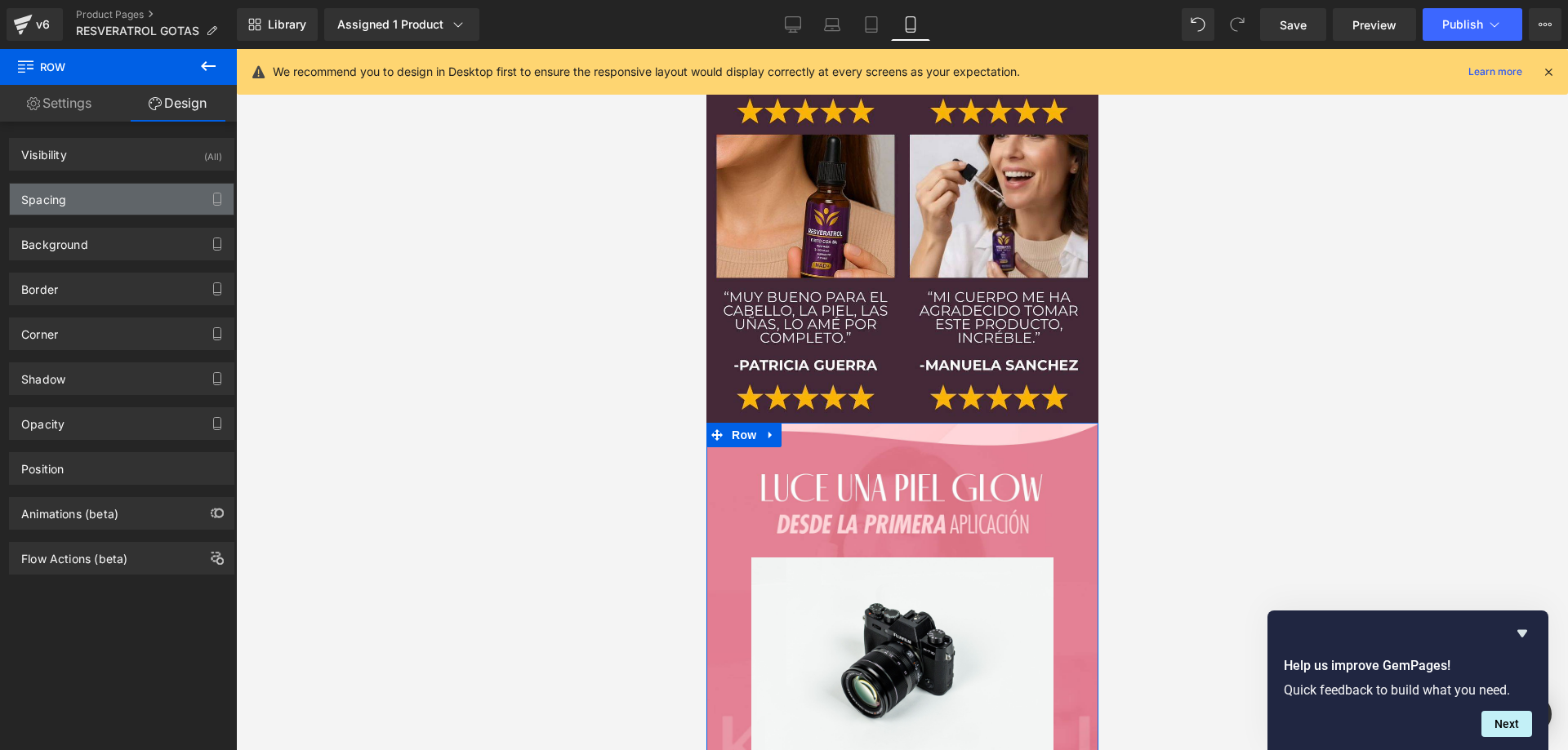
click at [118, 203] on div "Spacing" at bounding box center [121, 199] width 224 height 31
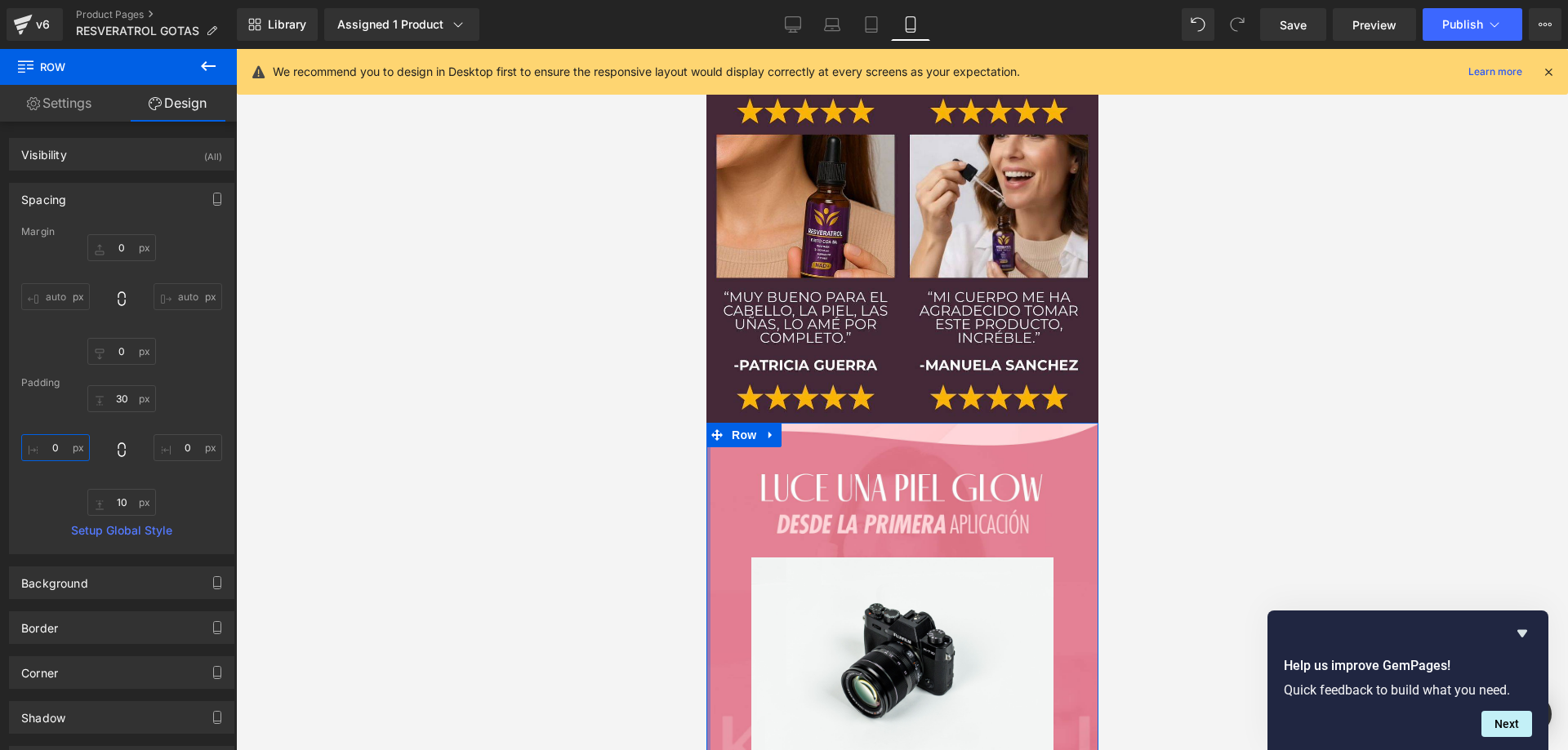
click at [57, 449] on input "0" at bounding box center [55, 448] width 68 height 27
type input "0"
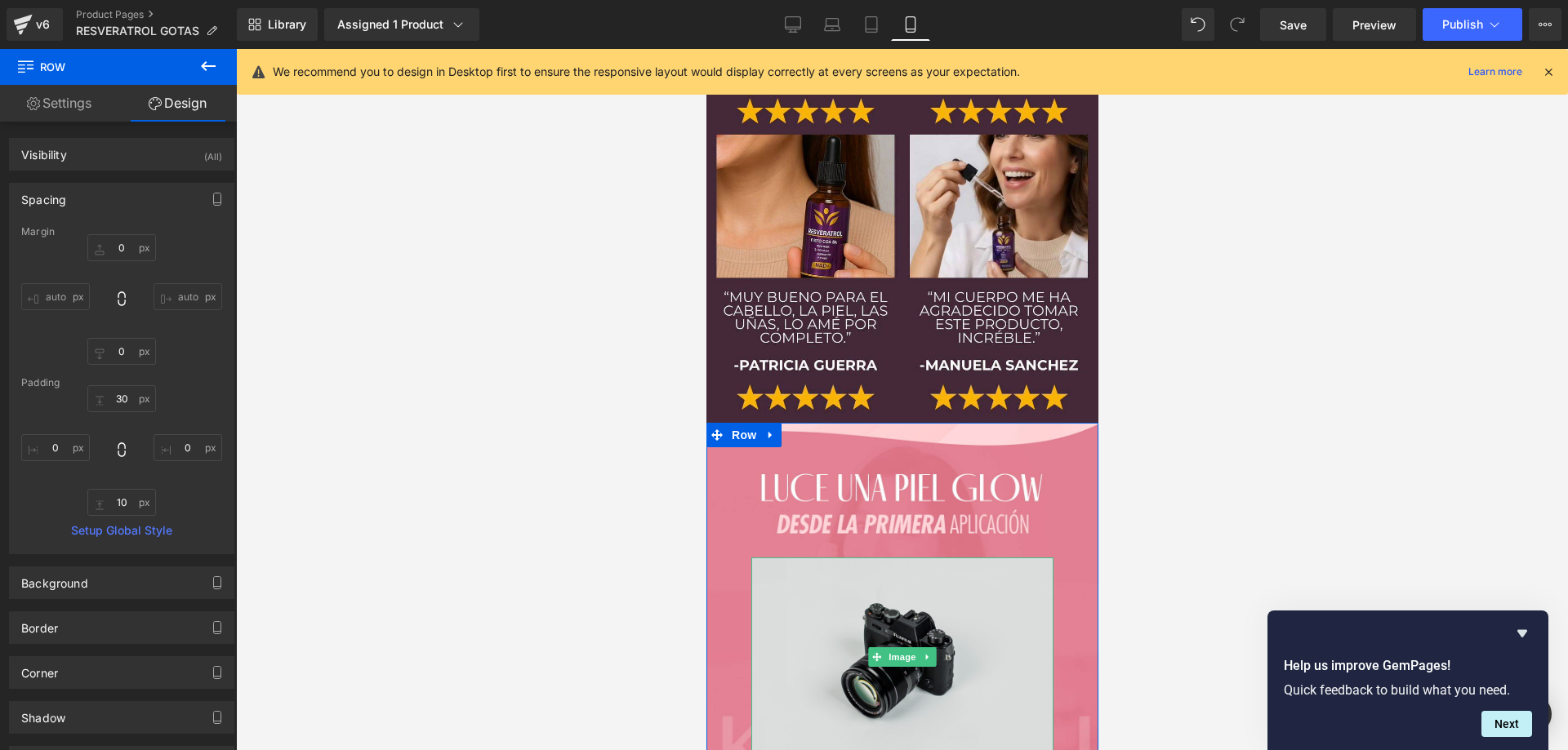
click at [930, 558] on img at bounding box center [901, 658] width 303 height 200
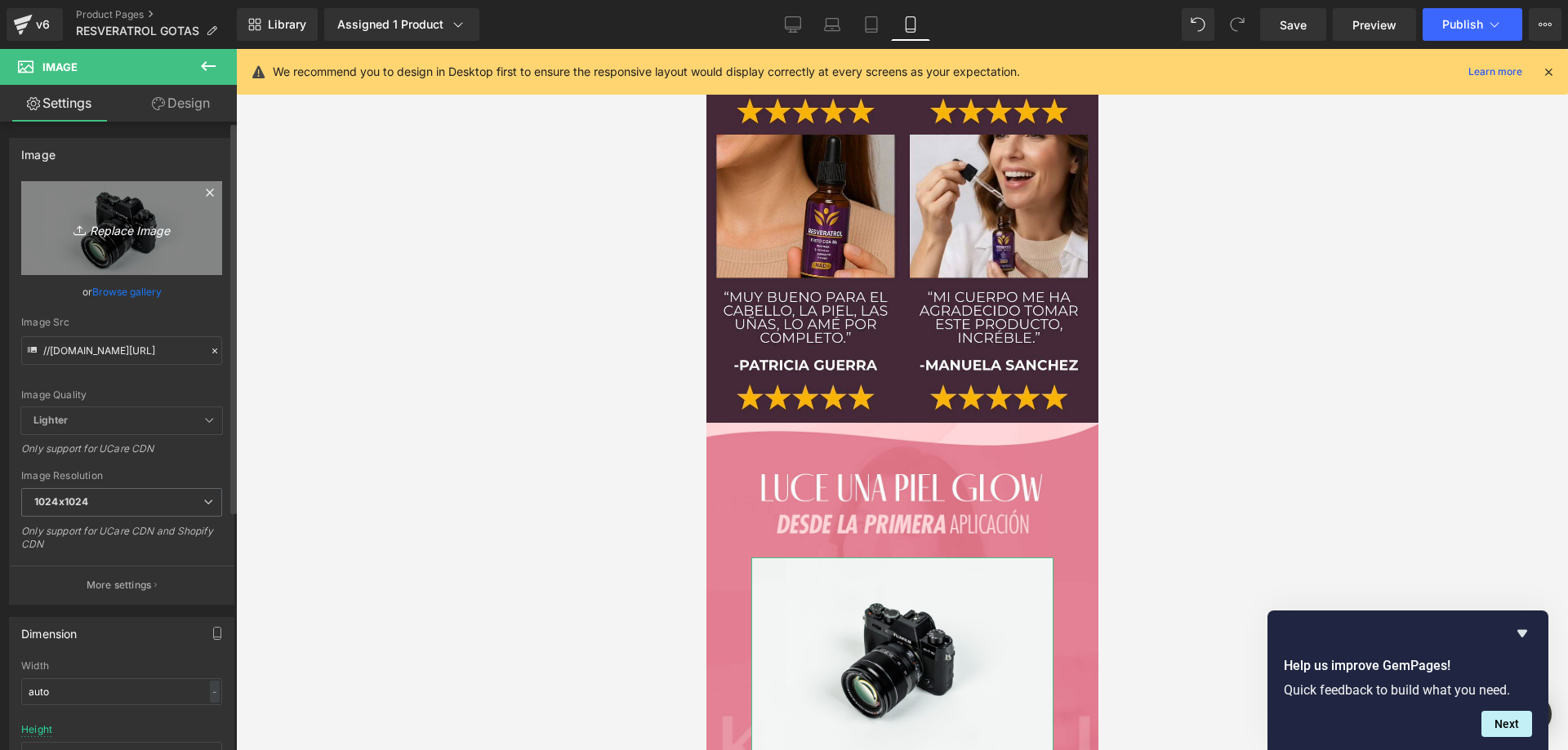
click at [137, 239] on link "Replace Image" at bounding box center [122, 228] width 200 height 94
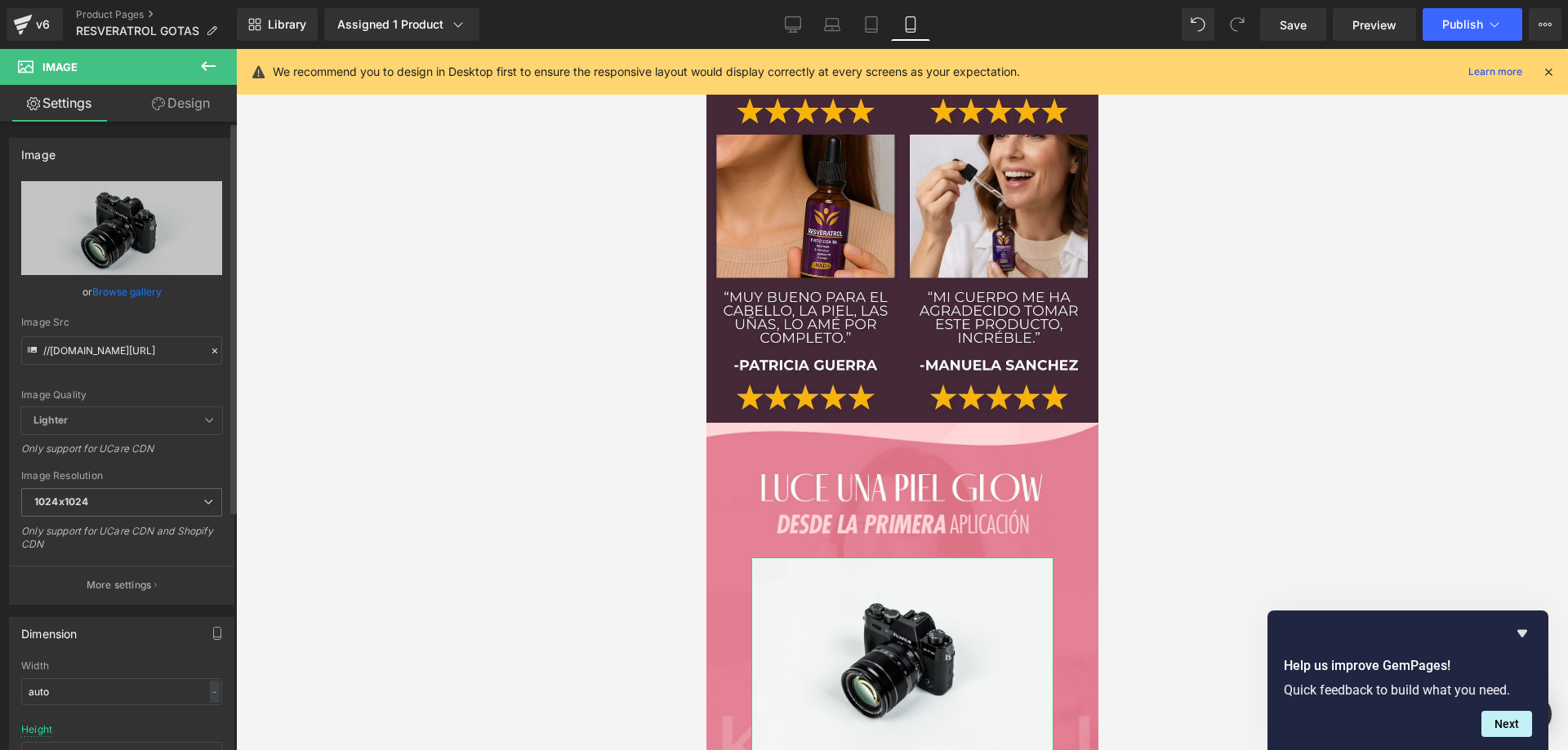
click at [119, 291] on link "Browse gallery" at bounding box center [127, 291] width 69 height 29
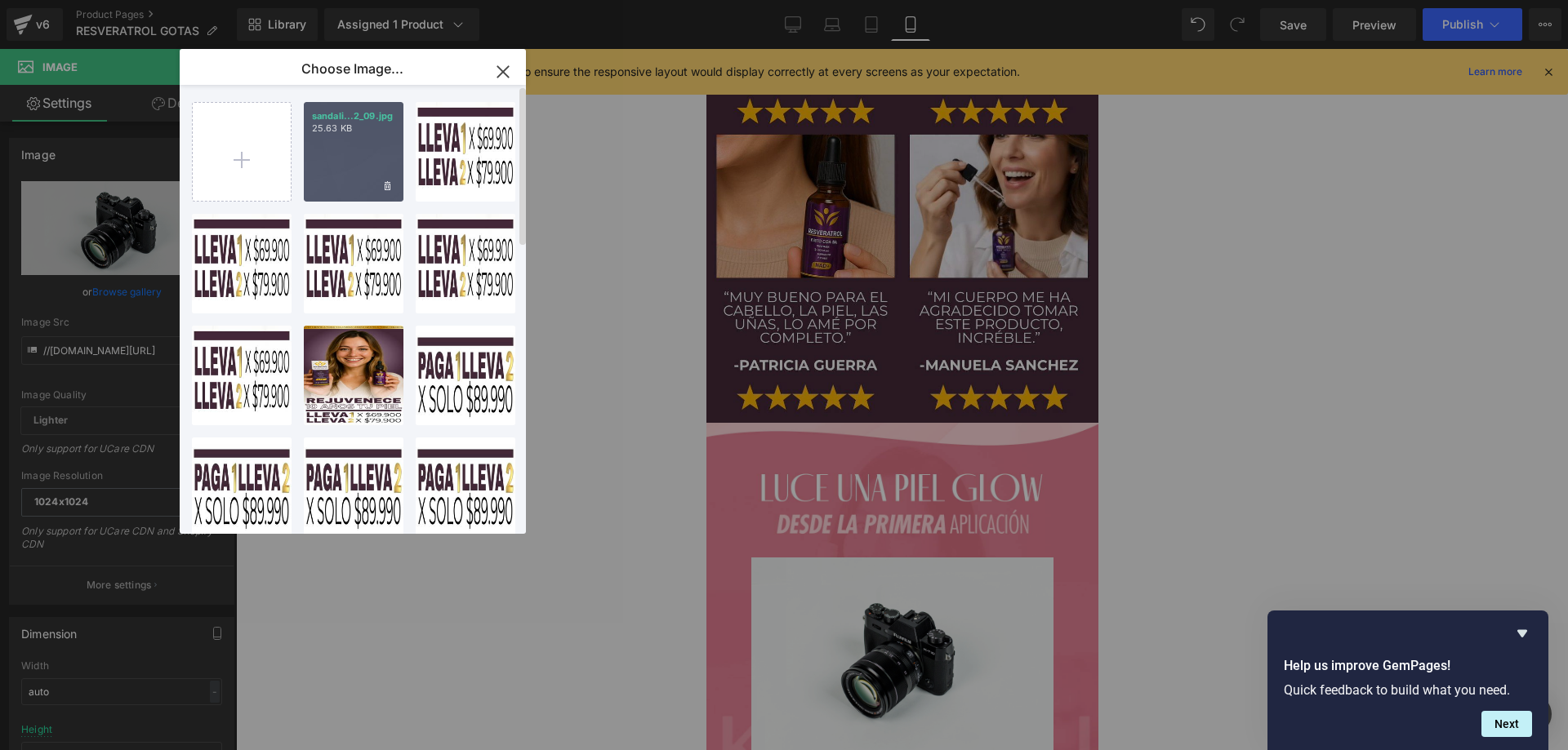
scroll to position [0, 0]
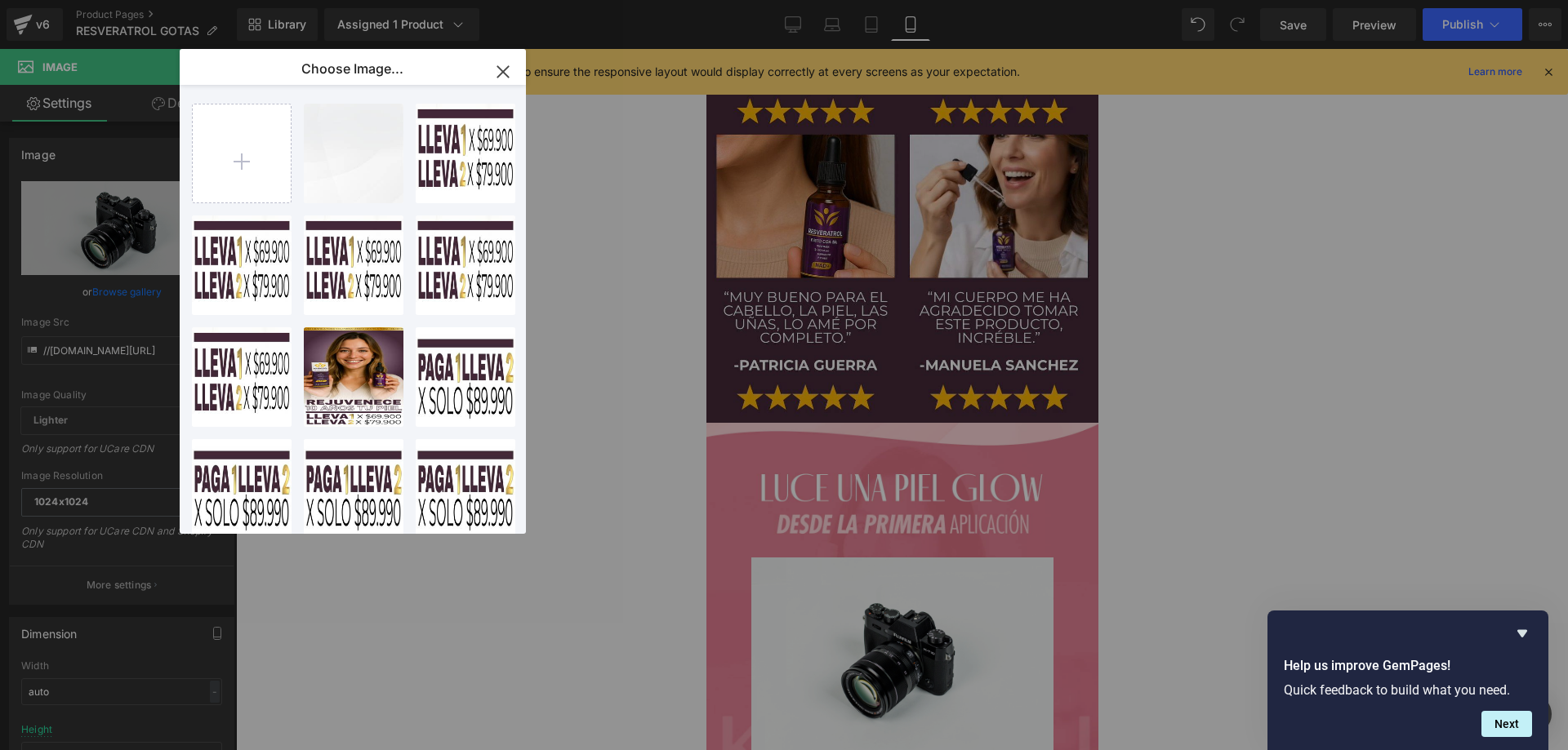
click at [505, 66] on icon "button" at bounding box center [503, 72] width 26 height 26
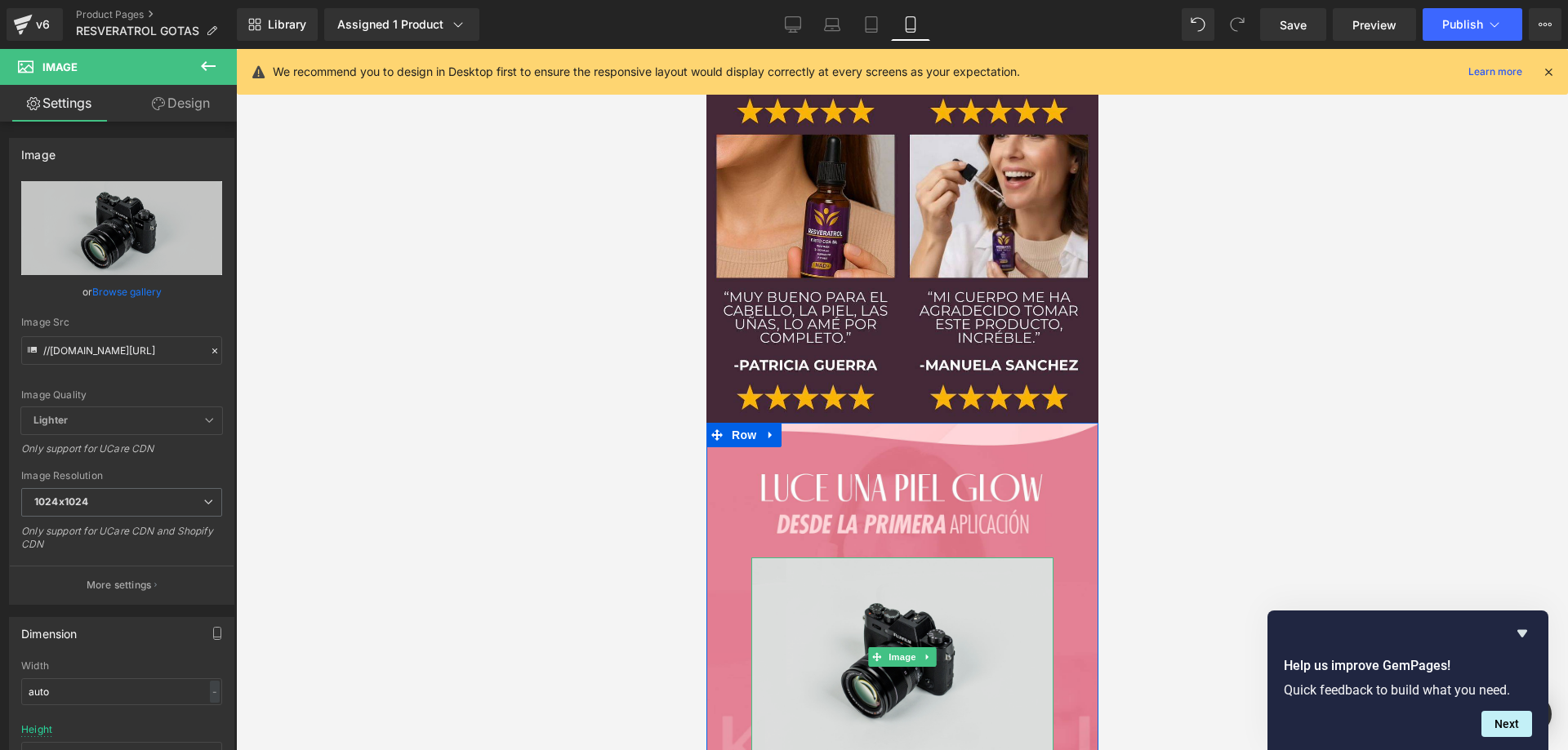
click at [890, 558] on img at bounding box center [901, 658] width 303 height 200
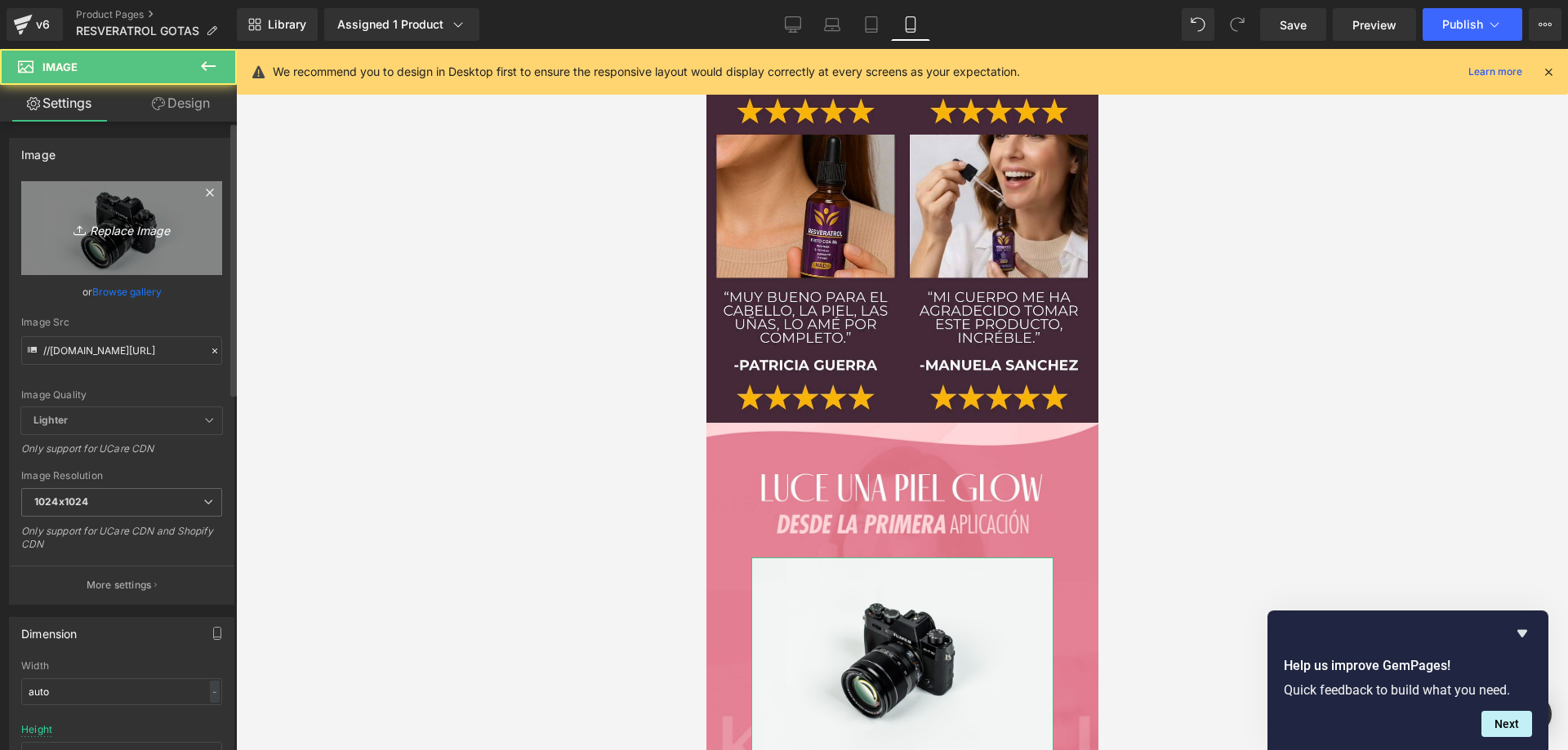
click at [142, 239] on link "Replace Image" at bounding box center [122, 228] width 200 height 94
type input "C:\fakepath\kahi-balm-PSD_04.jpg"
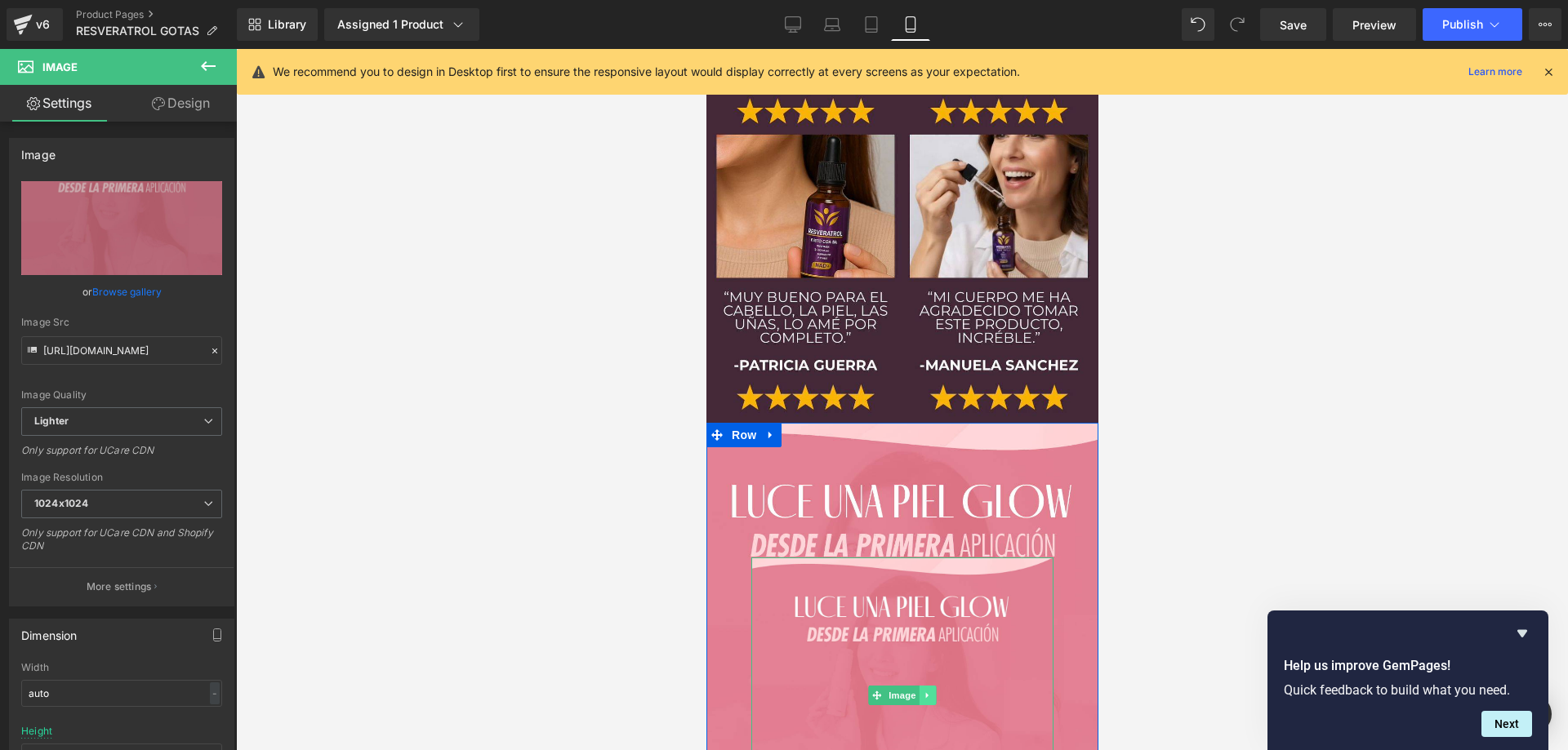
type input "[URL][DOMAIN_NAME]"
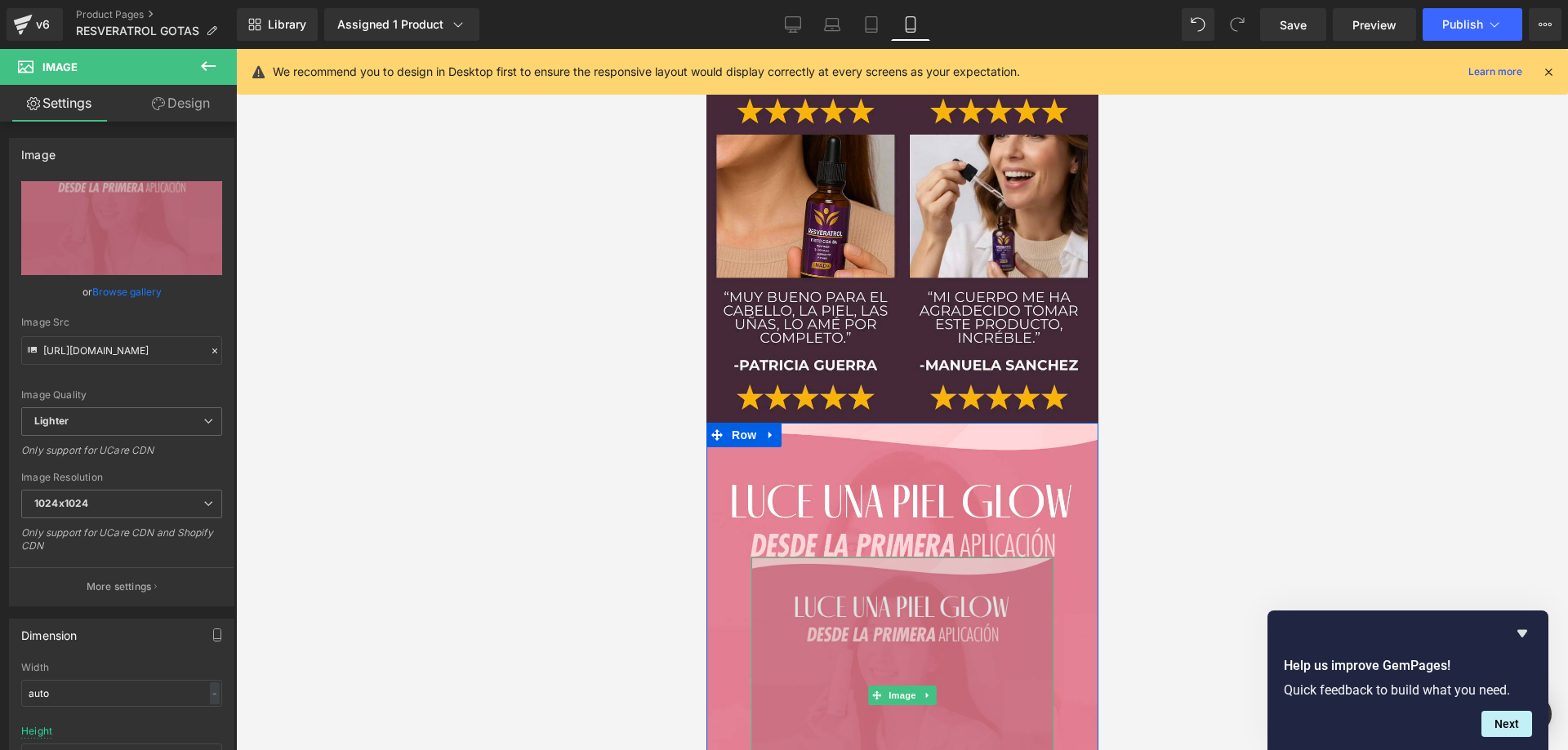
click at [960, 558] on img at bounding box center [901, 697] width 303 height 277
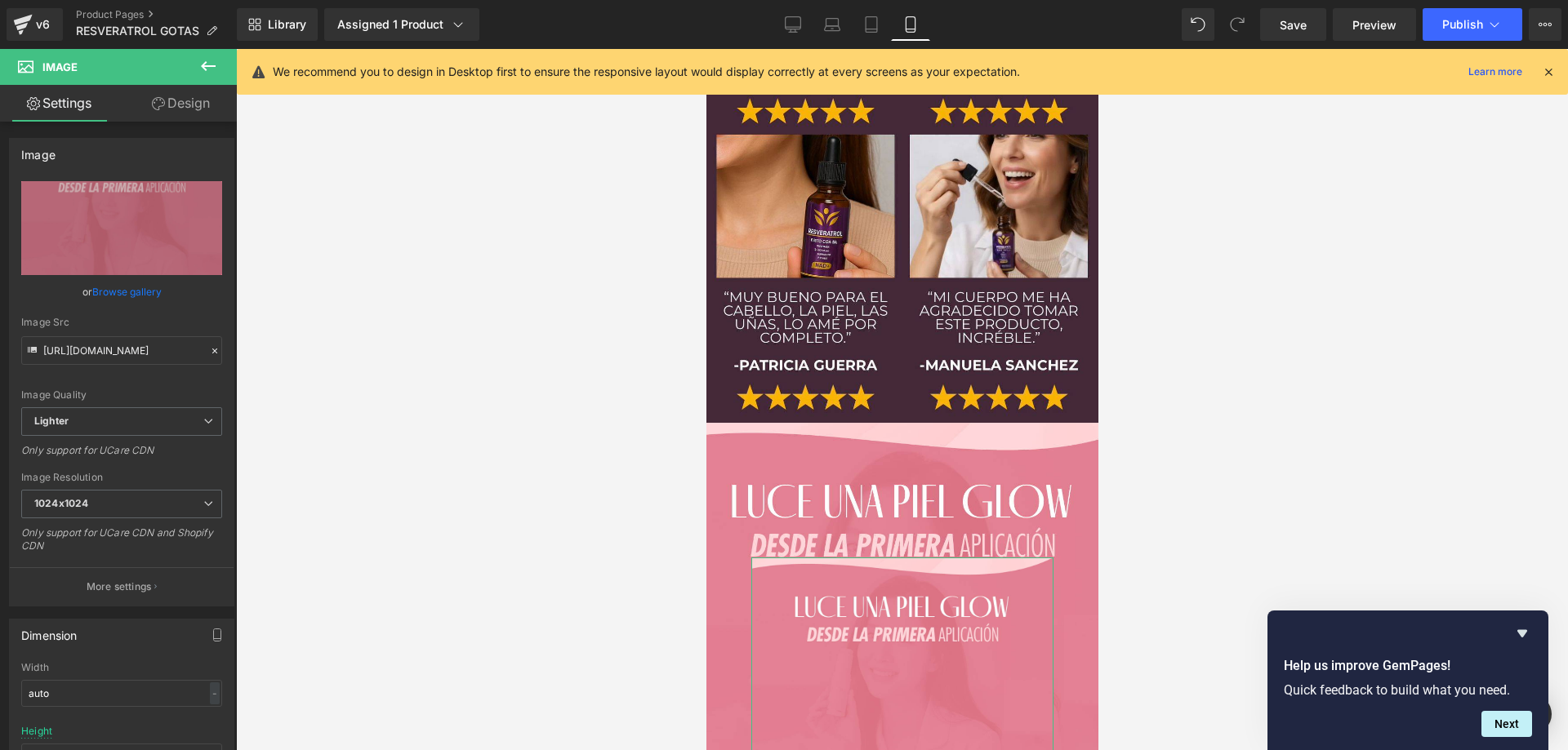
click at [193, 100] on link "Design" at bounding box center [181, 103] width 118 height 37
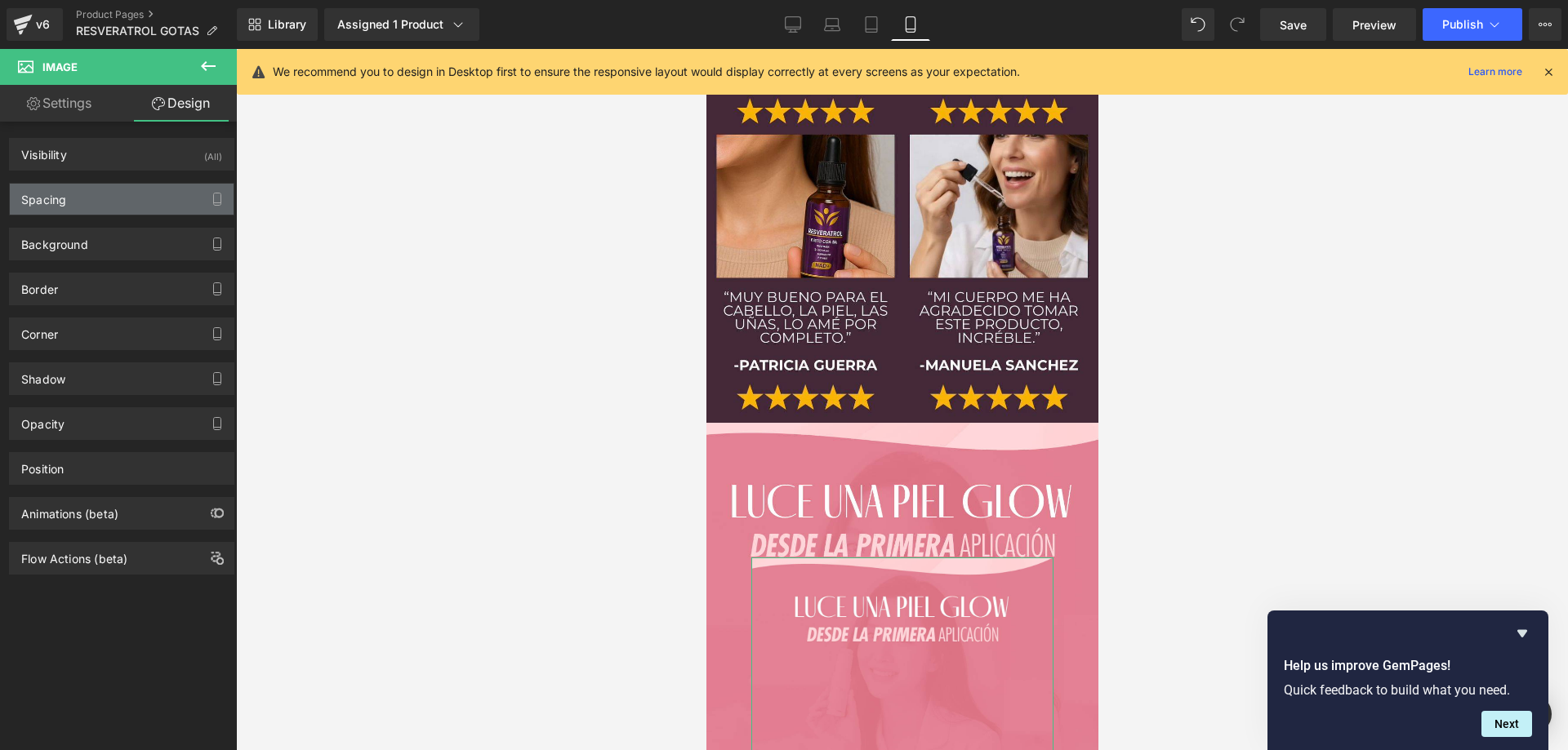
type input "135"
type input "55"
type input "25"
type input "55"
type input "0"
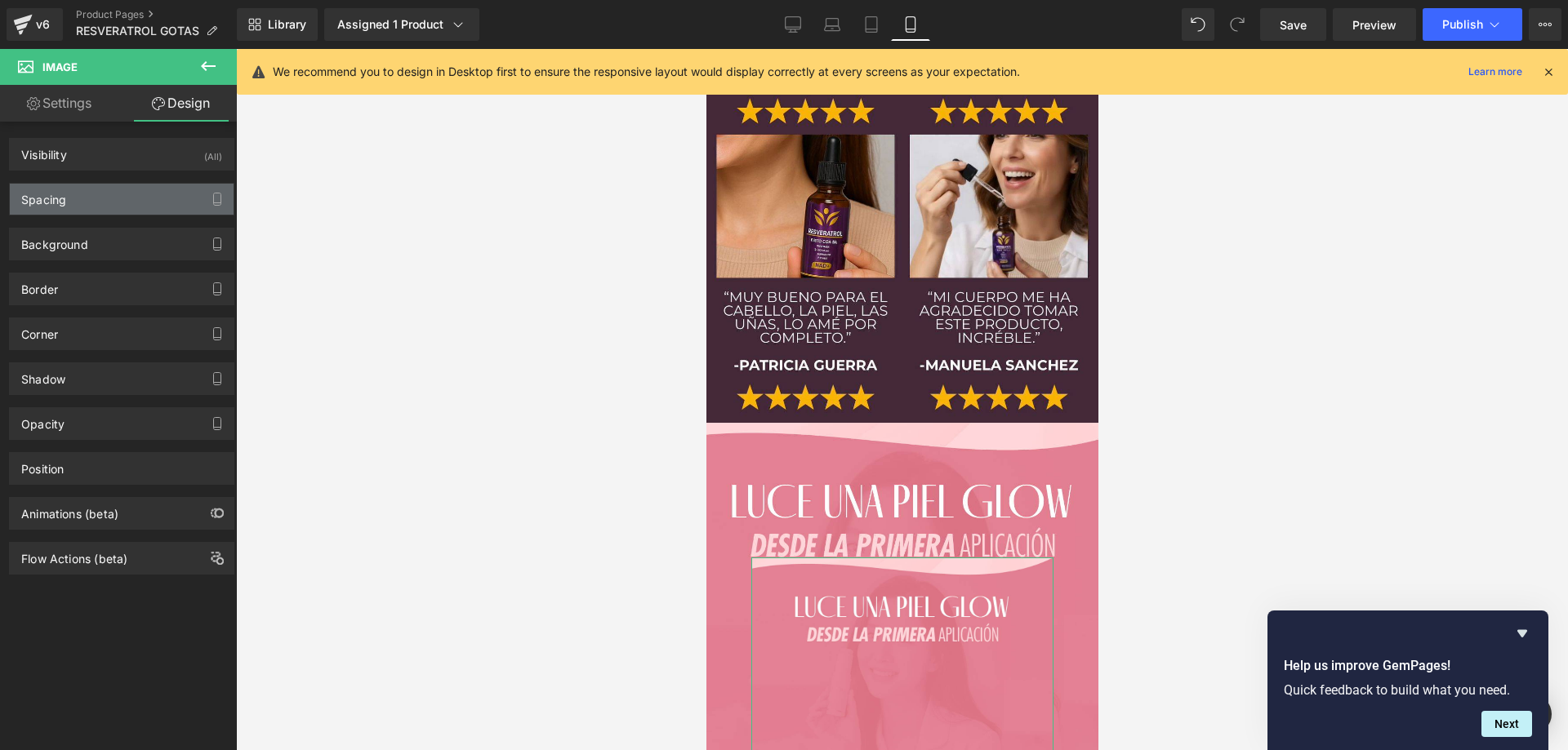
type input "0"
click at [108, 203] on div "Spacing" at bounding box center [121, 199] width 224 height 31
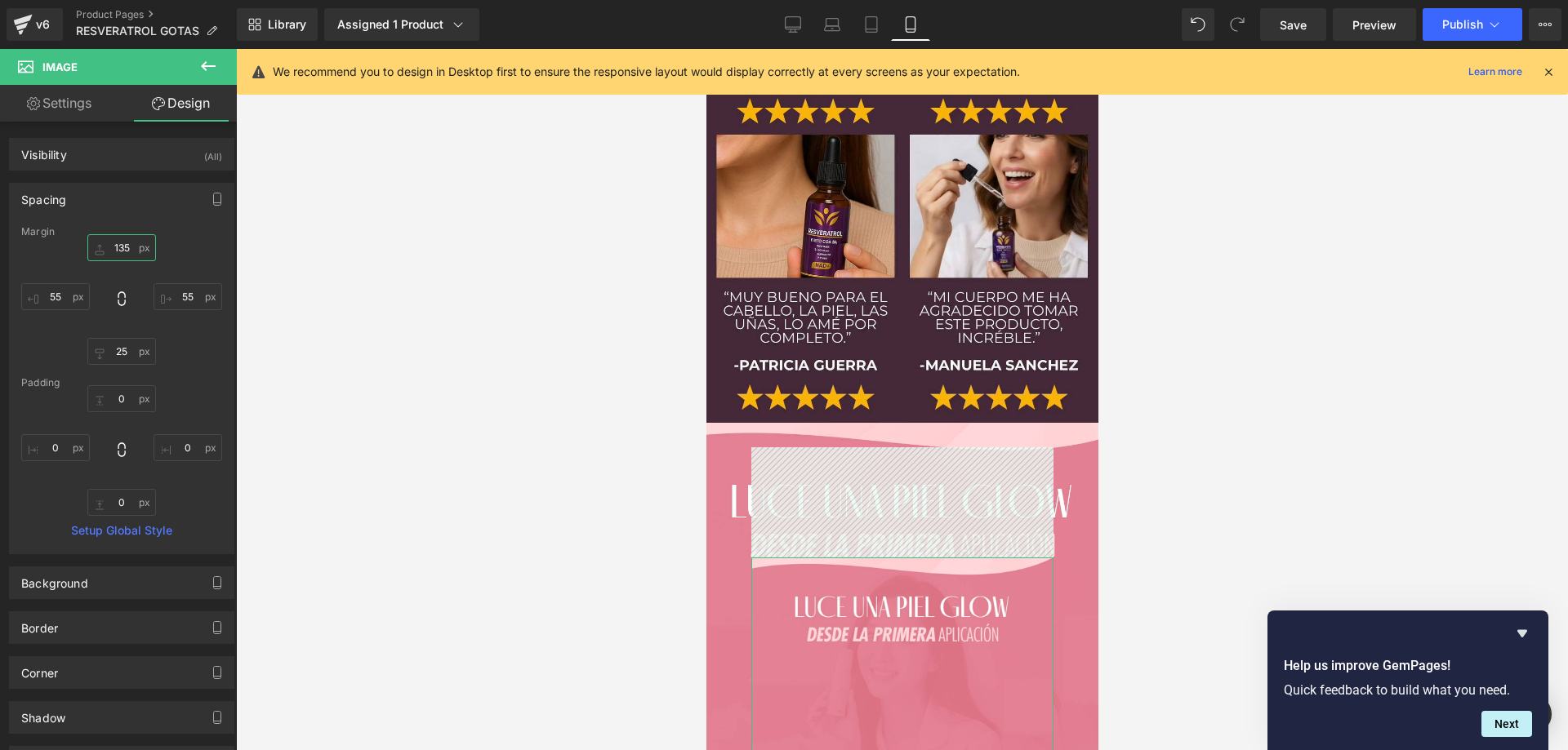
click at [118, 242] on input "135" at bounding box center [121, 247] width 68 height 27
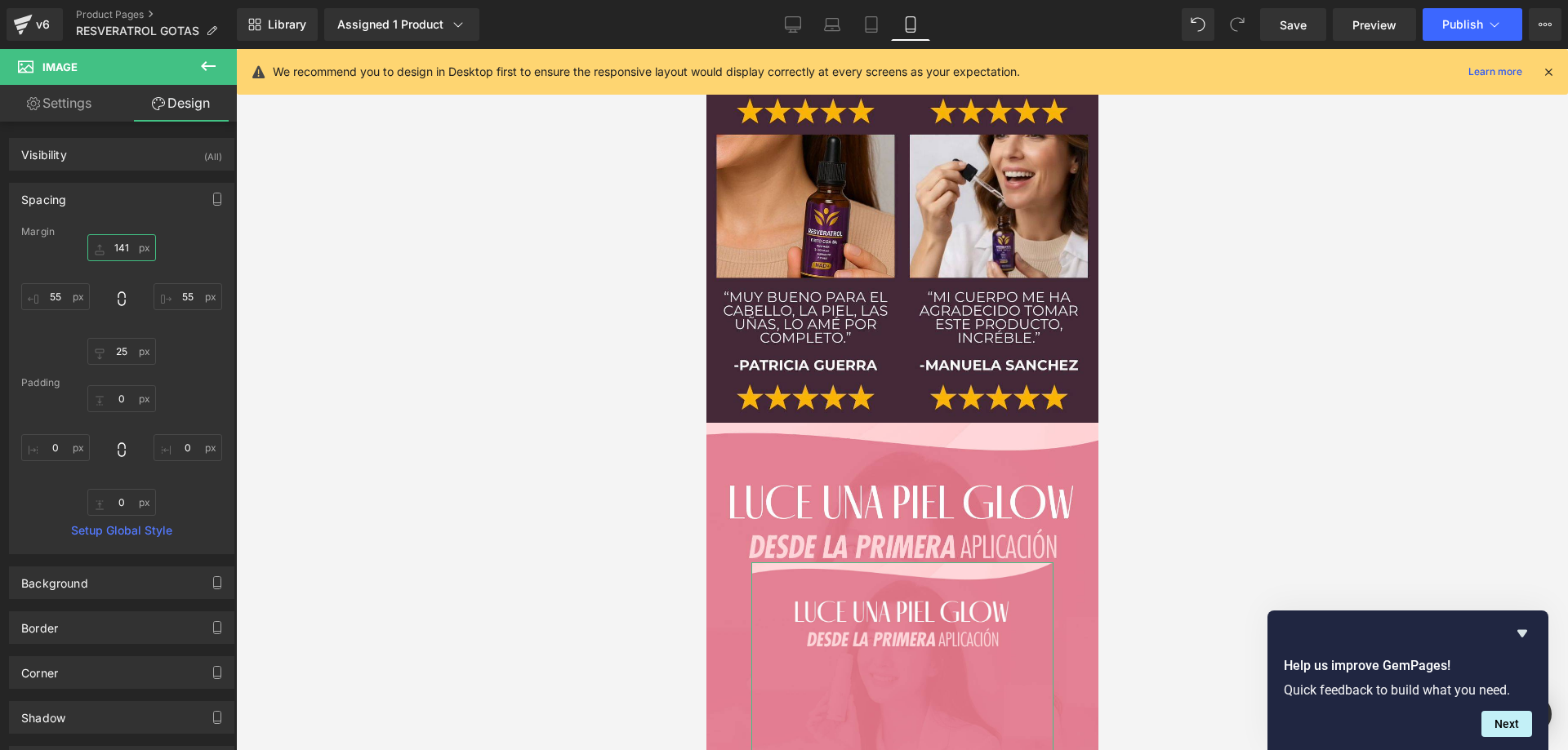
type input "140"
click at [123, 188] on div "Spacing" at bounding box center [121, 199] width 224 height 31
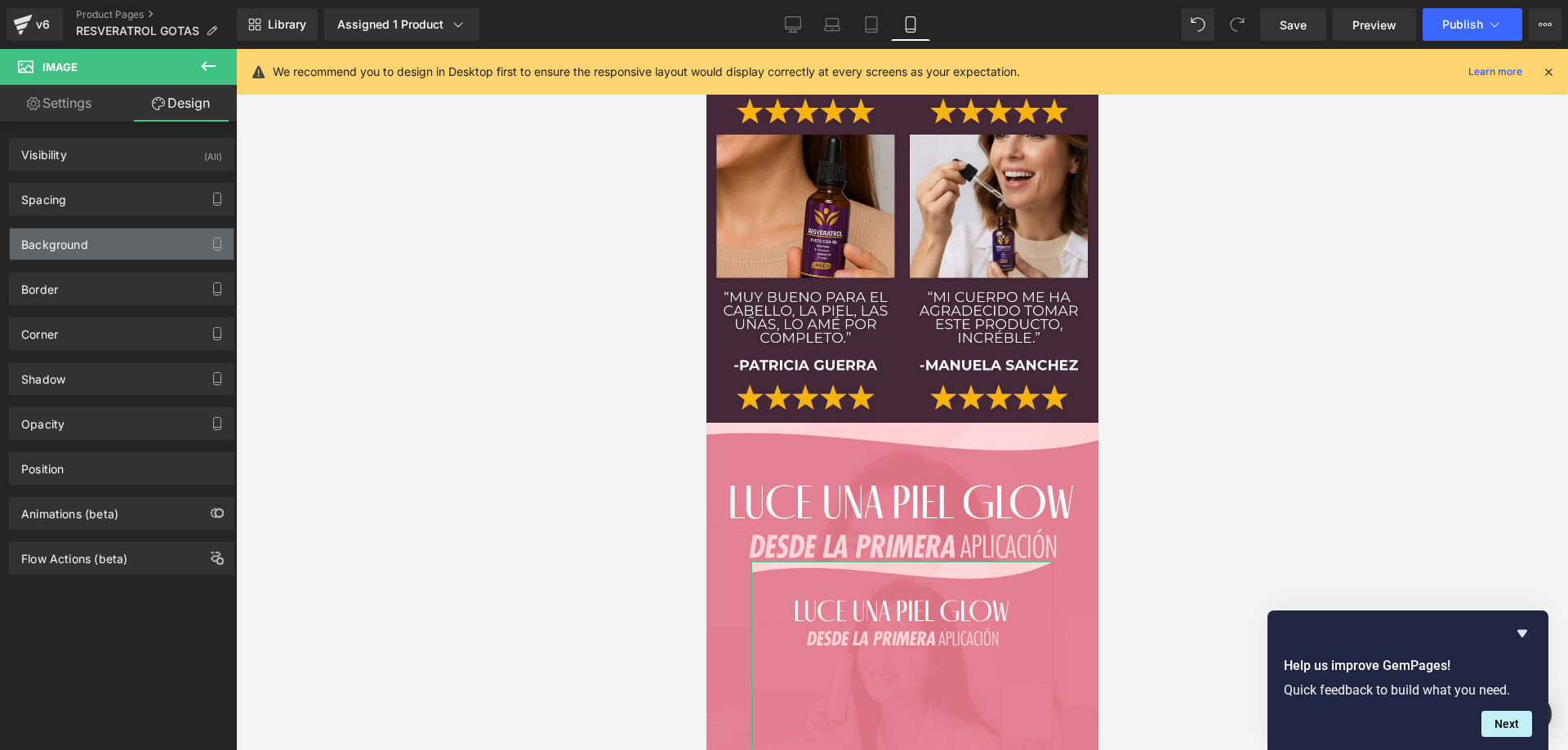
click at [104, 239] on div "Background" at bounding box center [121, 243] width 224 height 31
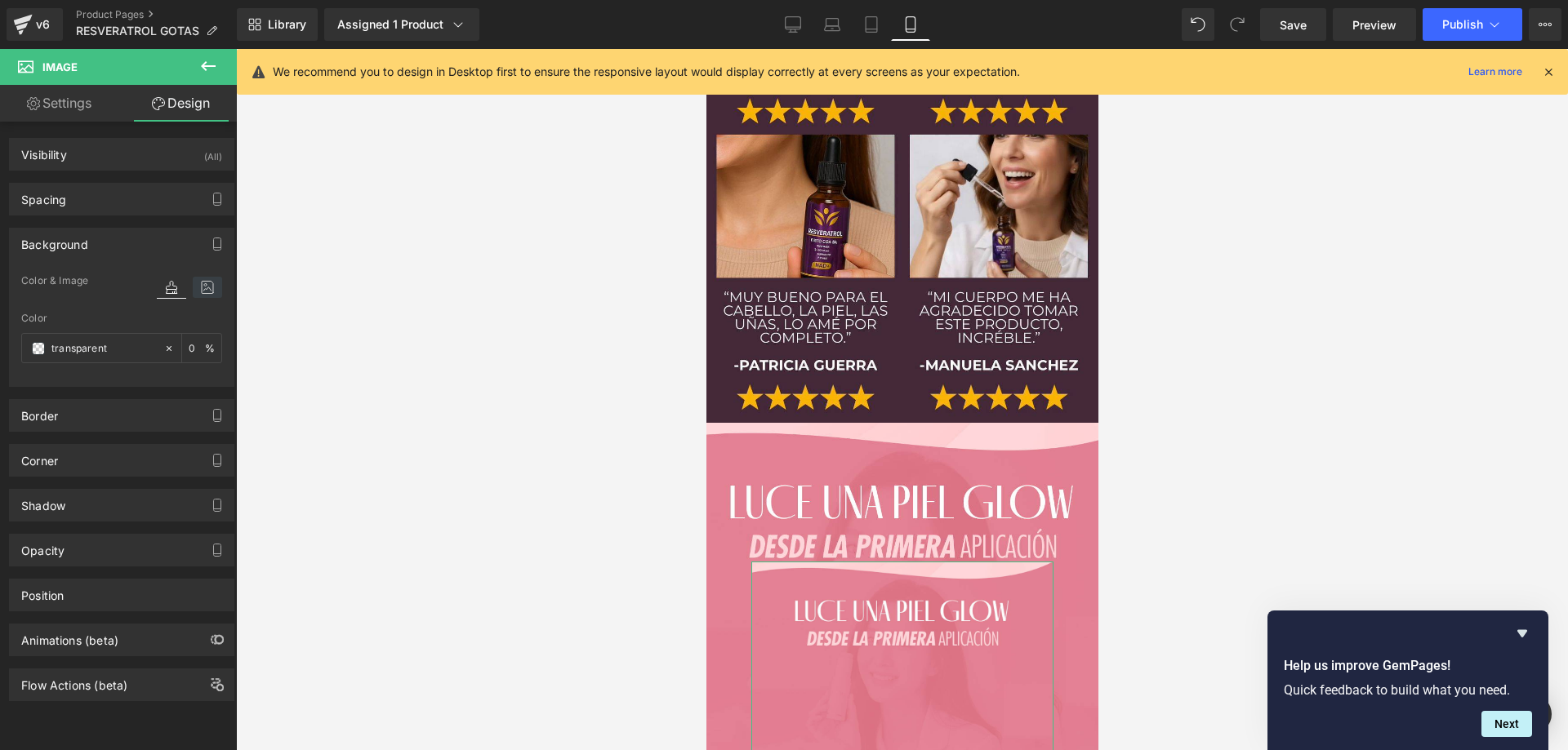
click at [200, 284] on icon at bounding box center [207, 287] width 29 height 22
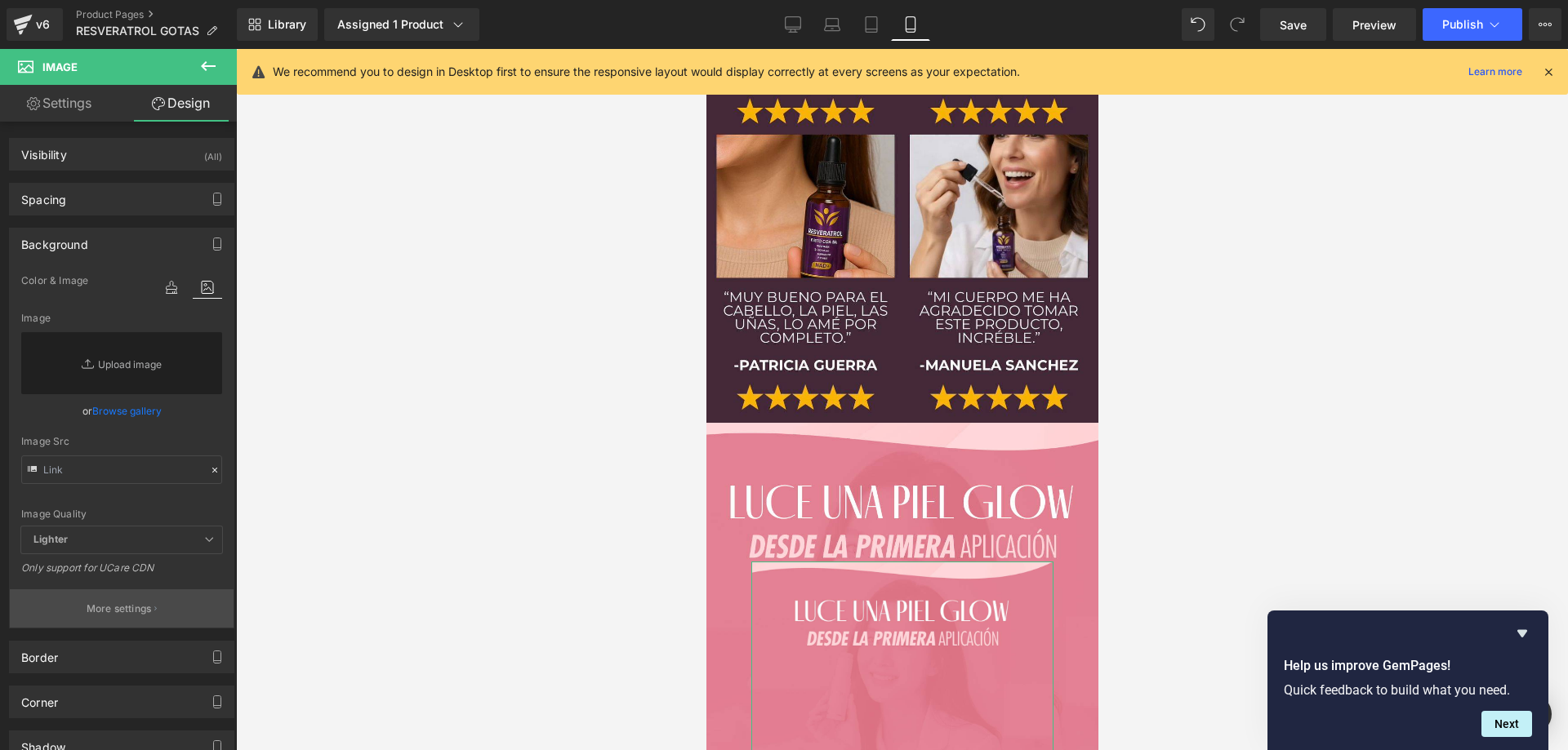
click at [95, 602] on p "More settings" at bounding box center [119, 610] width 66 height 15
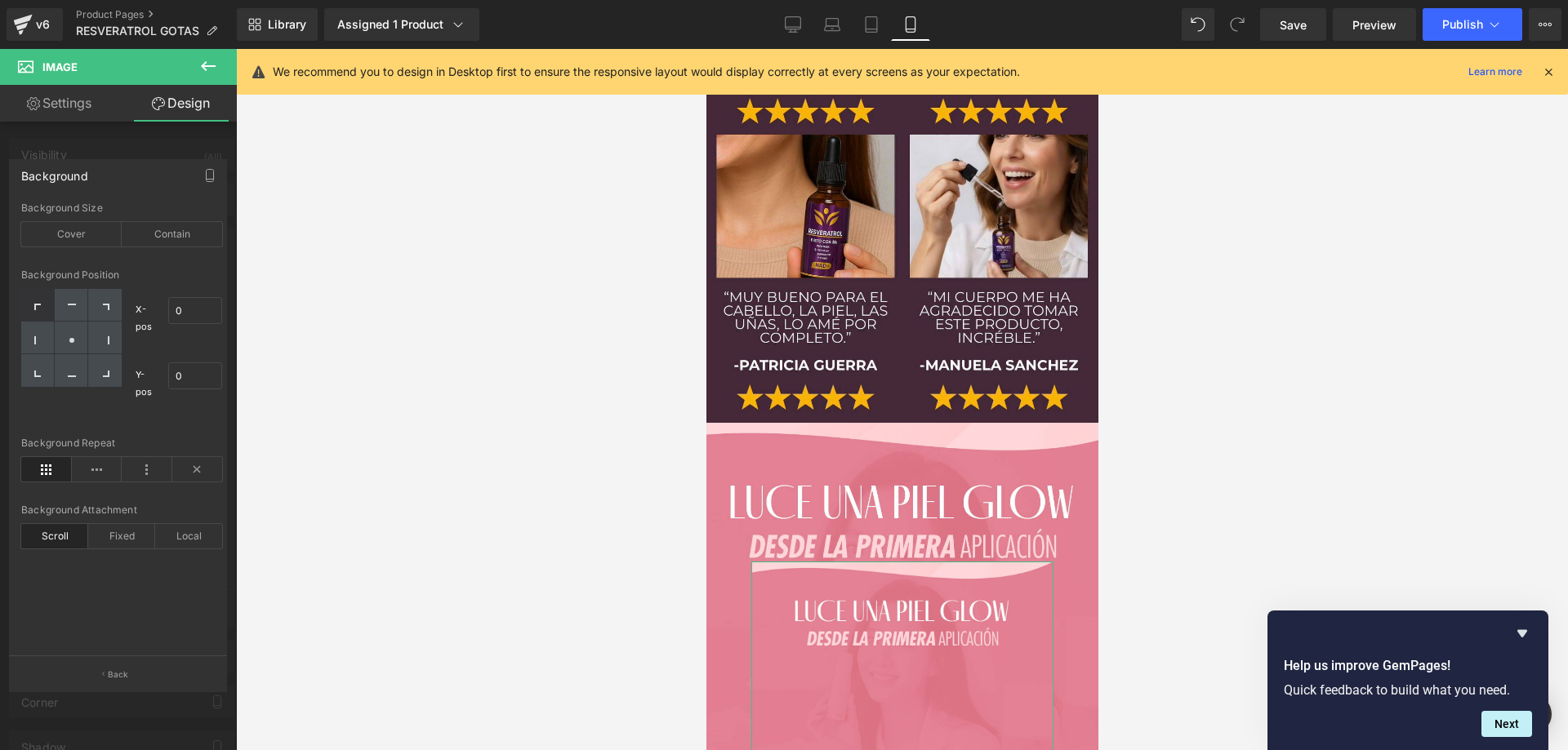
click at [207, 140] on div at bounding box center [118, 404] width 237 height 710
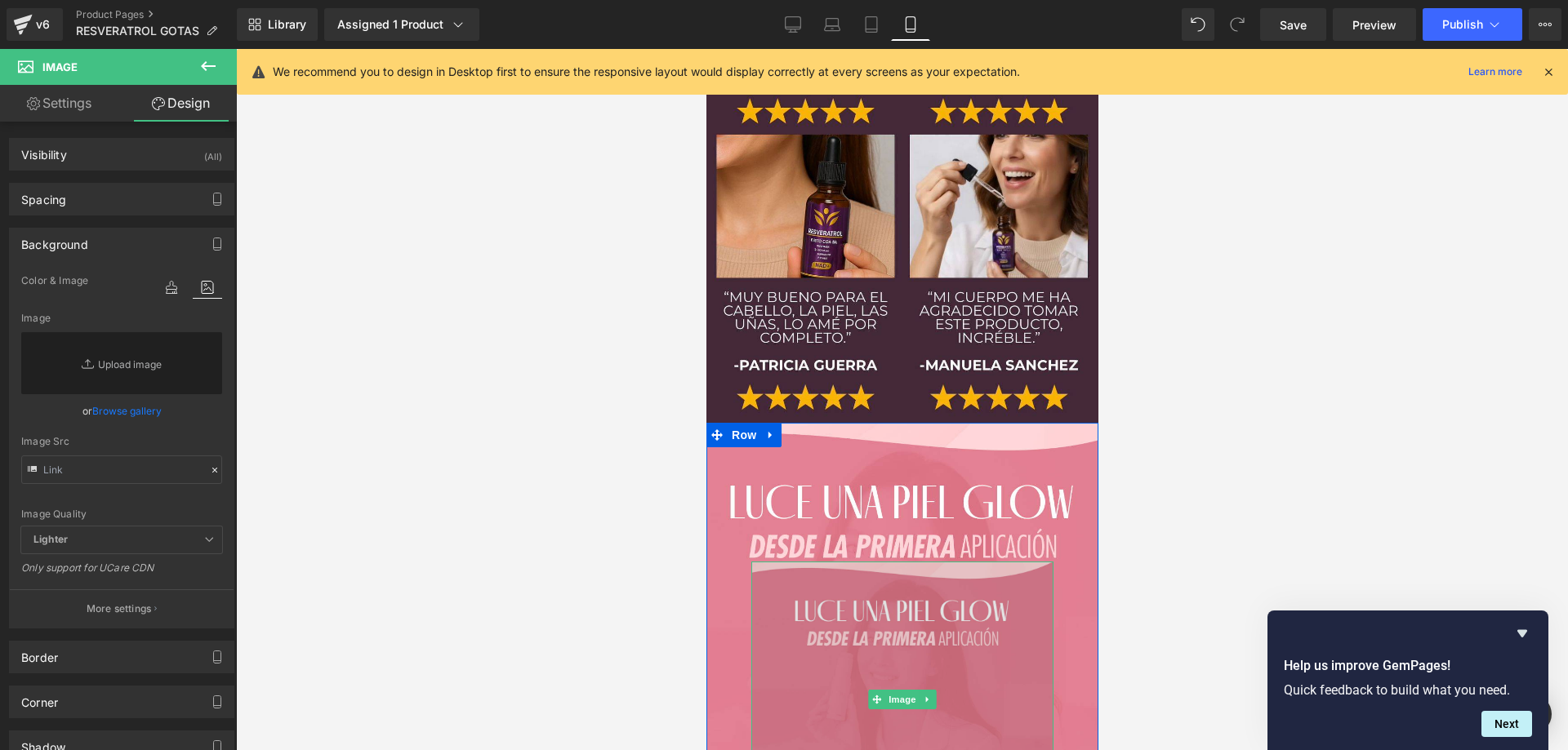
click at [858, 562] on img at bounding box center [901, 700] width 303 height 277
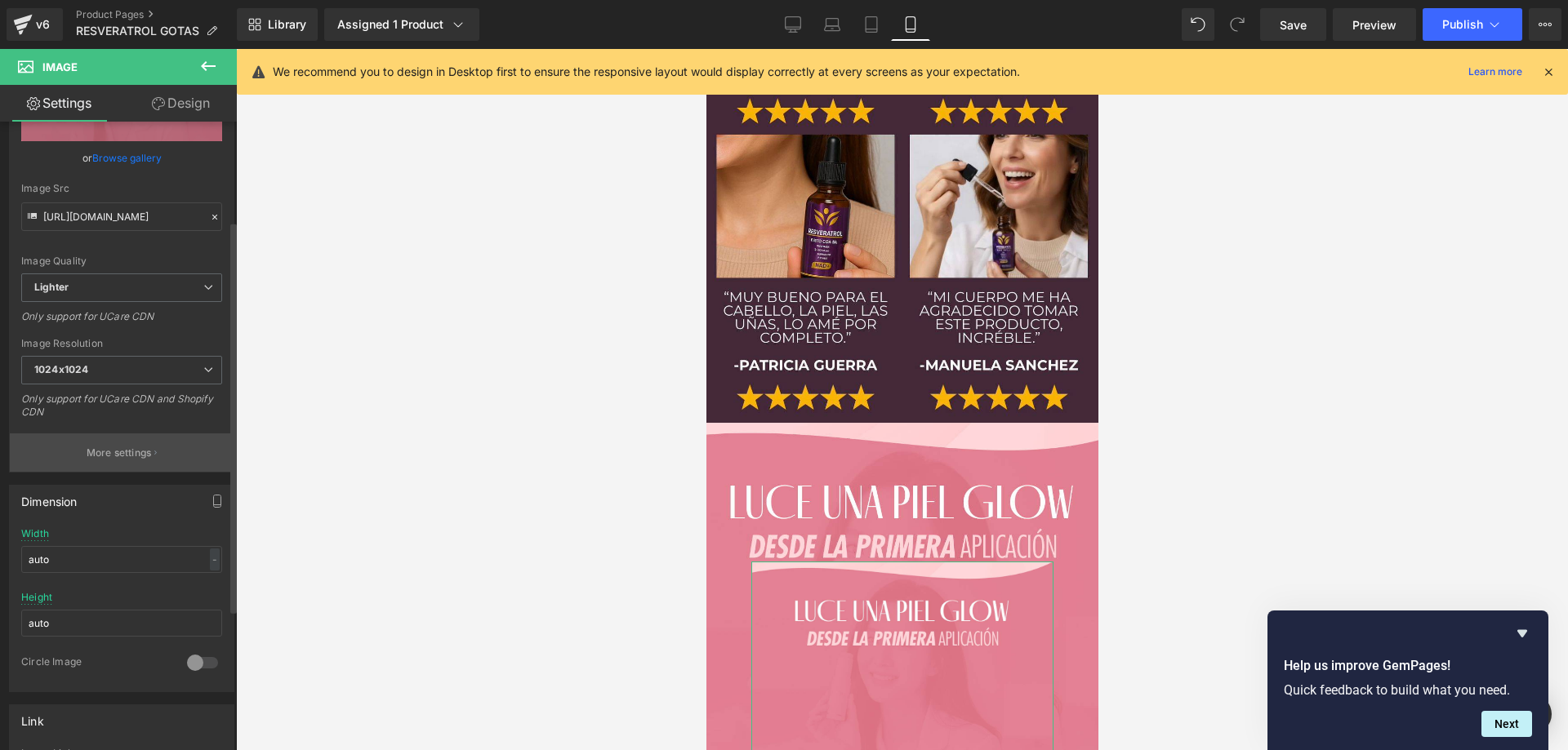
scroll to position [163, 0]
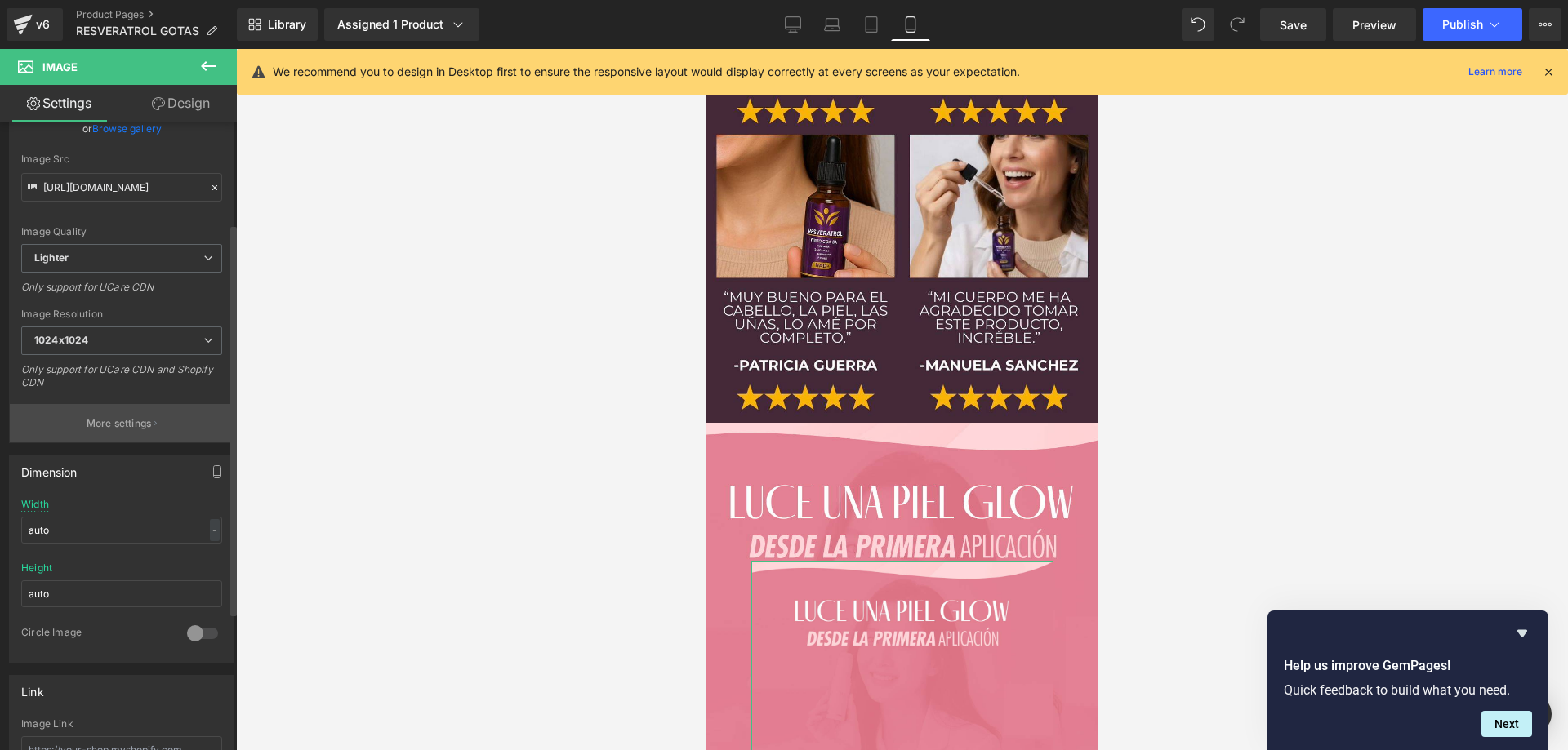
click at [140, 425] on p "More settings" at bounding box center [119, 424] width 66 height 15
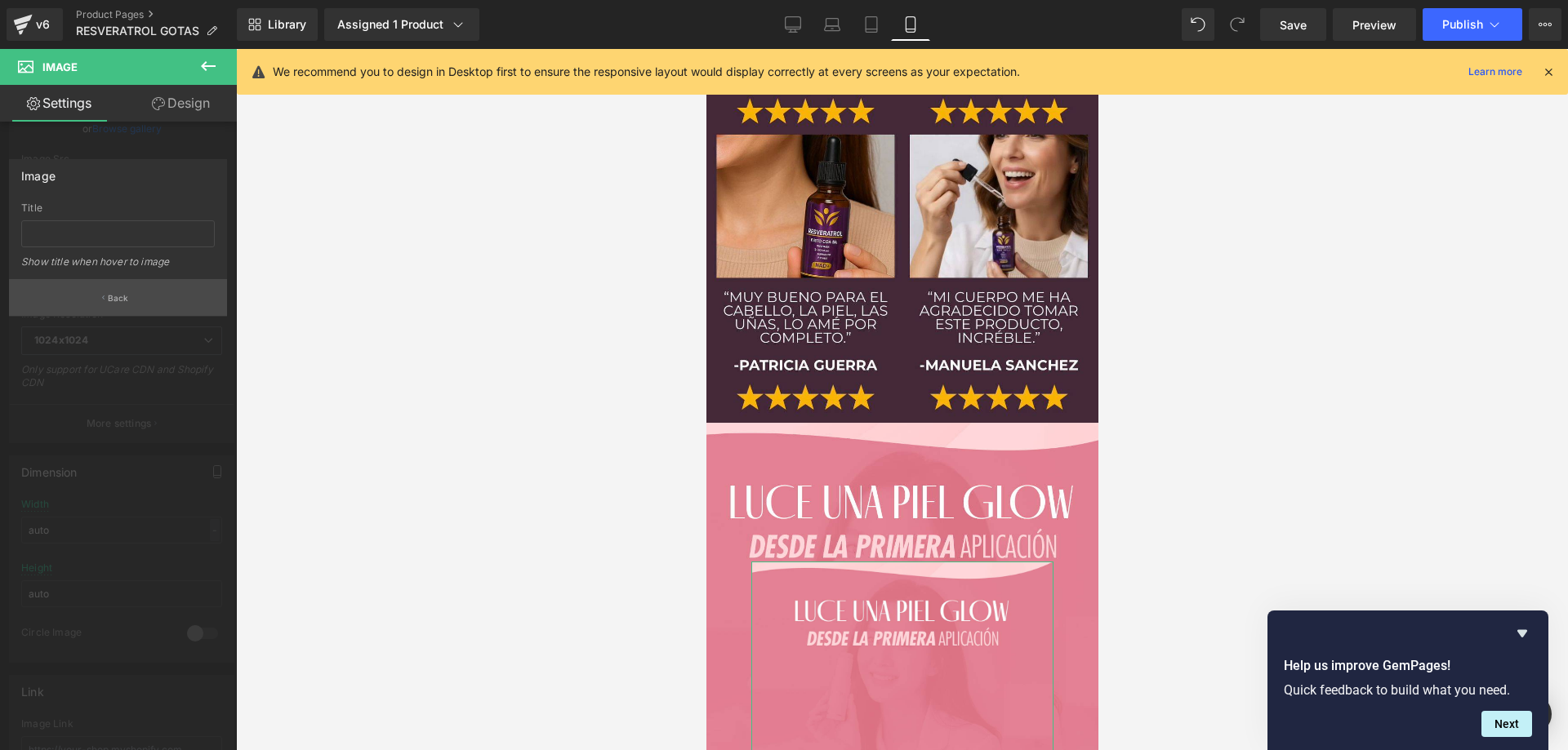
click at [165, 288] on button "Back" at bounding box center [118, 297] width 218 height 37
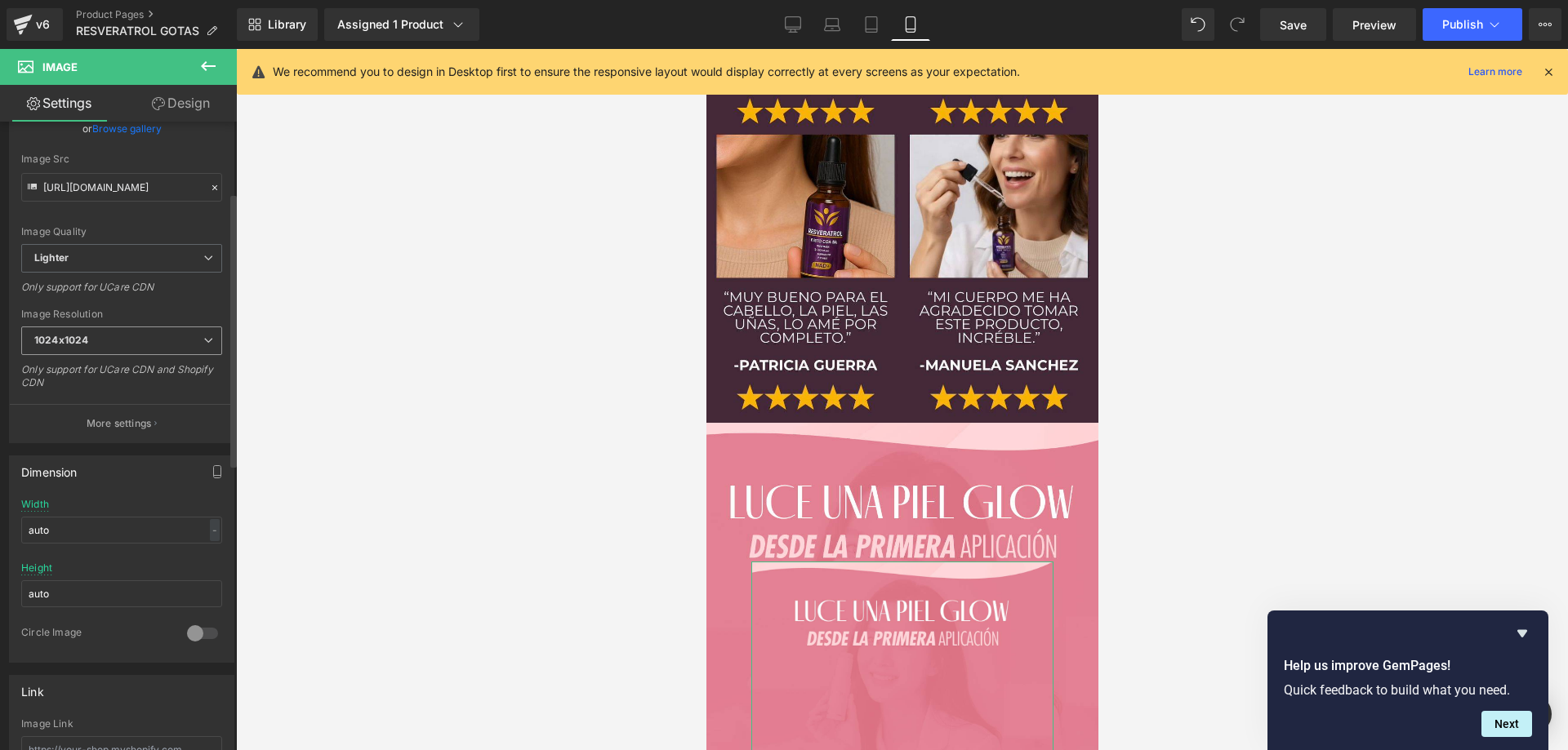
click at [105, 340] on span "1024x1024" at bounding box center [122, 341] width 200 height 29
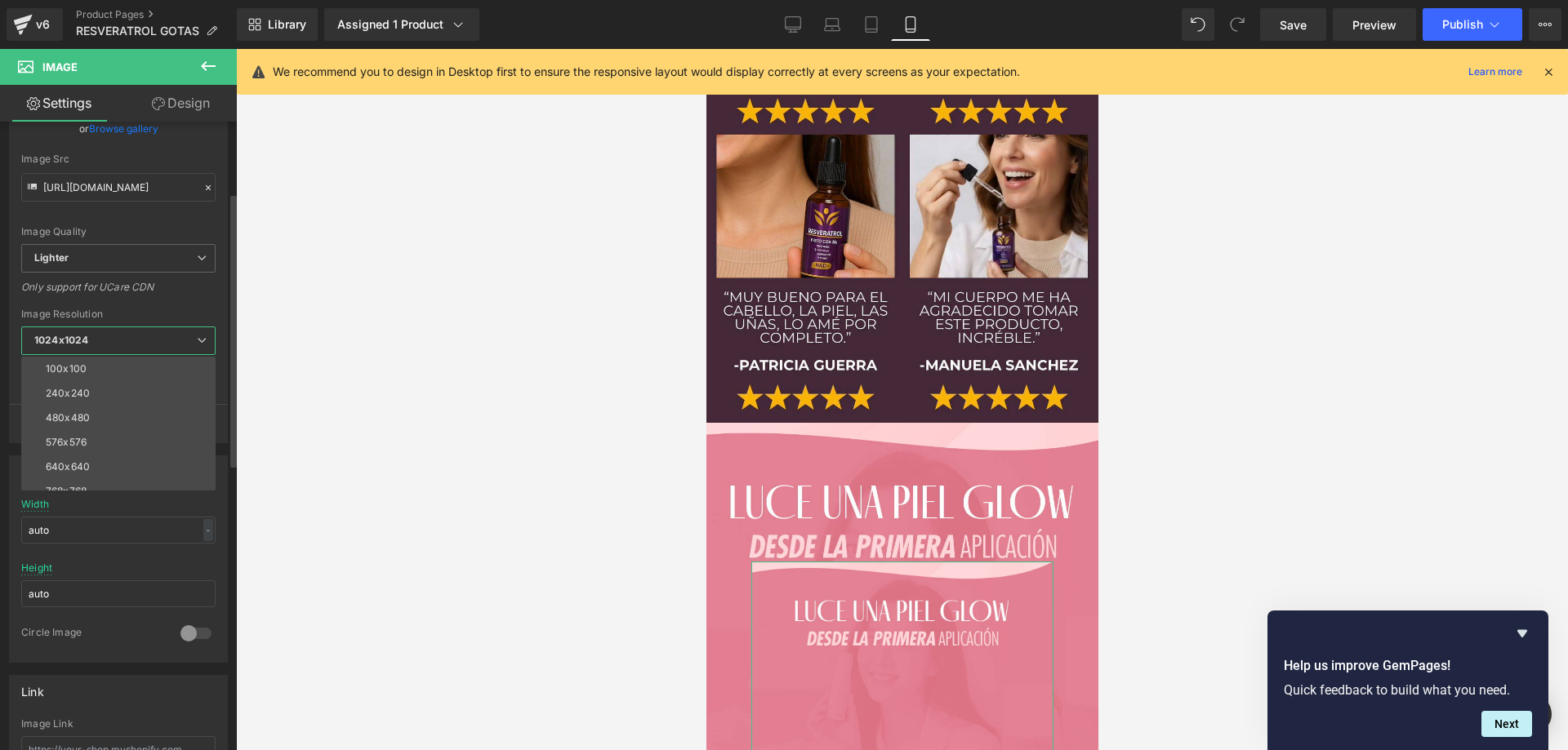
click at [113, 337] on span "1024x1024" at bounding box center [119, 341] width 195 height 29
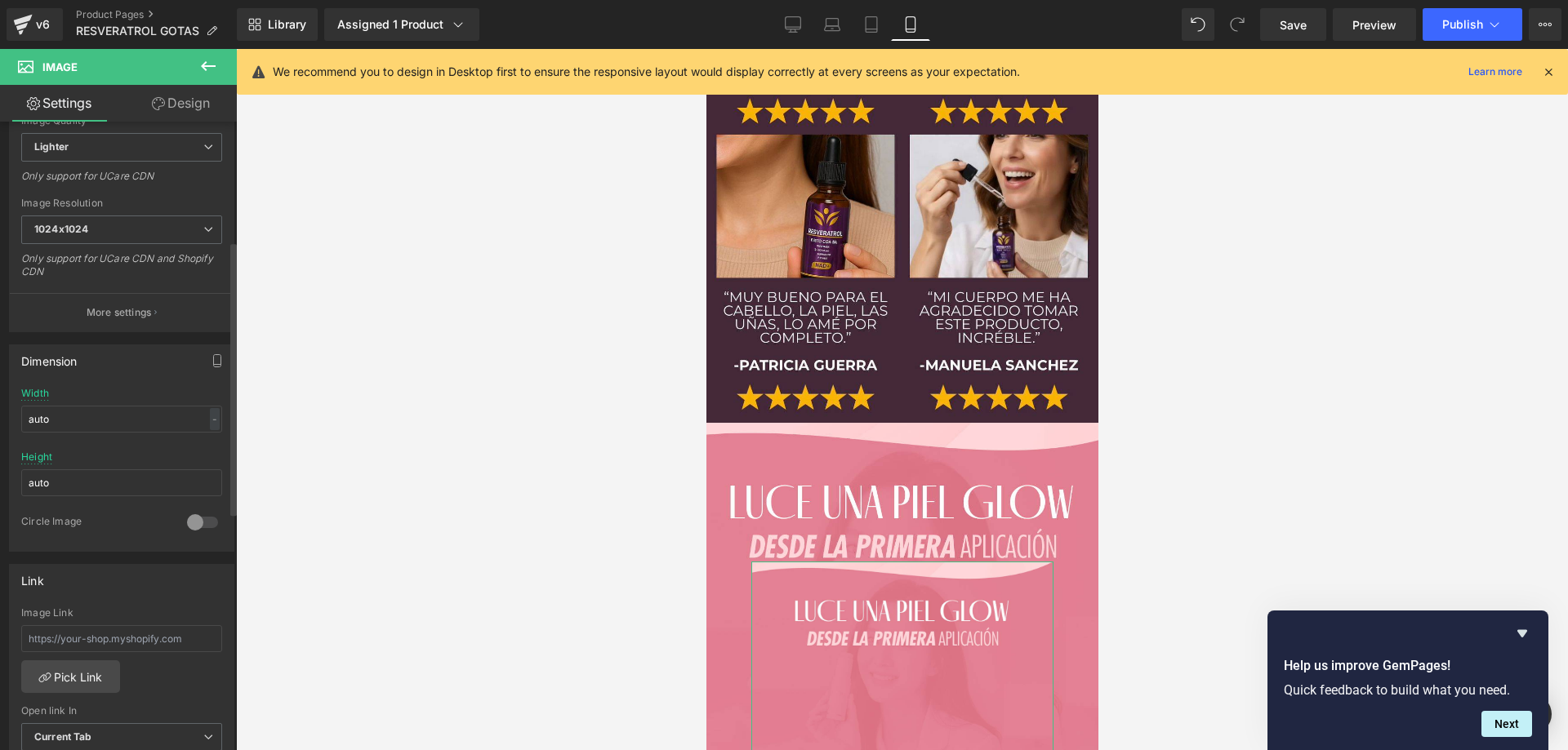
scroll to position [327, 0]
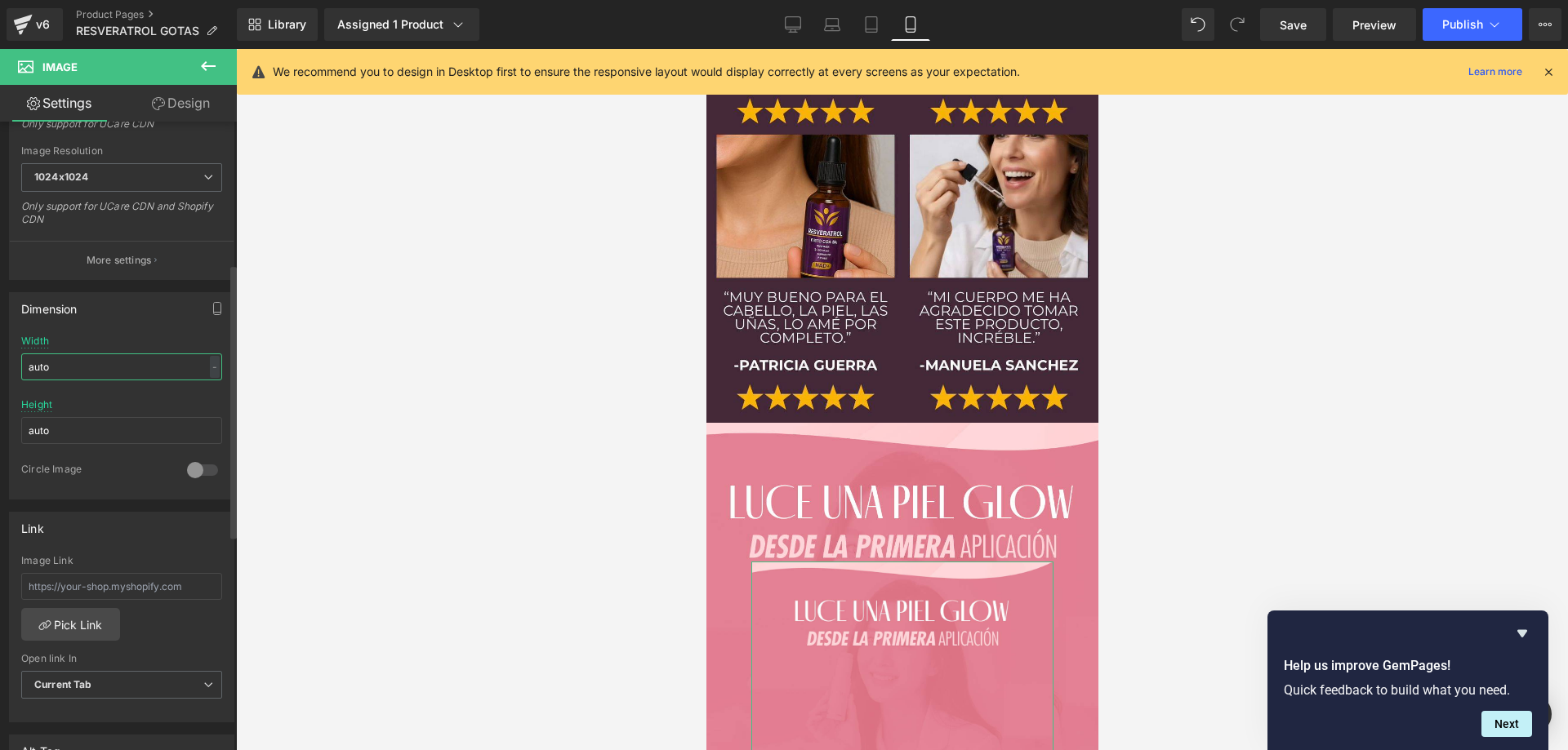
click at [110, 368] on input "auto" at bounding box center [122, 367] width 200 height 27
click at [101, 366] on input "auto" at bounding box center [122, 367] width 200 height 27
drag, startPoint x: 118, startPoint y: 365, endPoint x: 16, endPoint y: 373, distance: 102.3
click at [16, 373] on div "auto Width auto - % px auto Height auto 0 Circle Image" at bounding box center [121, 417] width 224 height 163
type input "1080"
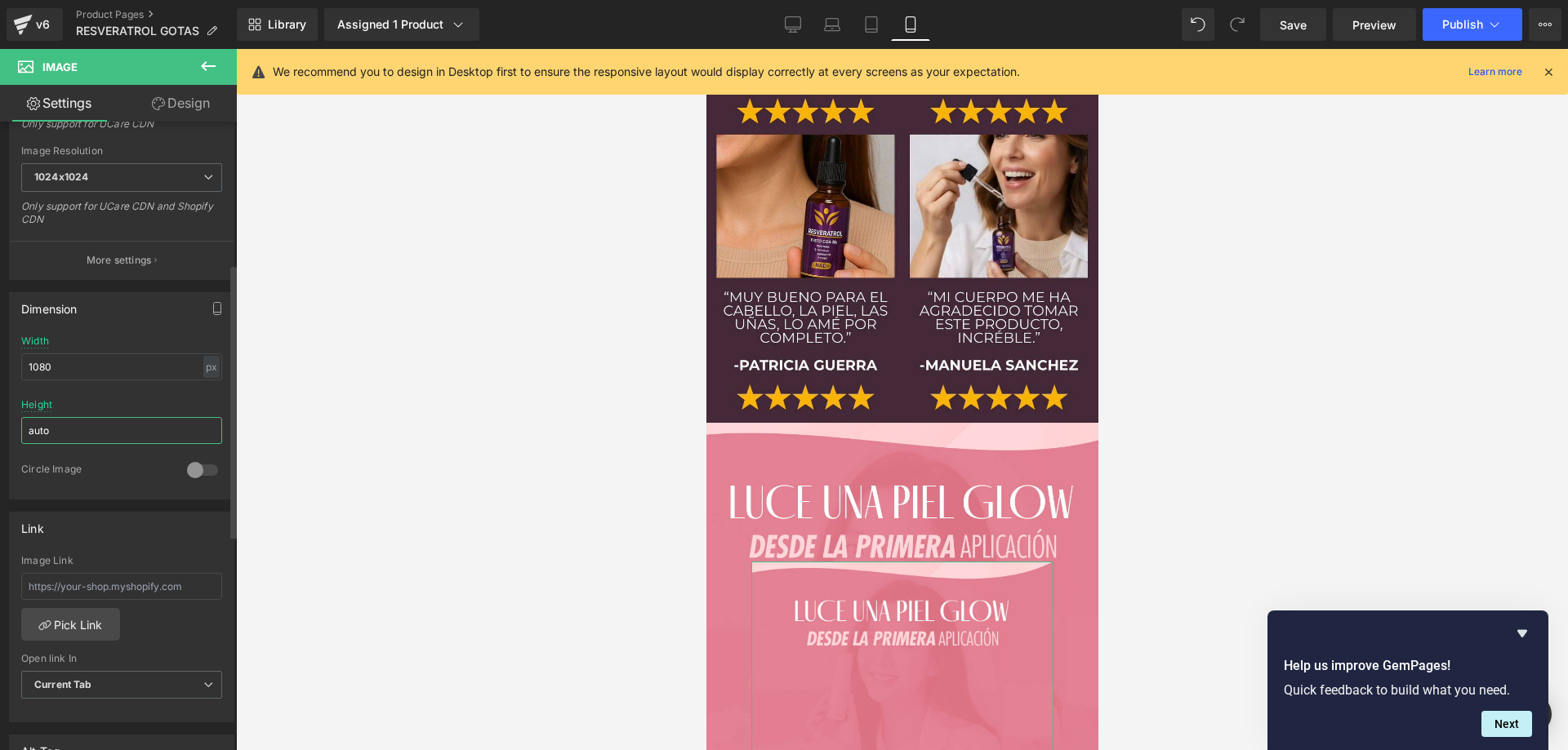
drag, startPoint x: 82, startPoint y: 427, endPoint x: 0, endPoint y: 418, distance: 82.5
click at [0, 418] on div "Dimension 1080px Width 1080 px % px auto Height auto 0 Circle Image" at bounding box center [122, 390] width 244 height 220
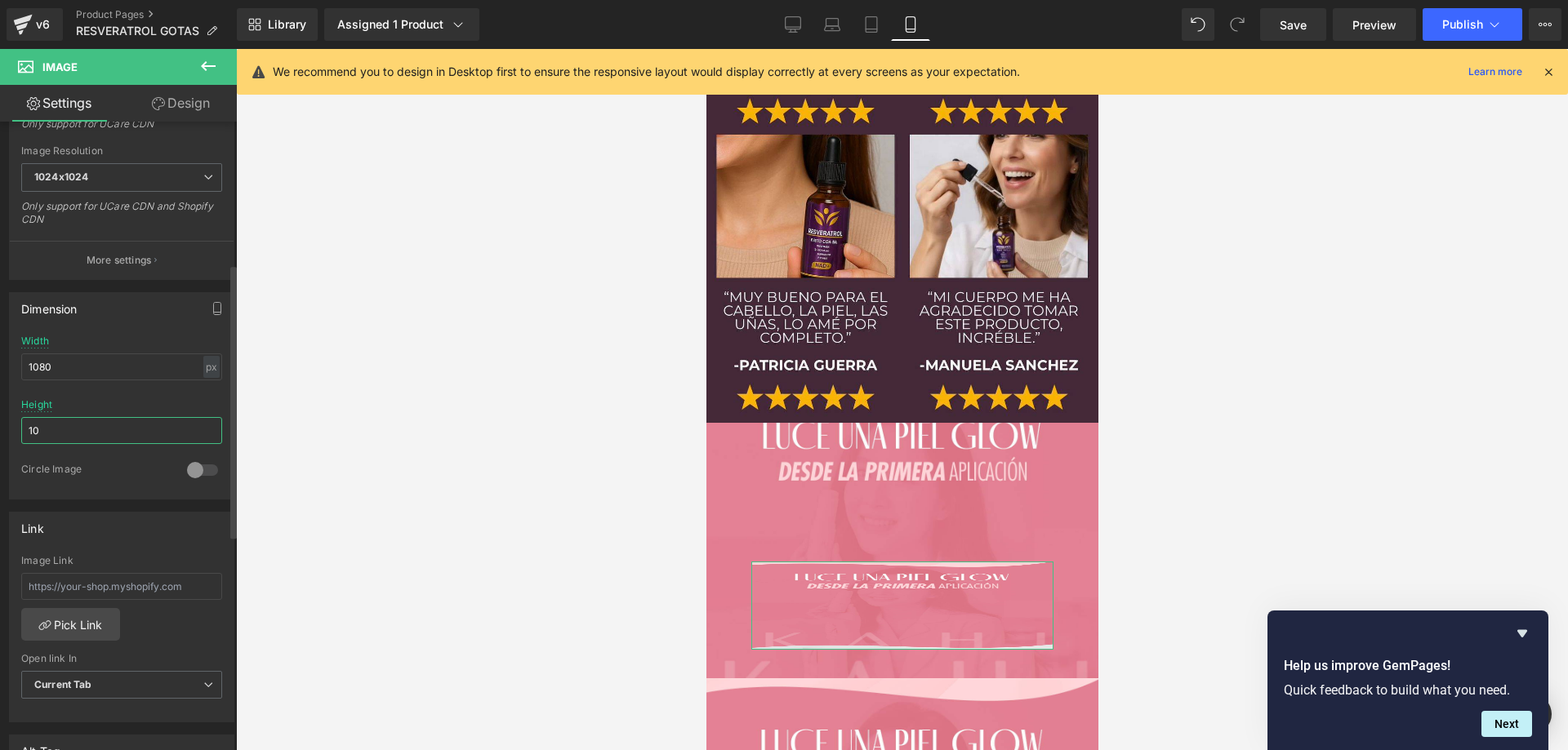
type input "1"
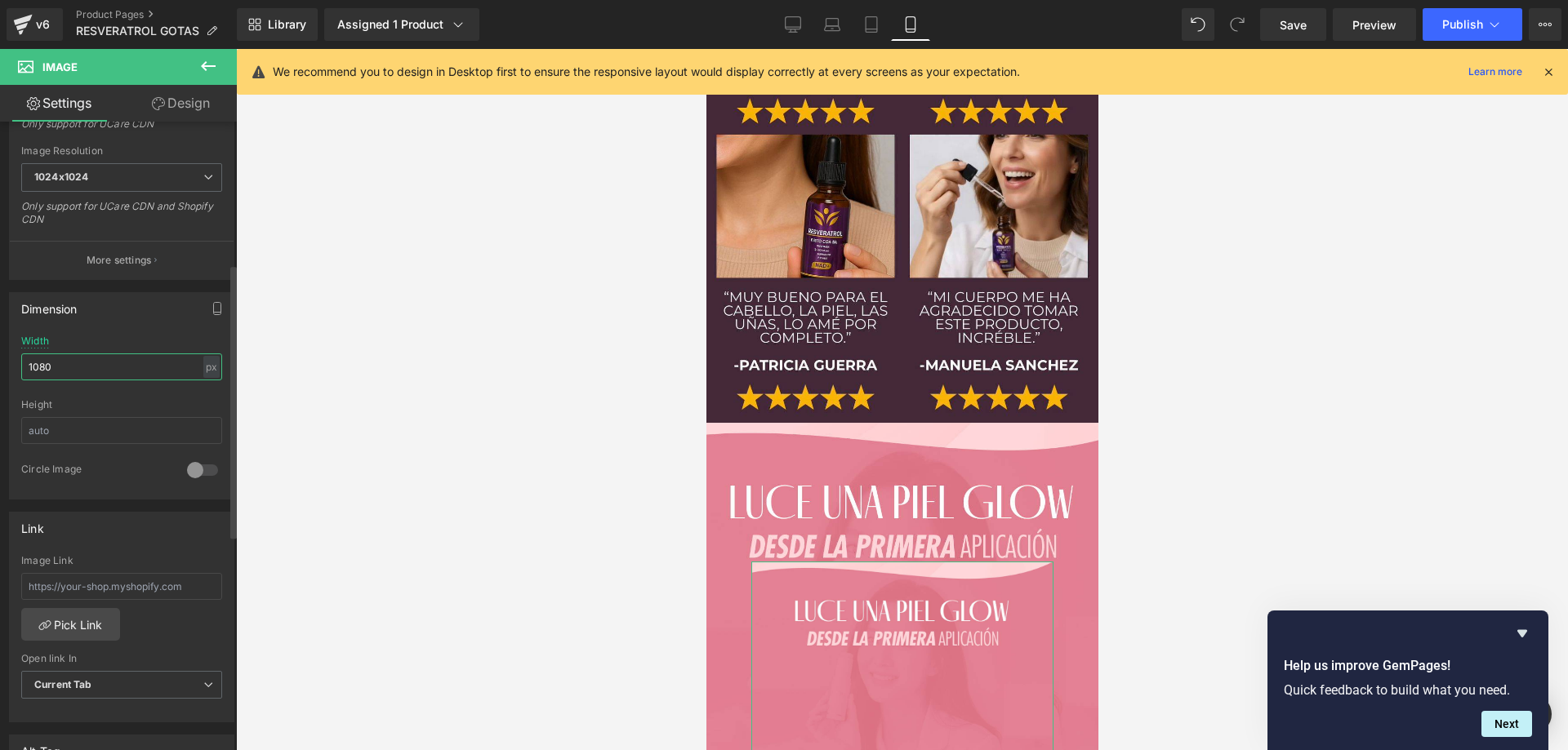
drag, startPoint x: 100, startPoint y: 371, endPoint x: 12, endPoint y: 374, distance: 88.1
click at [12, 374] on div "1080px Width 1080 px % px Height 0 Circle Image" at bounding box center [121, 417] width 224 height 163
type input "1011"
click at [94, 365] on input "1011" at bounding box center [122, 367] width 200 height 27
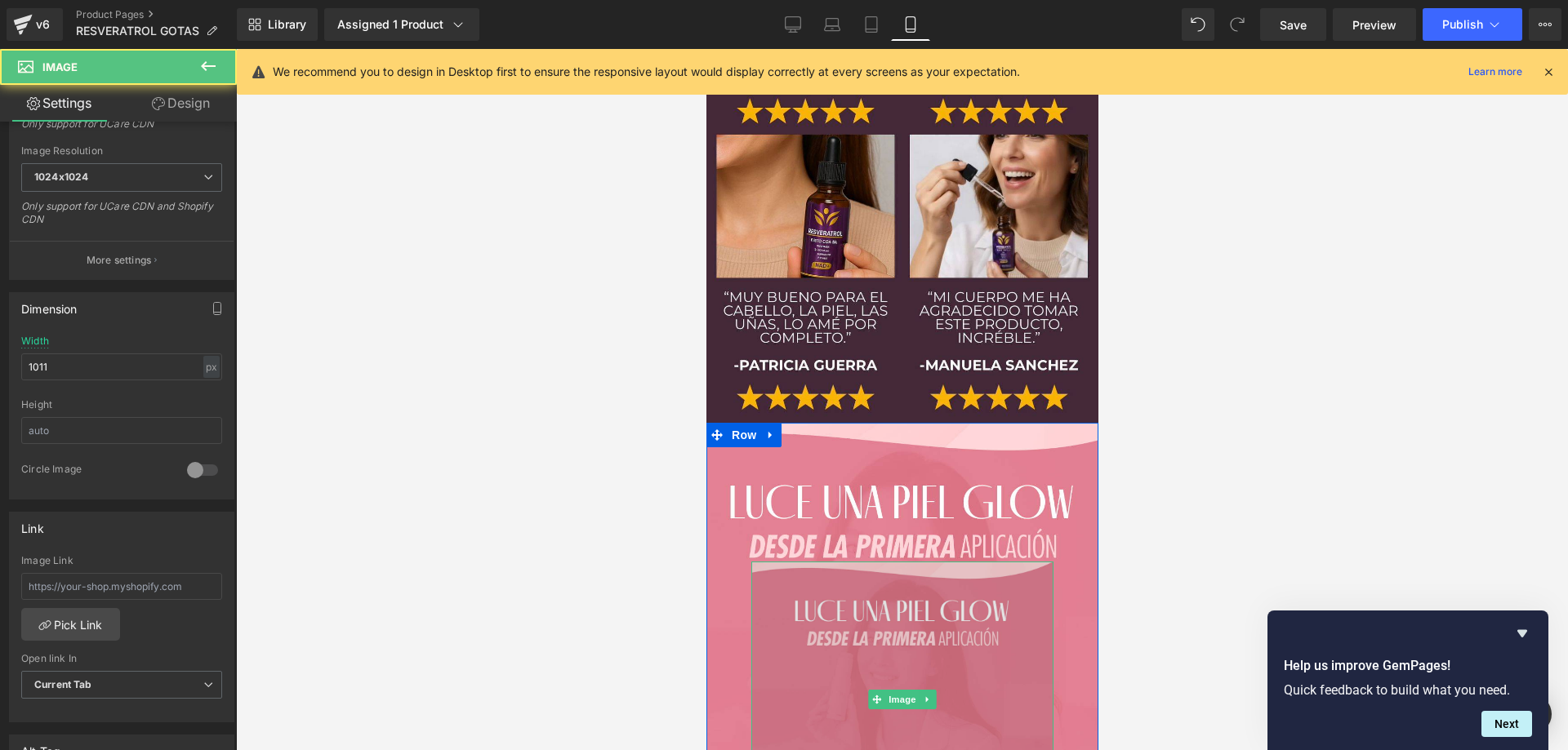
click at [883, 562] on img at bounding box center [901, 700] width 303 height 277
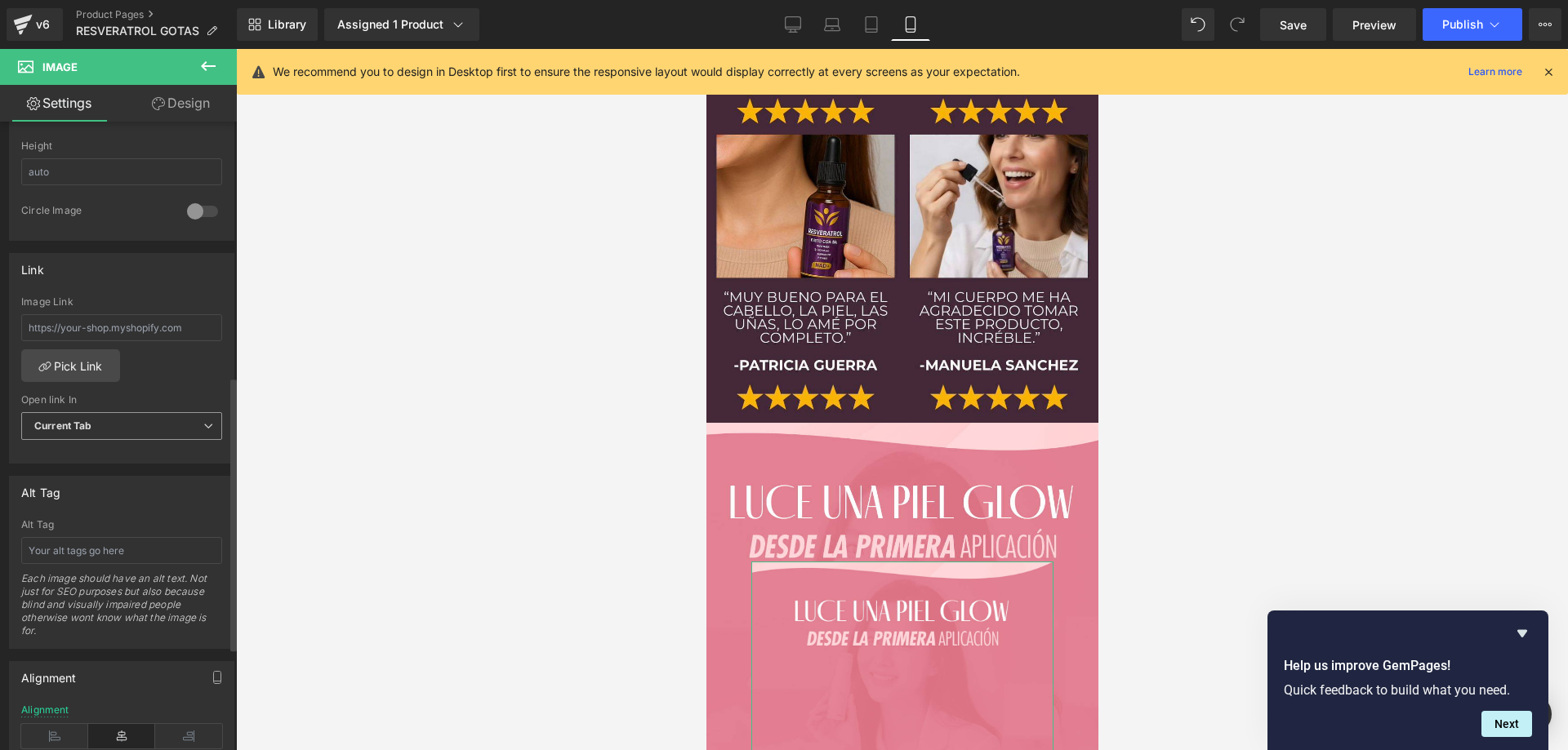
scroll to position [577, 0]
click at [202, 98] on link "Design" at bounding box center [181, 103] width 118 height 37
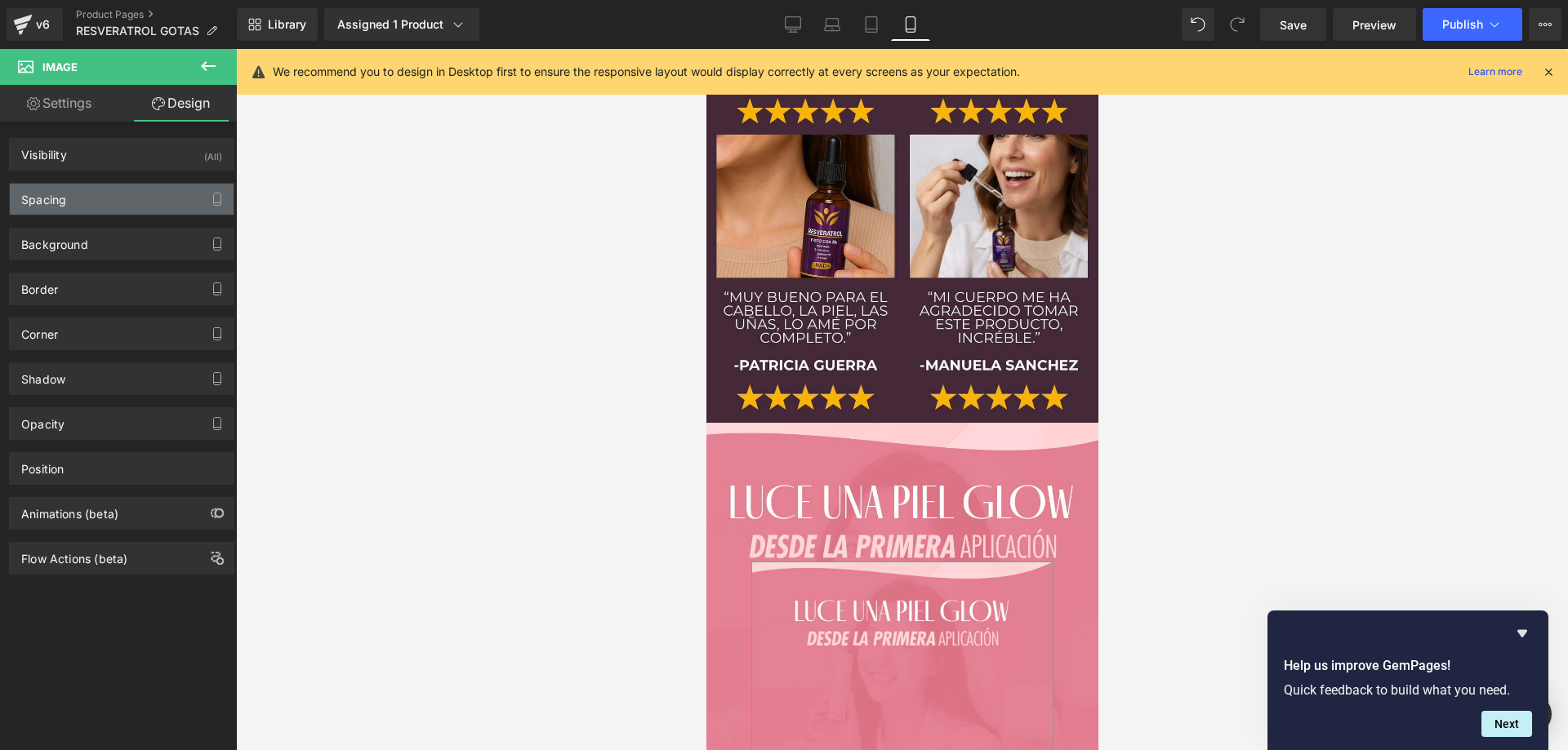
click at [113, 201] on div "Spacing" at bounding box center [121, 199] width 224 height 31
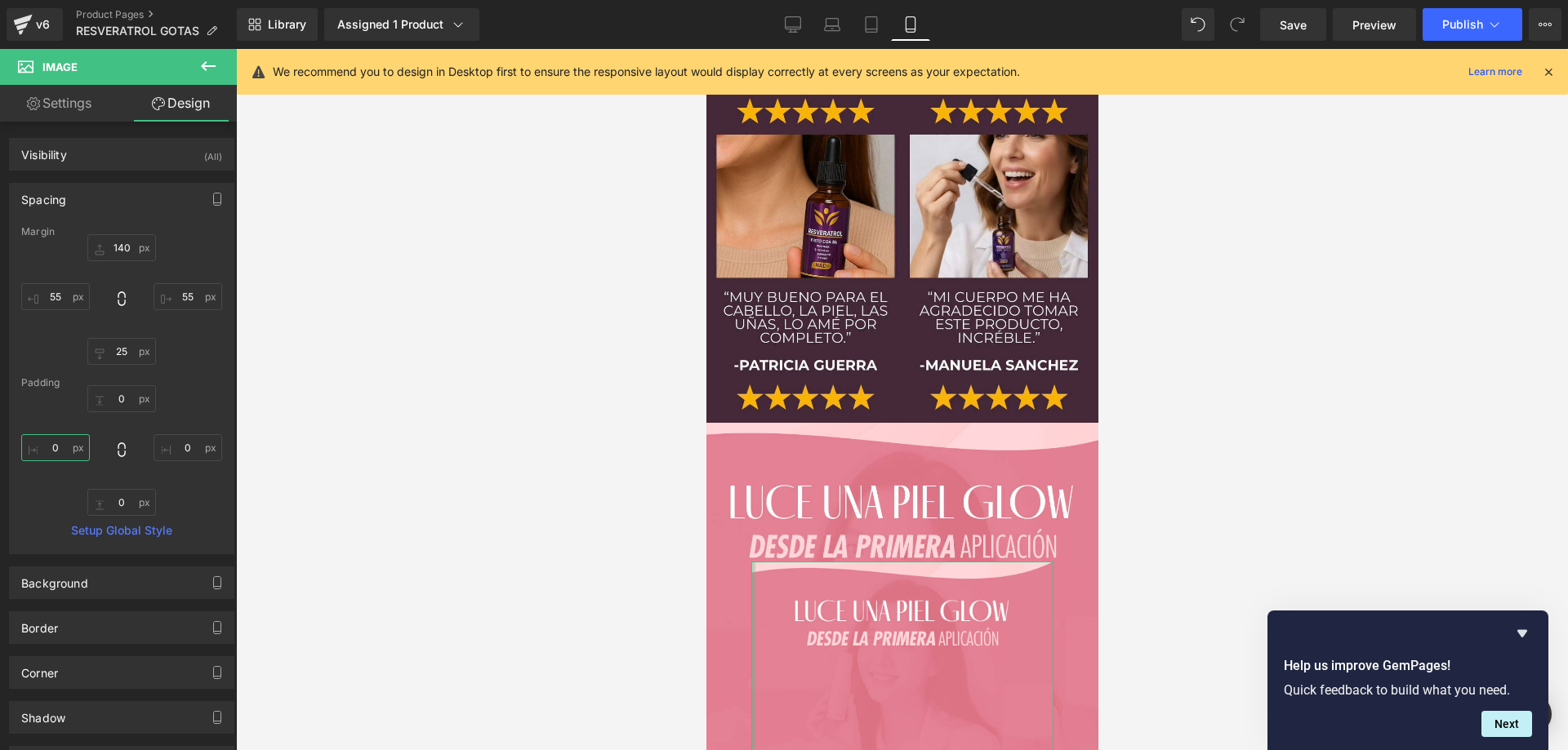
click at [58, 450] on input "0" at bounding box center [55, 448] width 68 height 27
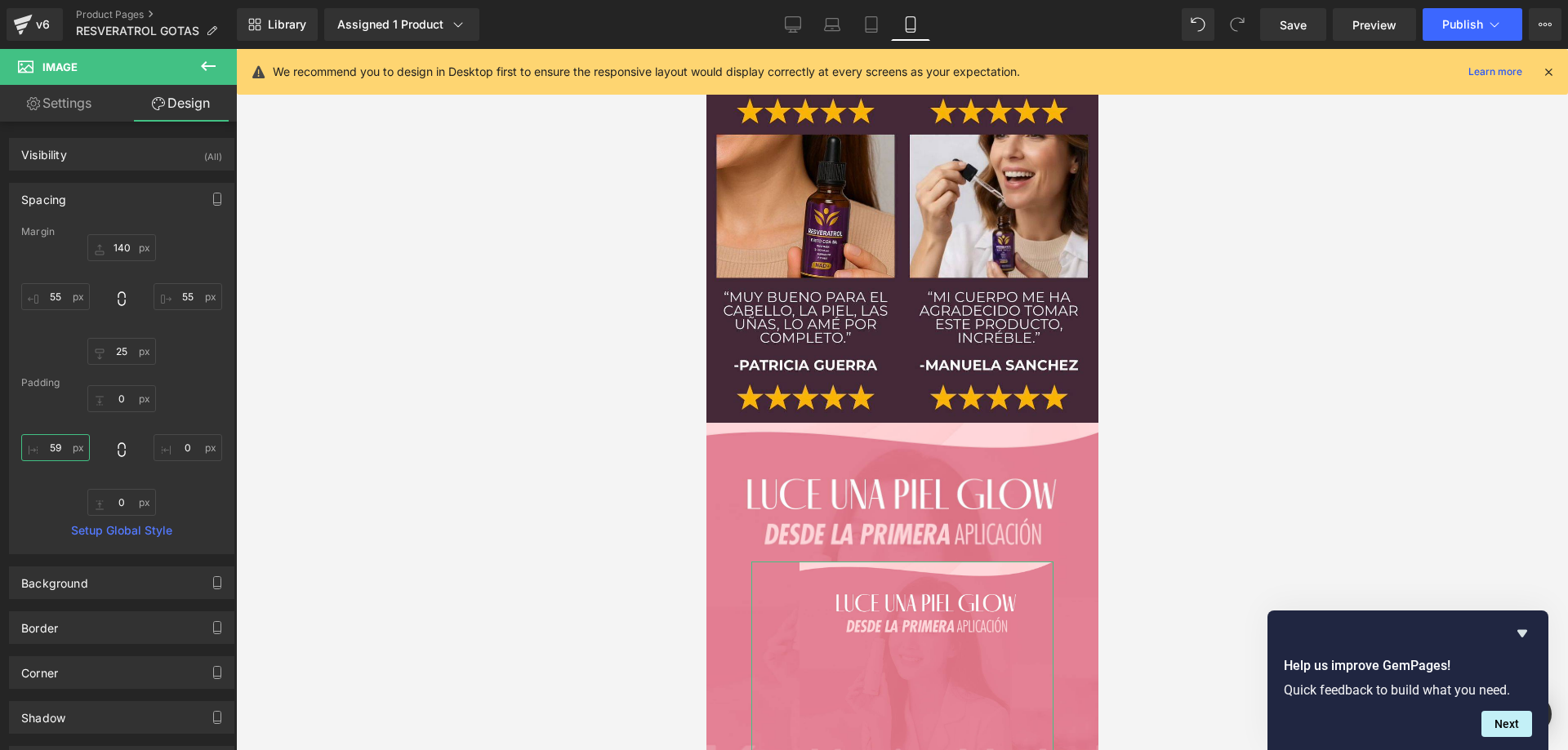
type input "60"
click at [180, 452] on input "0" at bounding box center [187, 448] width 68 height 27
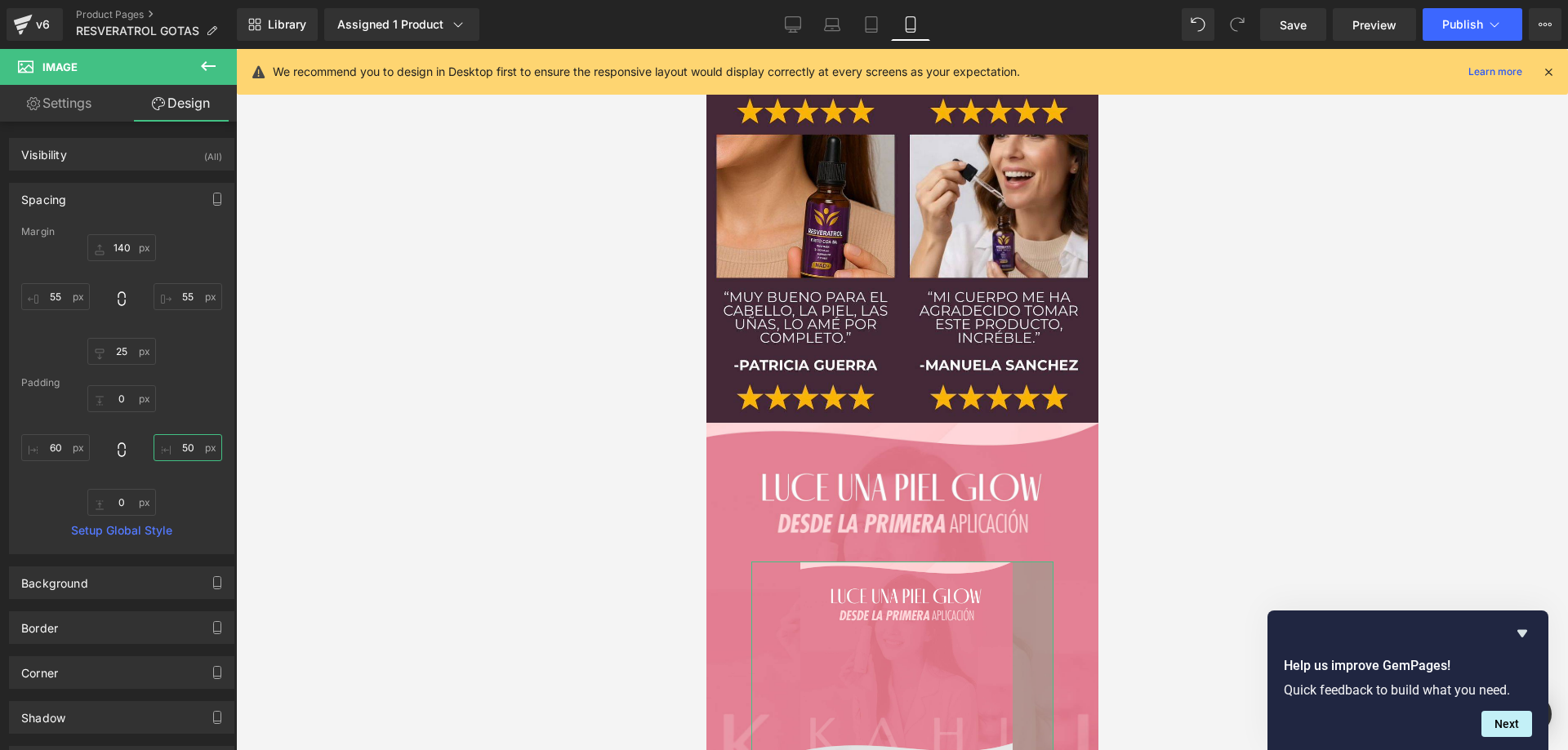
type input "5"
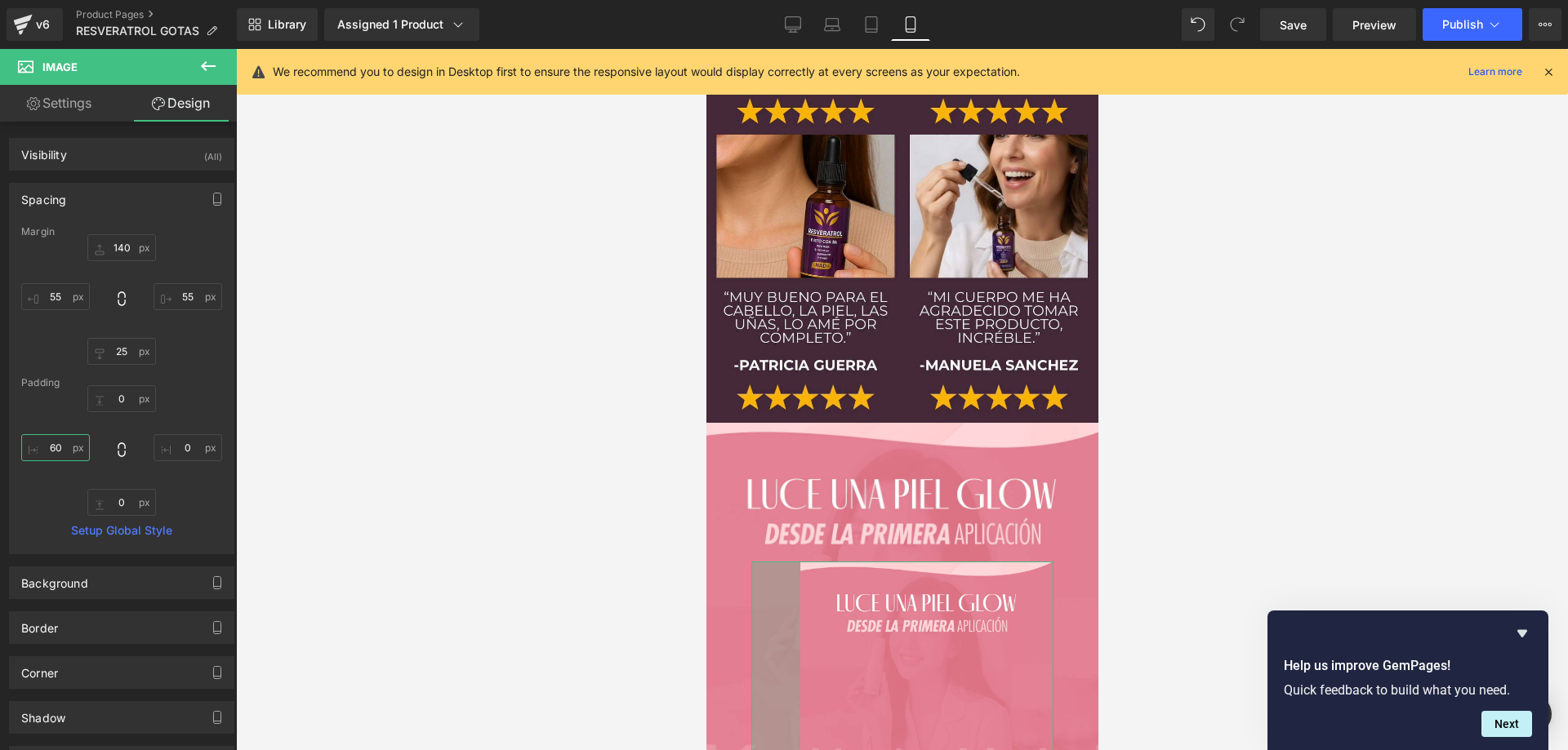
click at [65, 449] on input "60" at bounding box center [55, 448] width 68 height 27
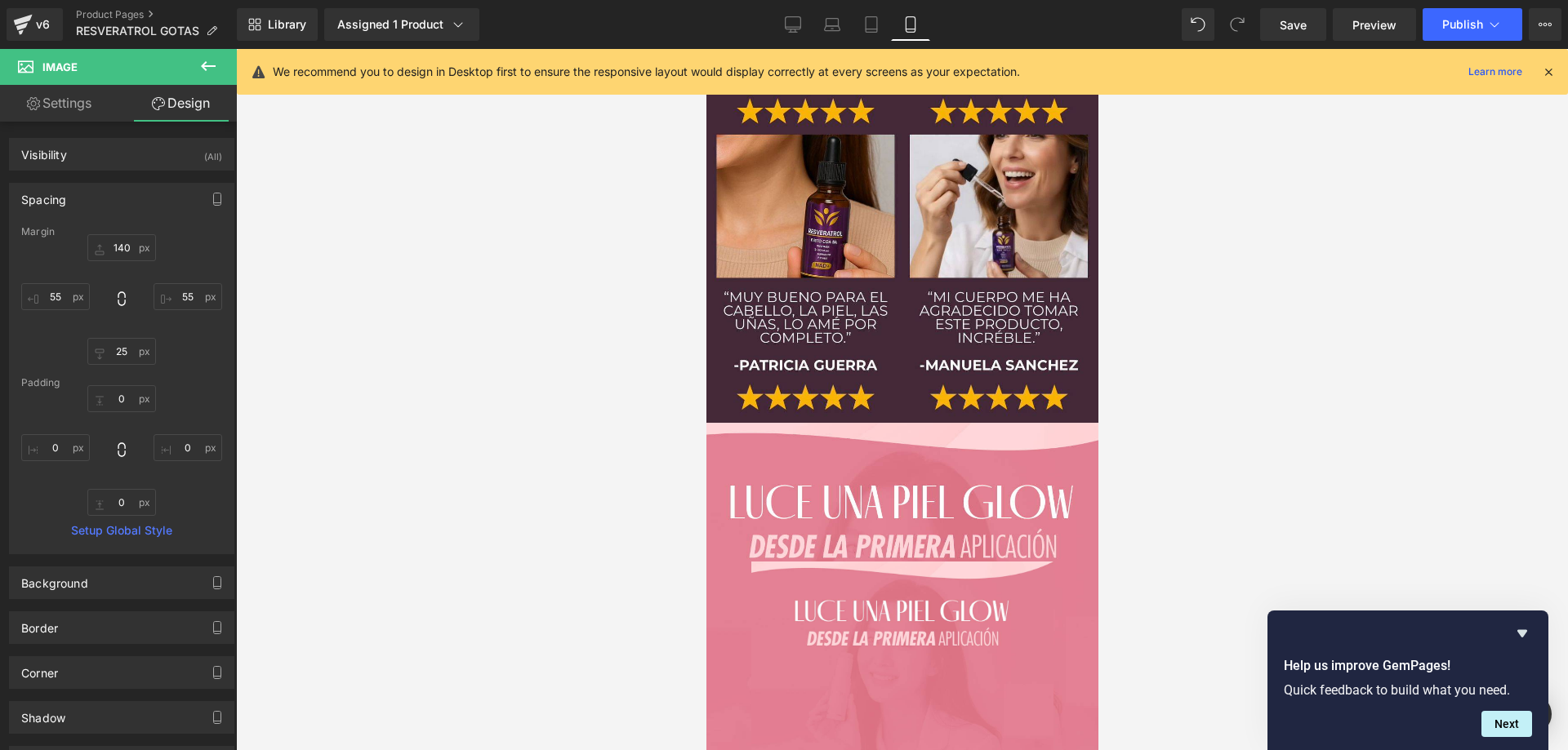
click at [1192, 290] on div at bounding box center [902, 399] width 1332 height 701
